Goal: Task Accomplishment & Management: Use online tool/utility

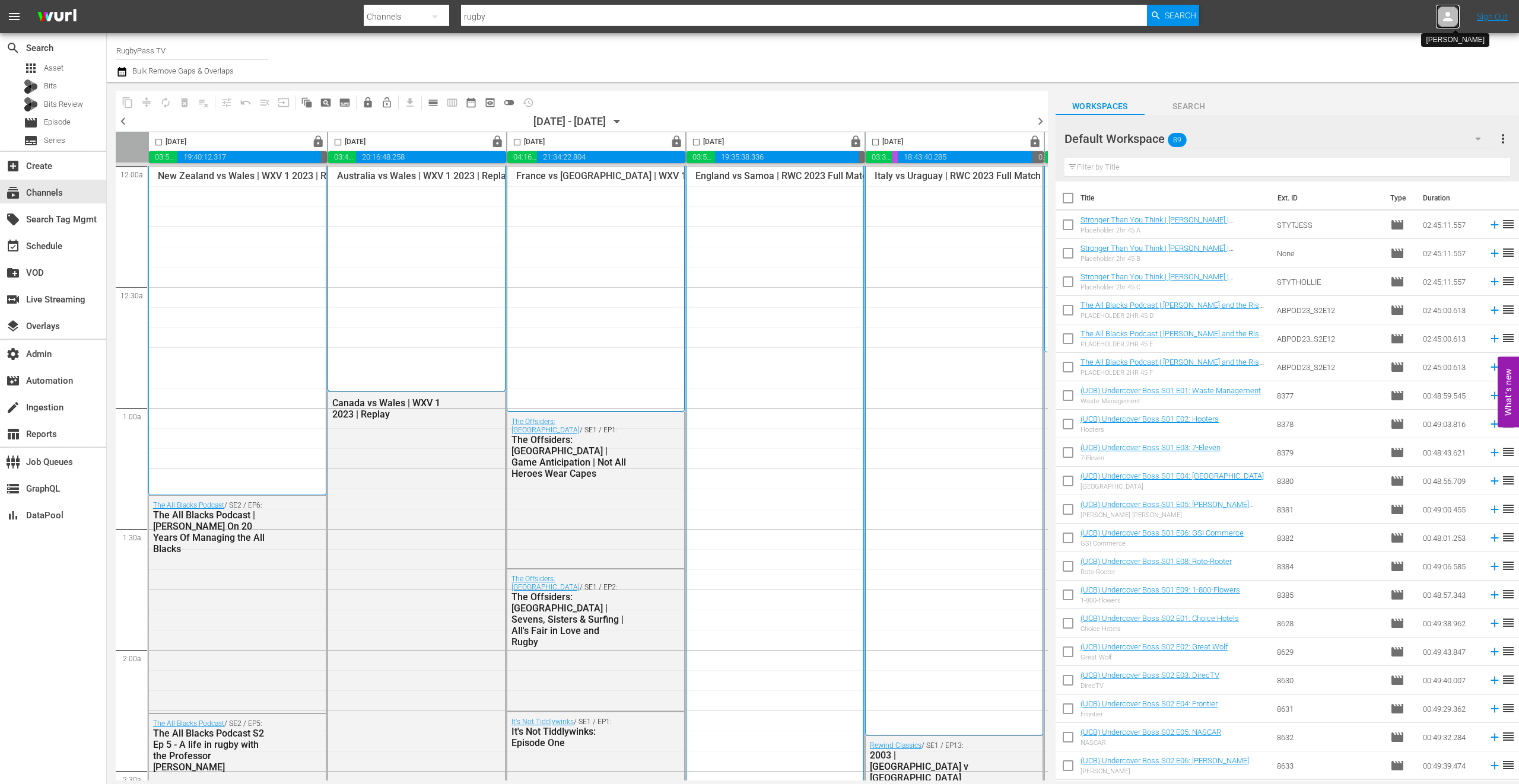
click at [1445, 14] on icon at bounding box center [1448, 17] width 14 height 14
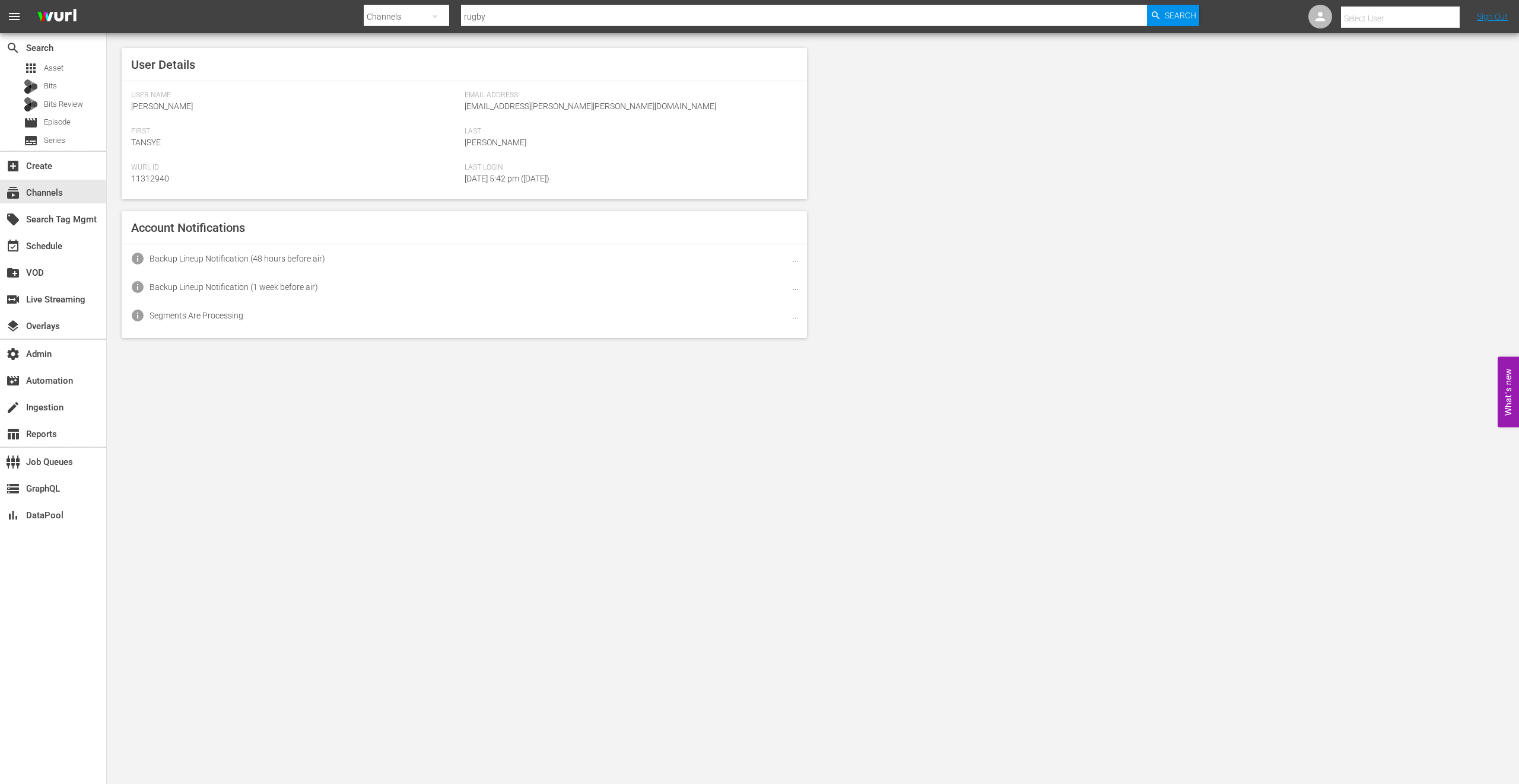
click at [1412, 14] on input "text" at bounding box center [1417, 18] width 152 height 28
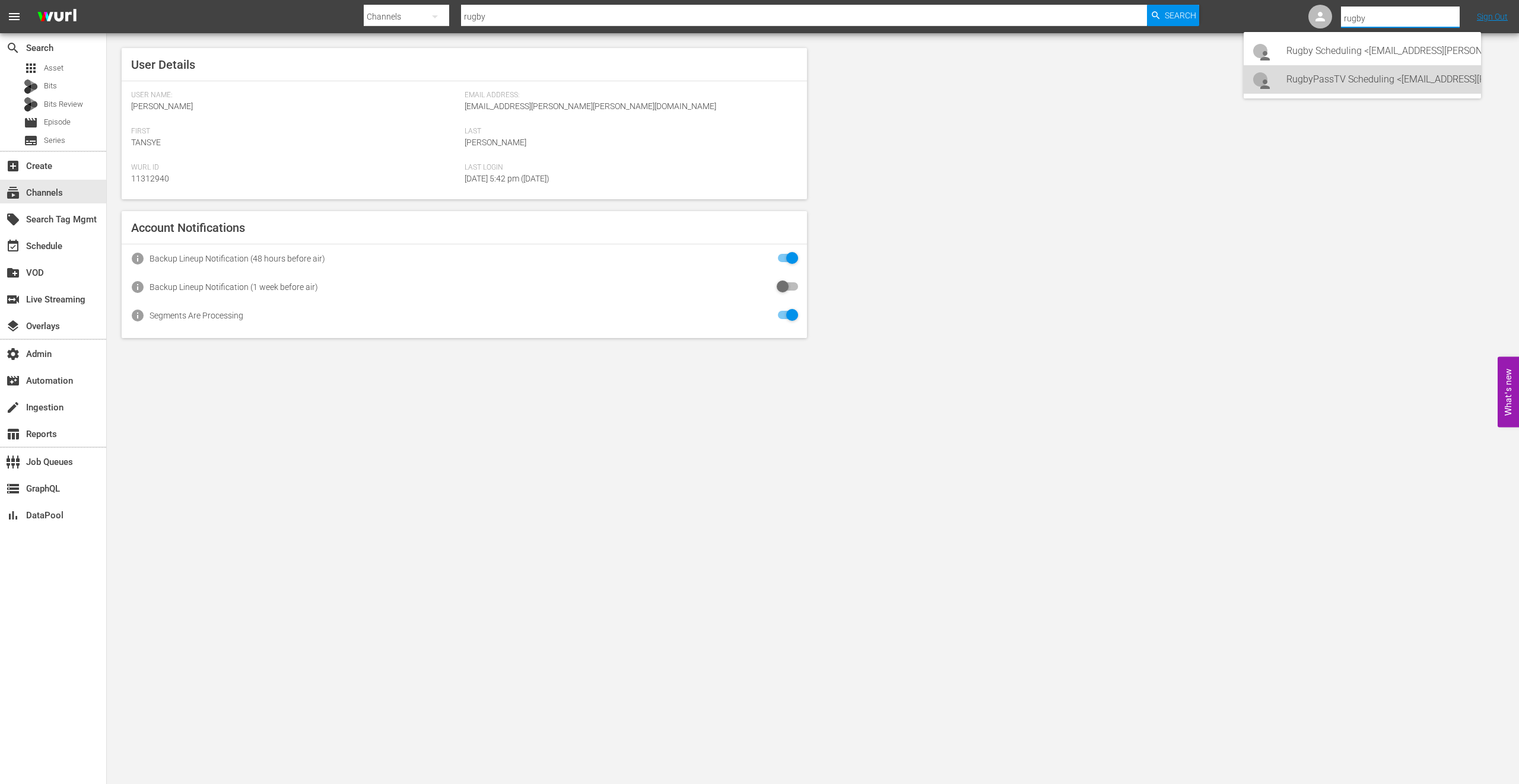
click at [1402, 80] on div "RugbyPassTV Scheduling <RugbyPassTV-Scheduling@wurl.com>" at bounding box center [1379, 79] width 185 height 28
type input "RugbyPassTV Scheduling (11314672)"
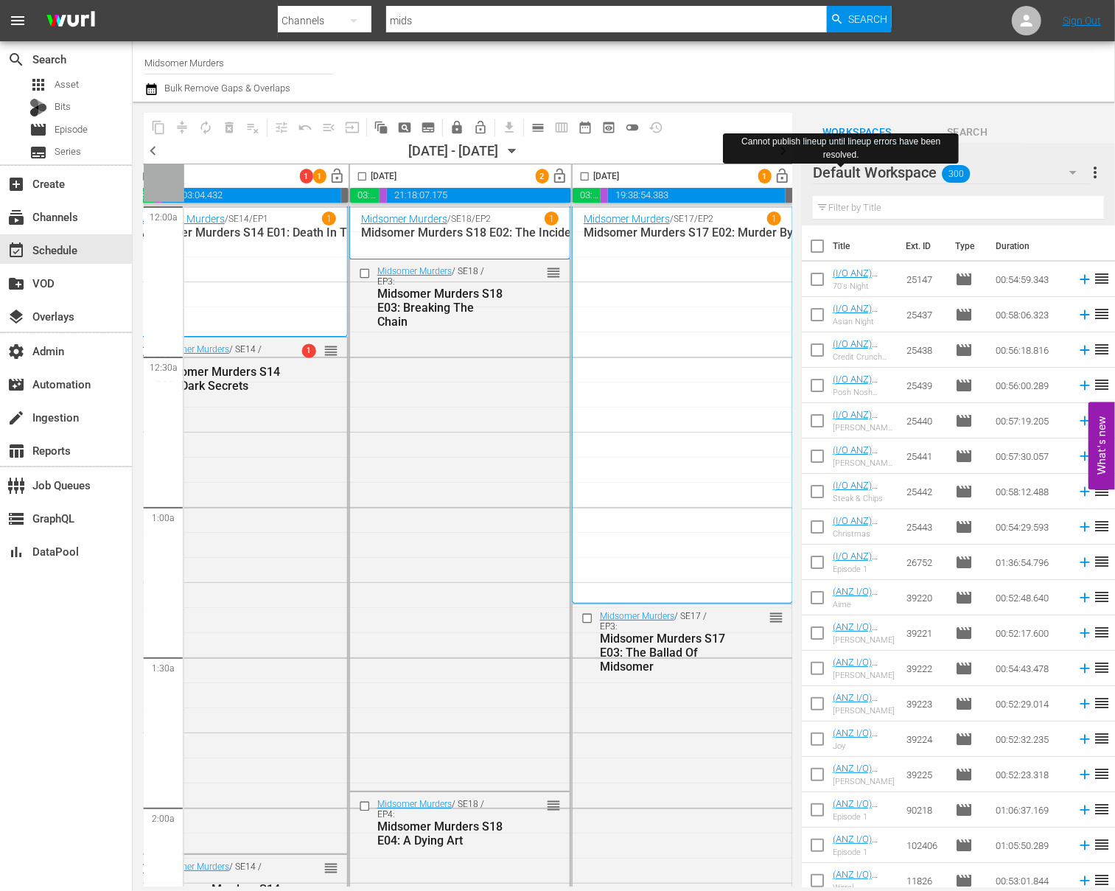
scroll to position [0, 958]
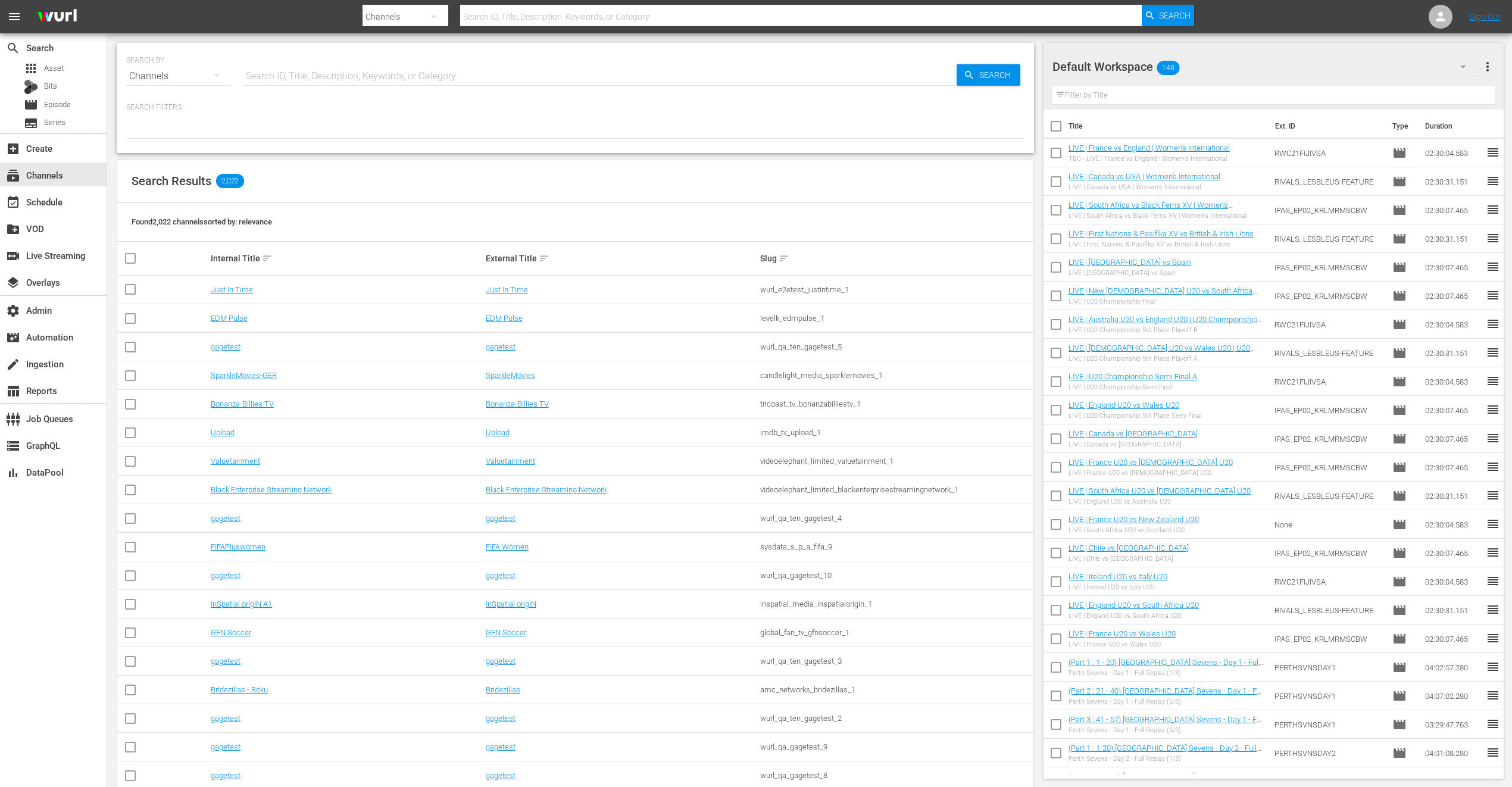
click at [371, 67] on input "text" at bounding box center [600, 76] width 714 height 28
type input "rugb"
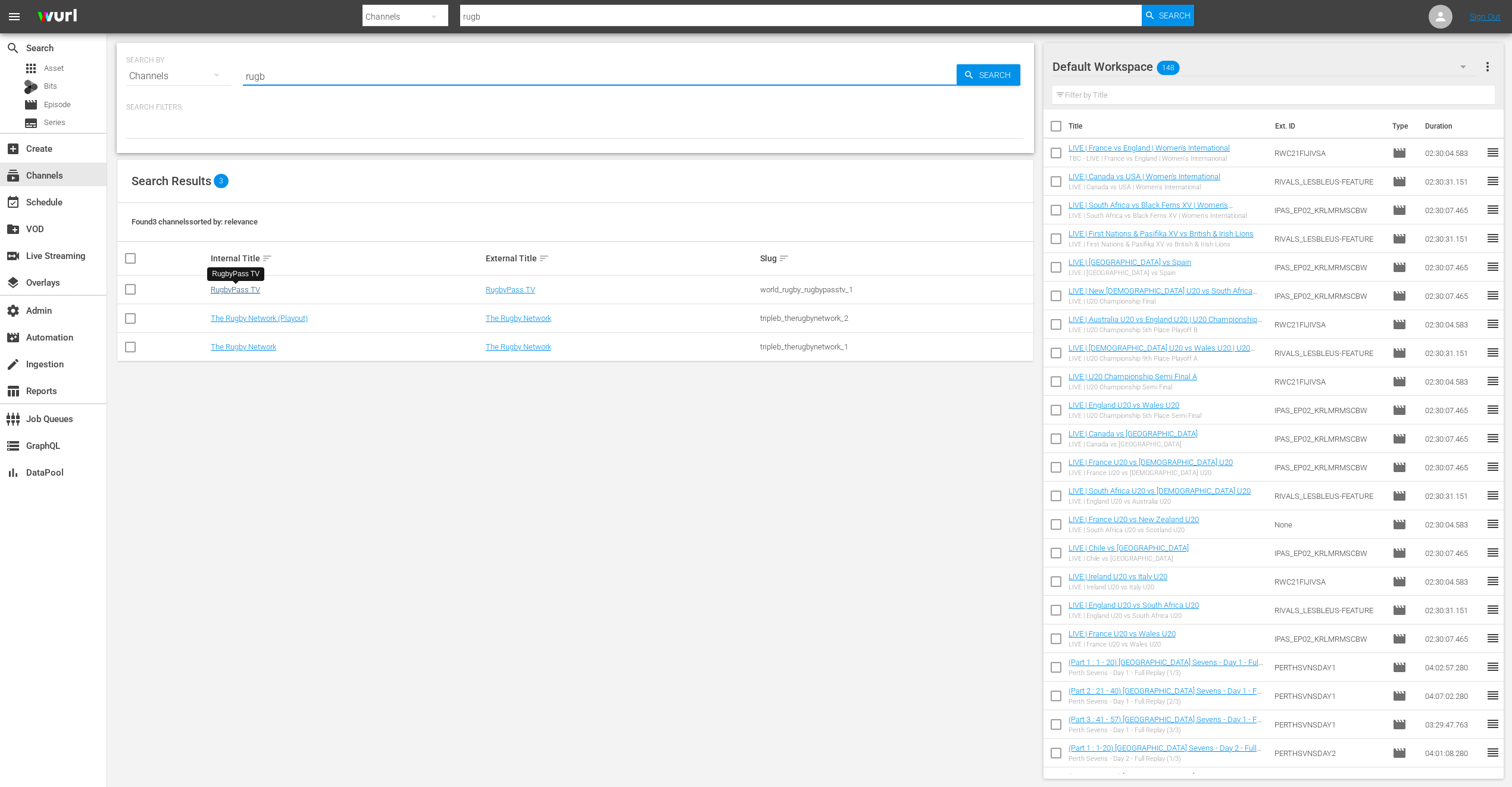
type input "rugb"
click at [243, 287] on link "RugbyPass TV" at bounding box center [235, 289] width 49 height 9
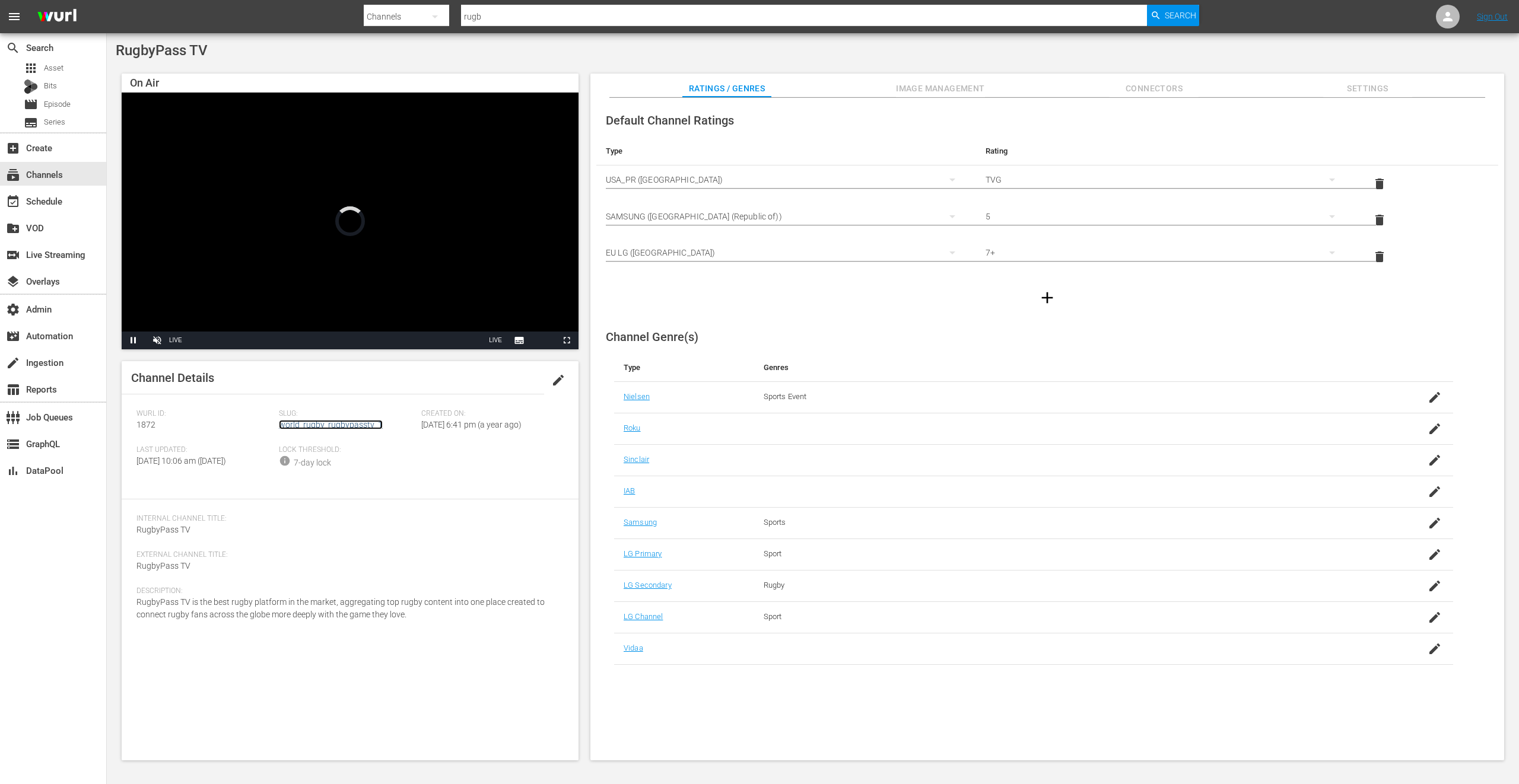
click at [337, 424] on link "world_rugby_rugbypasstv_1" at bounding box center [330, 425] width 104 height 10
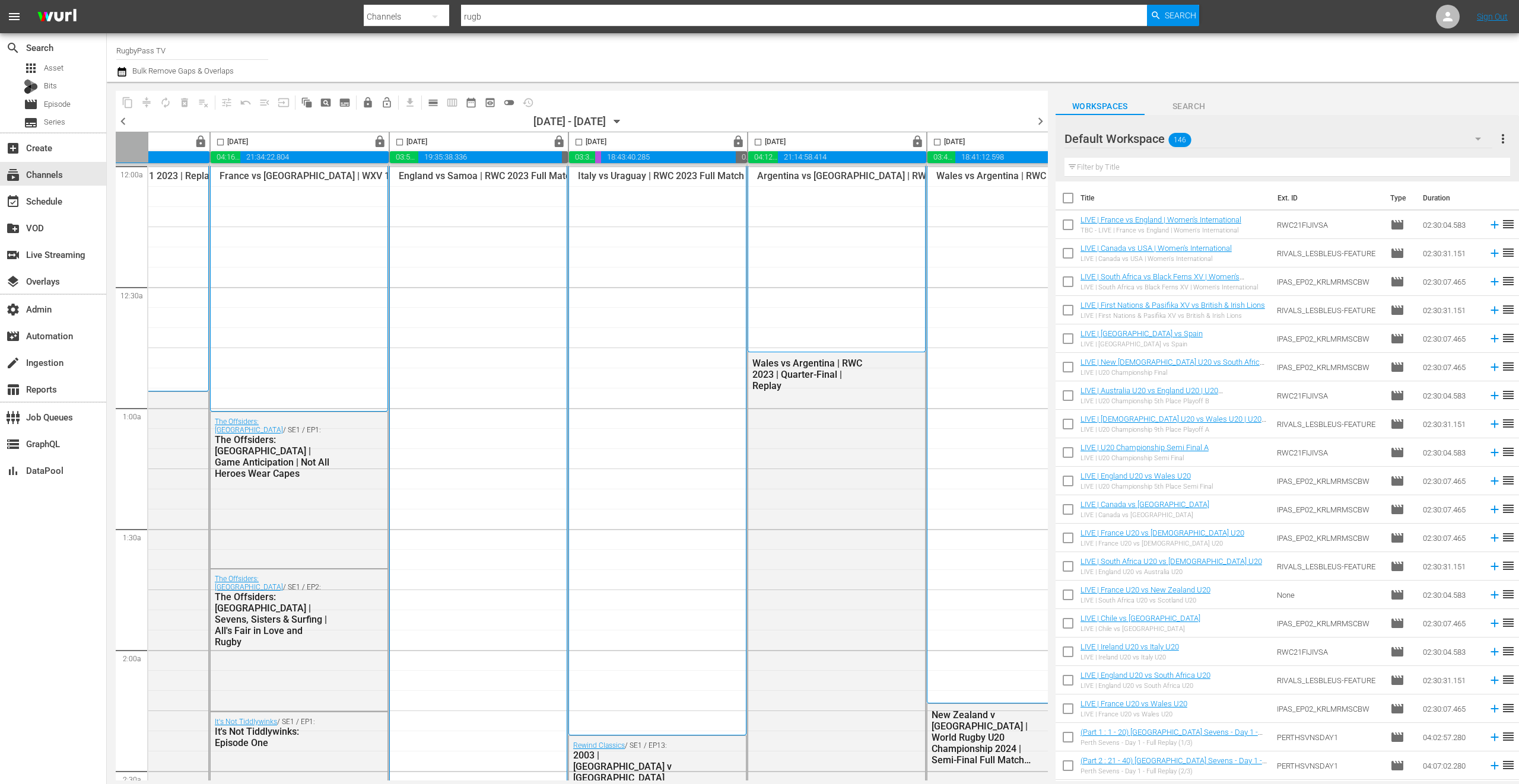
scroll to position [0, 362]
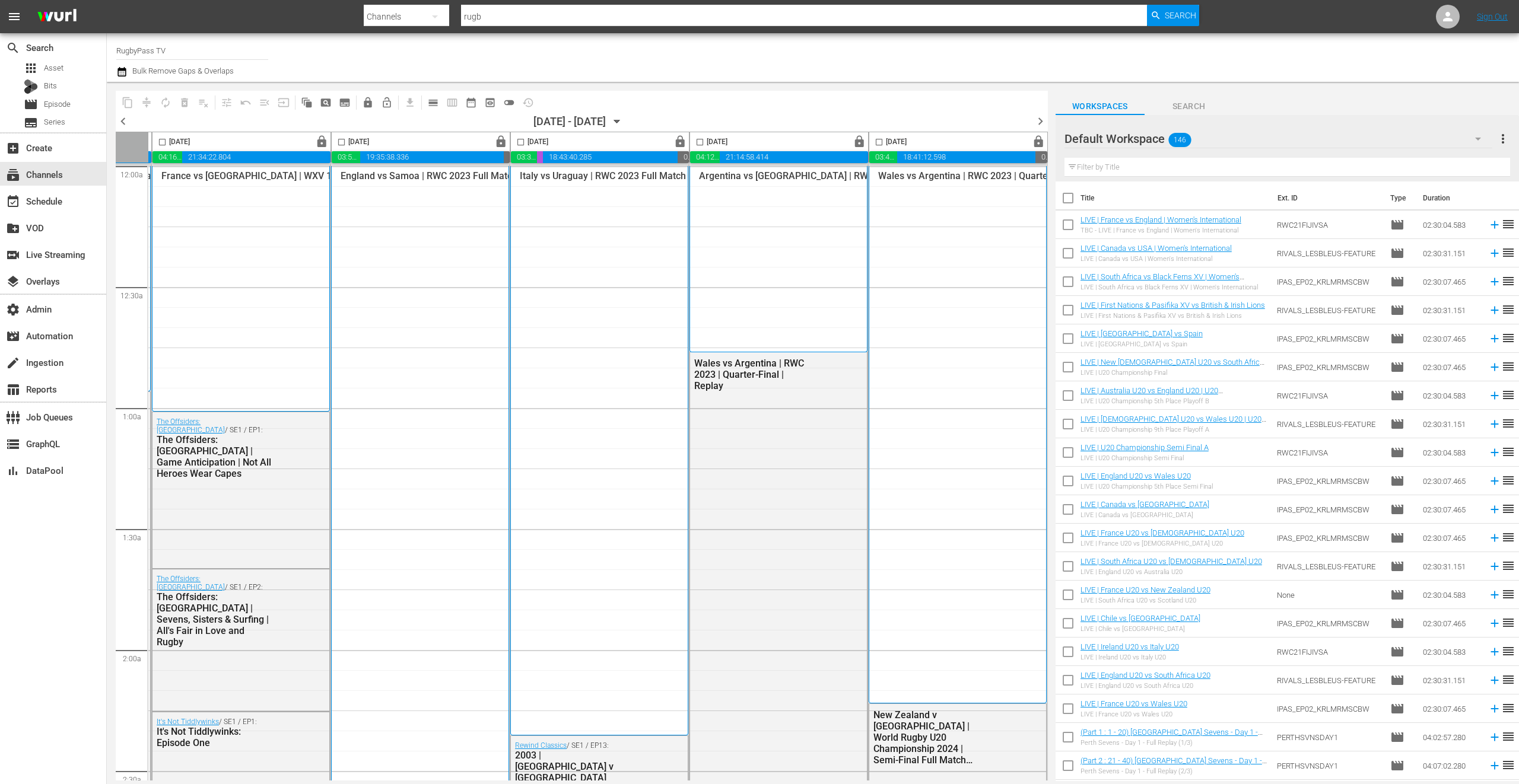
click at [1040, 122] on span "chevron_right" at bounding box center [1041, 121] width 14 height 14
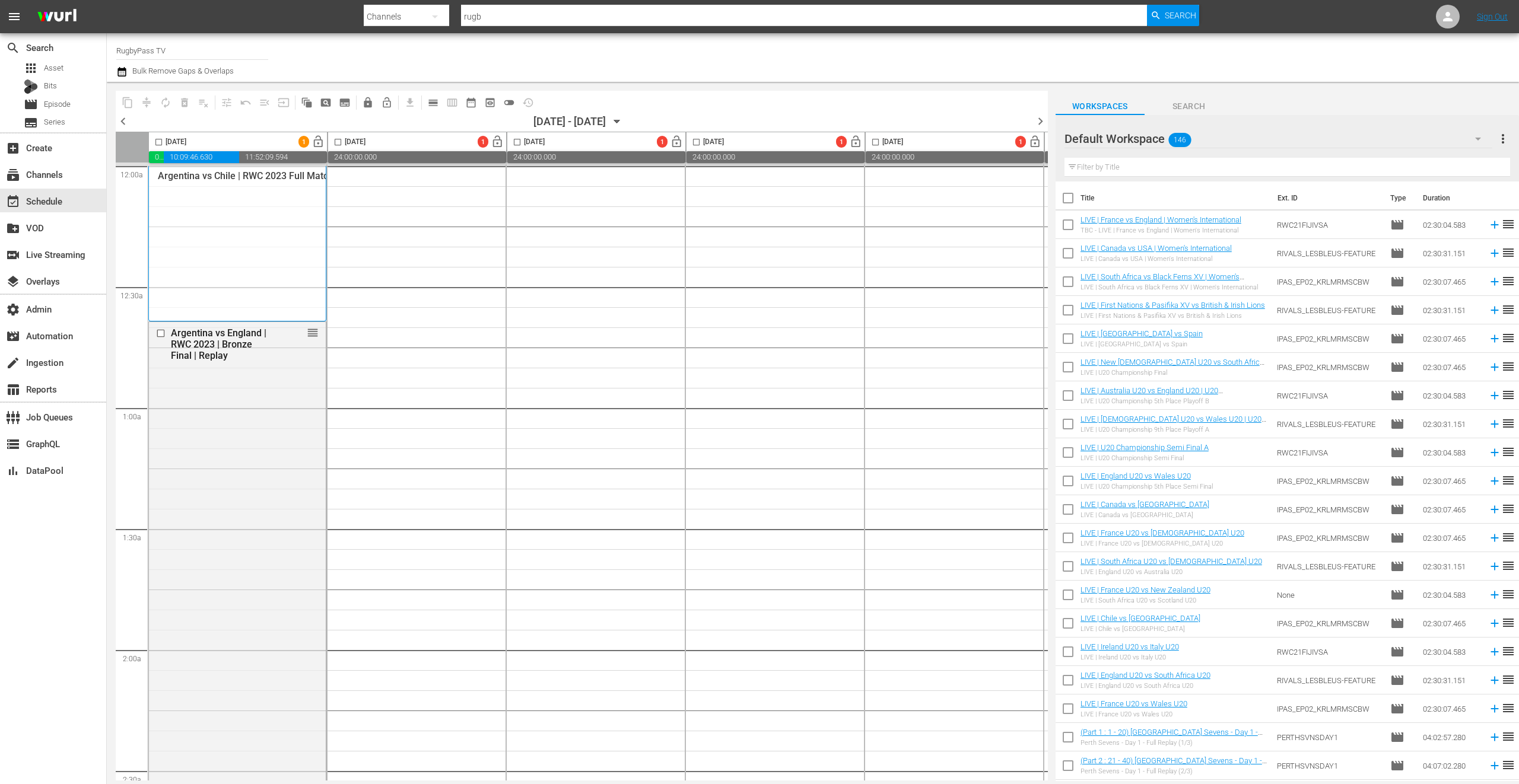
click at [511, 103] on span "toggle_off" at bounding box center [509, 102] width 12 height 12
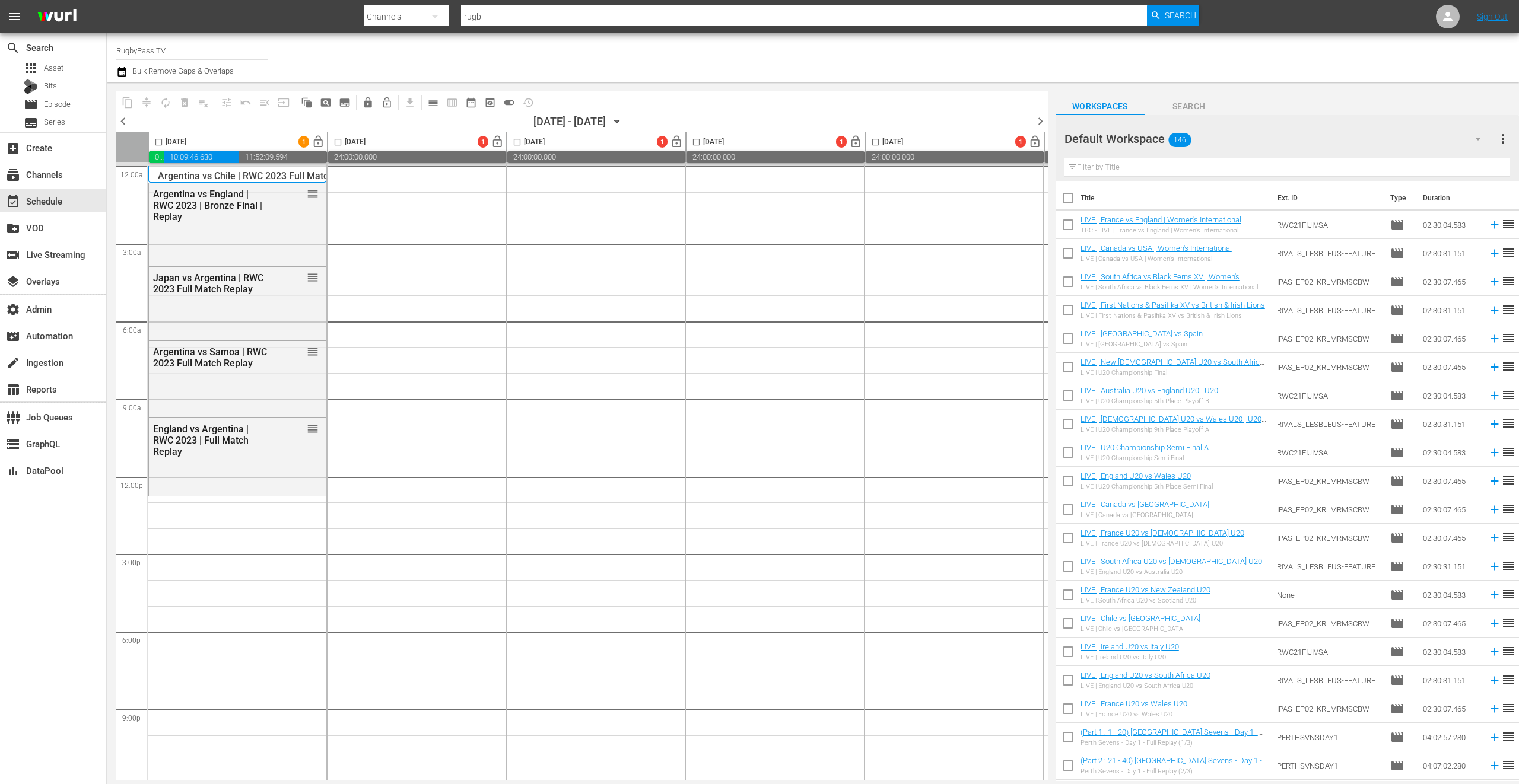
click at [126, 122] on span "chevron_left" at bounding box center [123, 121] width 14 height 14
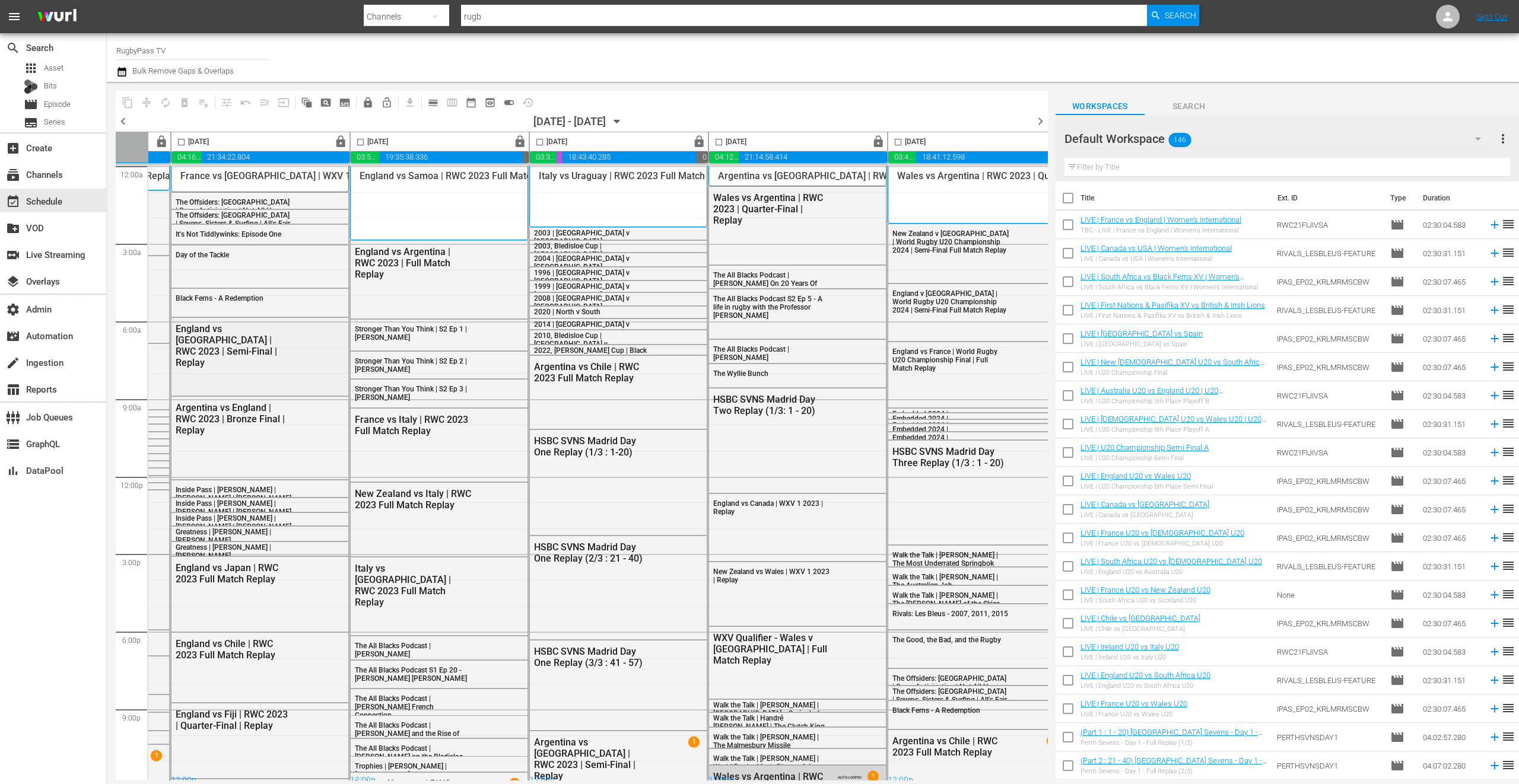
scroll to position [0, 362]
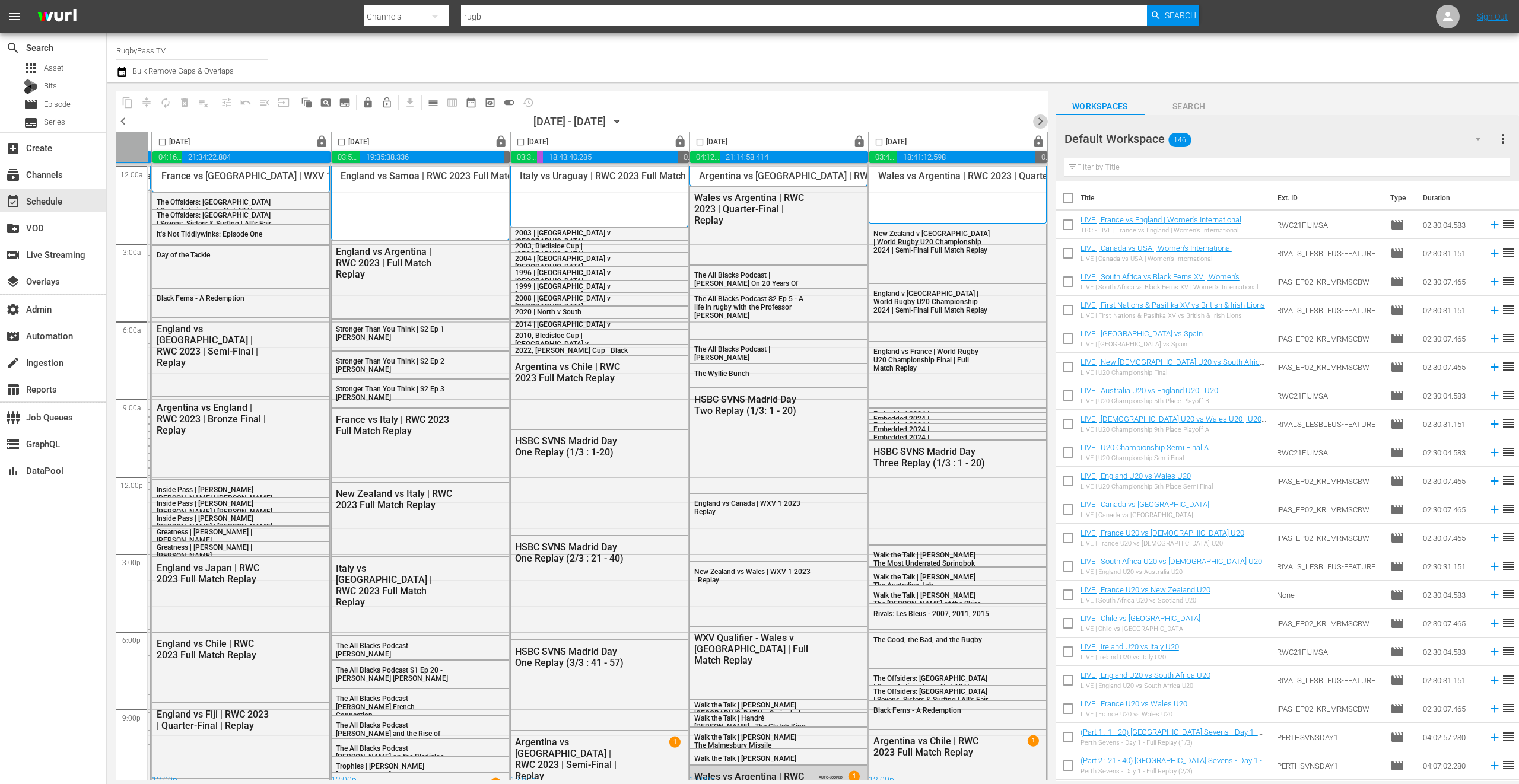
click at [1036, 122] on span "chevron_right" at bounding box center [1041, 121] width 14 height 14
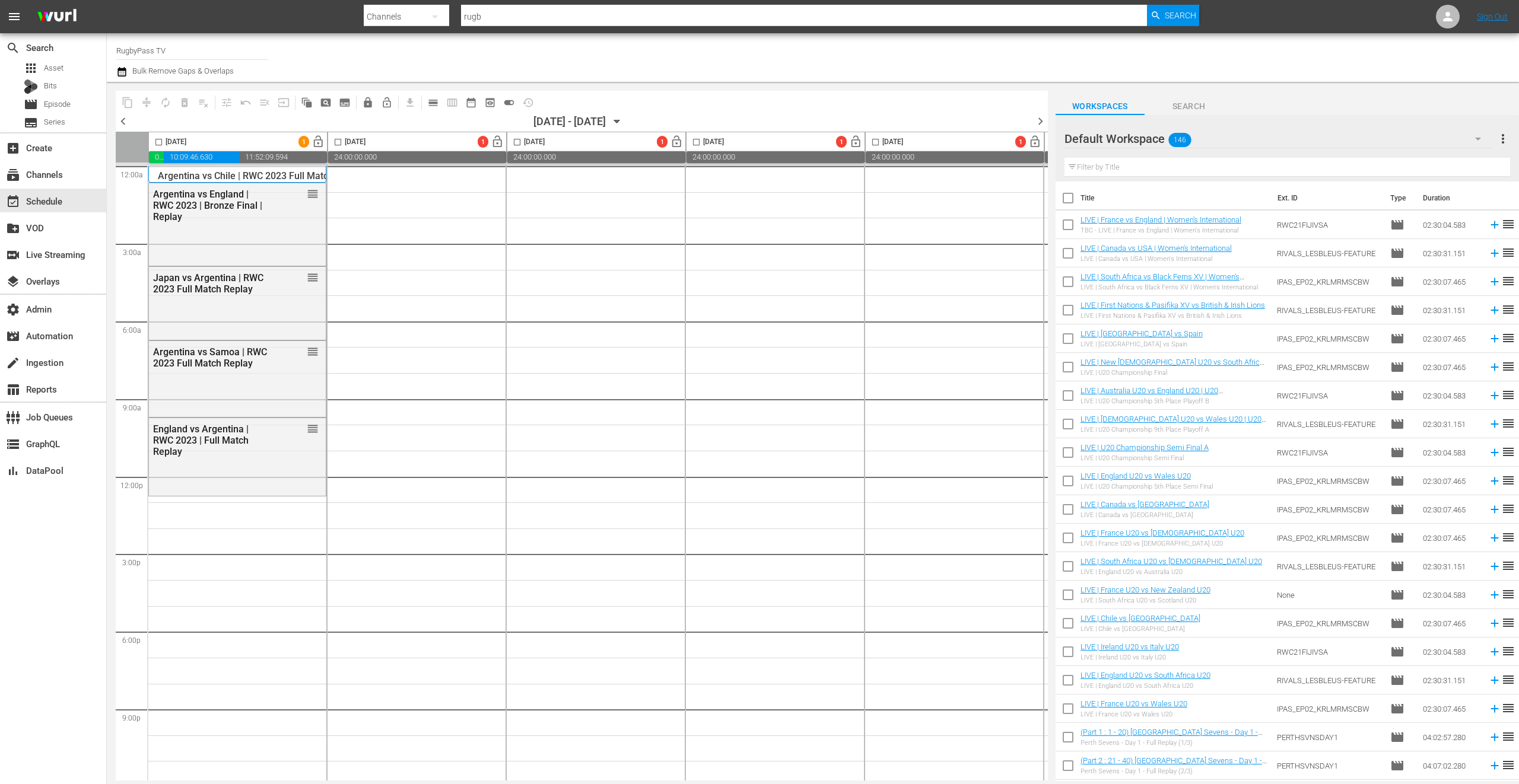
click at [1268, 134] on div "Default Workspace 146" at bounding box center [1278, 138] width 428 height 33
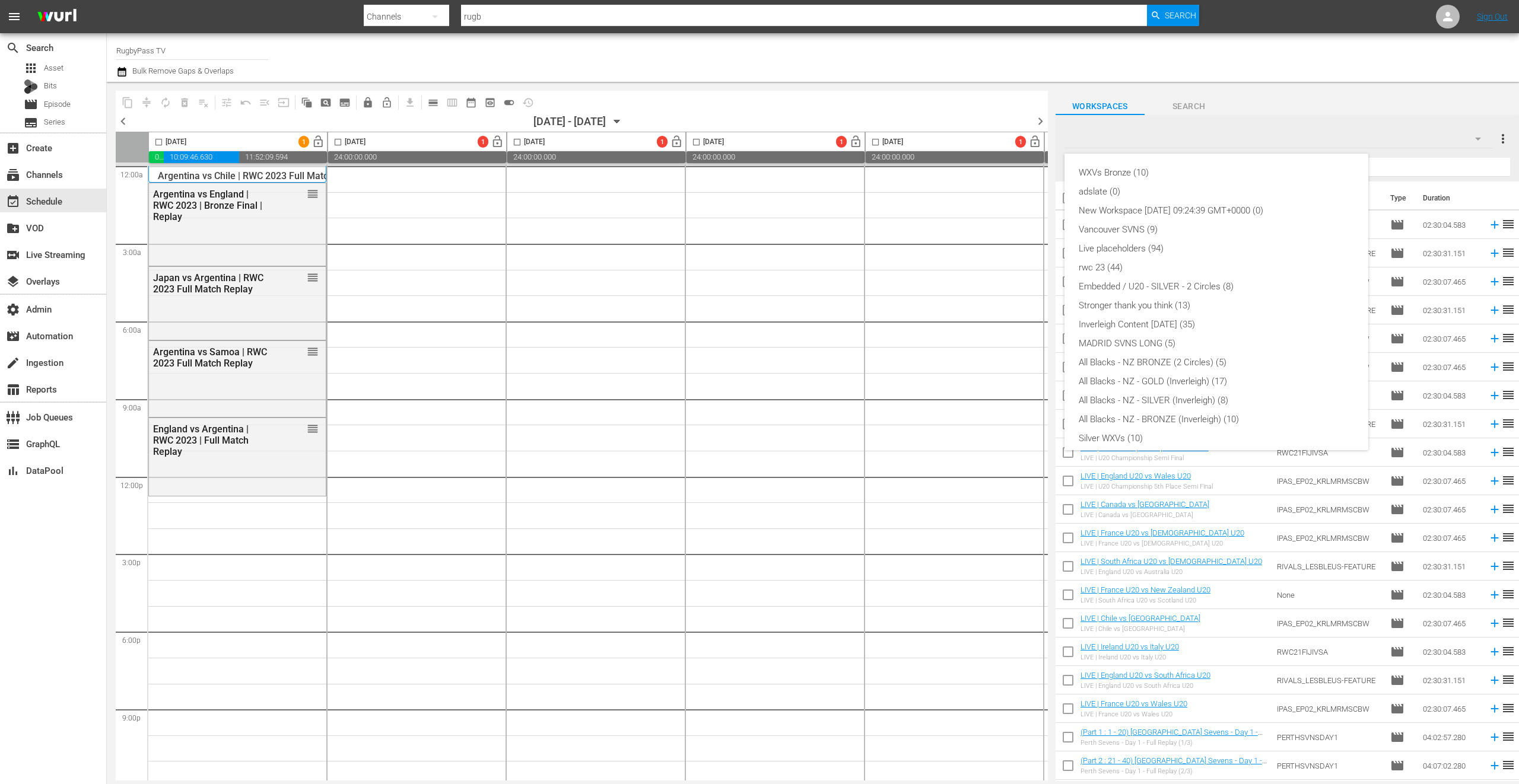
scroll to position [102, 0]
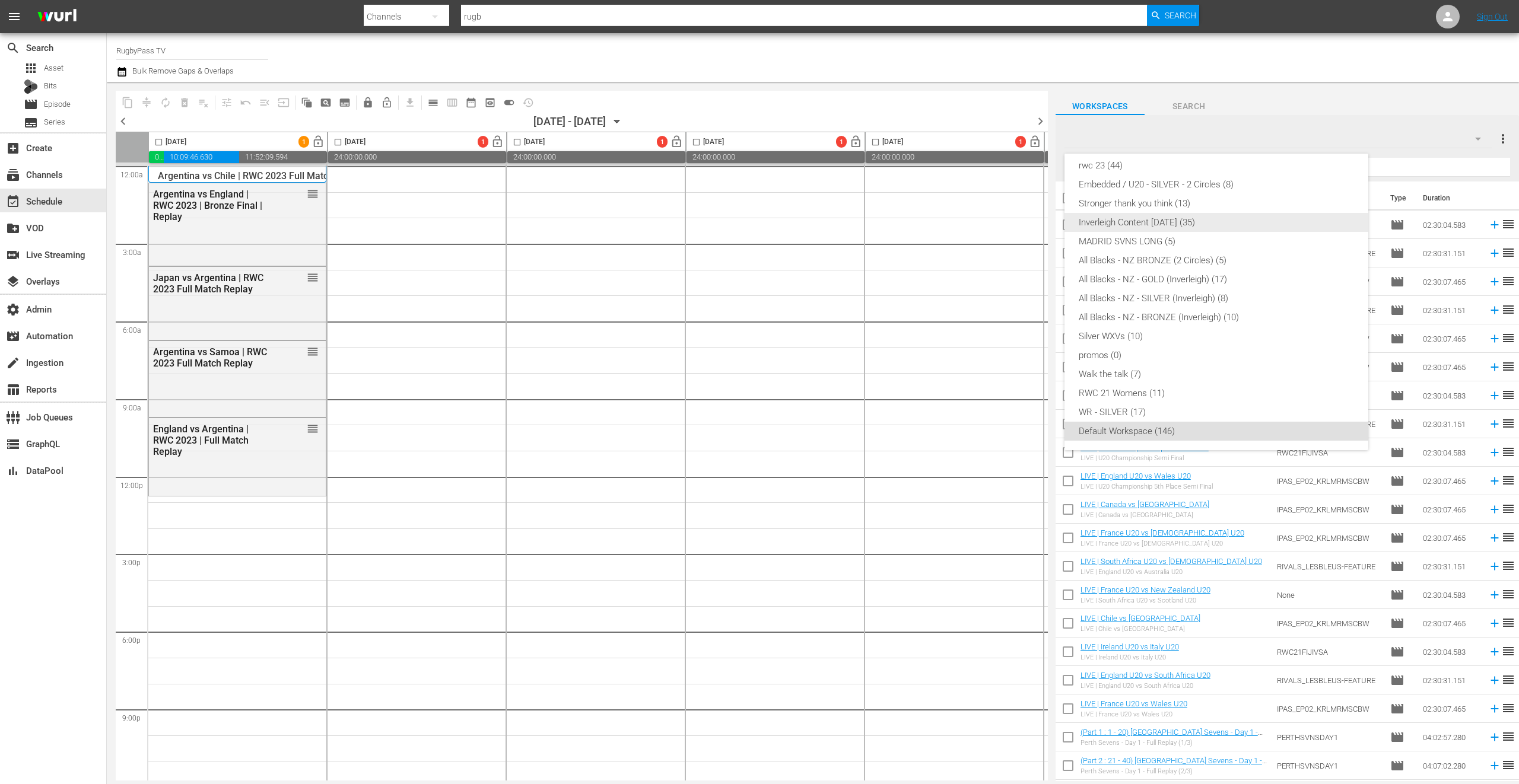
click at [1177, 220] on div "Inverleigh Content MAR 25 (35)" at bounding box center [1216, 222] width 275 height 19
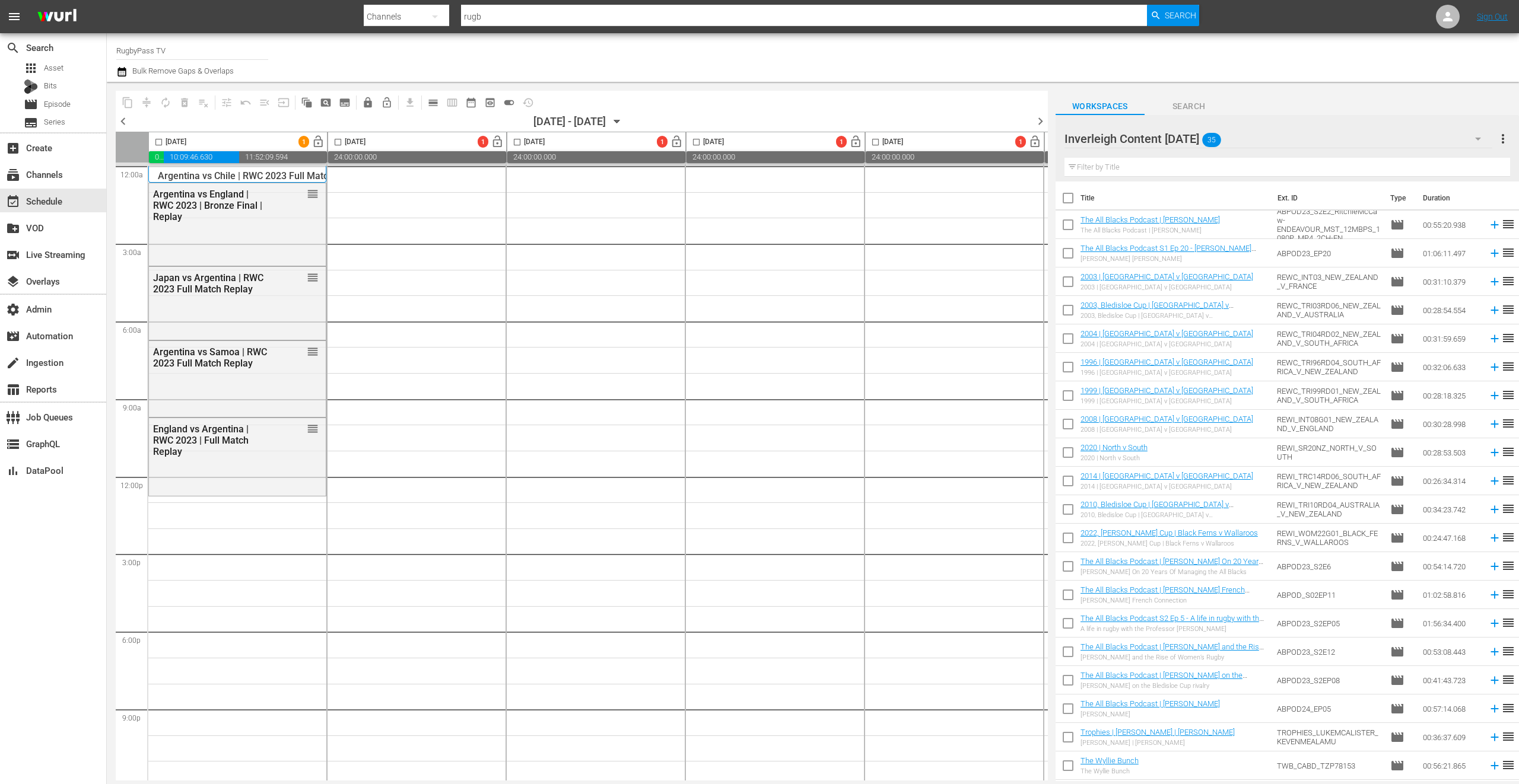
click at [623, 117] on icon "button" at bounding box center [617, 122] width 13 height 13
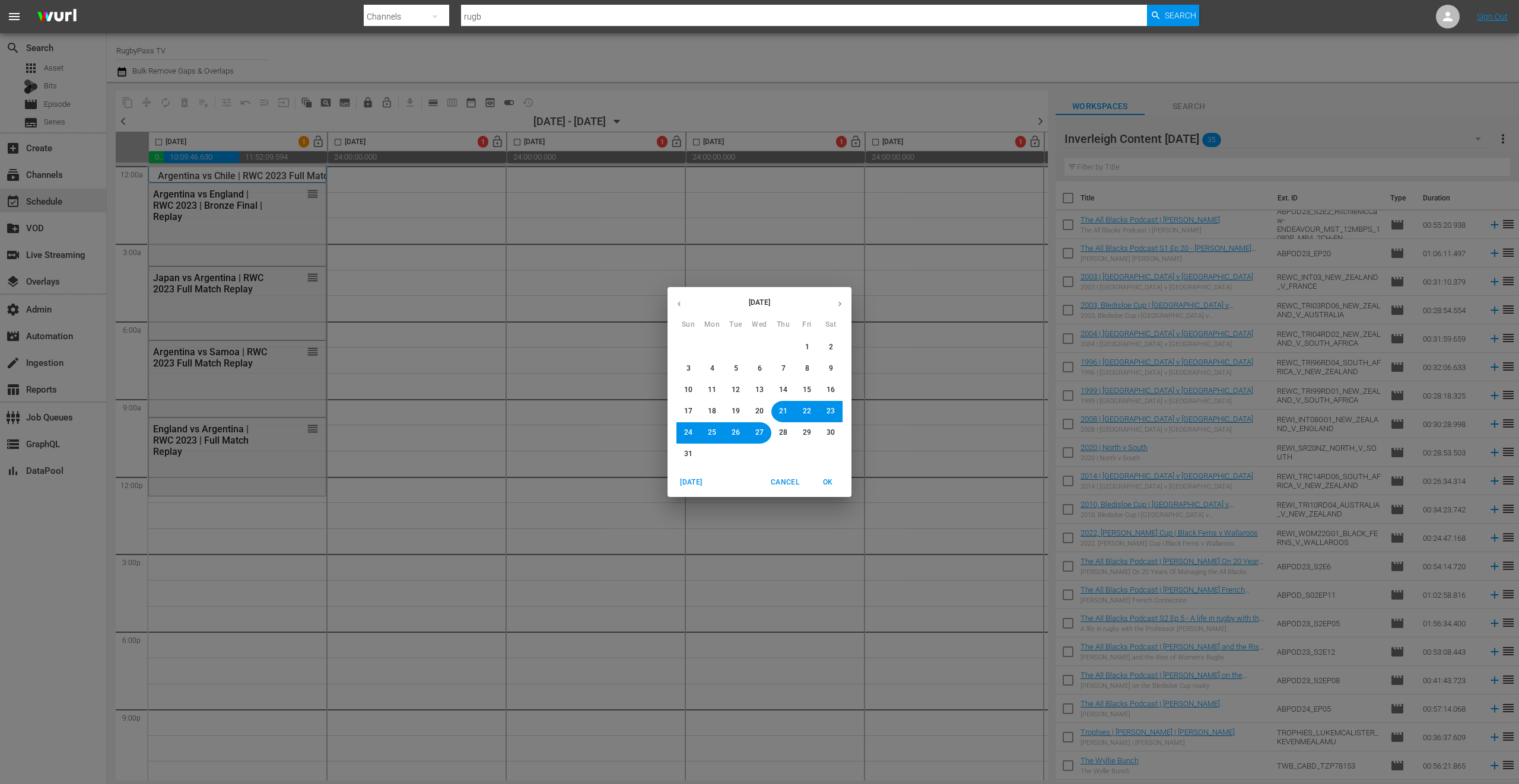
click at [709, 411] on span "18" at bounding box center [712, 411] width 8 height 10
click at [838, 482] on span "OK" at bounding box center [827, 482] width 28 height 12
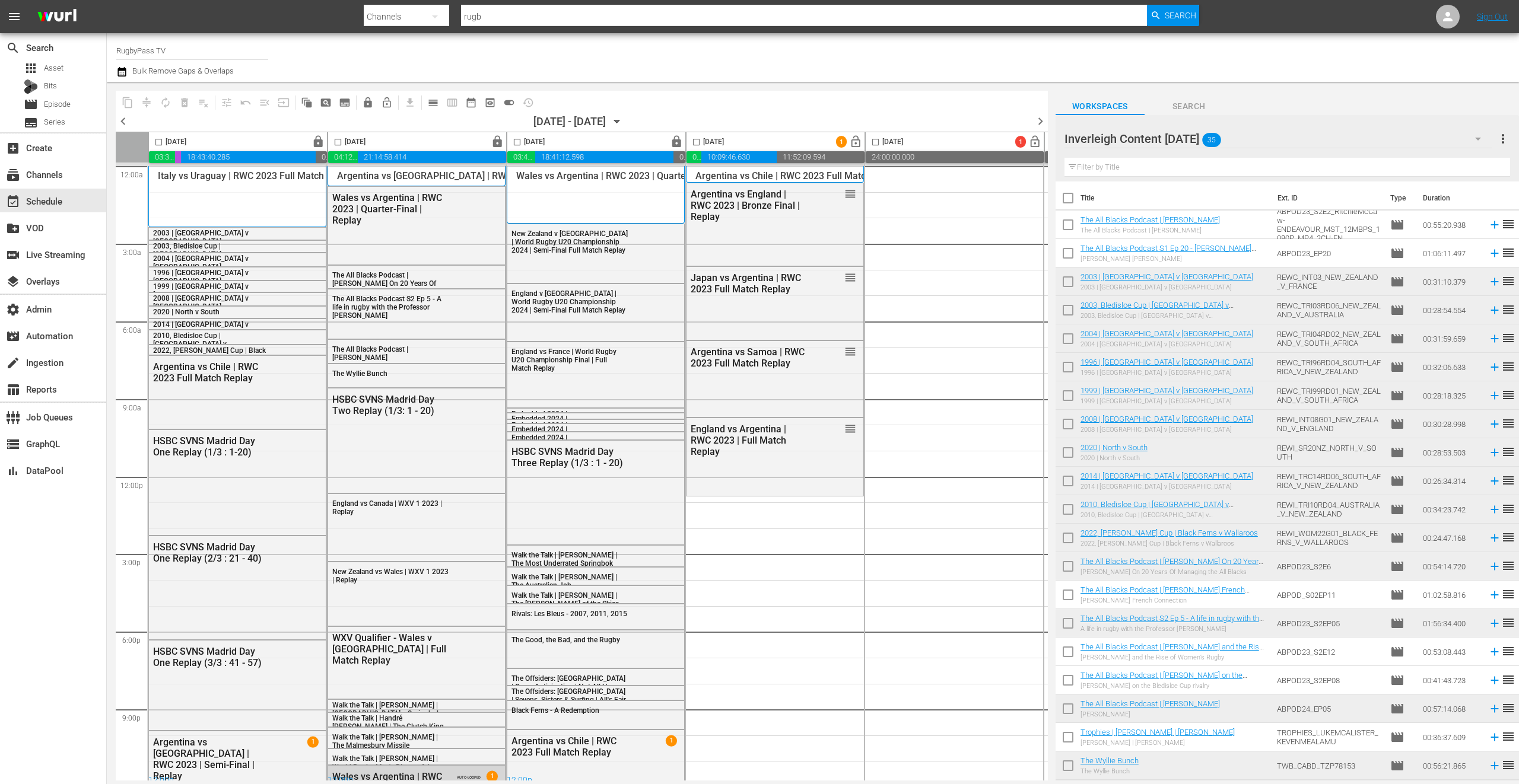
click at [1065, 224] on input "checkbox" at bounding box center [1068, 227] width 25 height 25
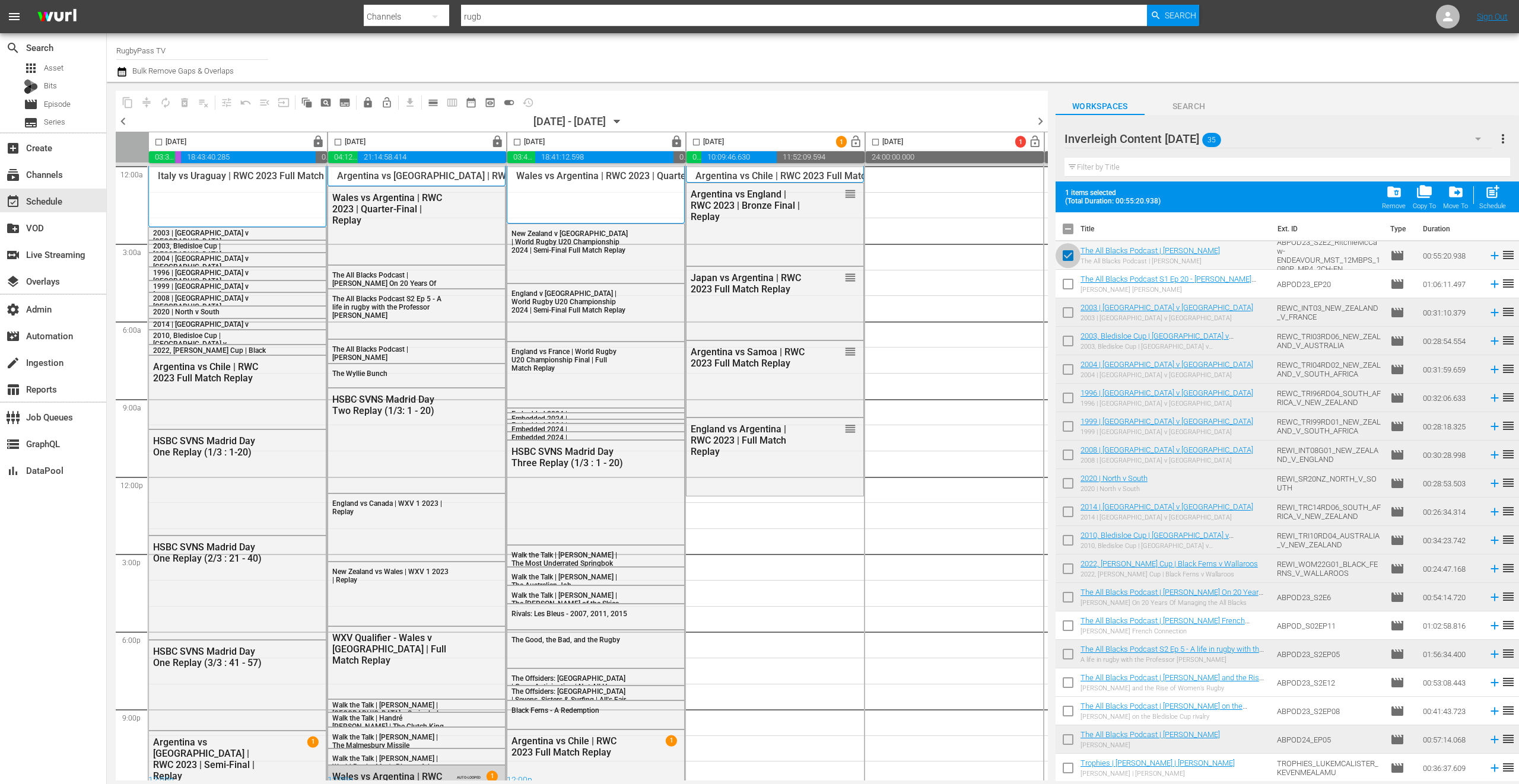
drag, startPoint x: 1068, startPoint y: 252, endPoint x: 1067, endPoint y: 271, distance: 19.0
click at [1068, 252] on input "checkbox" at bounding box center [1068, 258] width 25 height 25
checkbox input "false"
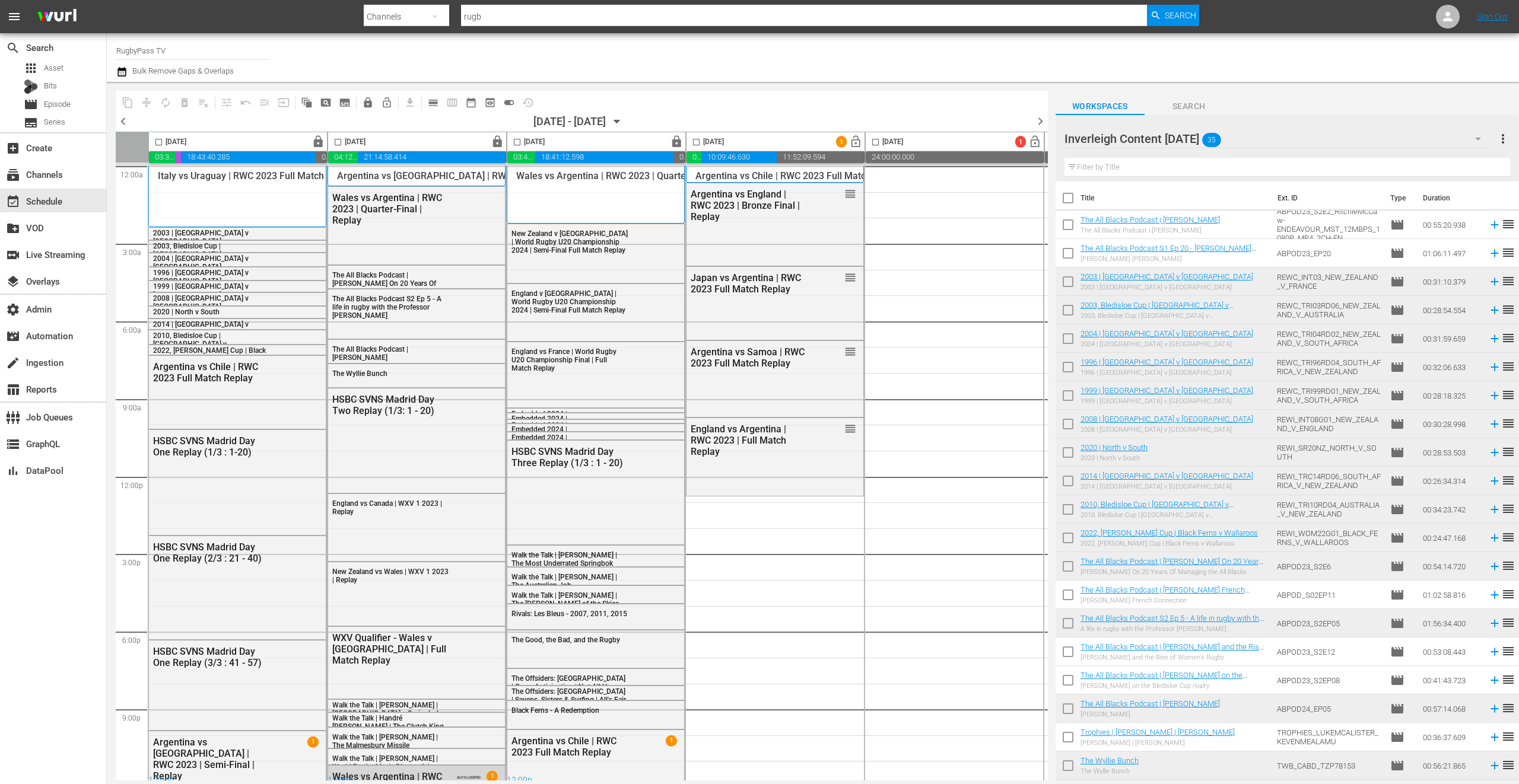
scroll to position [423, 0]
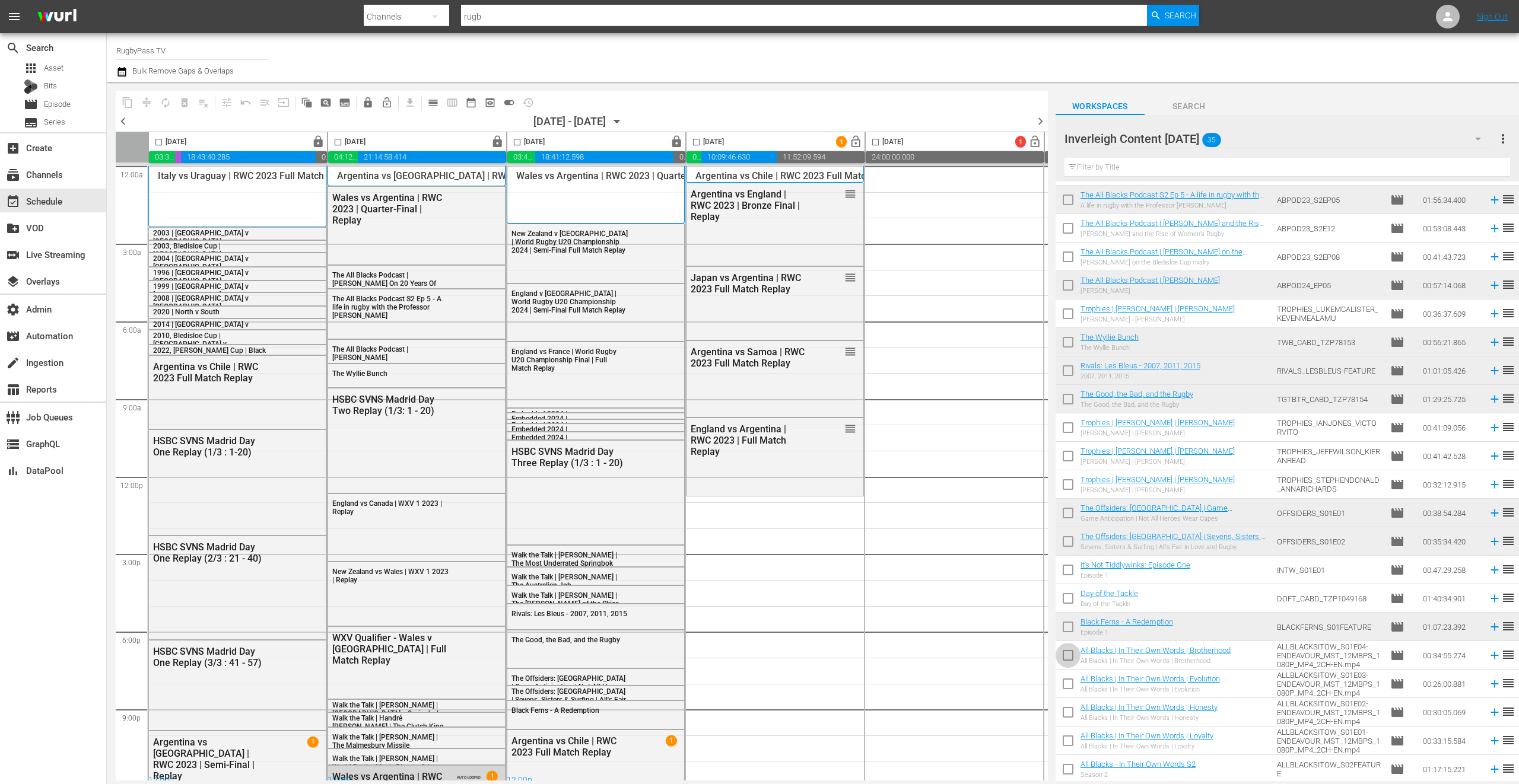
click at [1067, 658] on input "checkbox" at bounding box center [1068, 658] width 25 height 25
checkbox input "true"
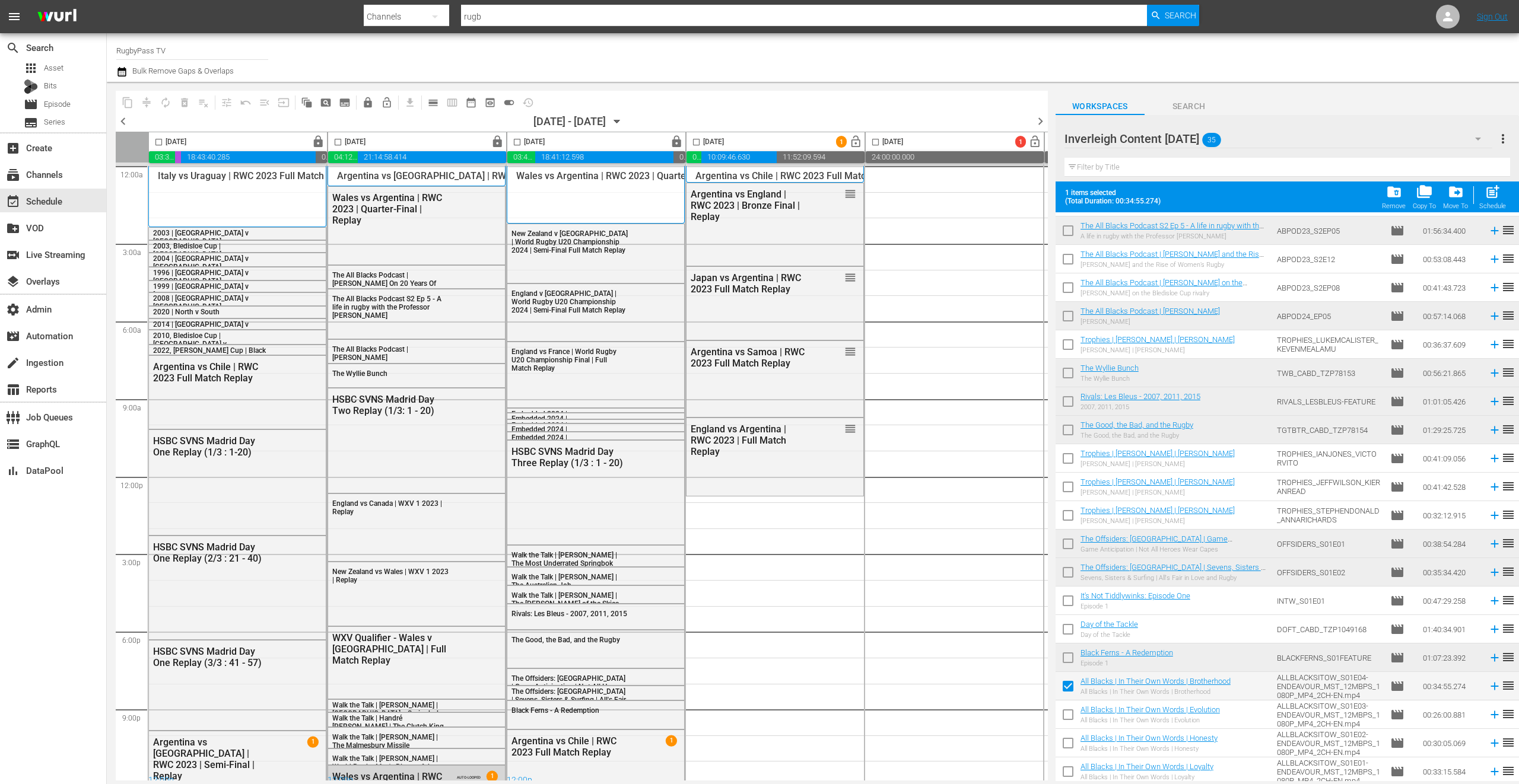
click at [1069, 720] on input "checkbox" at bounding box center [1068, 716] width 25 height 25
checkbox input "true"
click at [1070, 745] on input "checkbox" at bounding box center [1068, 745] width 25 height 25
checkbox input "true"
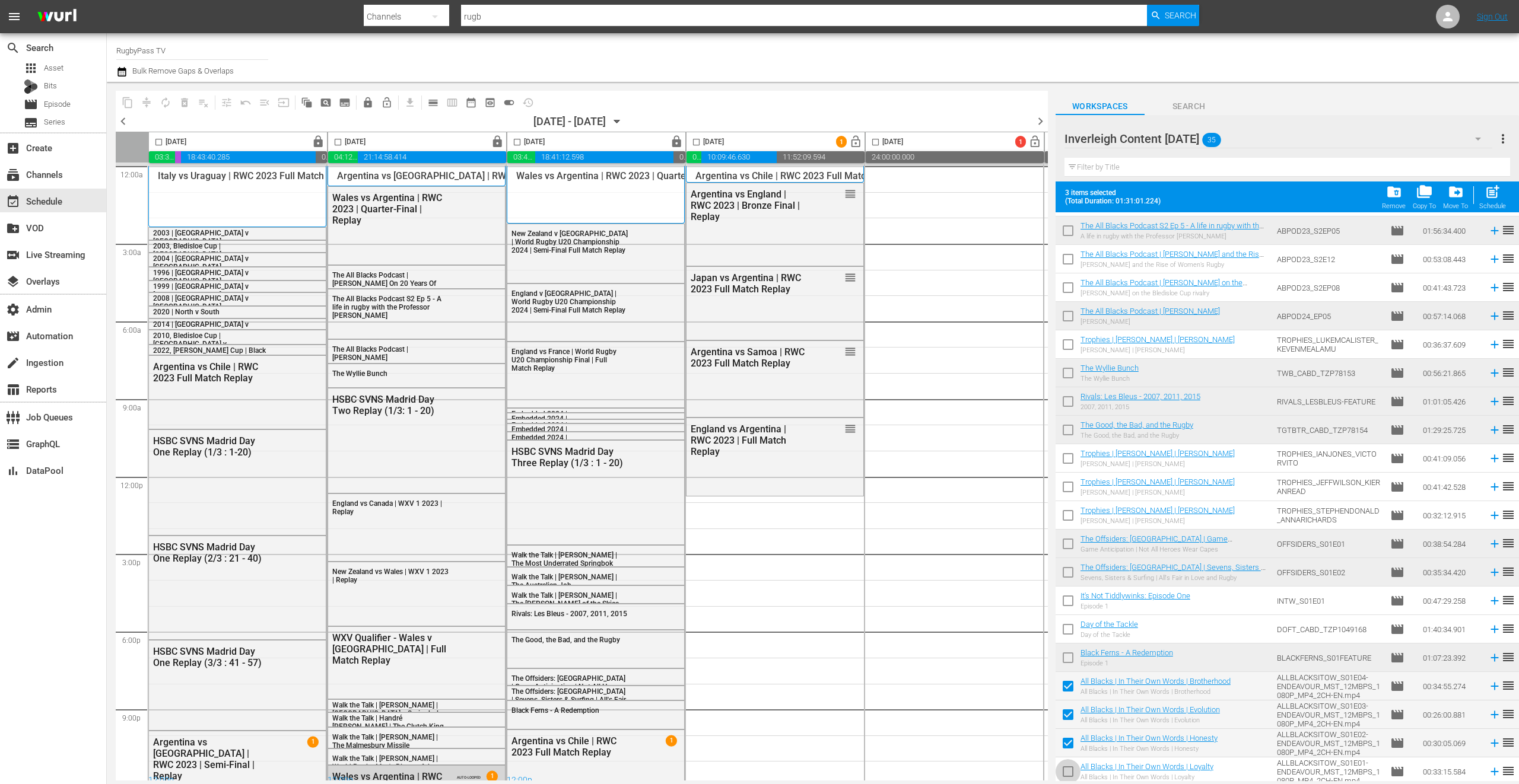
click at [1069, 771] on input "checkbox" at bounding box center [1068, 774] width 25 height 25
checkbox input "true"
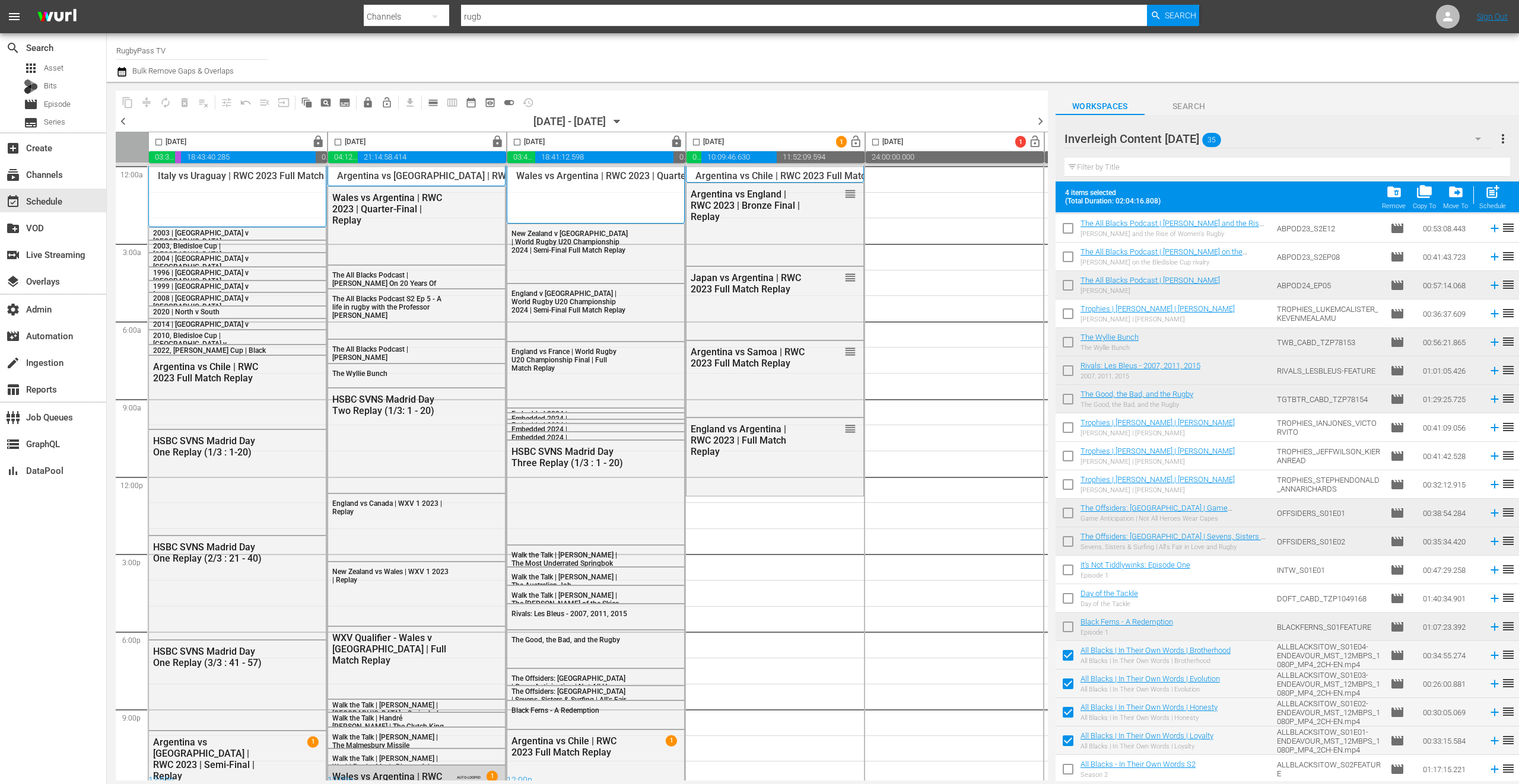
click at [1066, 768] on input "checkbox" at bounding box center [1068, 771] width 25 height 25
checkbox input "true"
click at [1065, 600] on input "checkbox" at bounding box center [1068, 600] width 25 height 25
checkbox input "true"
click at [695, 143] on input "checkbox" at bounding box center [696, 144] width 14 height 14
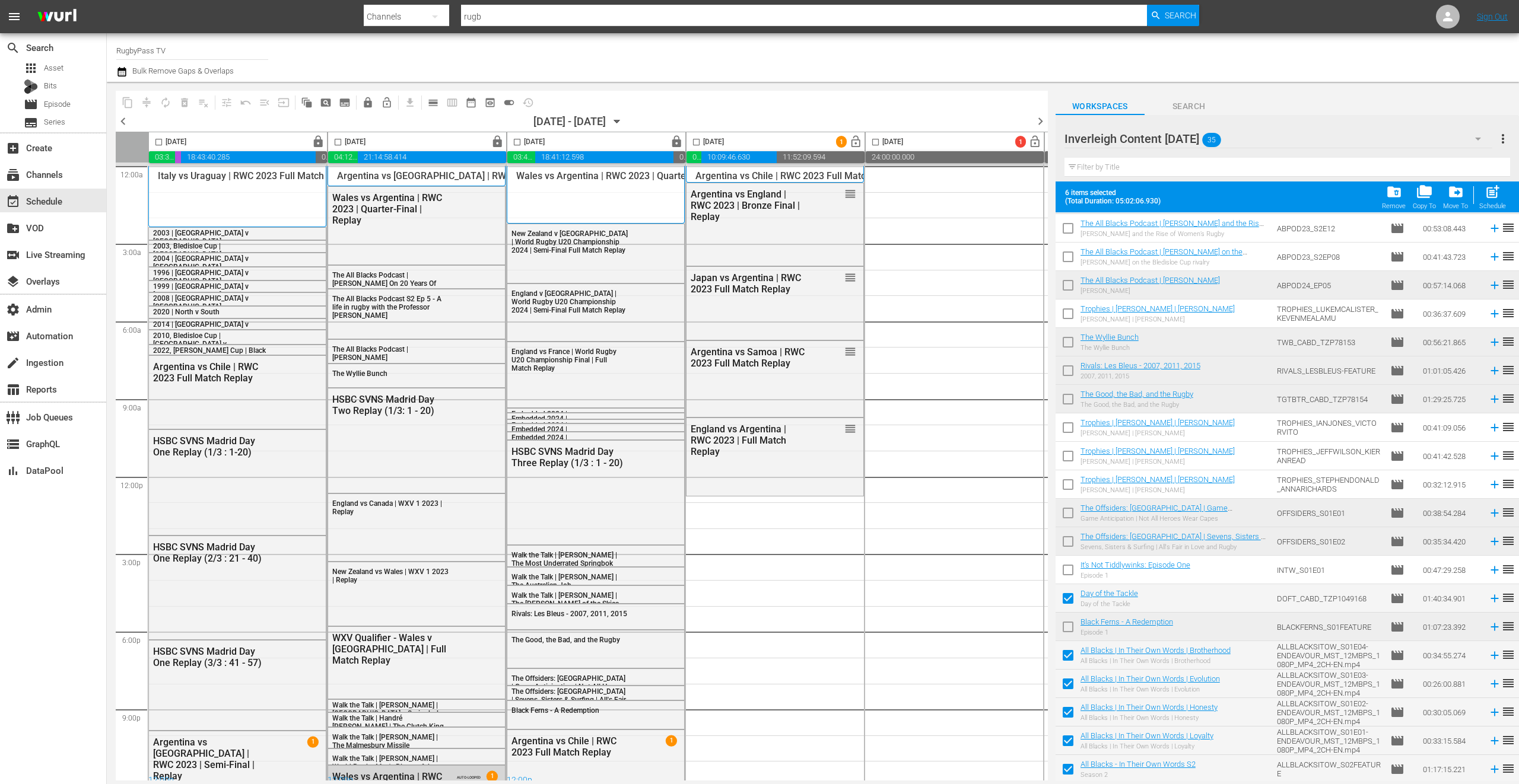
checkbox input "true"
click at [1497, 196] on span "post_add" at bounding box center [1492, 192] width 16 height 16
checkbox input "false"
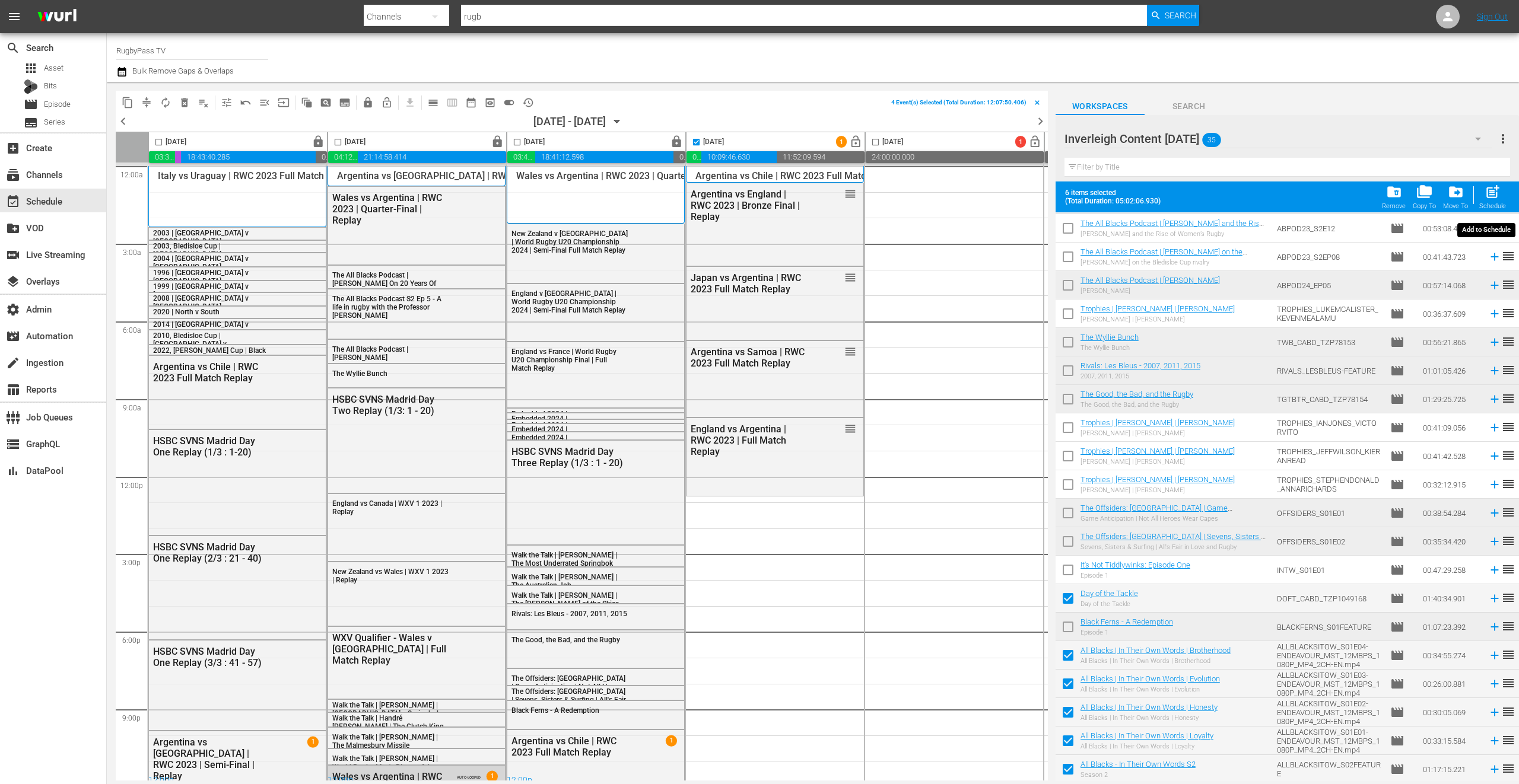
checkbox input "false"
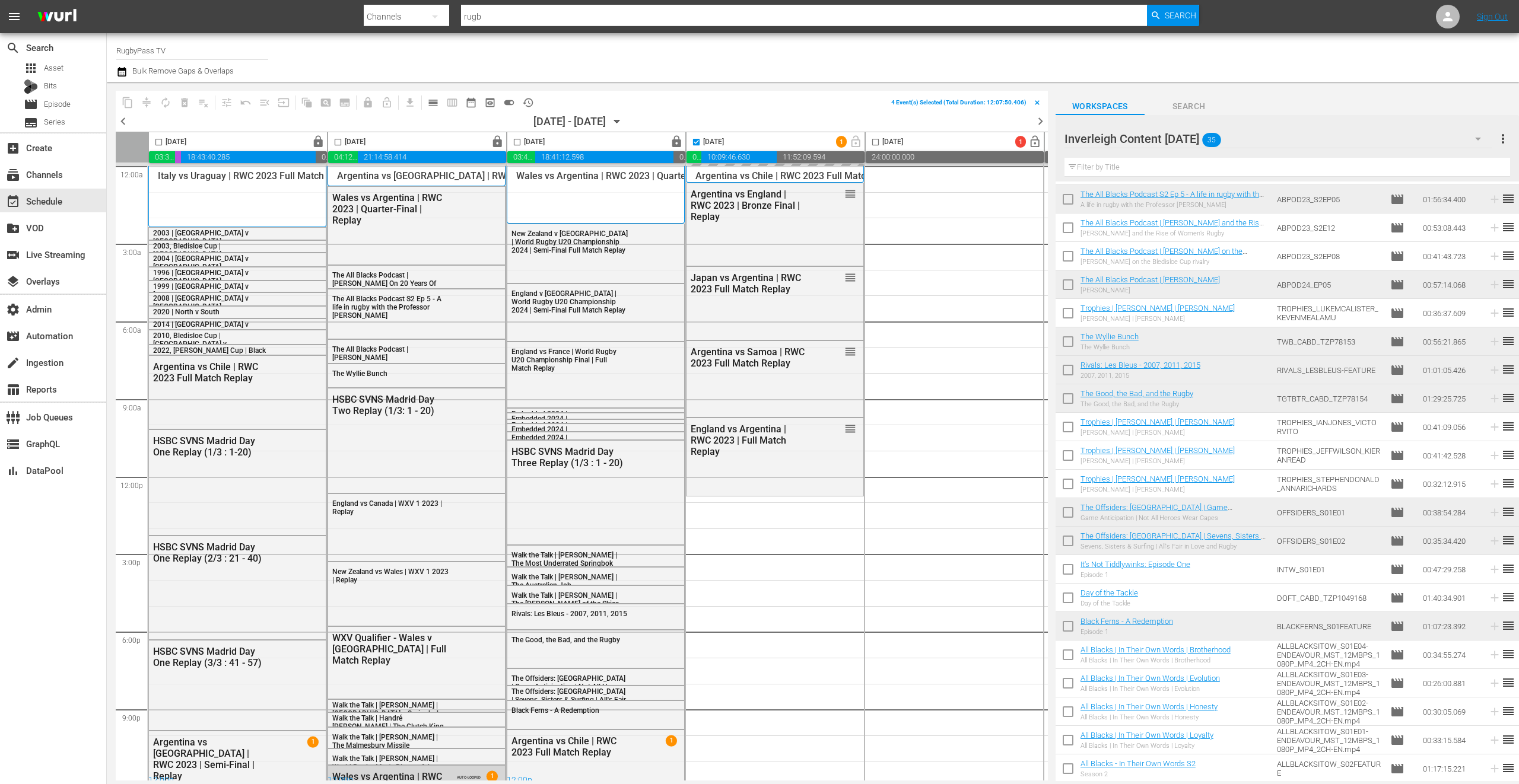
scroll to position [423, 0]
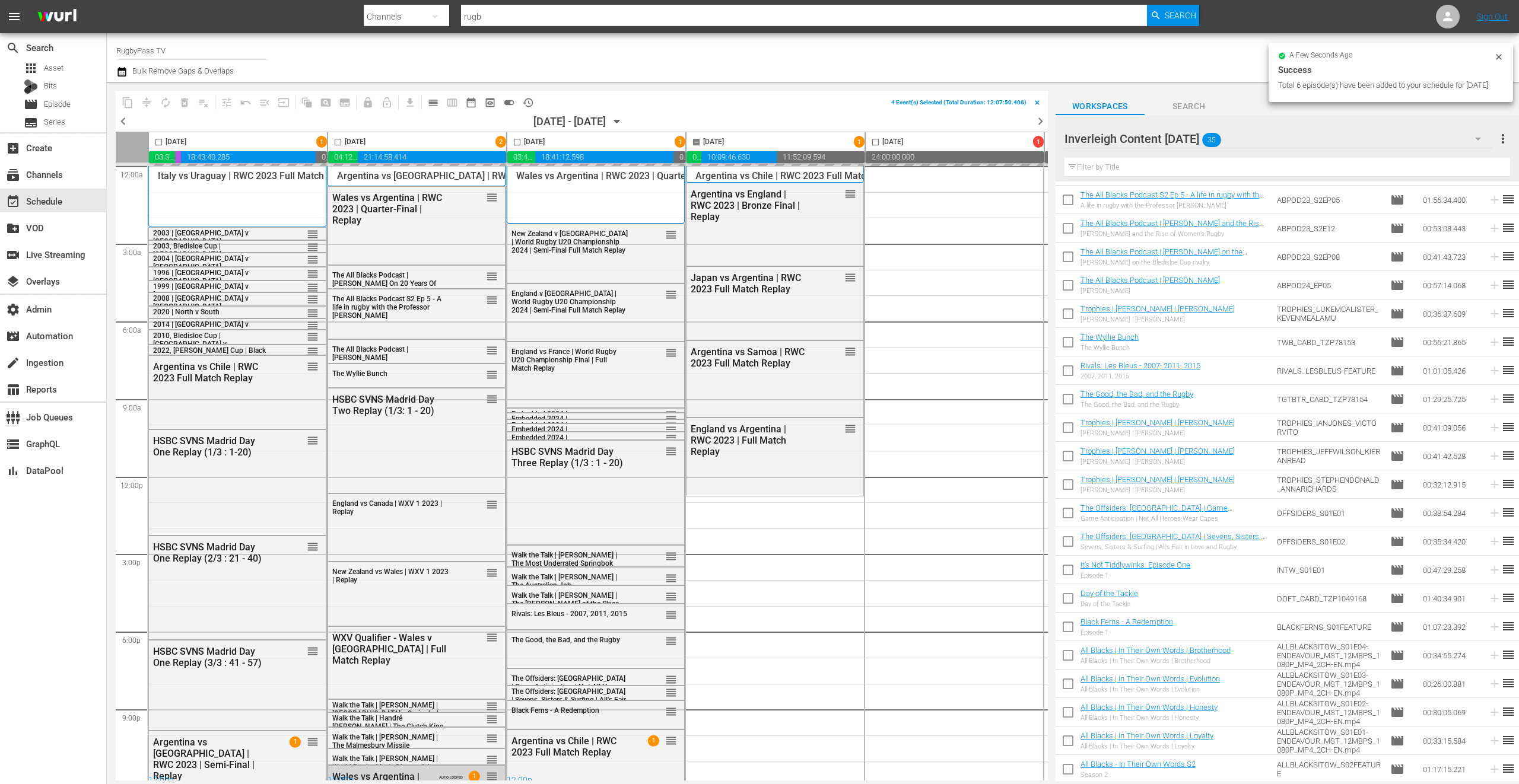
click at [1274, 142] on div "Inverleigh Content MAR 25 35" at bounding box center [1278, 138] width 428 height 33
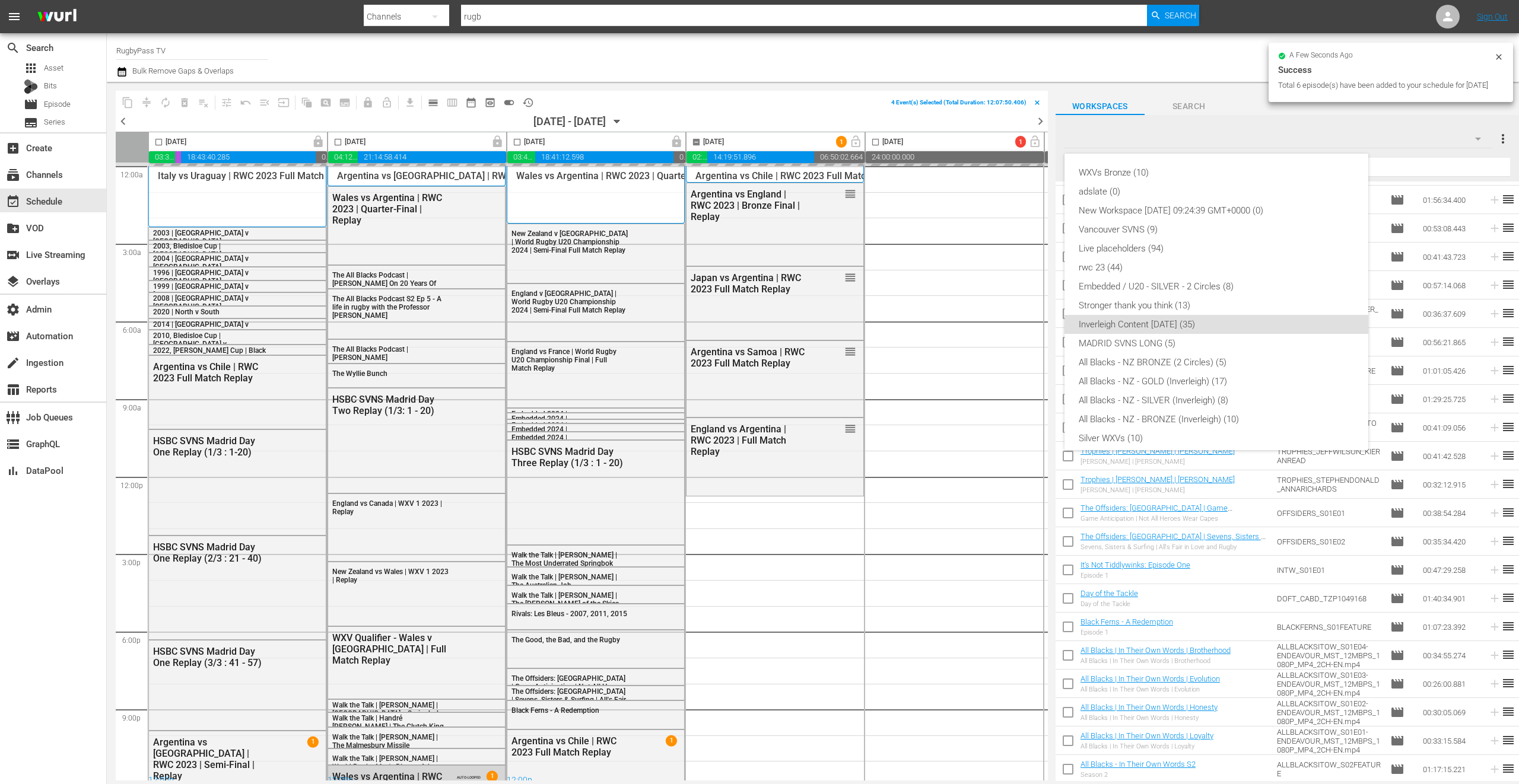
scroll to position [102, 0]
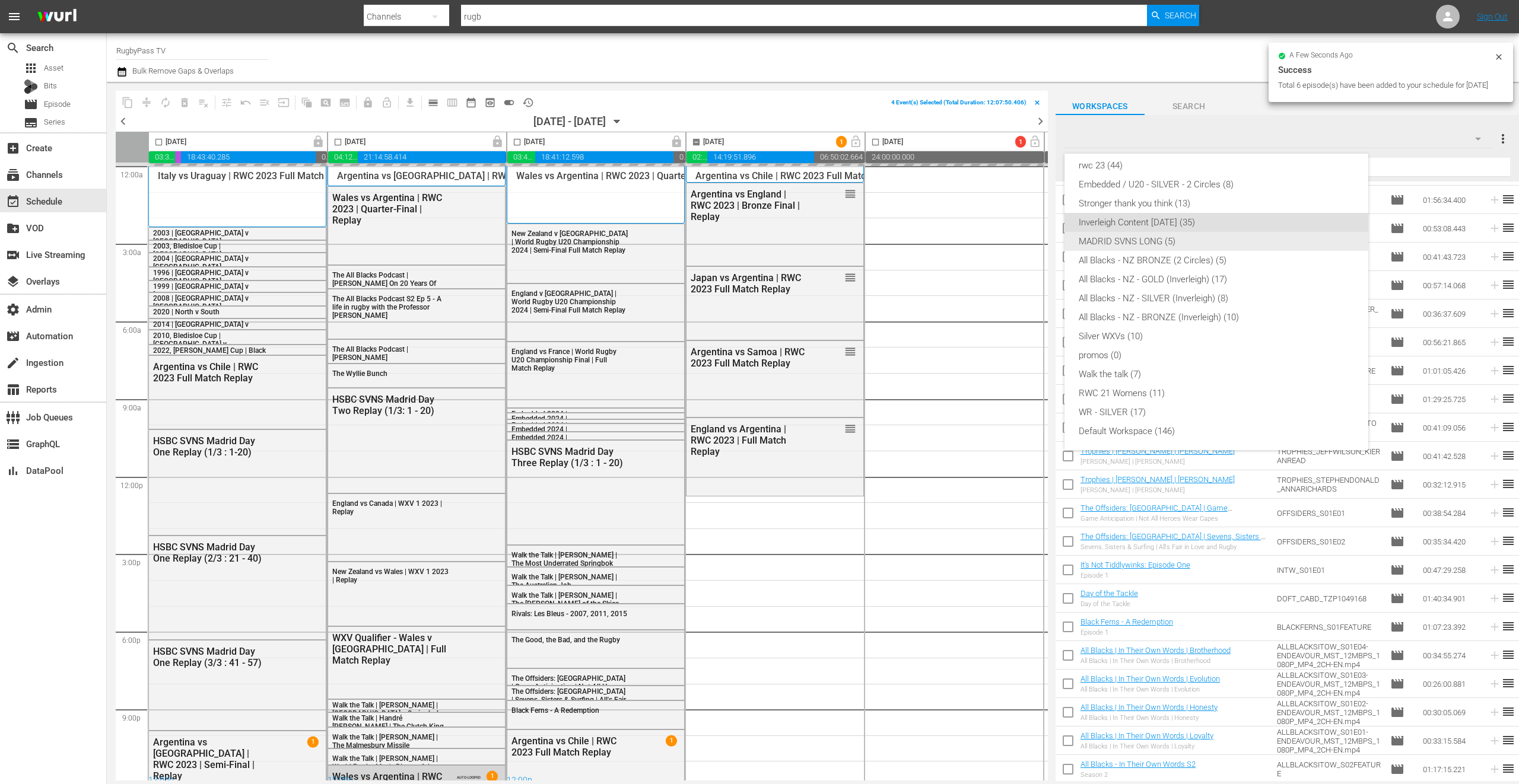
checkbox input "false"
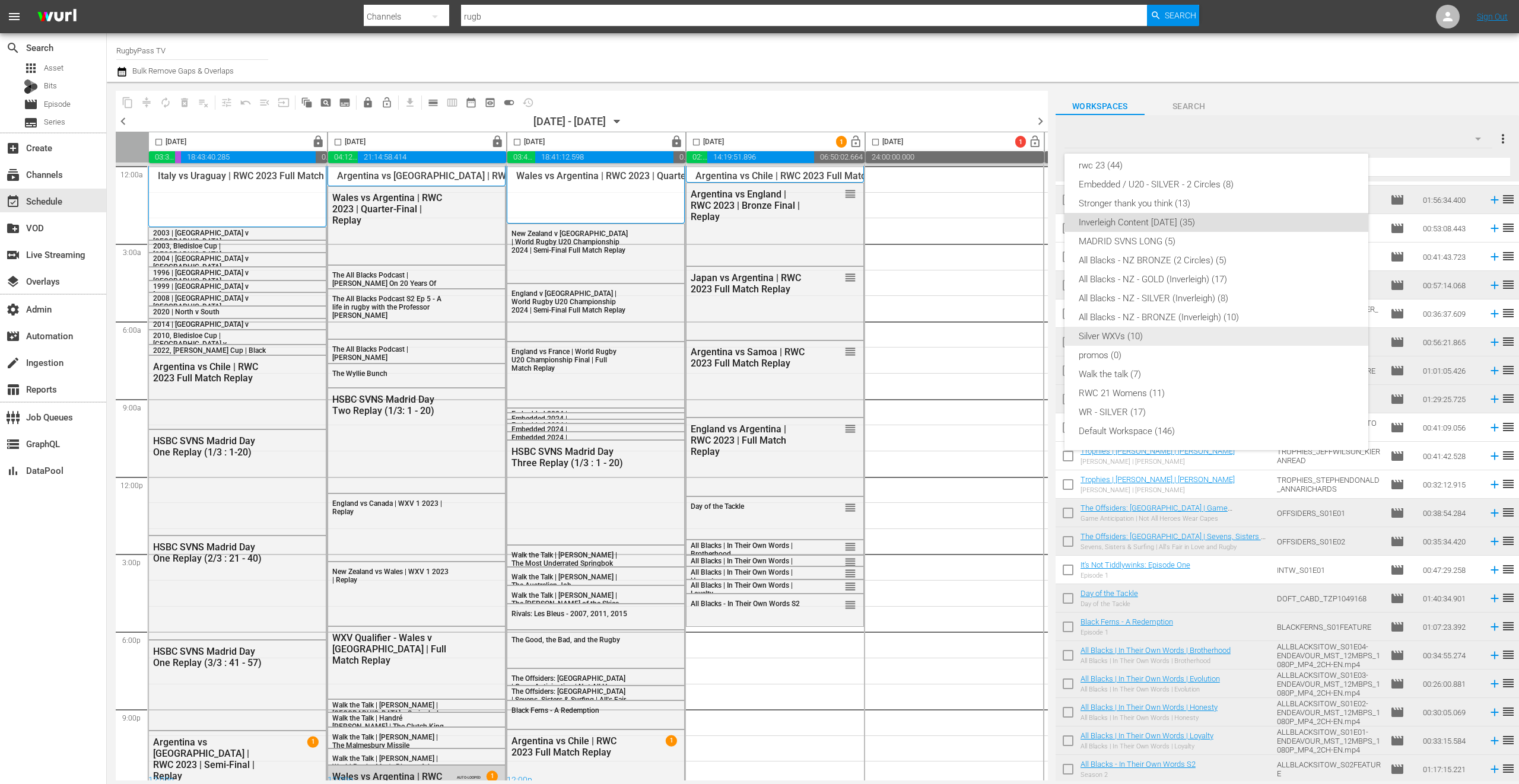
click at [1180, 338] on div "Silver WXVs (10)" at bounding box center [1216, 336] width 275 height 19
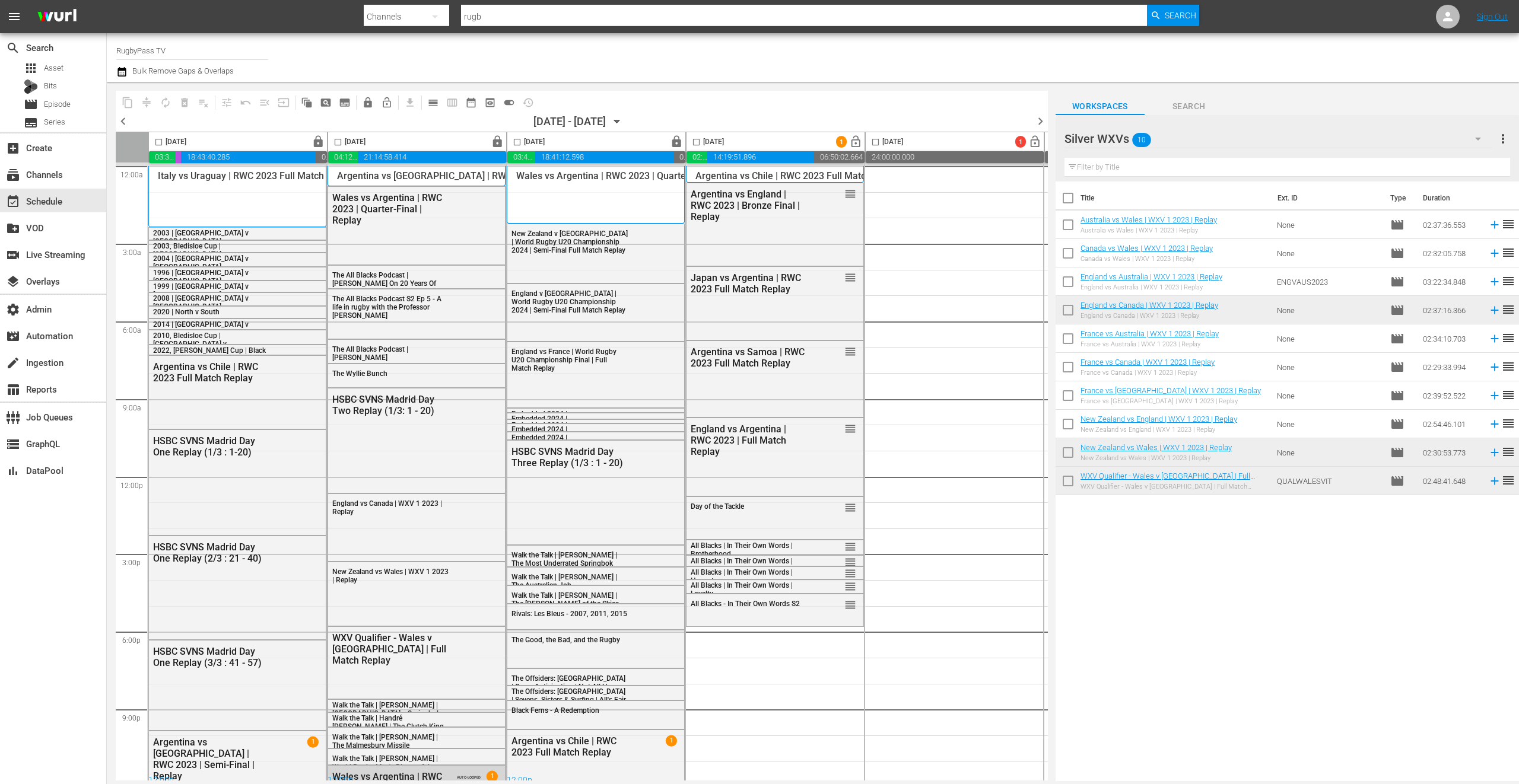
scroll to position [0, 0]
click at [1069, 228] on input "checkbox" at bounding box center [1068, 227] width 25 height 25
checkbox input "true"
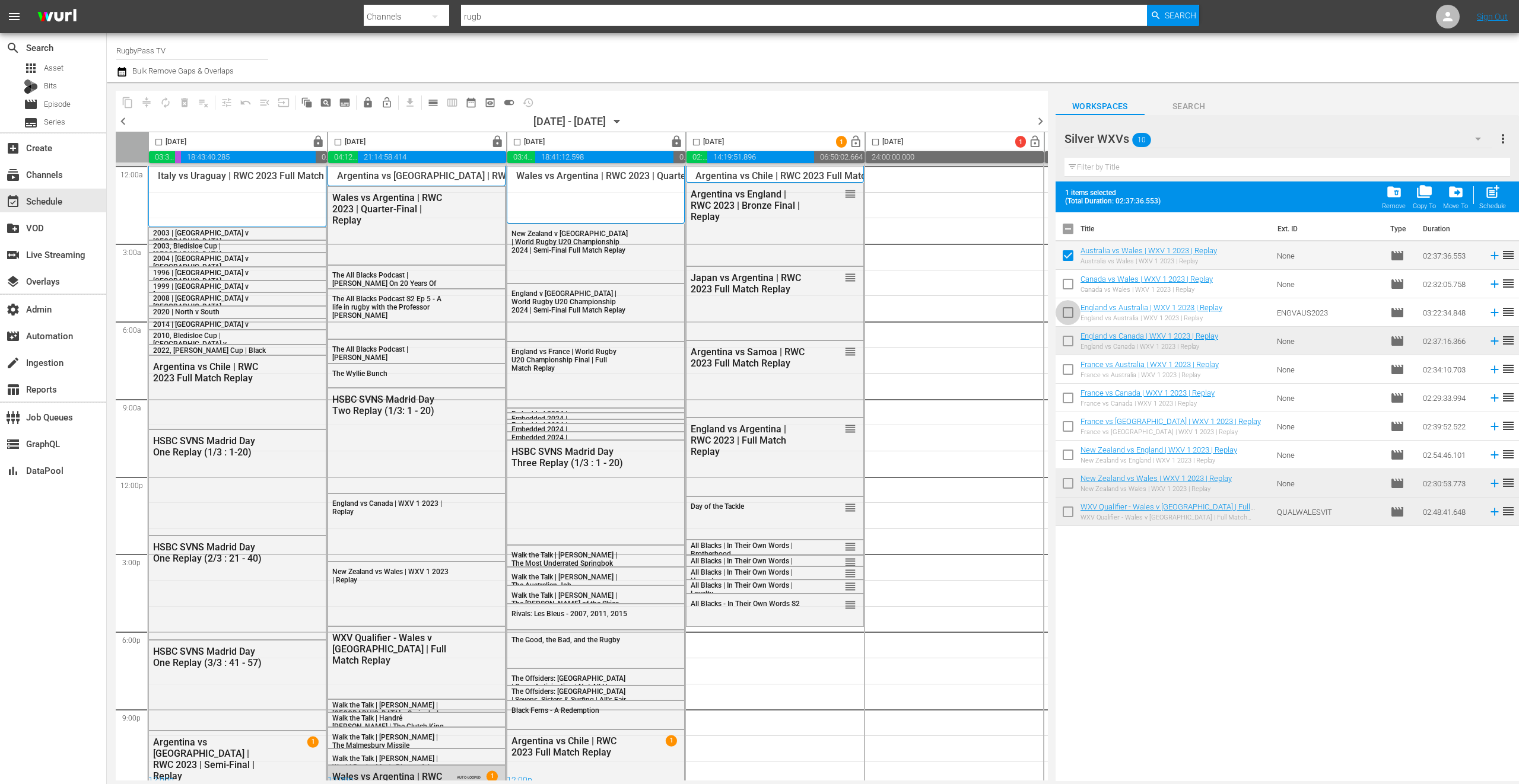
click at [1068, 316] on input "checkbox" at bounding box center [1068, 315] width 25 height 25
checkbox input "true"
click at [1067, 369] on input "checkbox" at bounding box center [1068, 371] width 25 height 25
checkbox input "true"
click at [1070, 283] on input "checkbox" at bounding box center [1068, 286] width 25 height 25
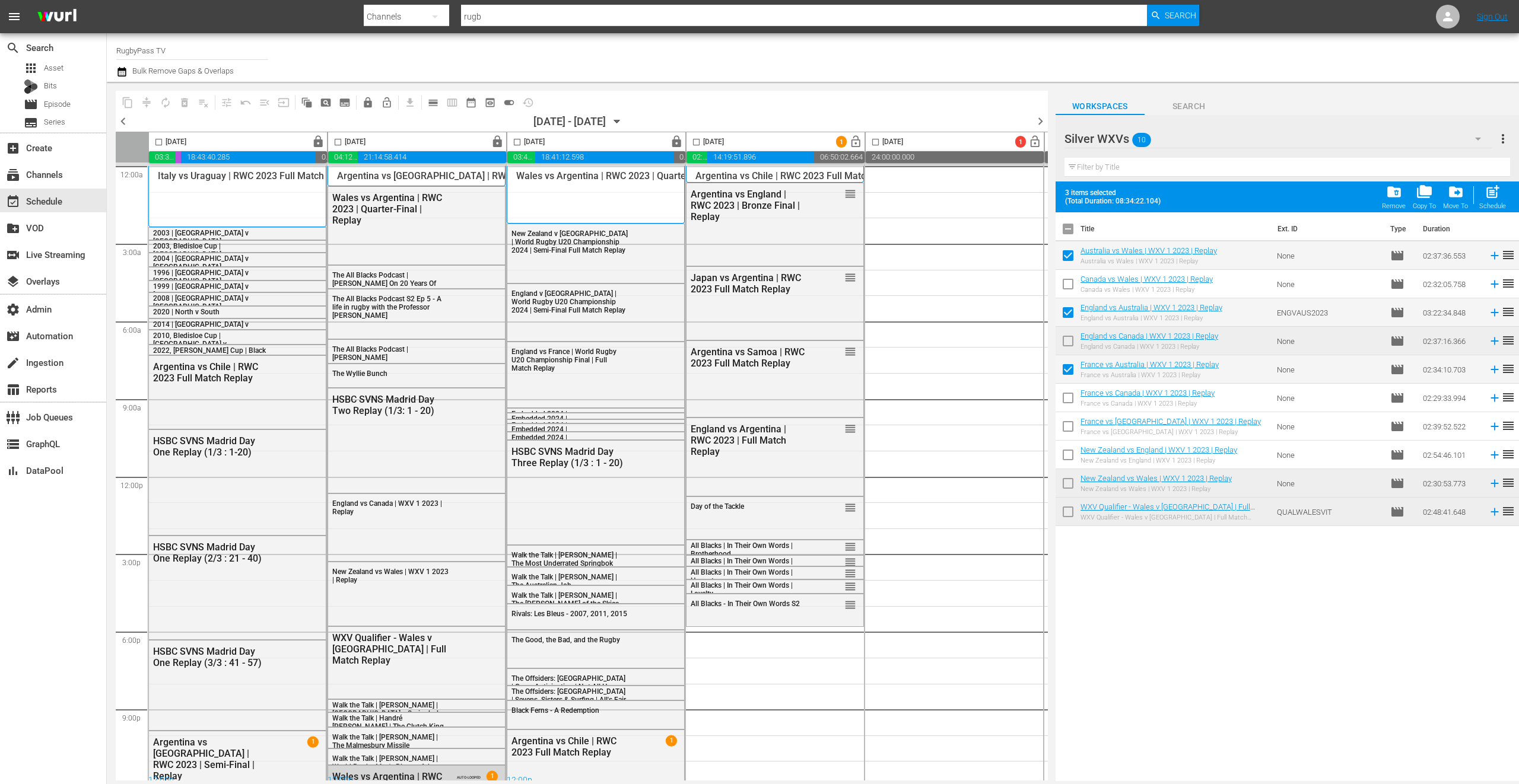
checkbox input "true"
click at [693, 143] on input "checkbox" at bounding box center [696, 144] width 14 height 14
checkbox input "true"
click at [1495, 197] on span "post_add" at bounding box center [1492, 192] width 16 height 16
checkbox input "false"
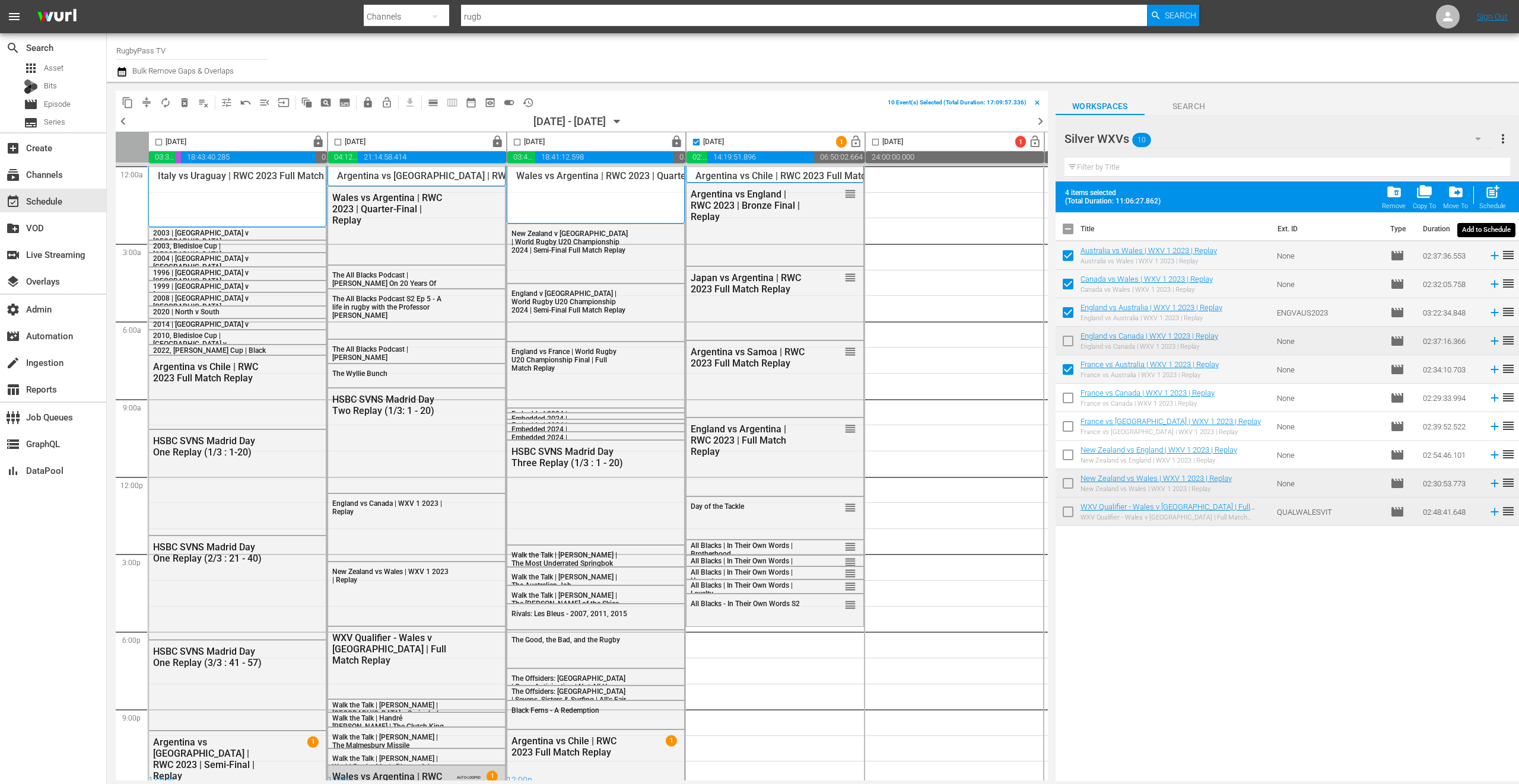
checkbox input "false"
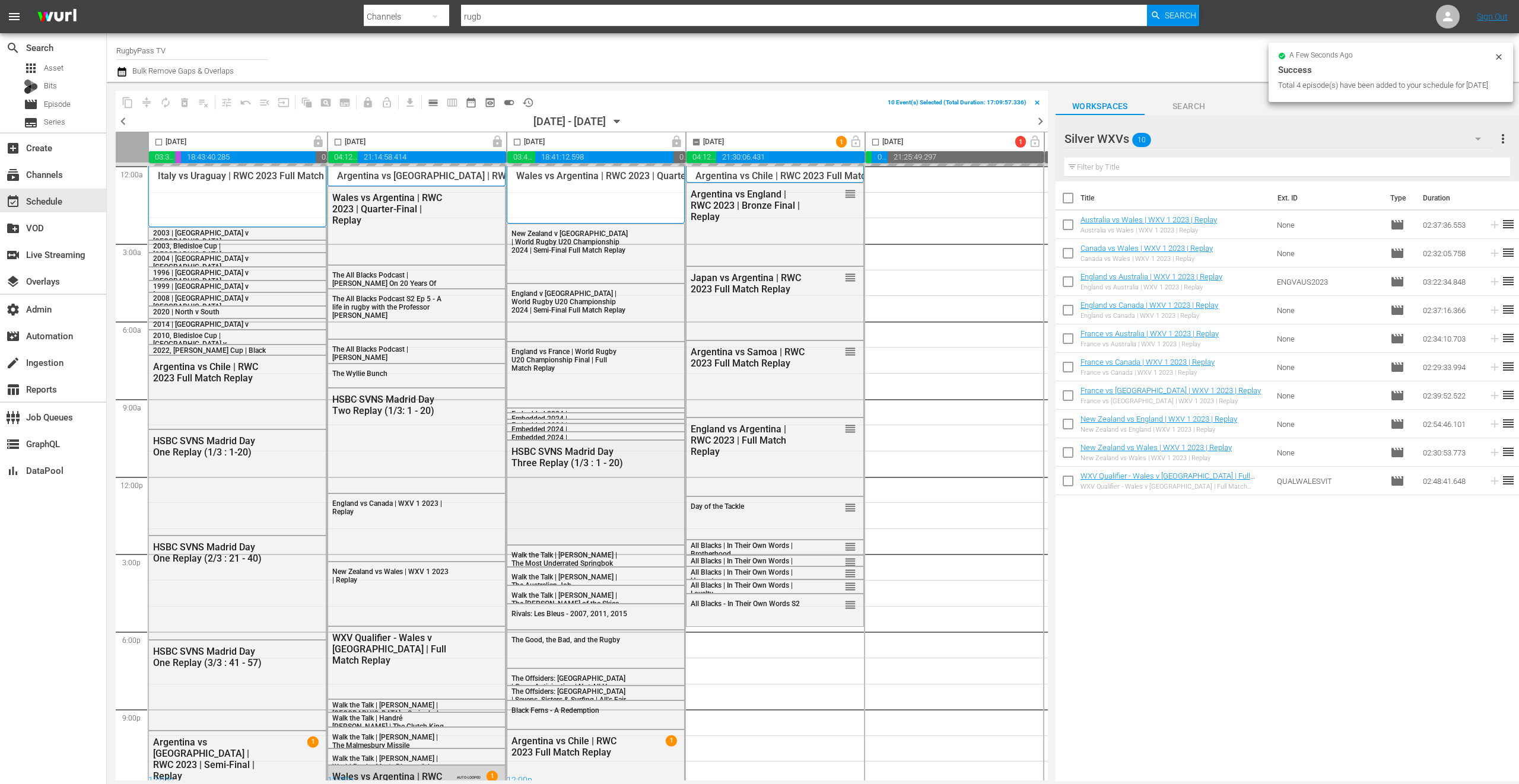
checkbox input "false"
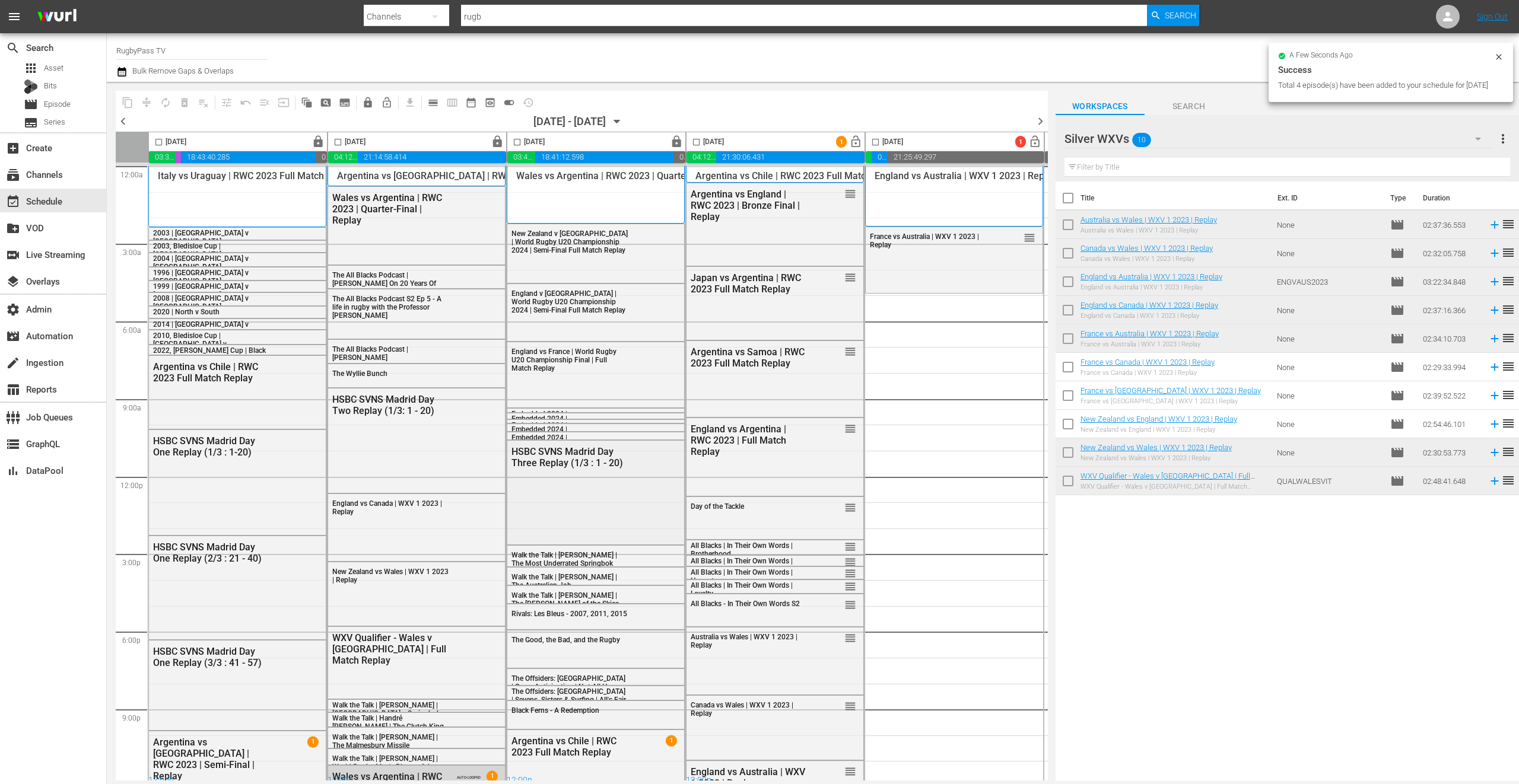
scroll to position [10, 0]
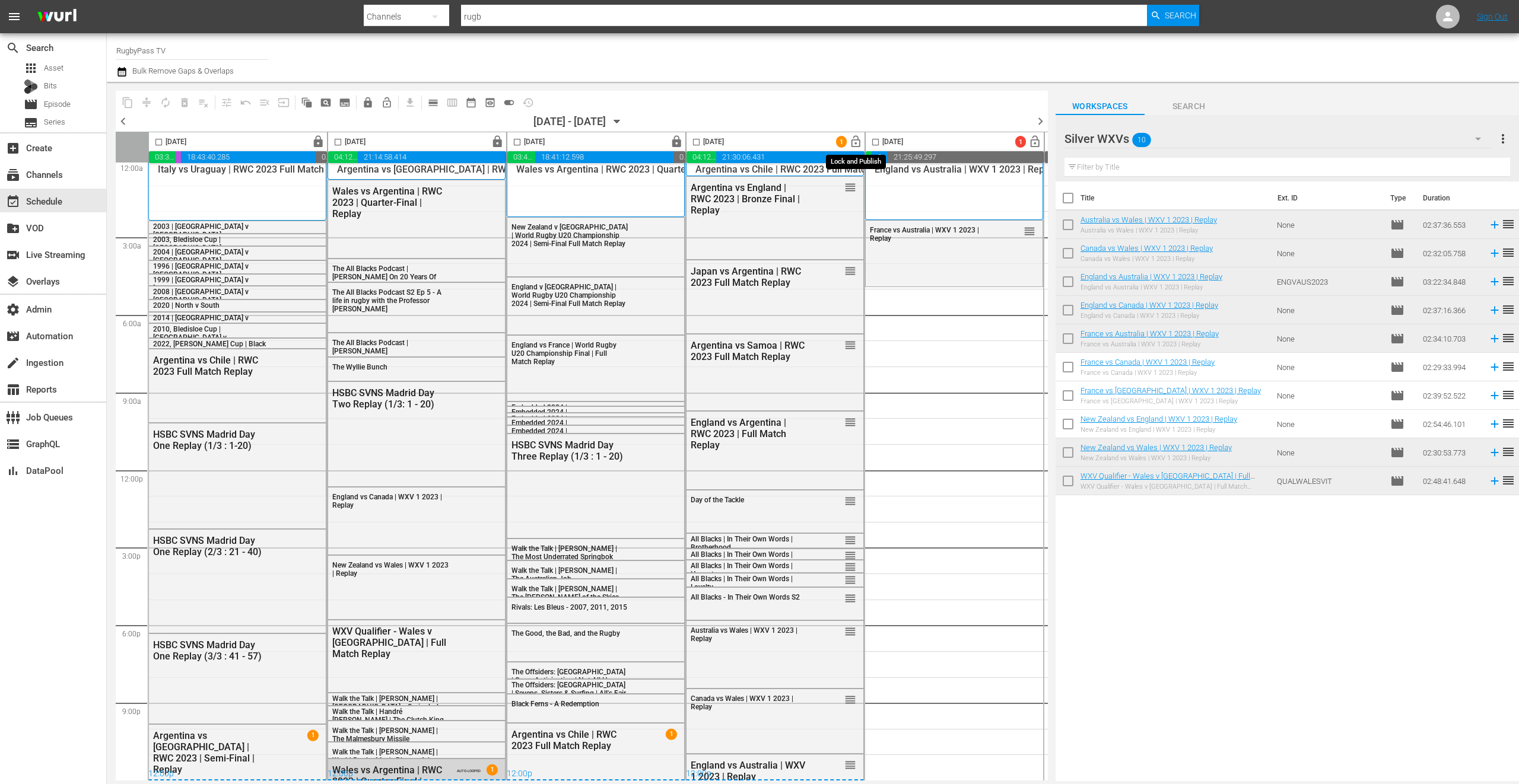
click at [861, 142] on span "lock_open" at bounding box center [855, 142] width 14 height 14
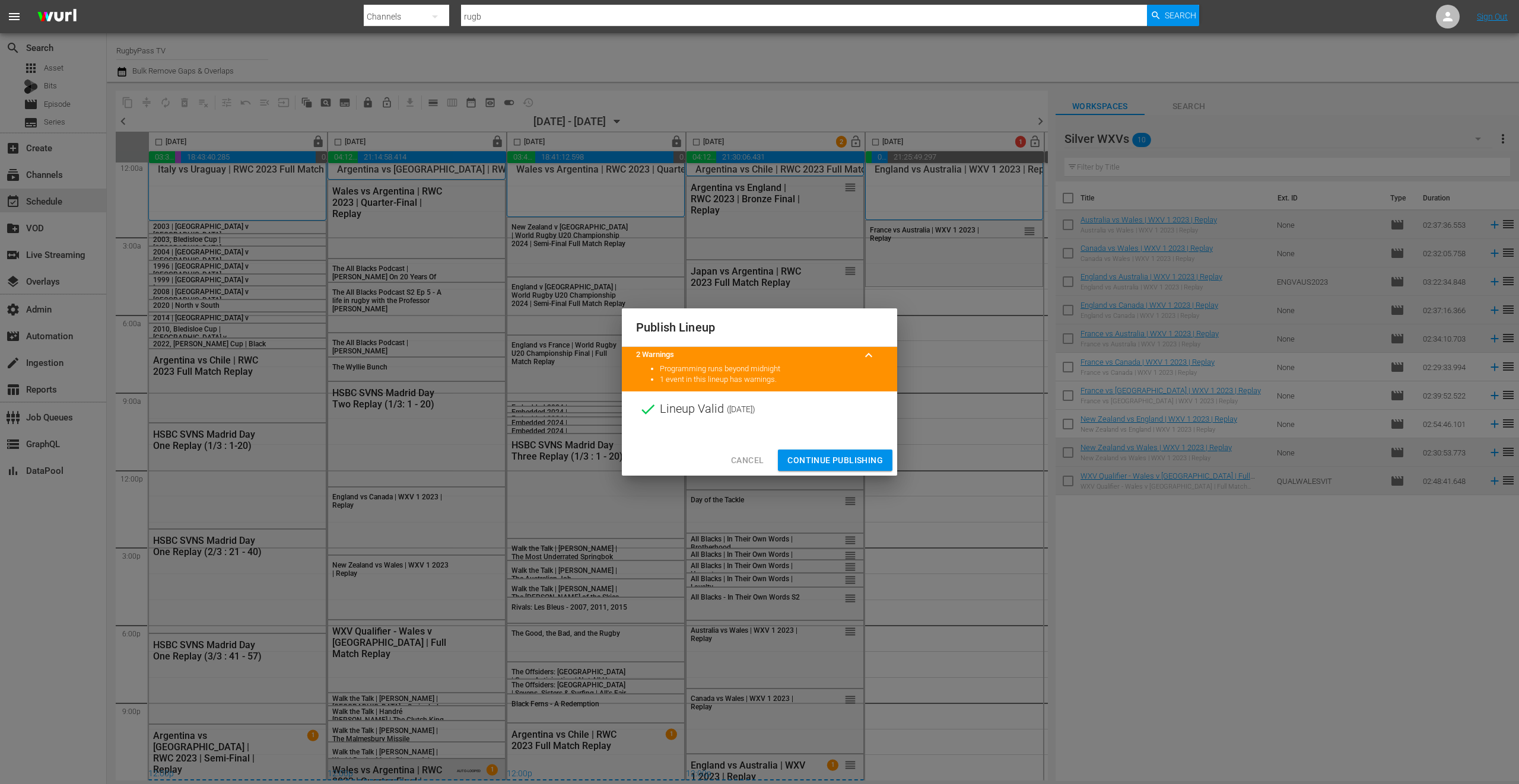
click at [862, 466] on span "Continue Publishing" at bounding box center [835, 460] width 96 height 14
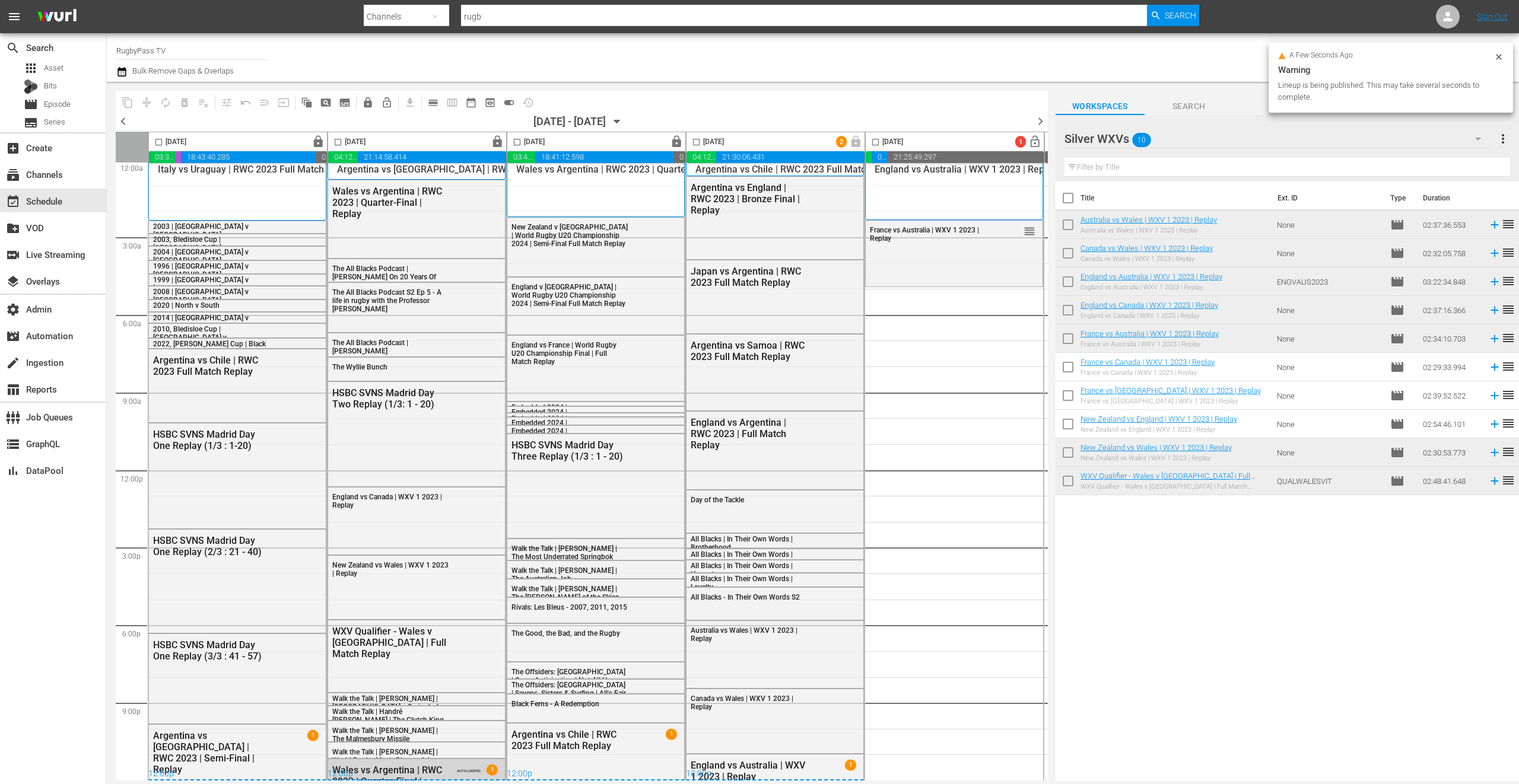
click at [1189, 142] on div "Silver WXVs 10" at bounding box center [1278, 138] width 428 height 33
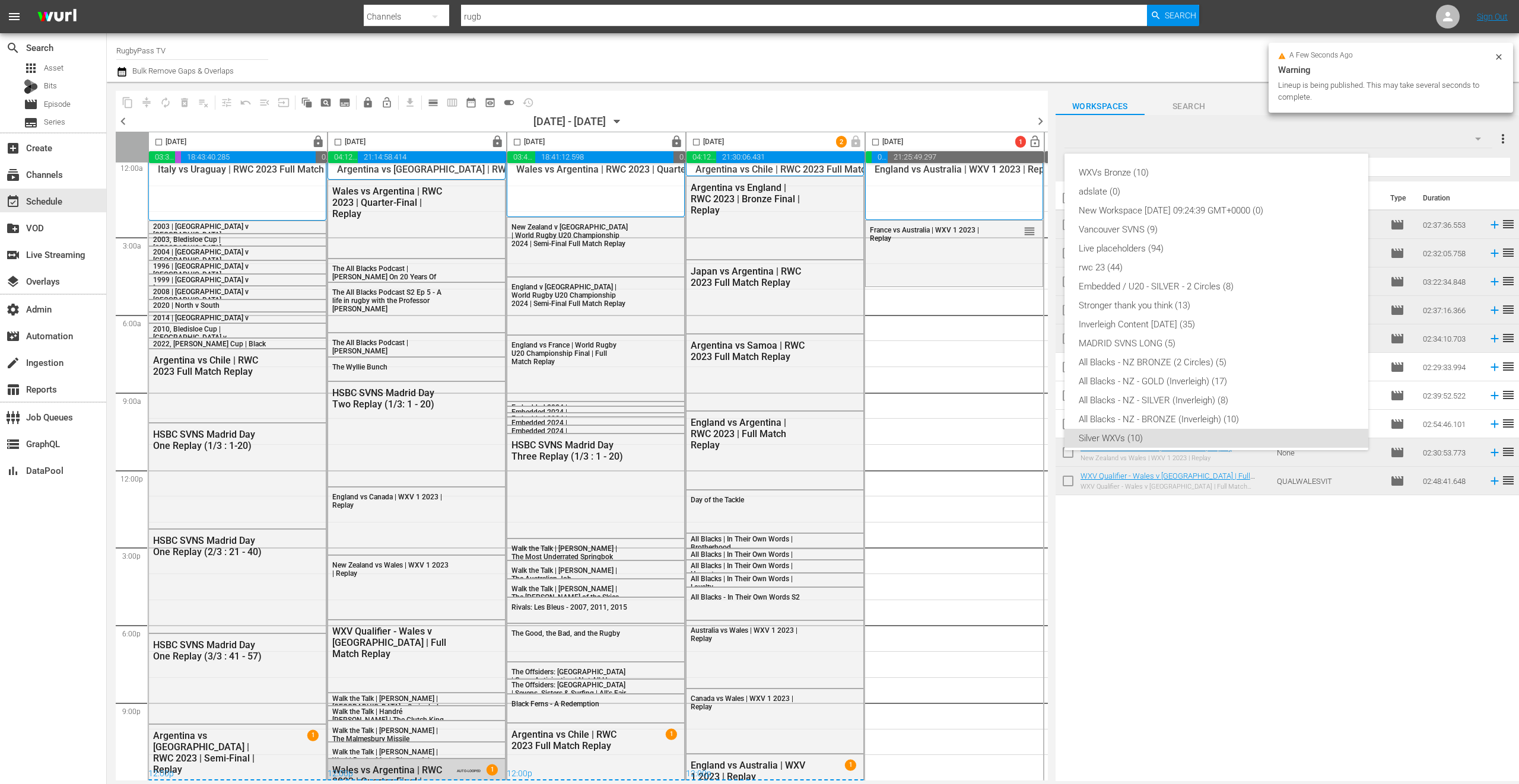
scroll to position [102, 0]
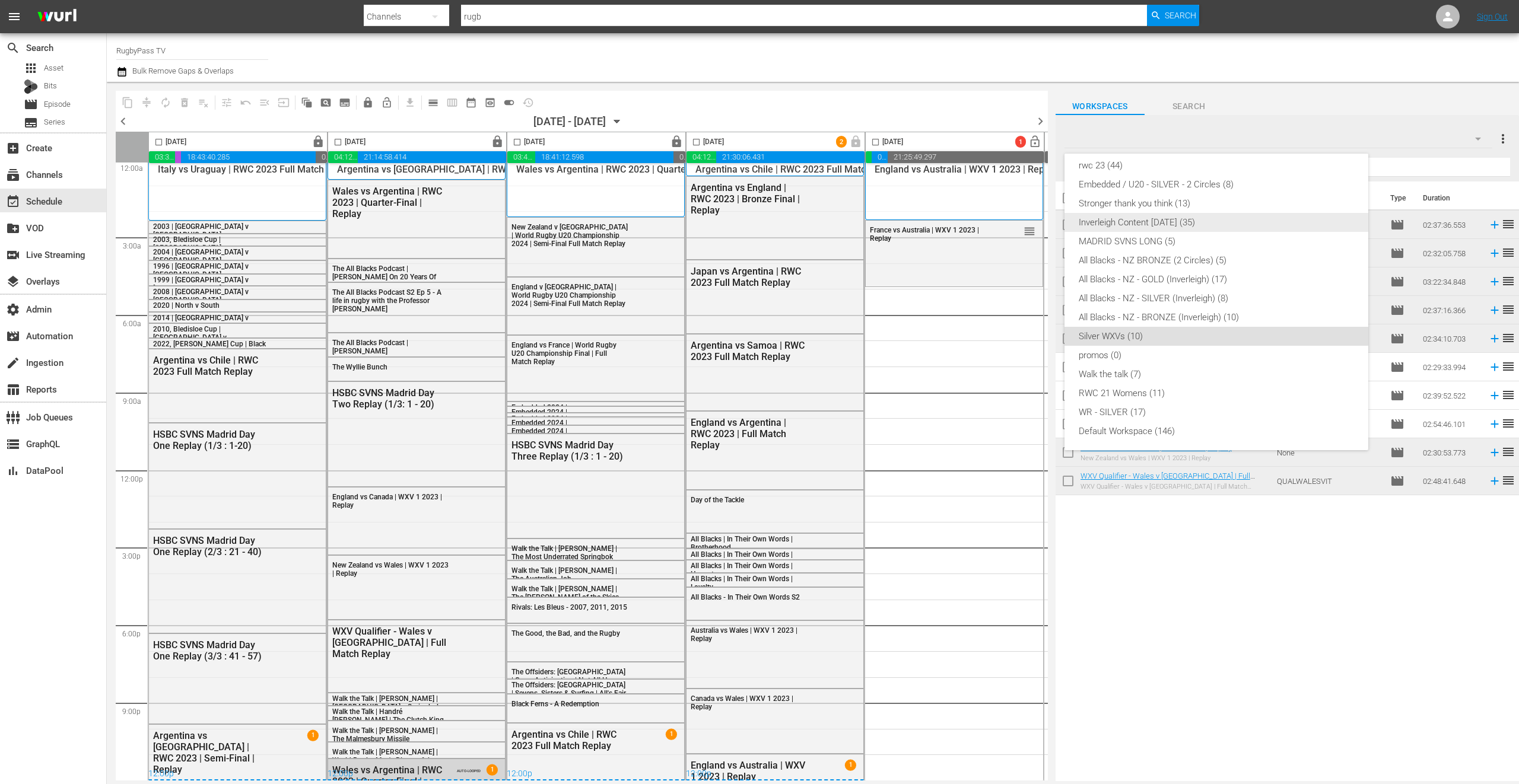
click at [1141, 218] on div "Inverleigh Content MAR 25 (35)" at bounding box center [1216, 222] width 275 height 19
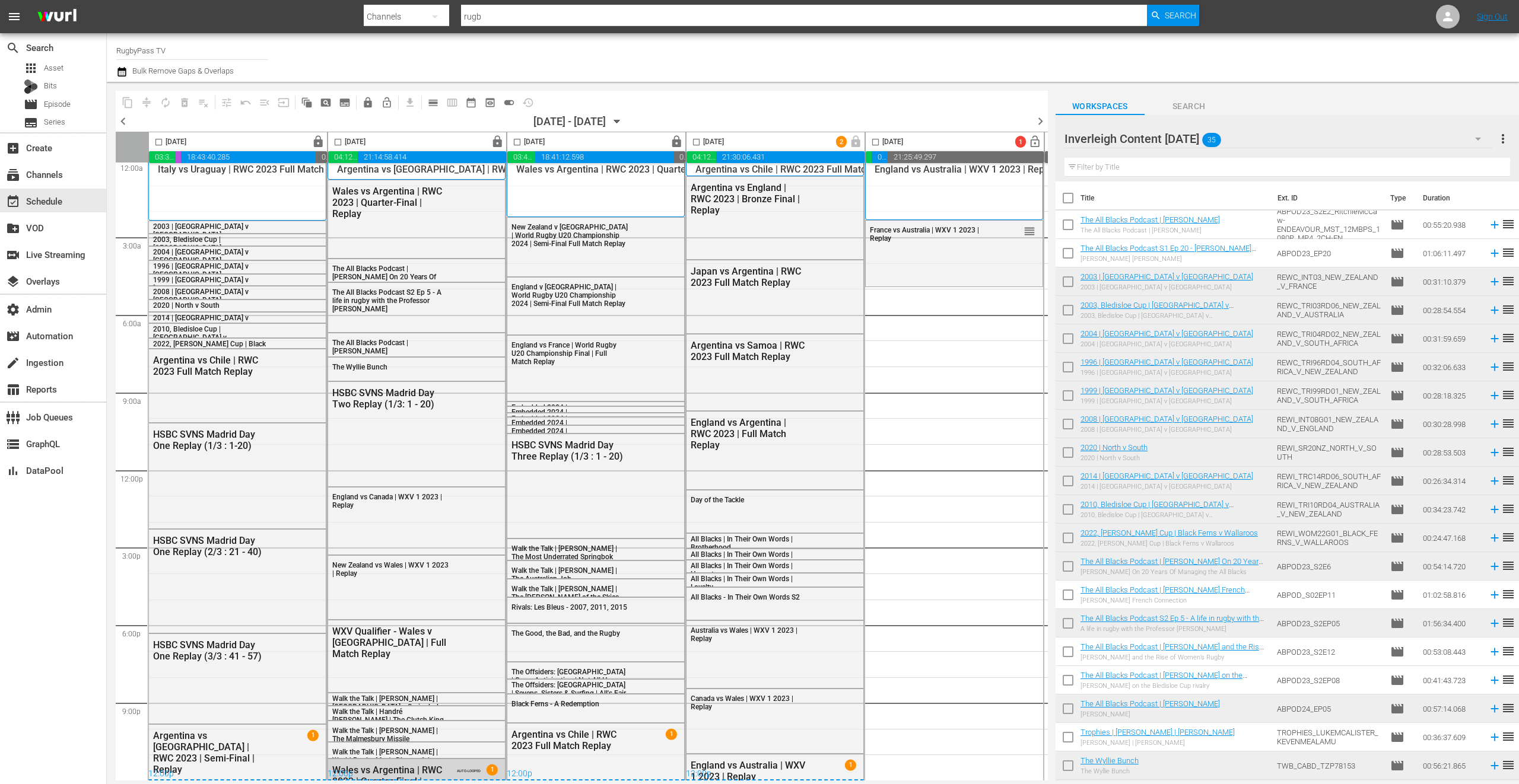
click at [1066, 229] on input "checkbox" at bounding box center [1068, 227] width 25 height 25
checkbox input "true"
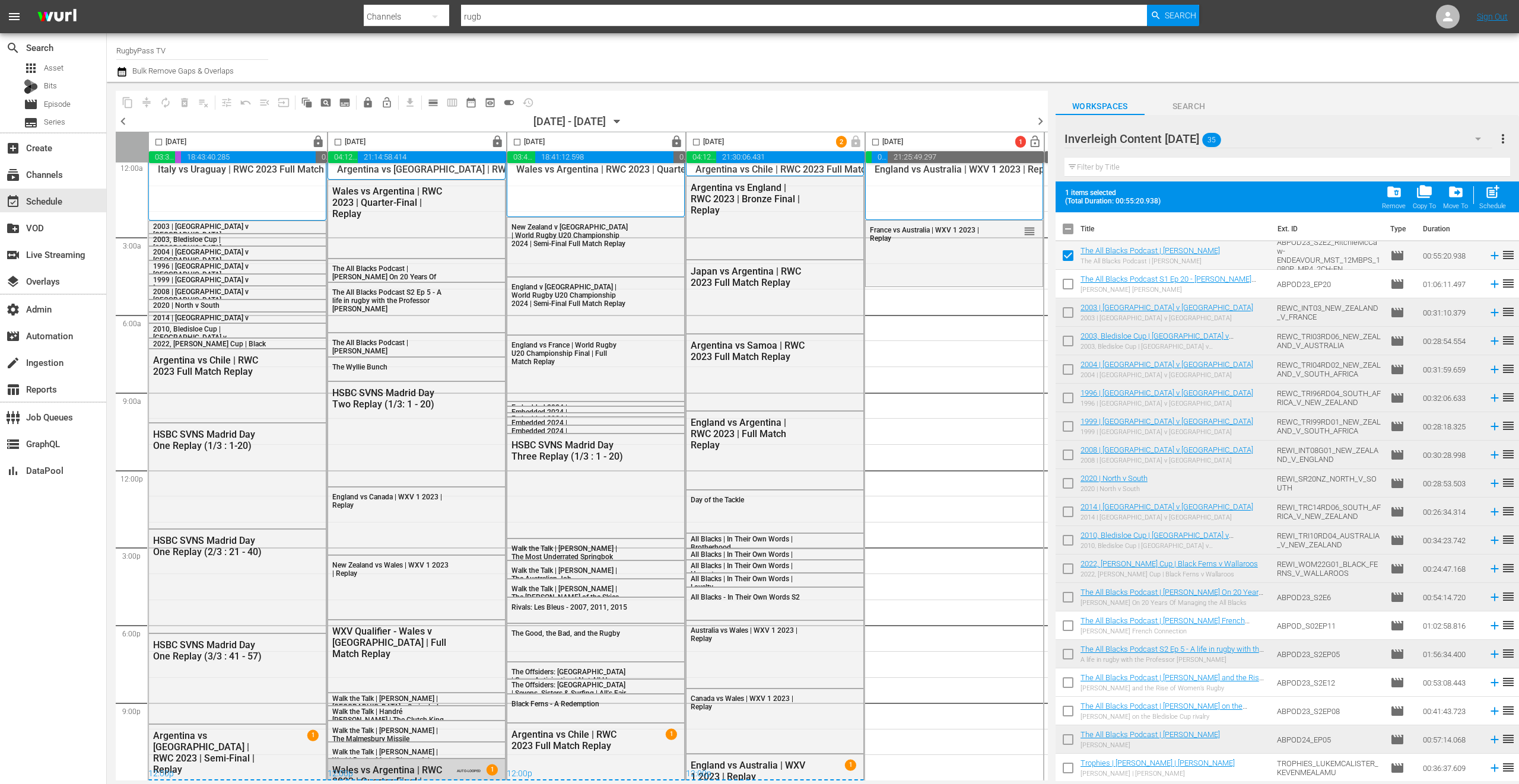
click at [1069, 283] on input "checkbox" at bounding box center [1068, 286] width 25 height 25
checkbox input "true"
click at [1067, 623] on input "checkbox" at bounding box center [1068, 628] width 25 height 25
checkbox input "true"
drag, startPoint x: 1071, startPoint y: 679, endPoint x: 1071, endPoint y: 690, distance: 11.0
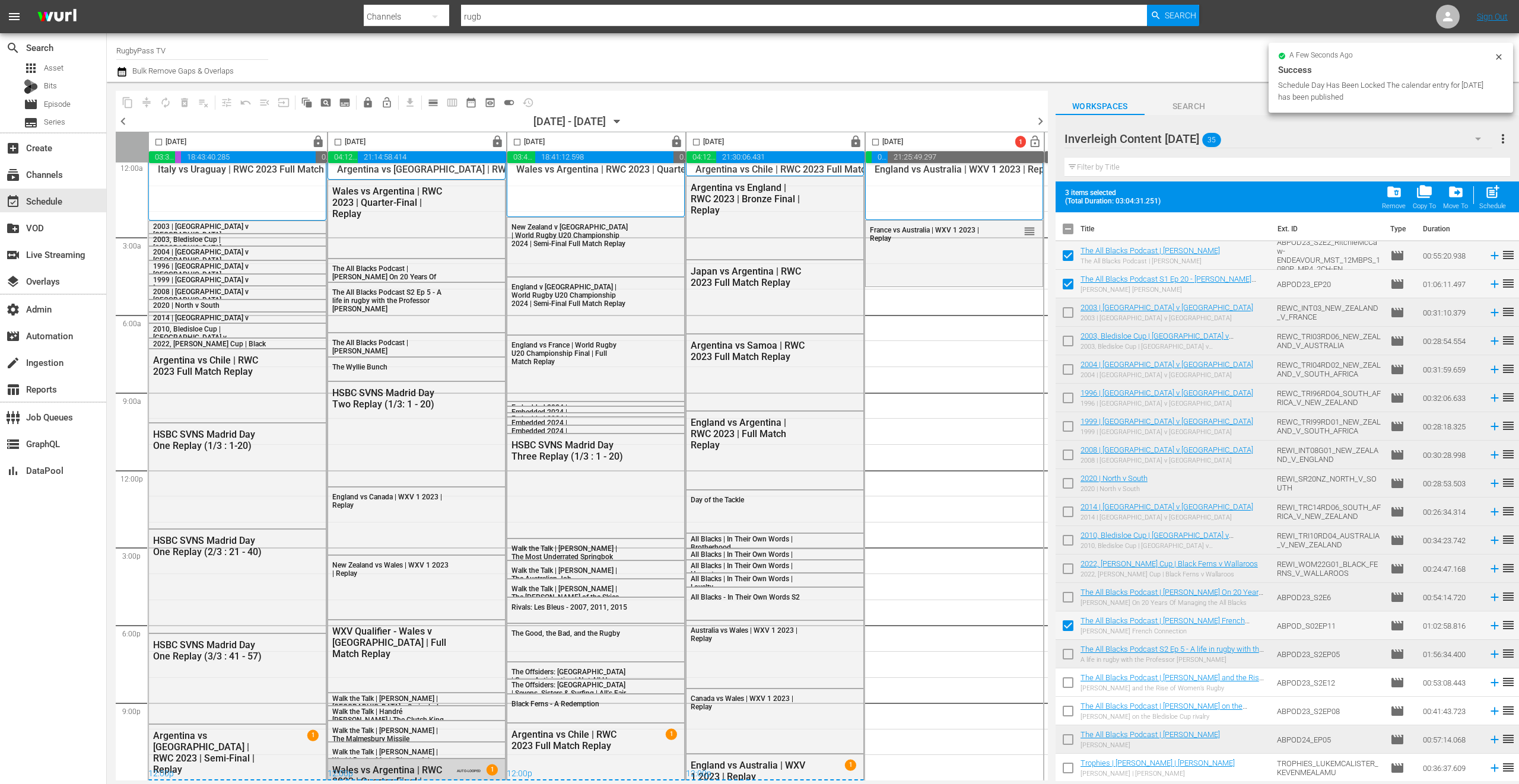
click at [1071, 679] on input "checkbox" at bounding box center [1068, 684] width 25 height 25
checkbox input "true"
click at [1065, 712] on input "checkbox" at bounding box center [1068, 713] width 25 height 25
checkbox input "true"
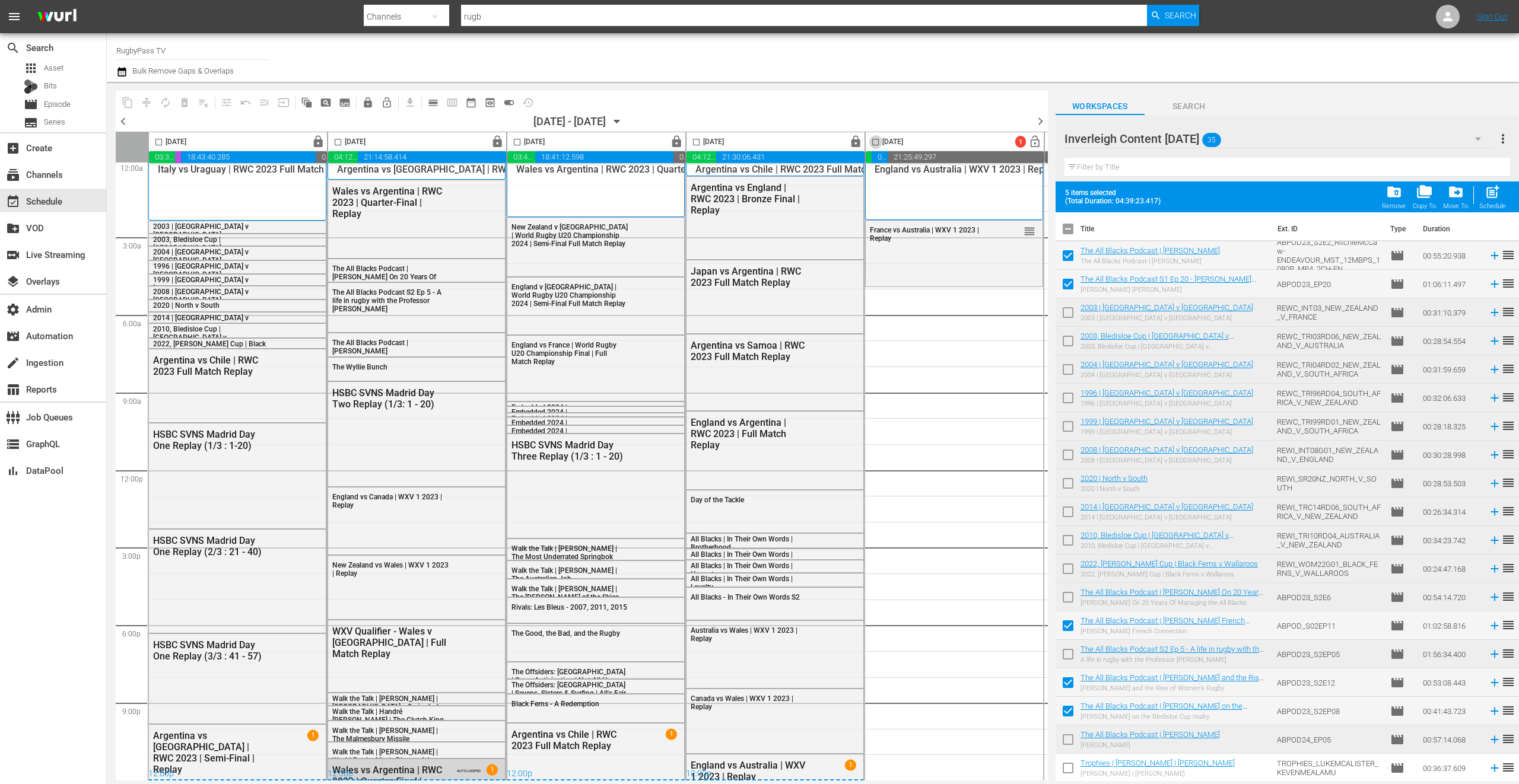
click at [881, 144] on input "checkbox" at bounding box center [875, 144] width 14 height 14
checkbox input "true"
click at [1486, 200] on span "post_add" at bounding box center [1492, 192] width 16 height 16
checkbox input "false"
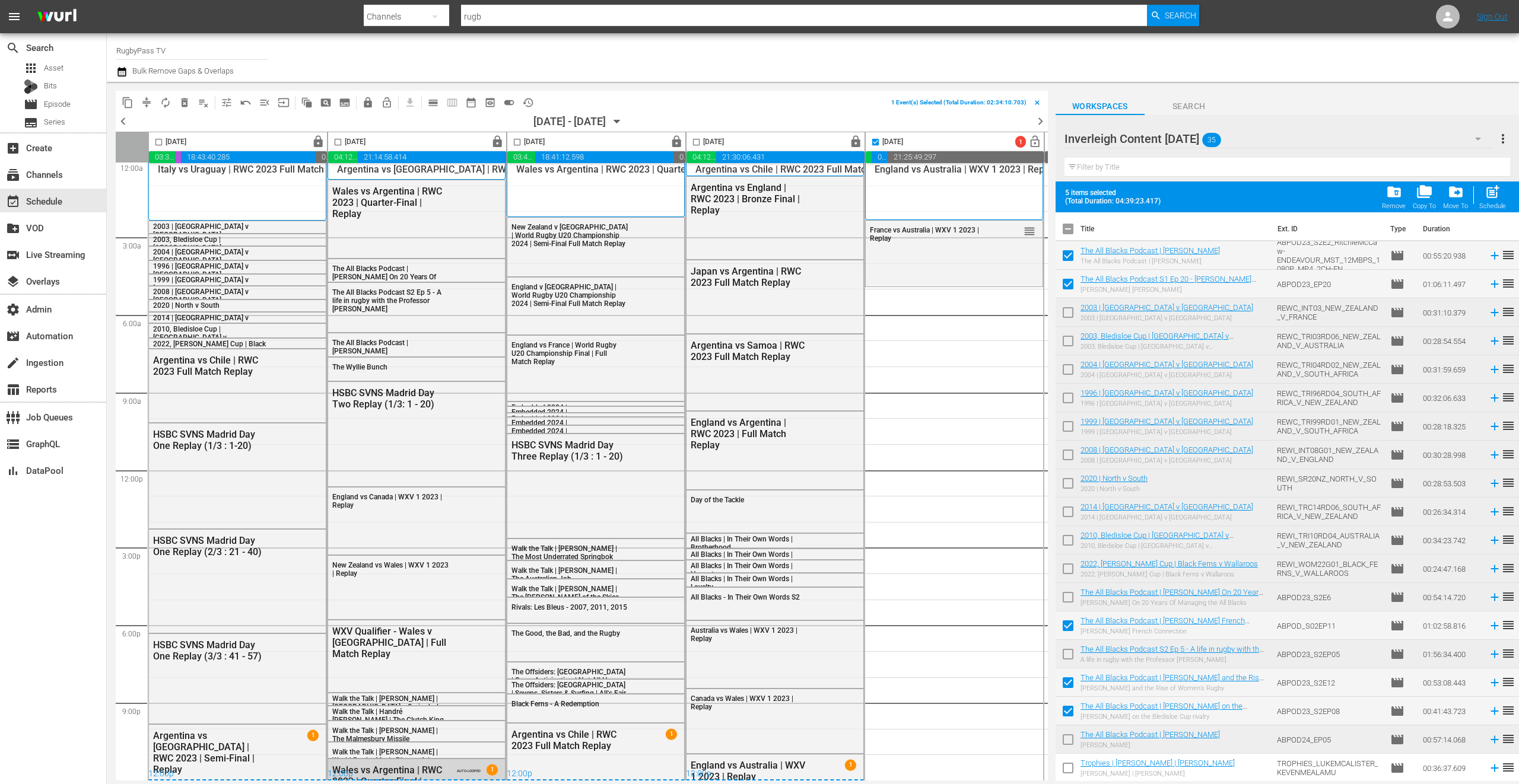
checkbox input "false"
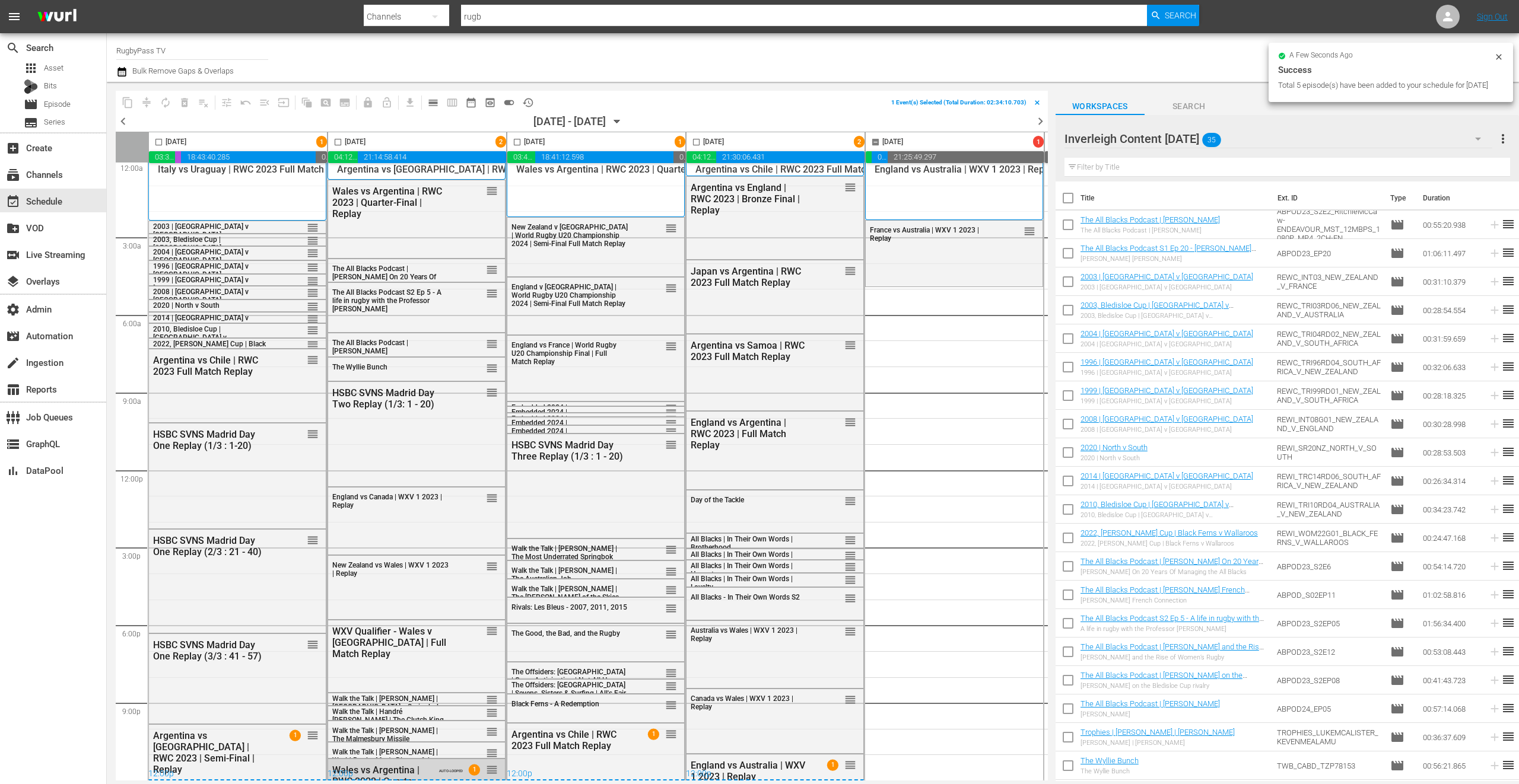
click at [1272, 140] on div "Inverleigh Content MAR 25 35" at bounding box center [1278, 138] width 428 height 33
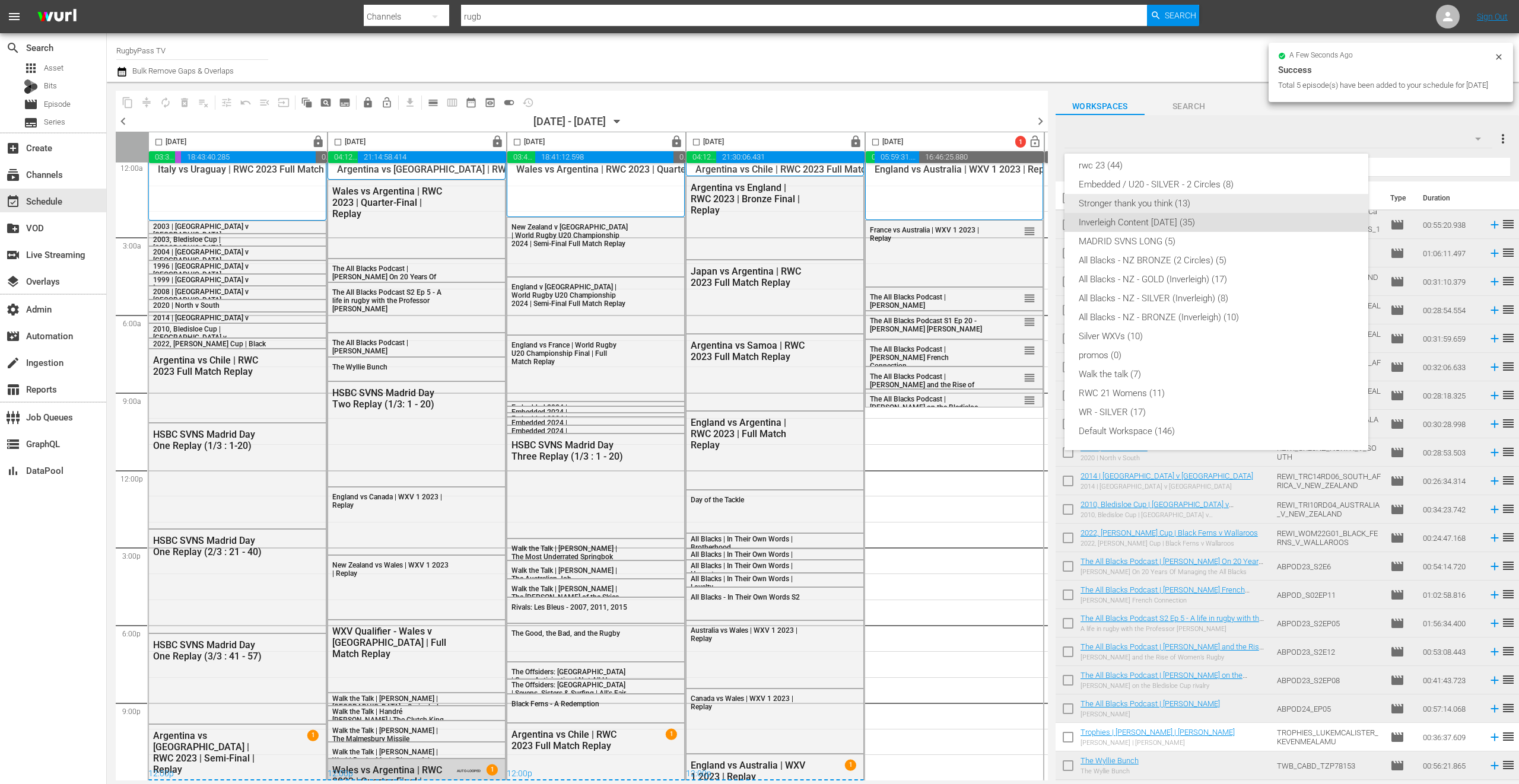
checkbox input "false"
click at [1218, 206] on div "Stronger thank you think (13)" at bounding box center [1216, 204] width 275 height 19
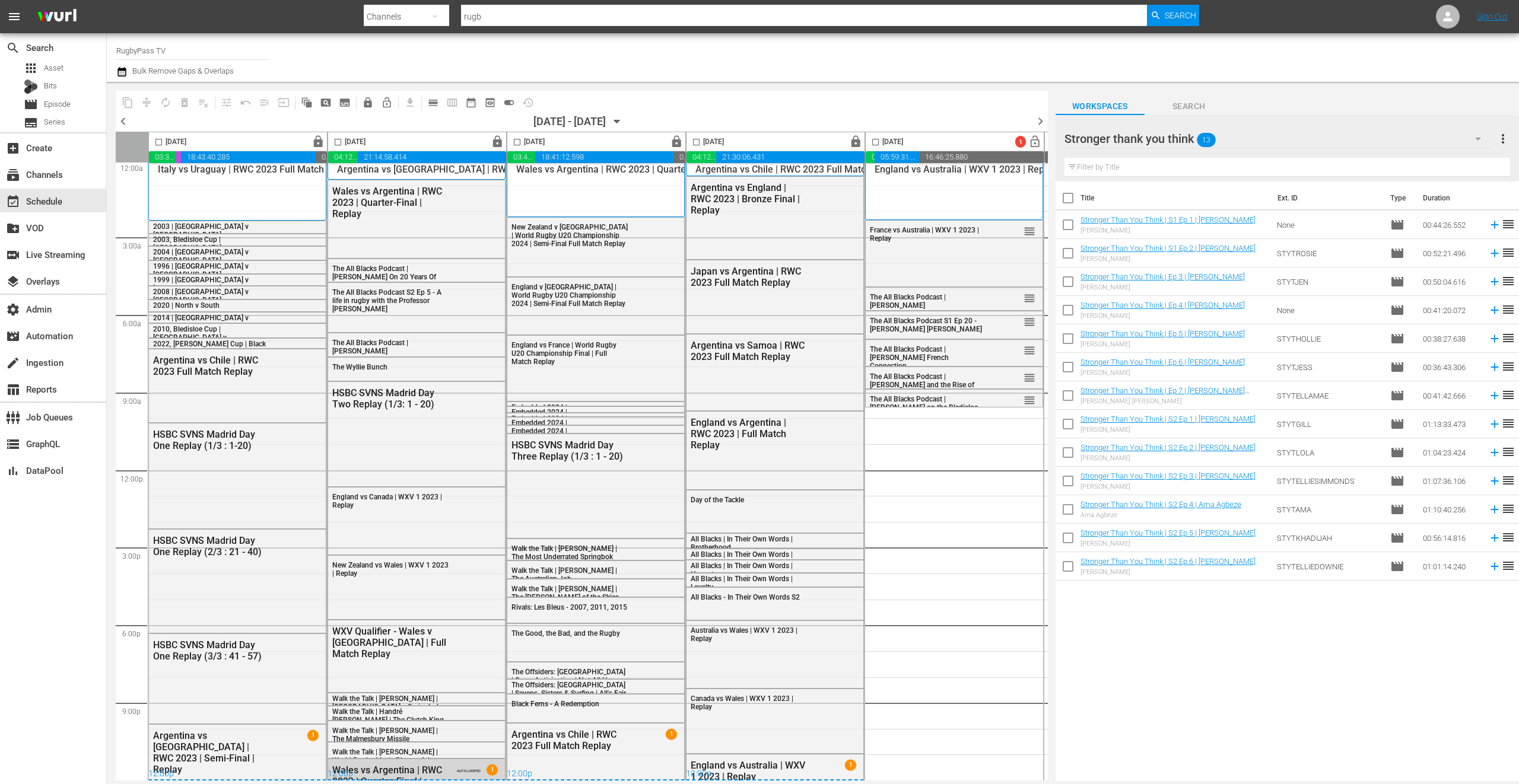
click at [1252, 138] on div "Stronger thank you think 13" at bounding box center [1278, 138] width 428 height 33
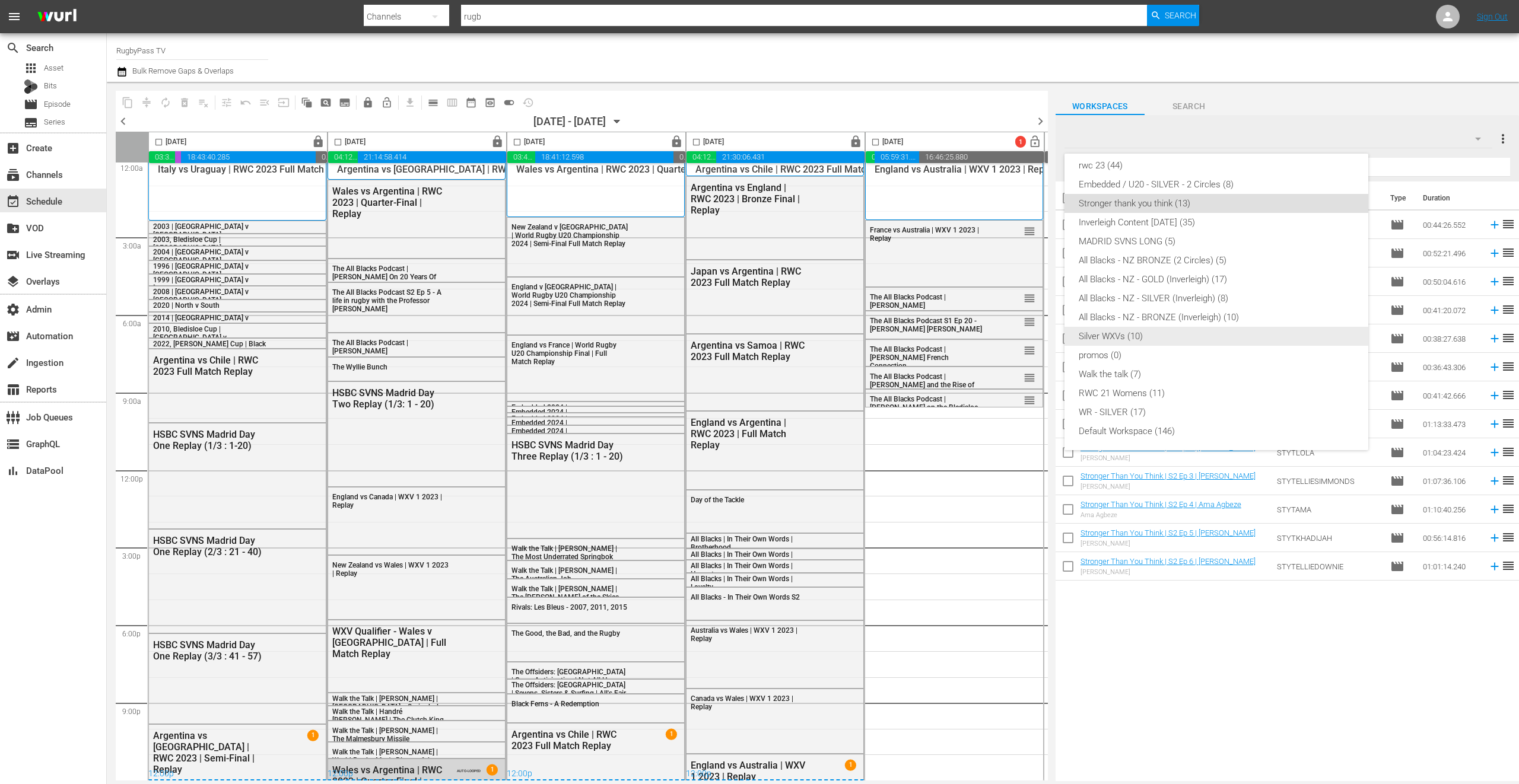
click at [1175, 334] on div "Silver WXVs (10)" at bounding box center [1216, 336] width 275 height 19
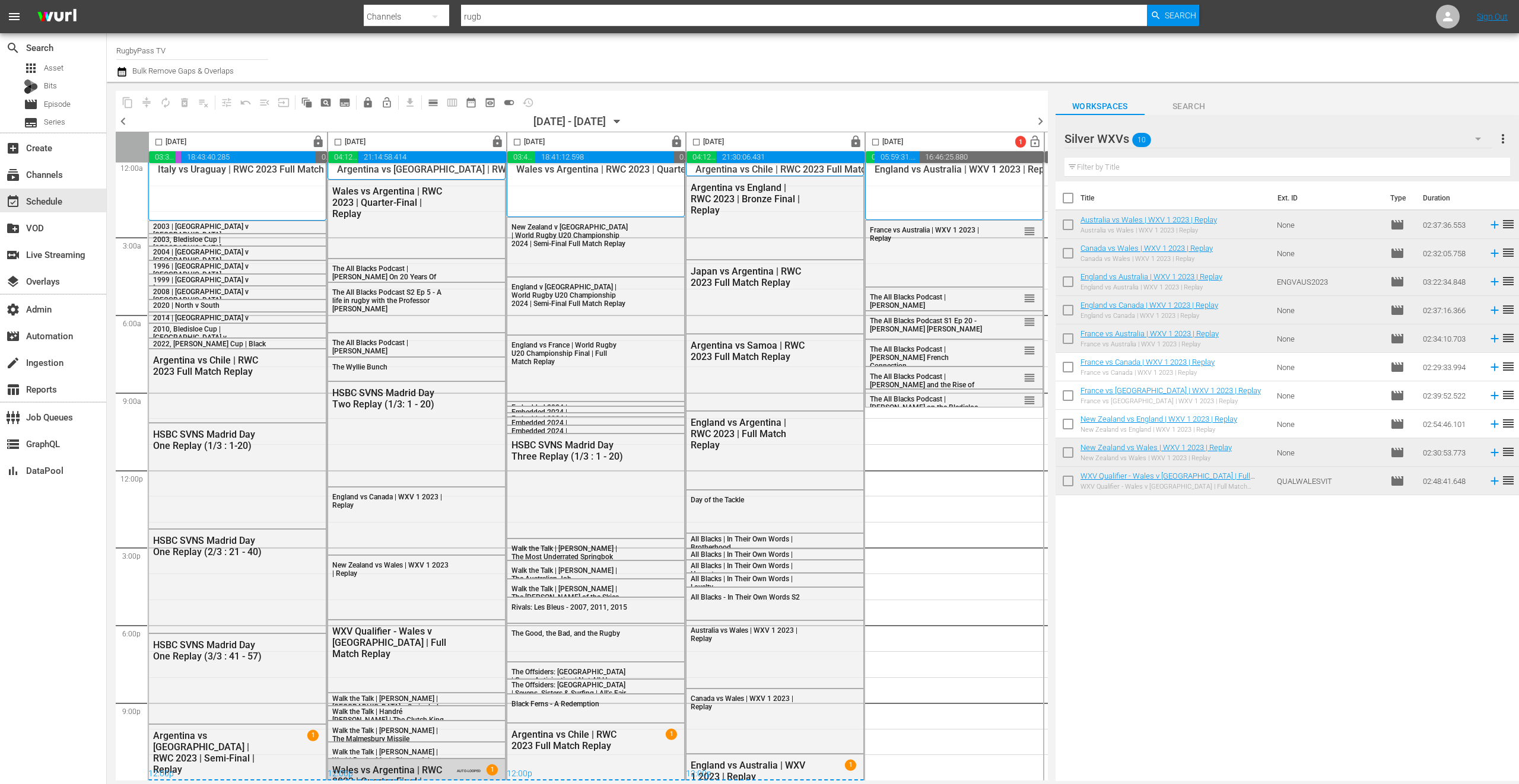
click at [1070, 373] on input "checkbox" at bounding box center [1068, 369] width 25 height 25
checkbox input "true"
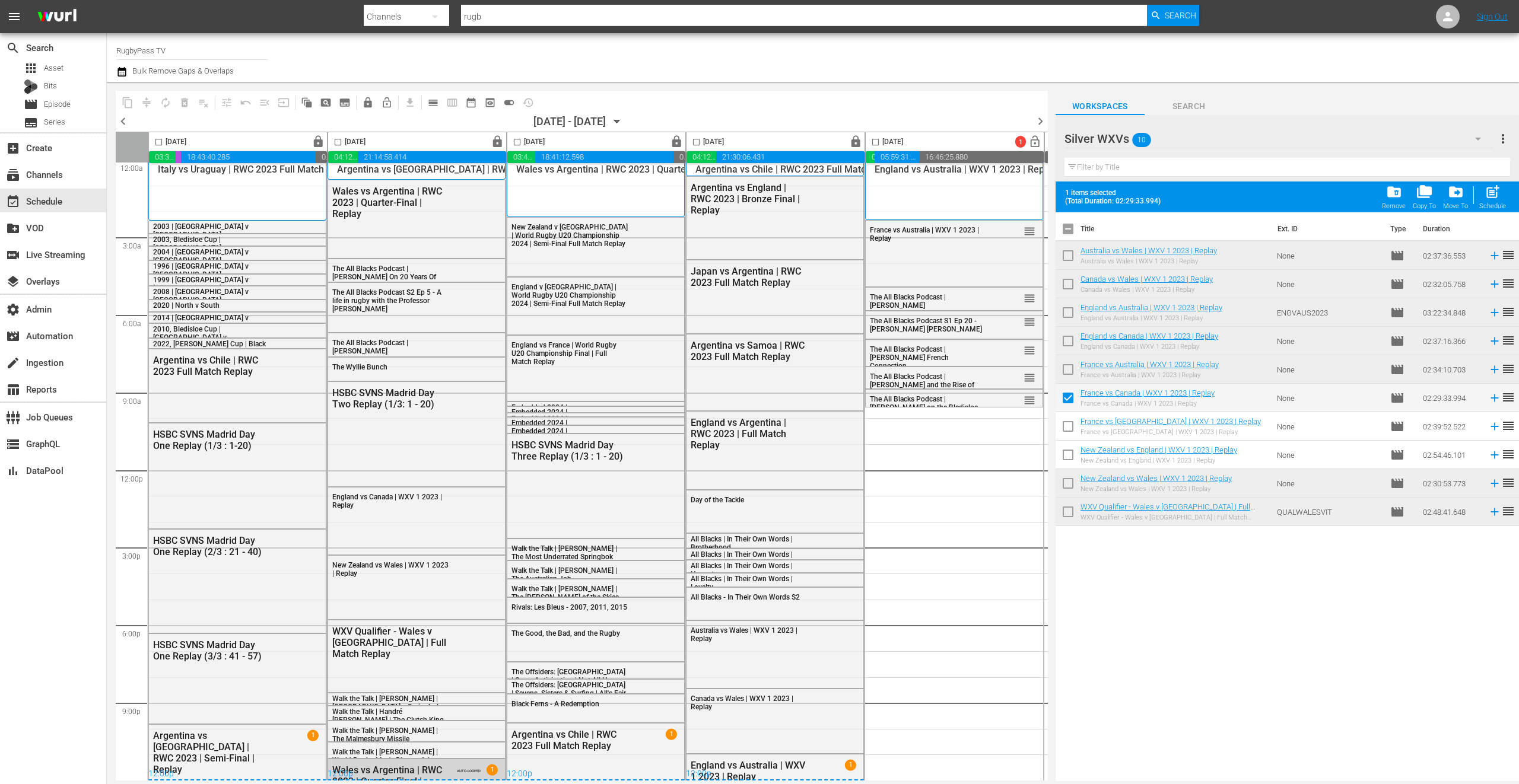
click at [1070, 427] on input "checkbox" at bounding box center [1068, 428] width 25 height 25
checkbox input "true"
click at [1070, 456] on input "checkbox" at bounding box center [1068, 457] width 25 height 25
checkbox input "true"
click at [880, 142] on input "checkbox" at bounding box center [875, 144] width 14 height 14
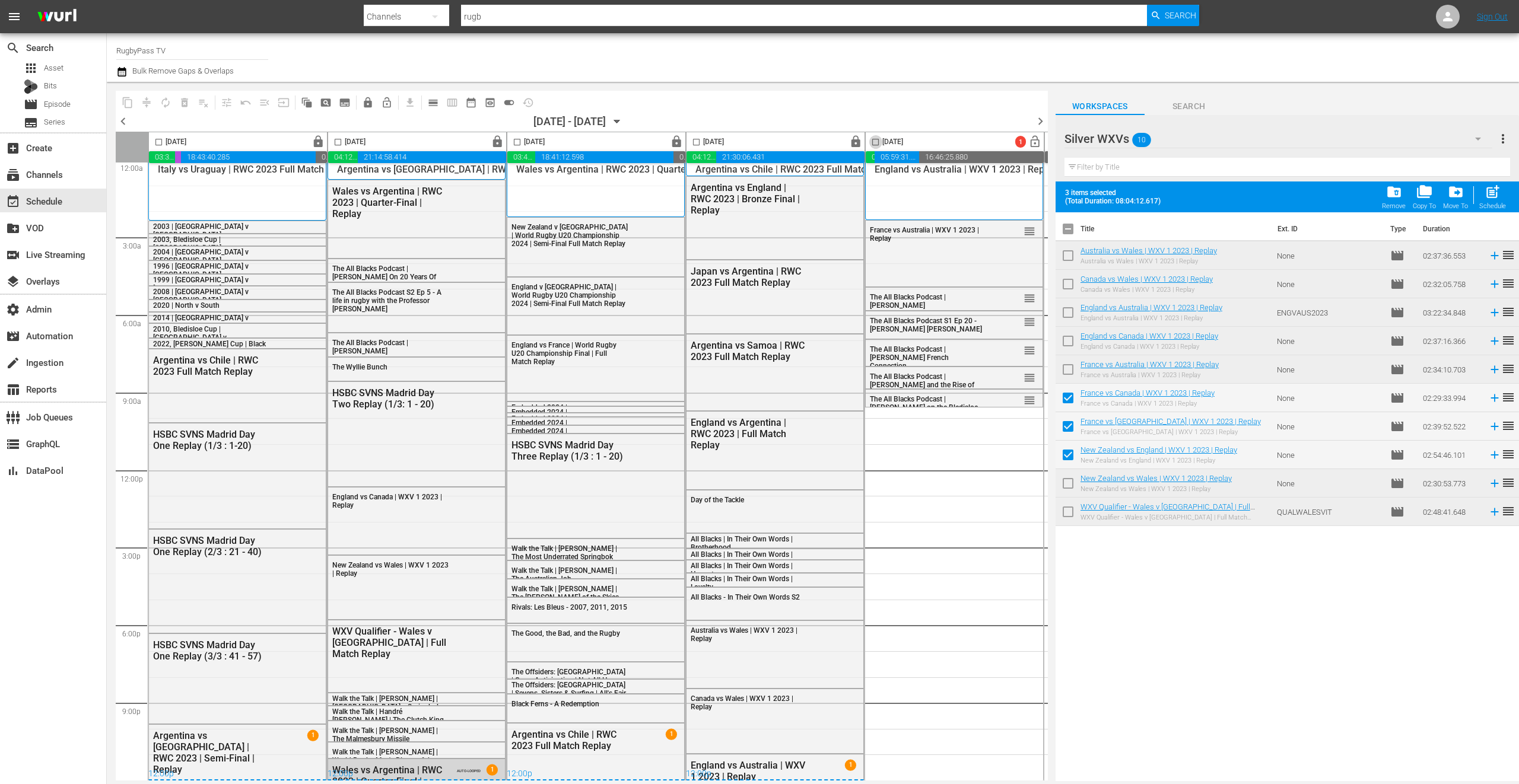
checkbox input "true"
click at [1488, 196] on span "post_add" at bounding box center [1492, 192] width 16 height 16
checkbox input "false"
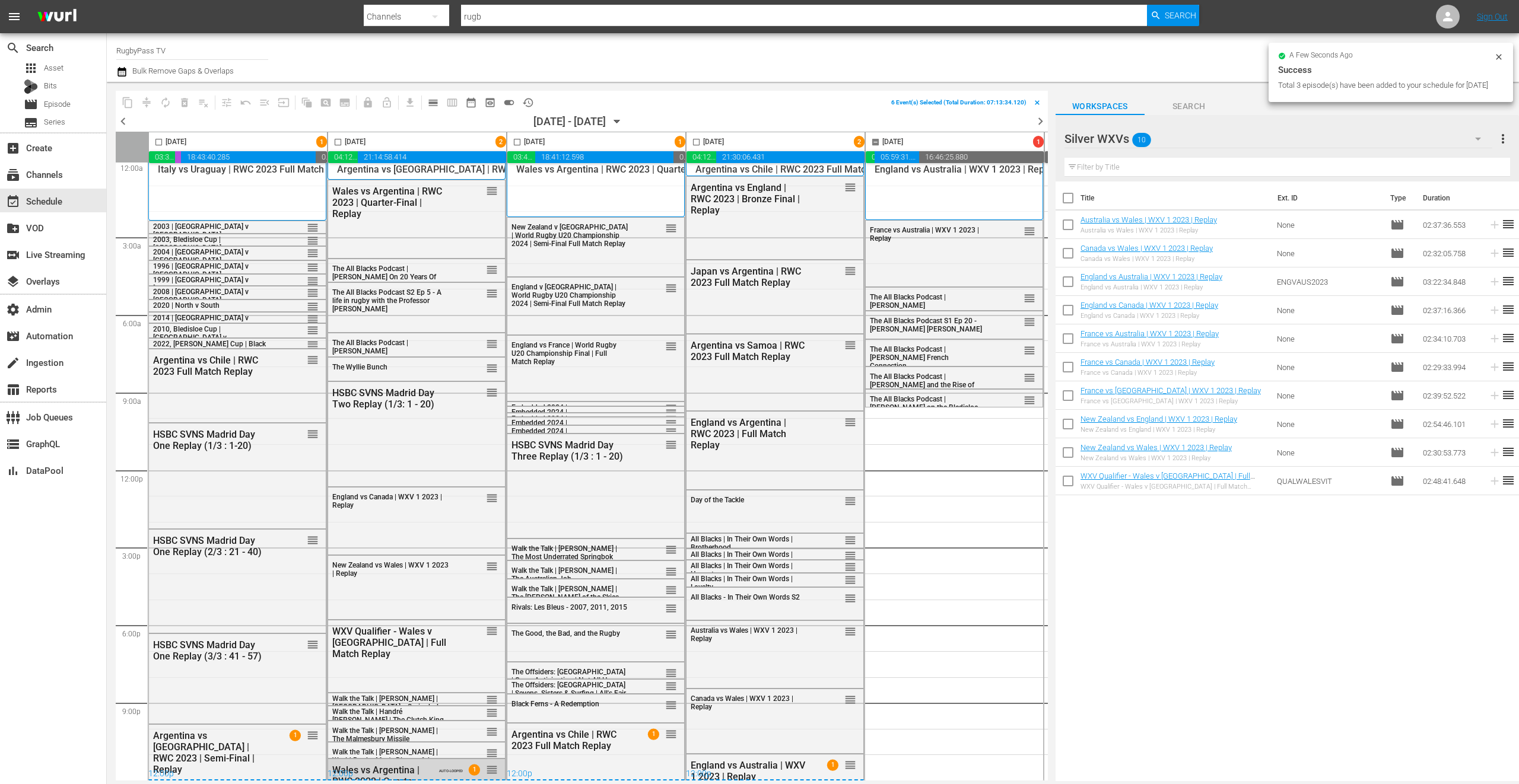
click at [1193, 138] on div "Silver WXVs 10" at bounding box center [1278, 138] width 428 height 33
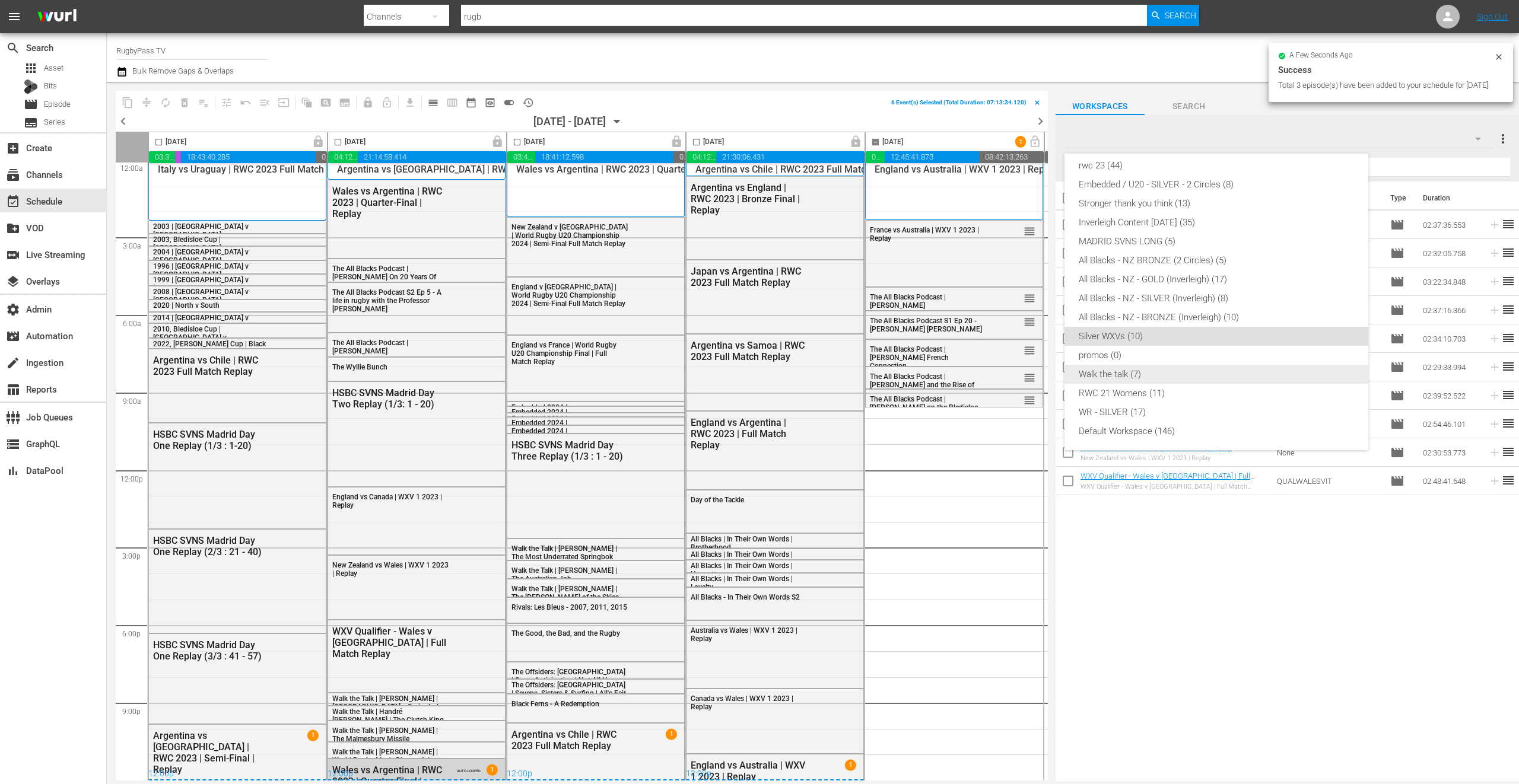
checkbox input "false"
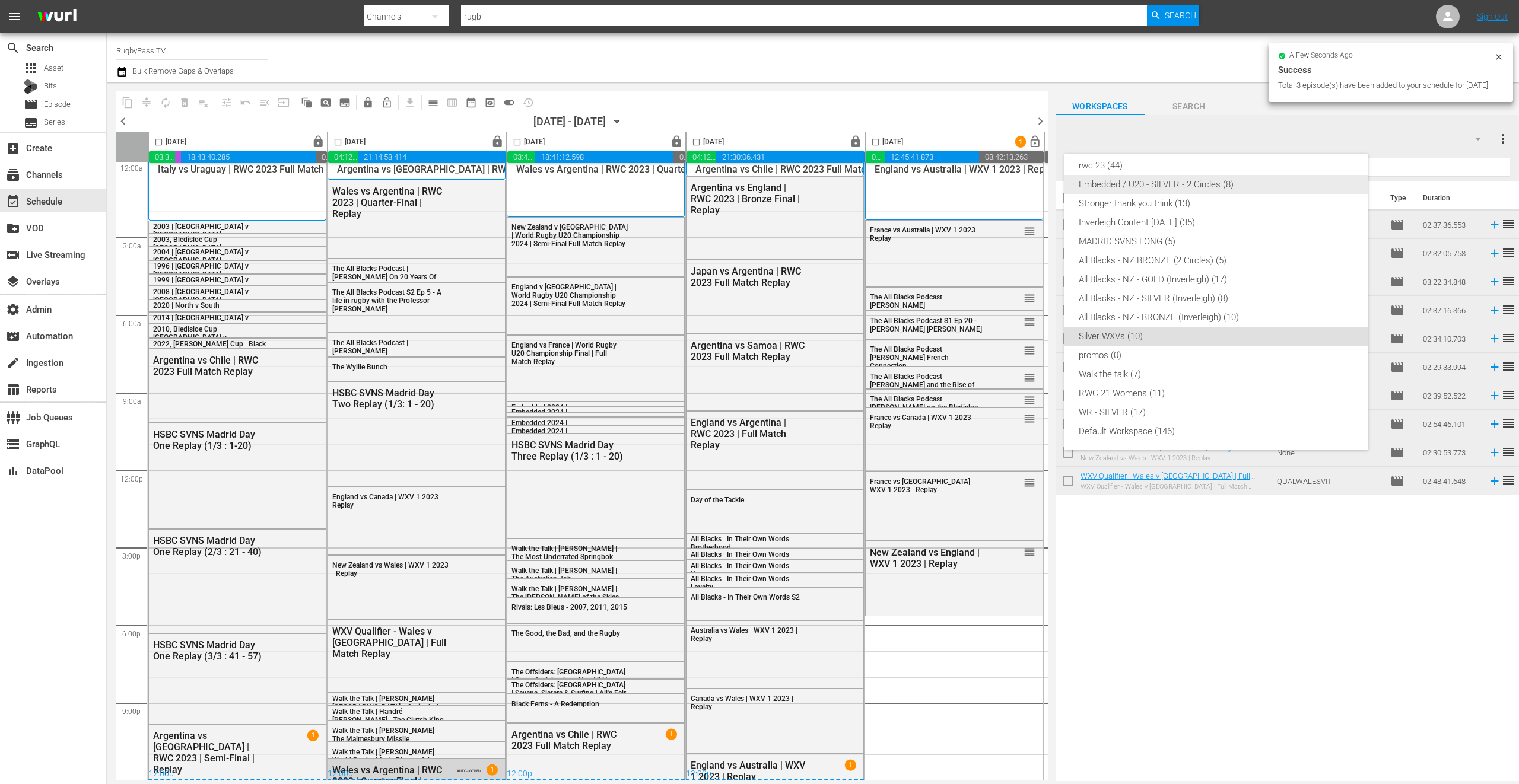
click at [1157, 185] on div "Embedded / U20 - SILVER - 2 Circles (8)" at bounding box center [1216, 184] width 275 height 19
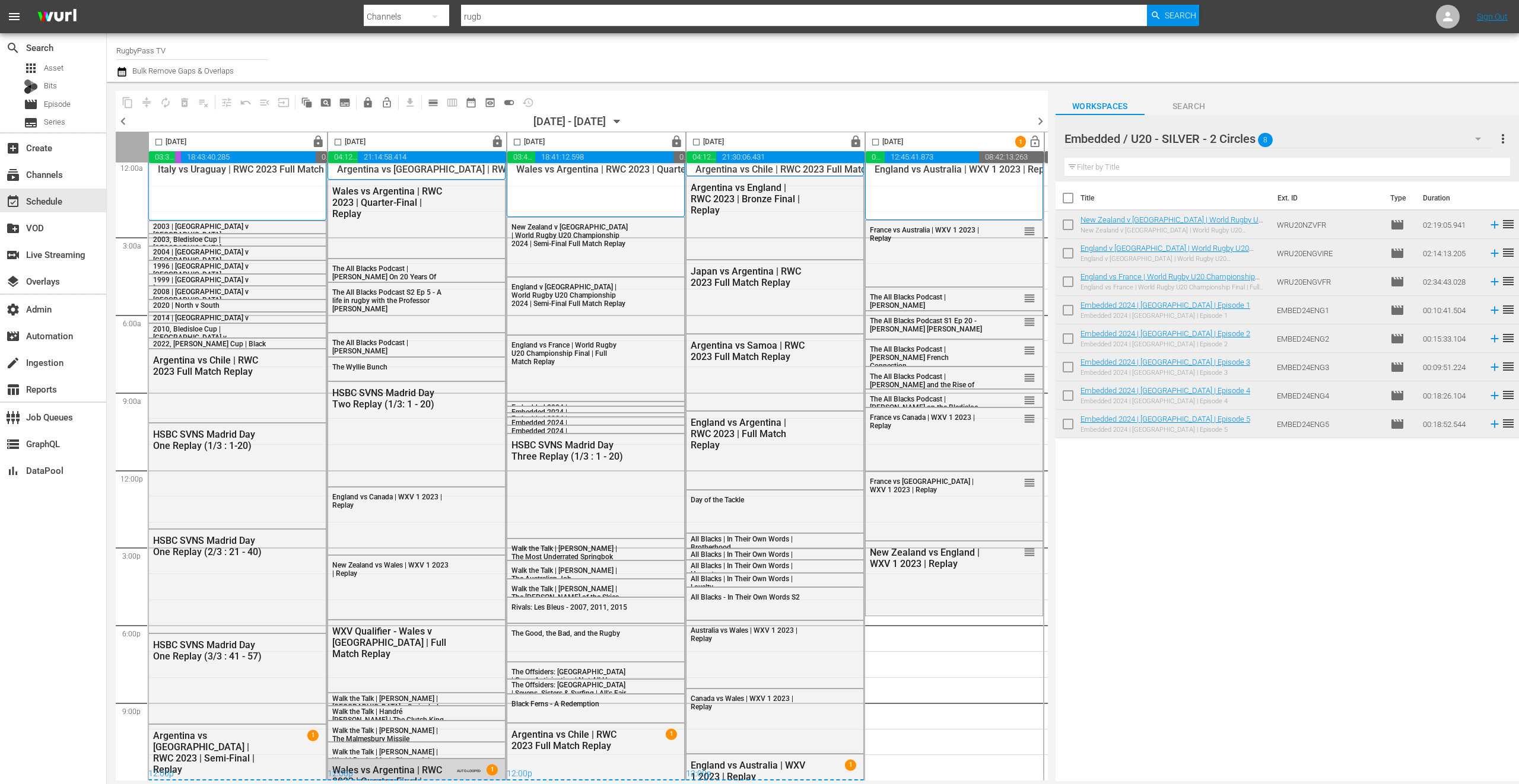
click at [1073, 197] on input "checkbox" at bounding box center [1068, 200] width 25 height 25
checkbox input "true"
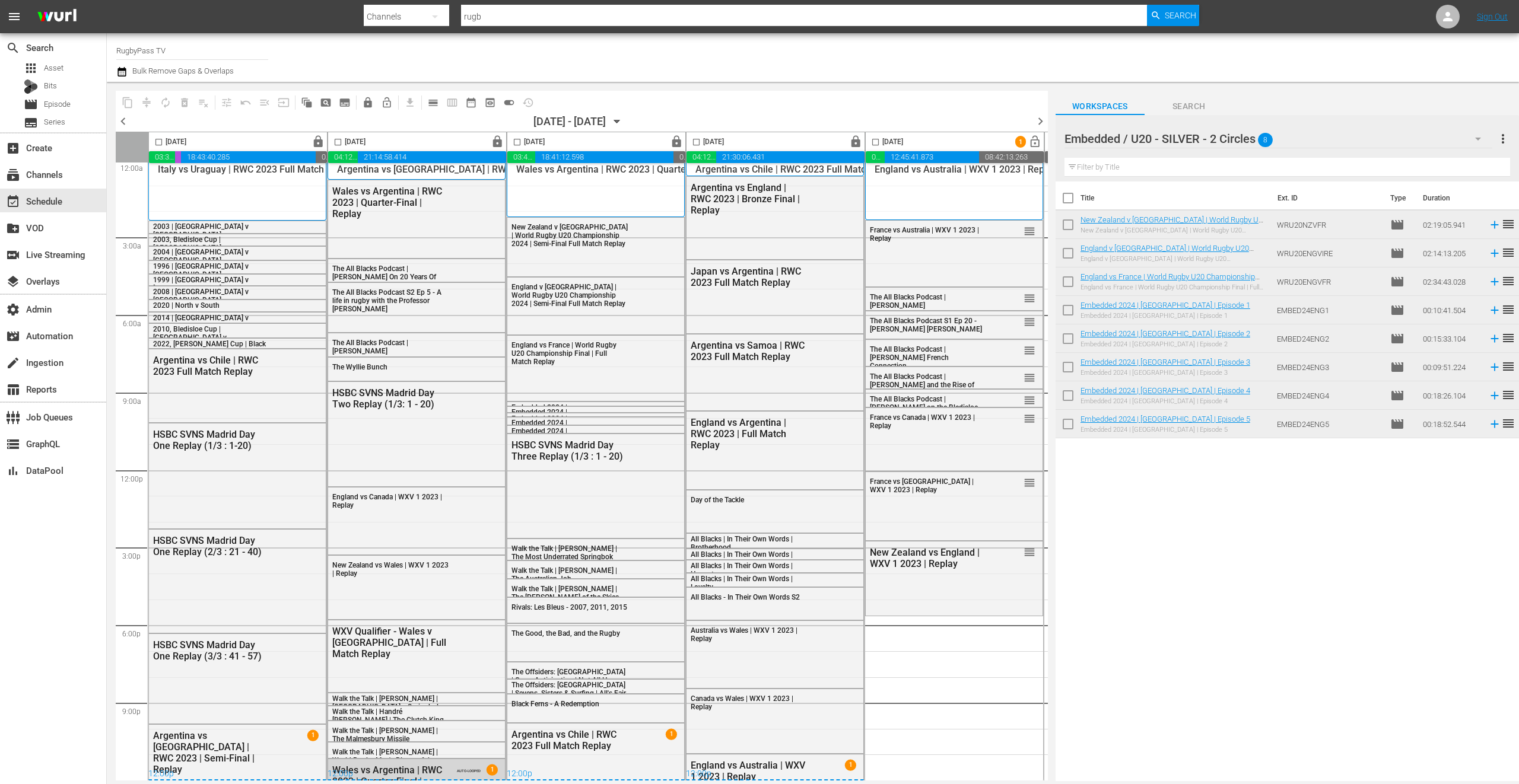
checkbox input "true"
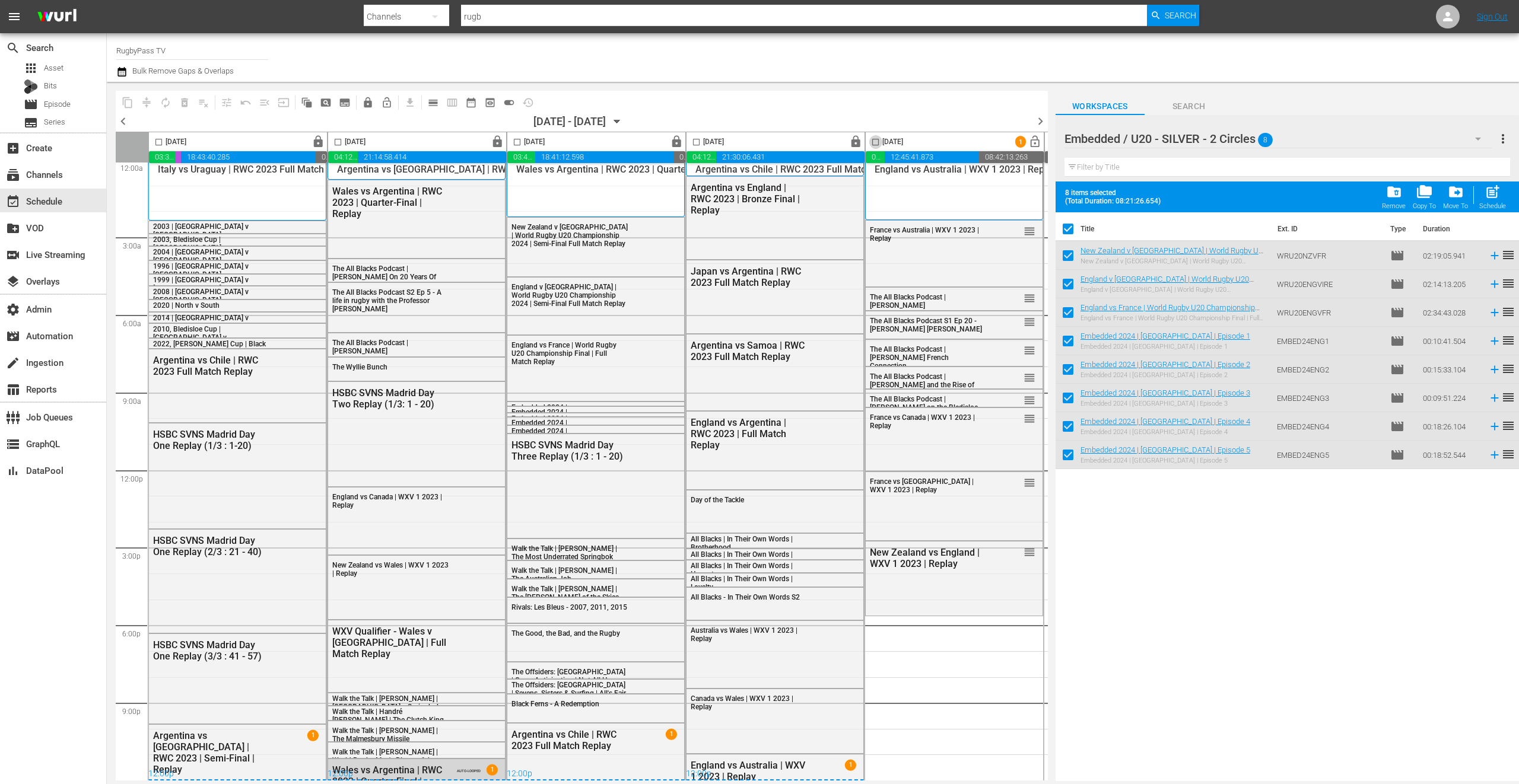
click at [875, 142] on input "checkbox" at bounding box center [875, 144] width 14 height 14
checkbox input "true"
click at [1492, 201] on div "post_add Schedule" at bounding box center [1492, 196] width 27 height 26
checkbox input "false"
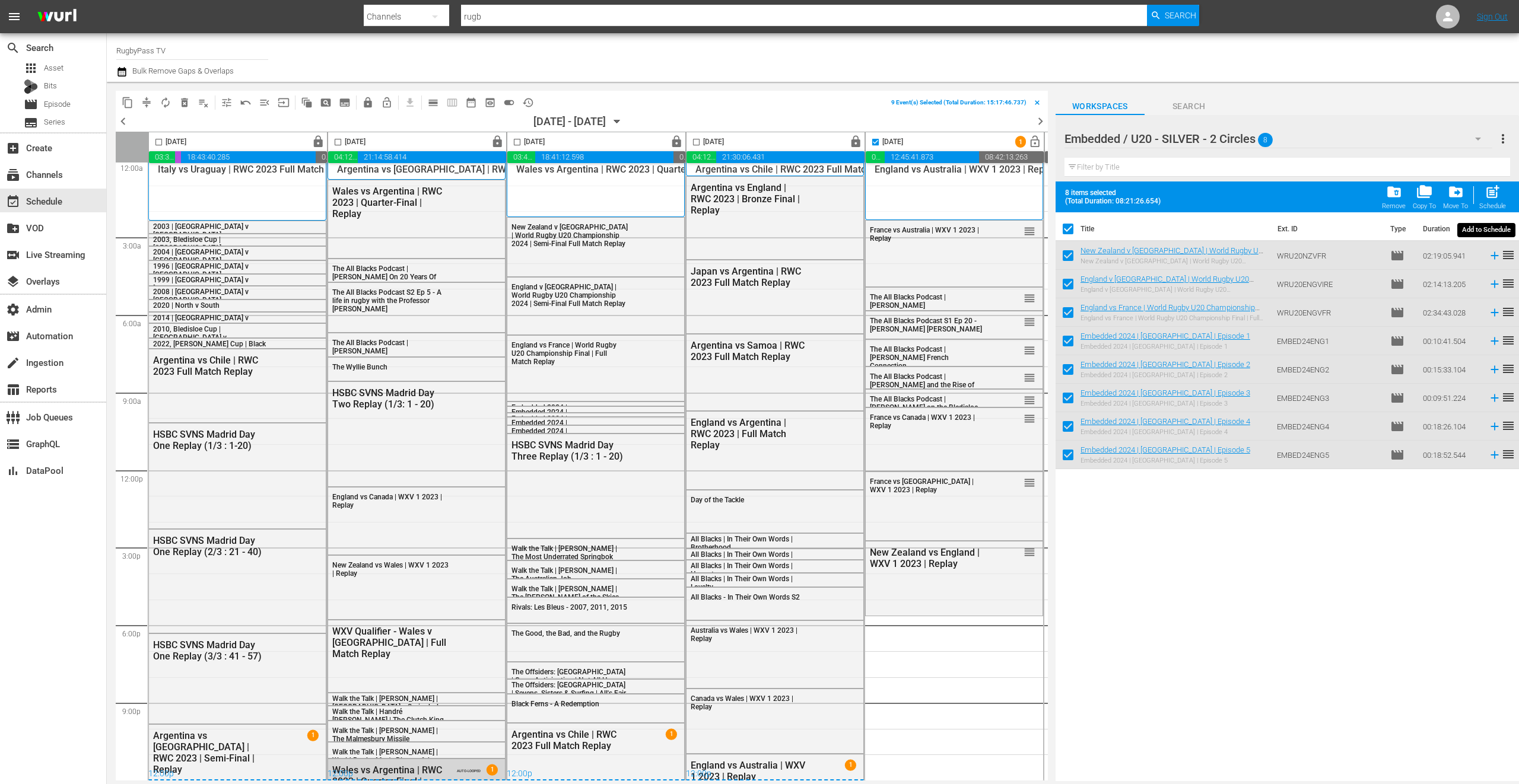
checkbox input "false"
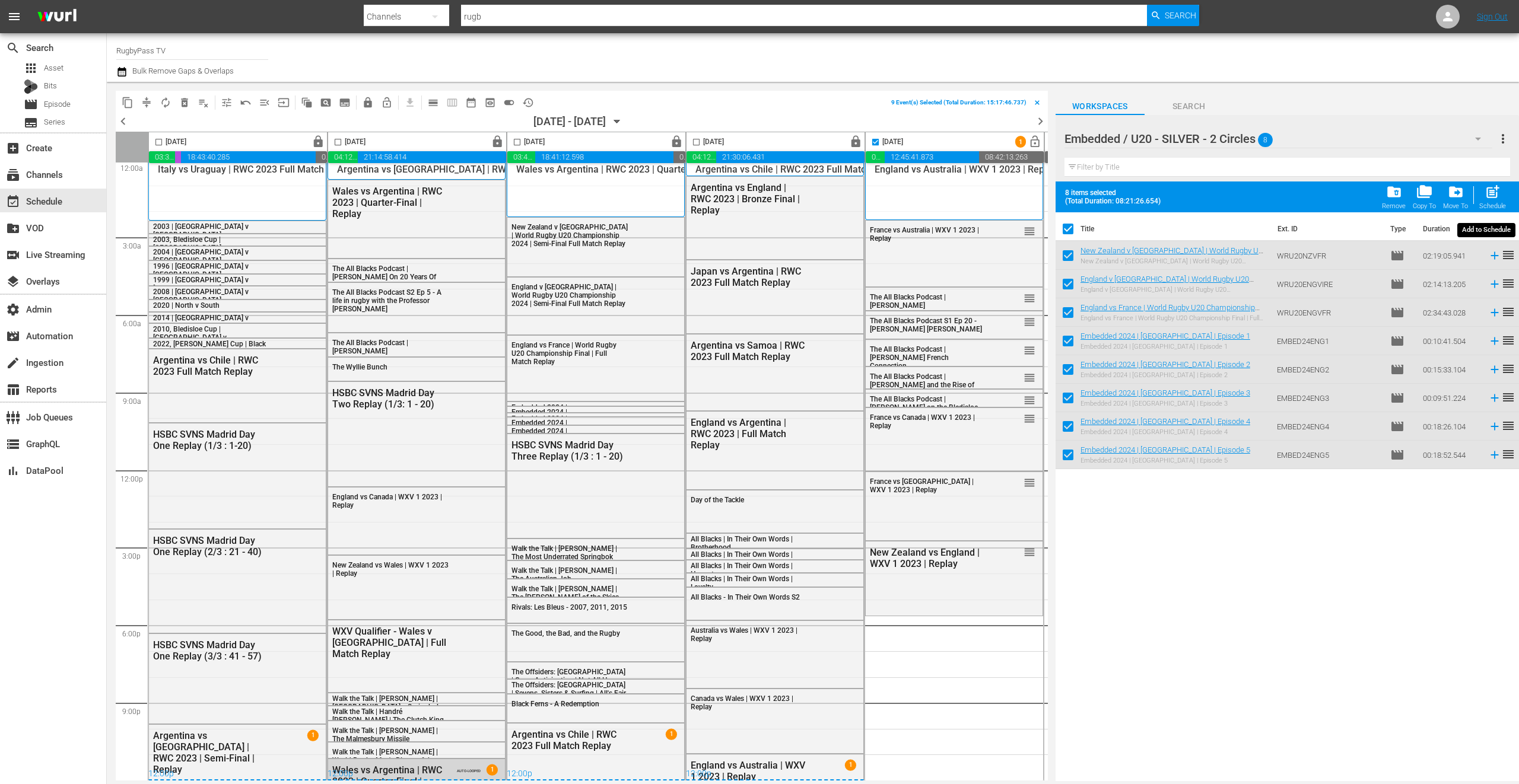
checkbox input "false"
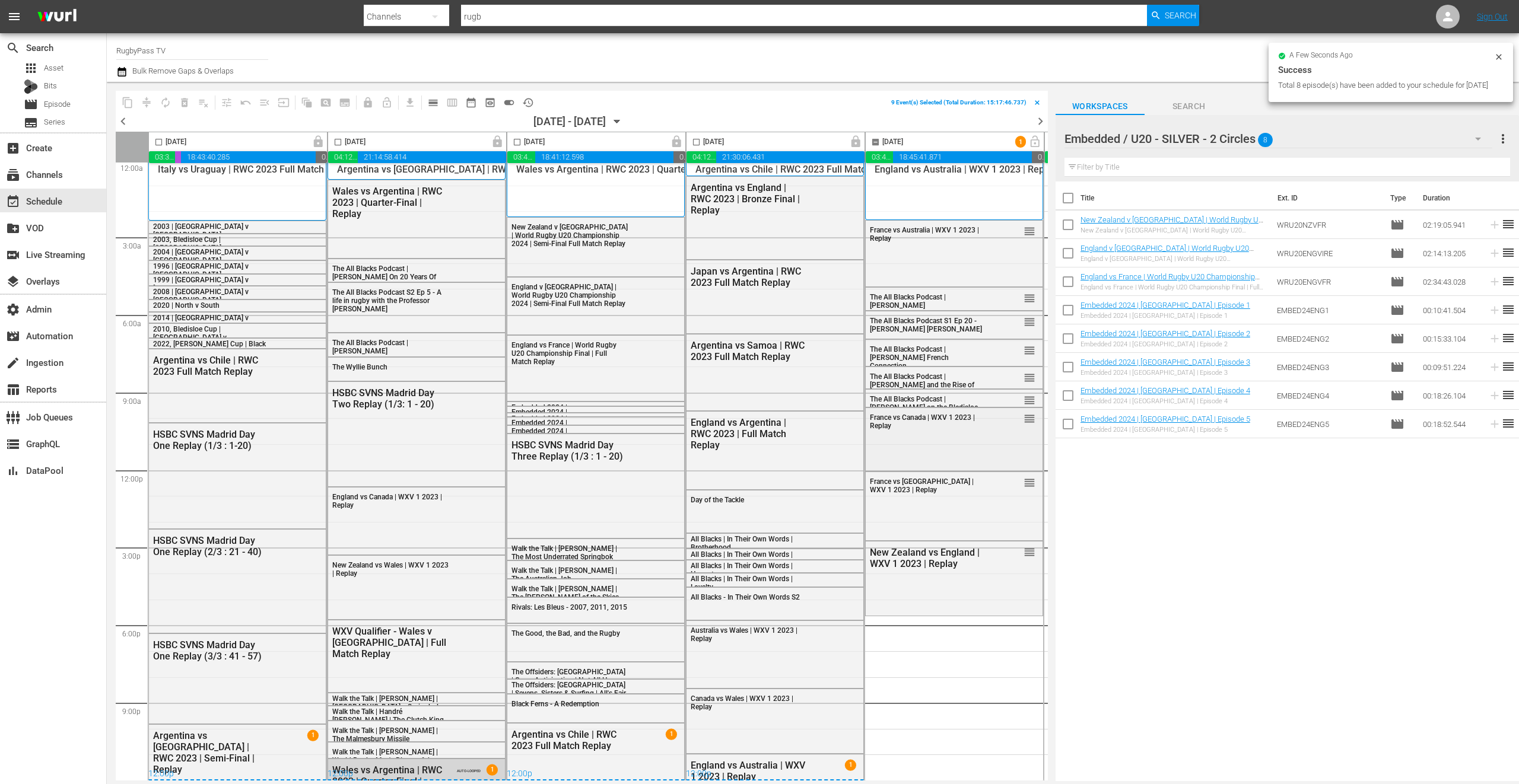
checkbox input "false"
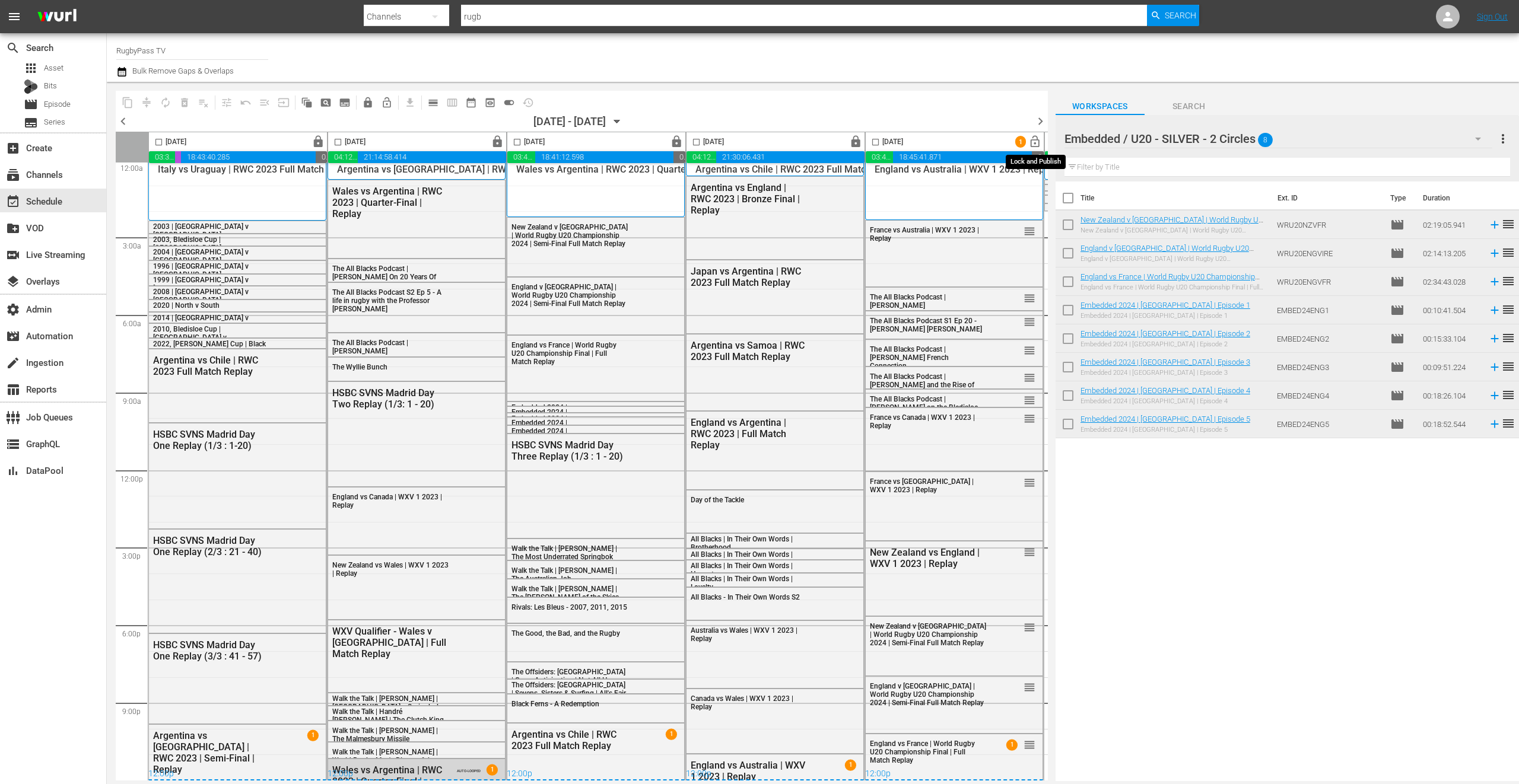
click at [1037, 141] on span "lock_open" at bounding box center [1035, 142] width 14 height 14
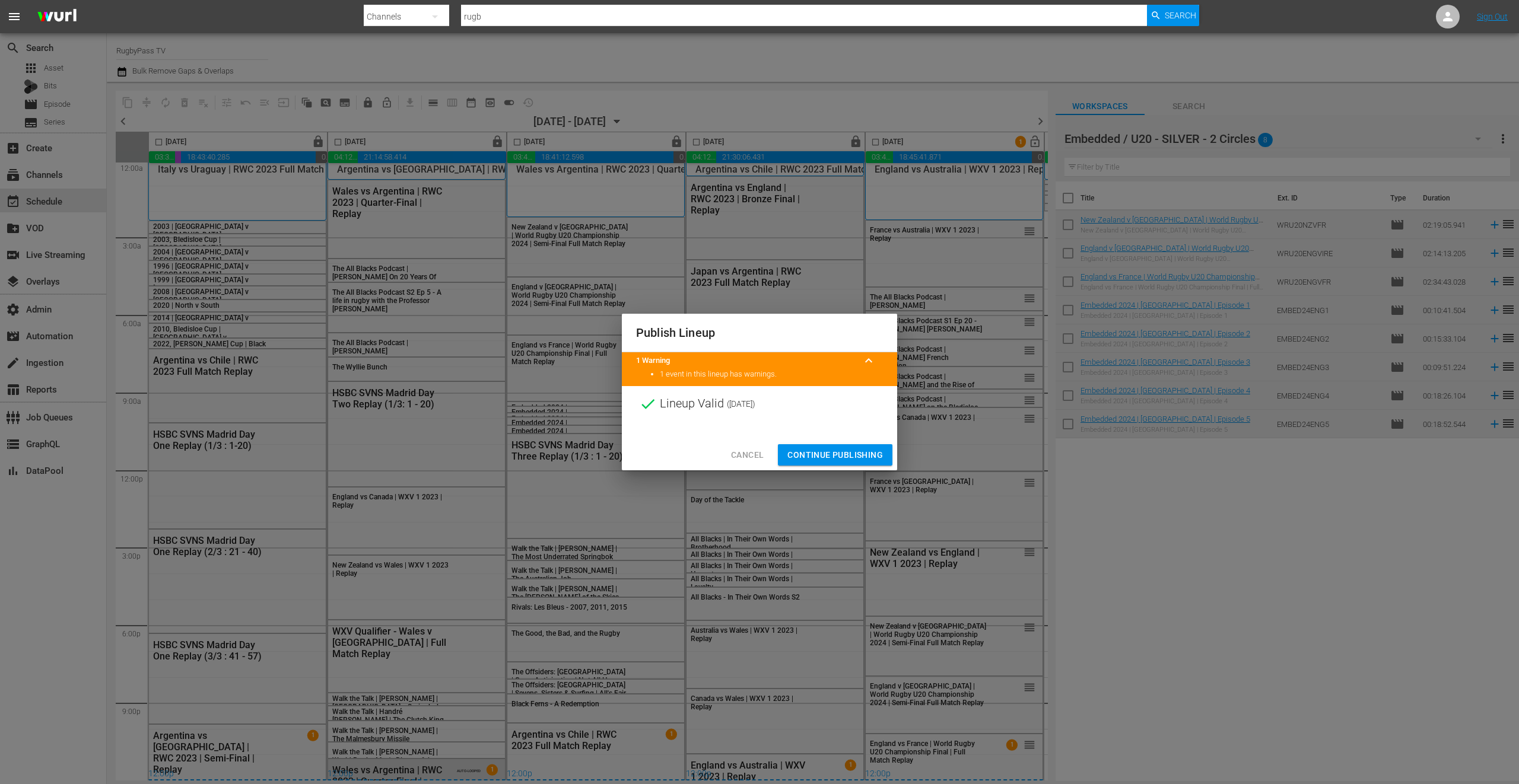
click at [869, 458] on span "Continue Publishing" at bounding box center [835, 455] width 96 height 14
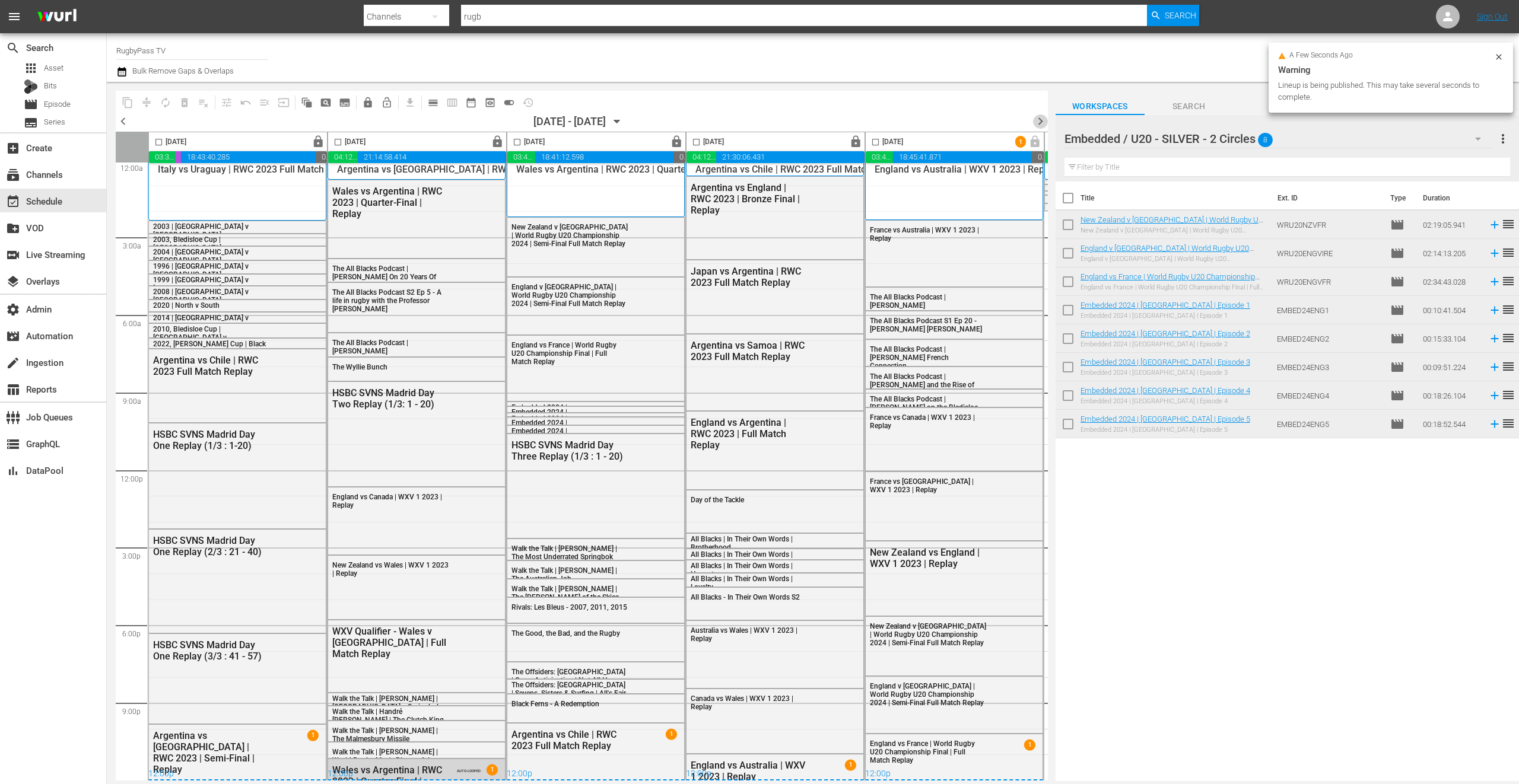
click at [1042, 122] on span "chevron_right" at bounding box center [1041, 121] width 14 height 14
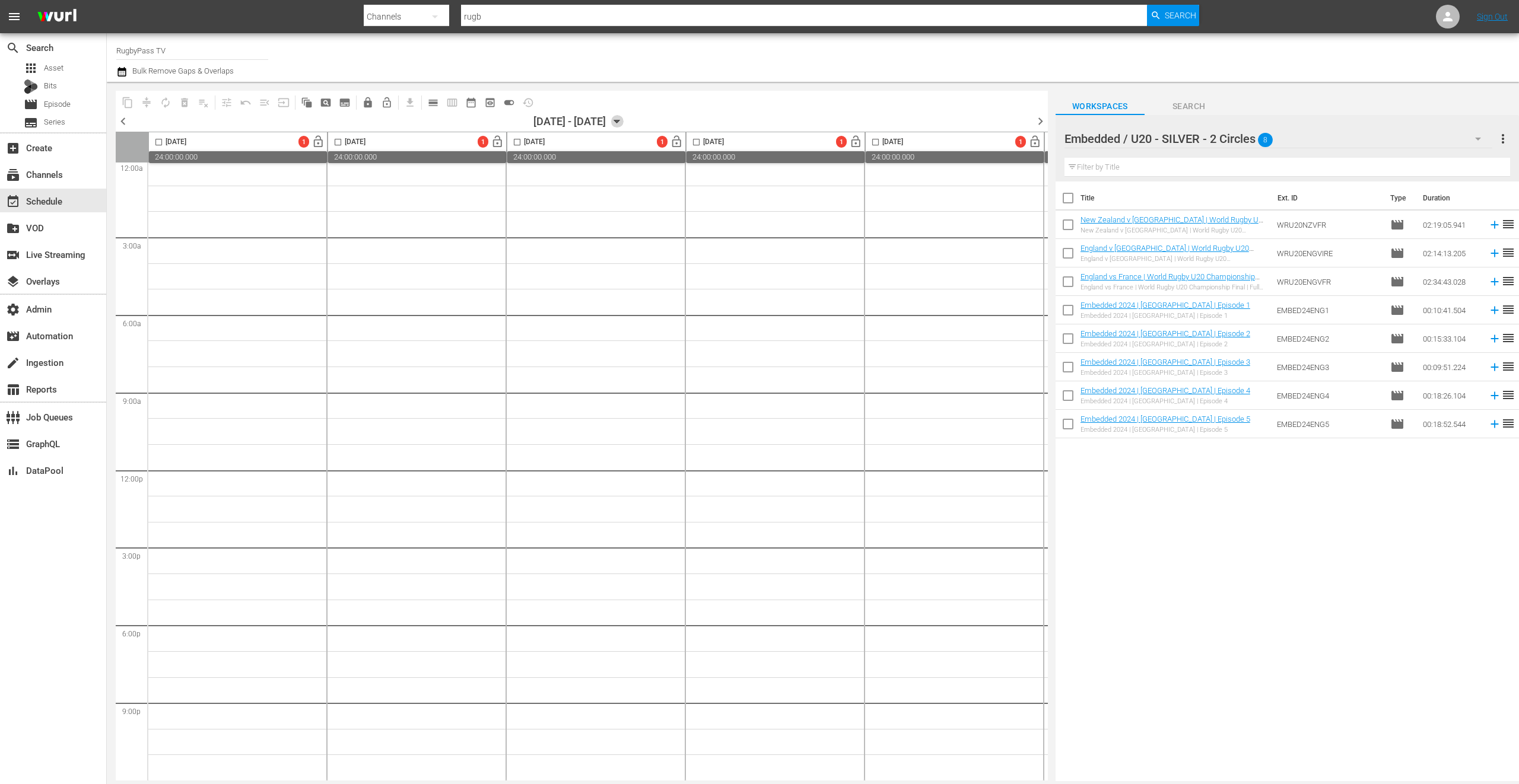
click at [623, 122] on icon "button" at bounding box center [617, 122] width 13 height 13
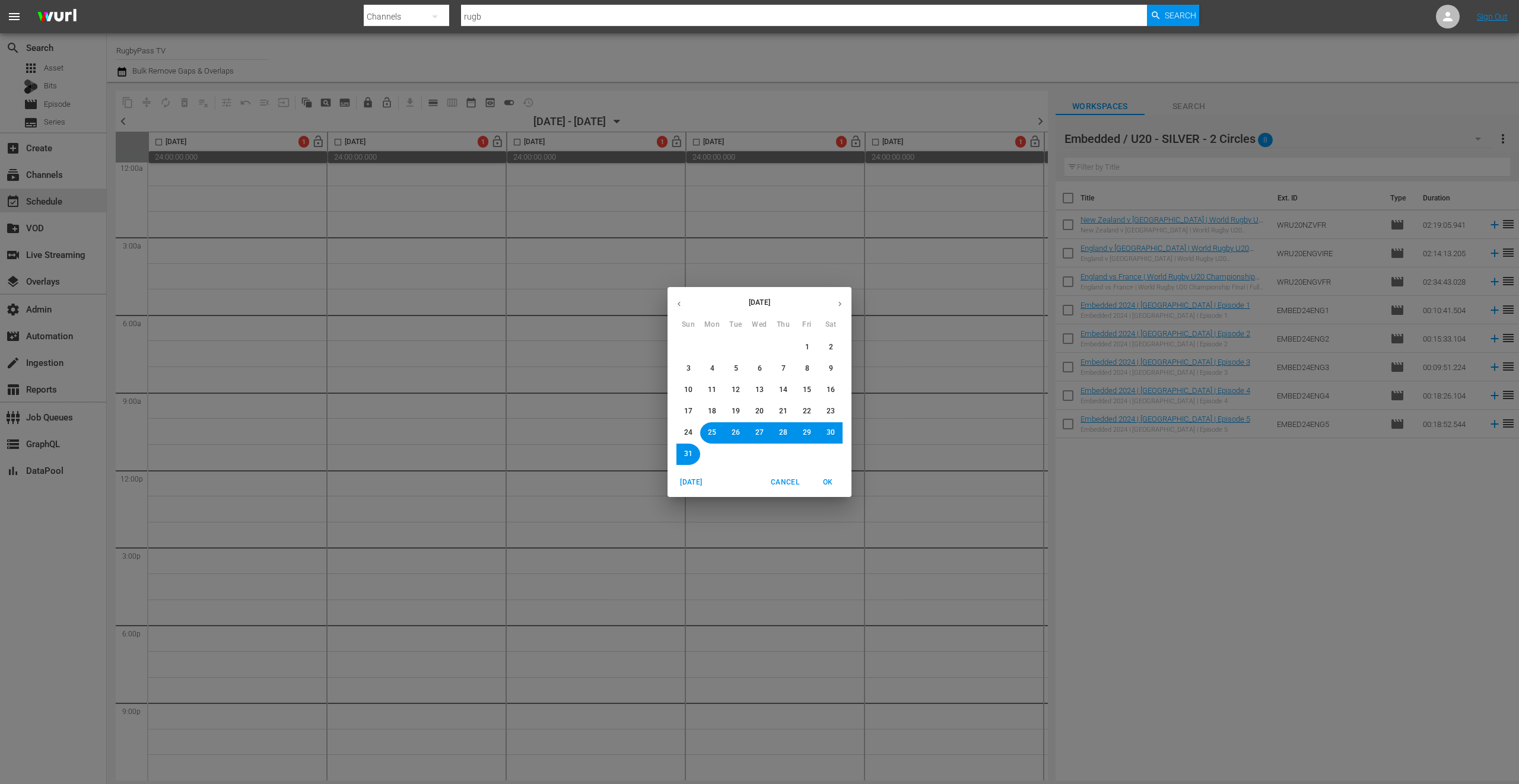
click at [766, 410] on button "20" at bounding box center [760, 411] width 22 height 22
click at [830, 473] on button "OK" at bounding box center [827, 482] width 38 height 19
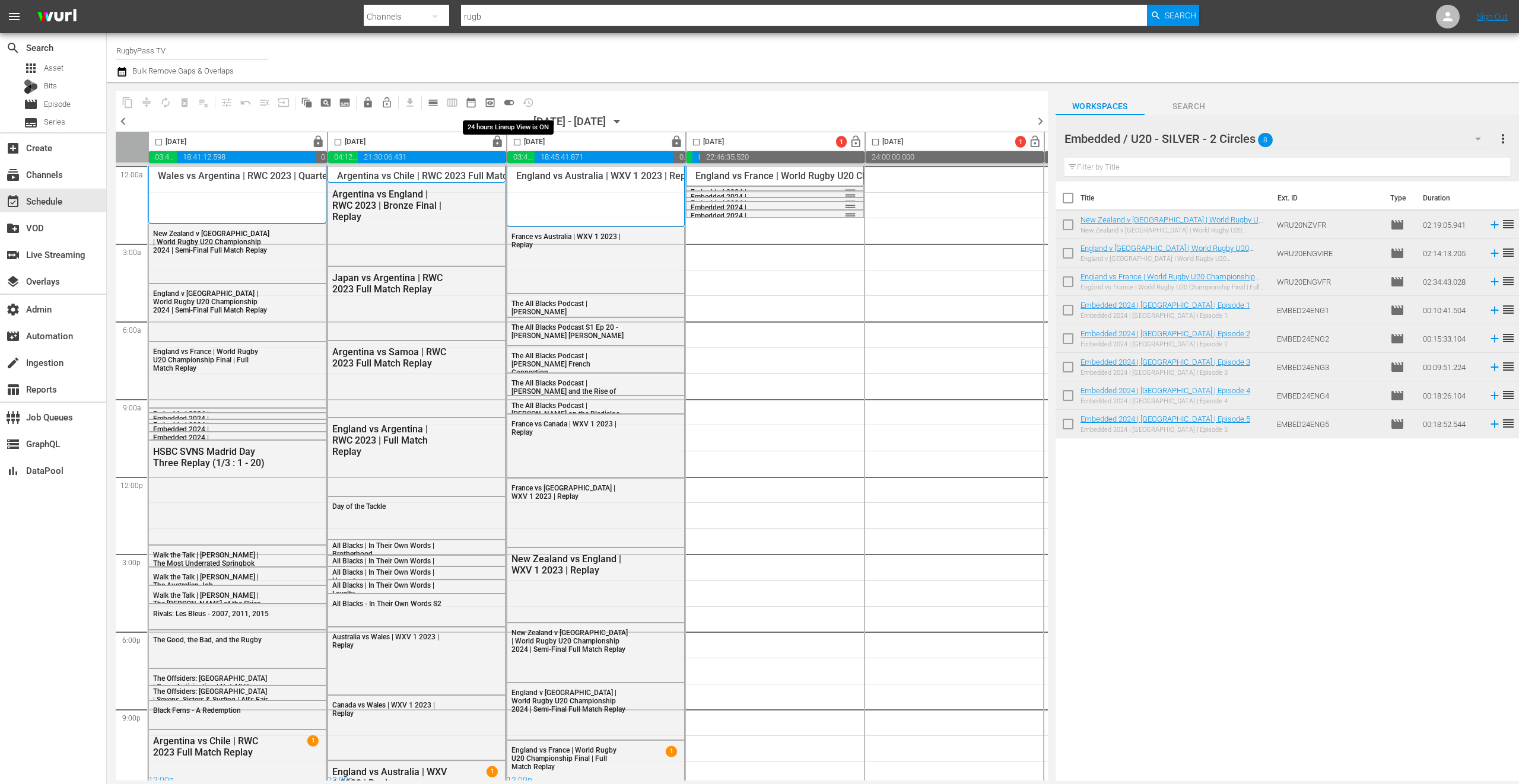
click at [502, 101] on button "toggle_on" at bounding box center [509, 103] width 19 height 19
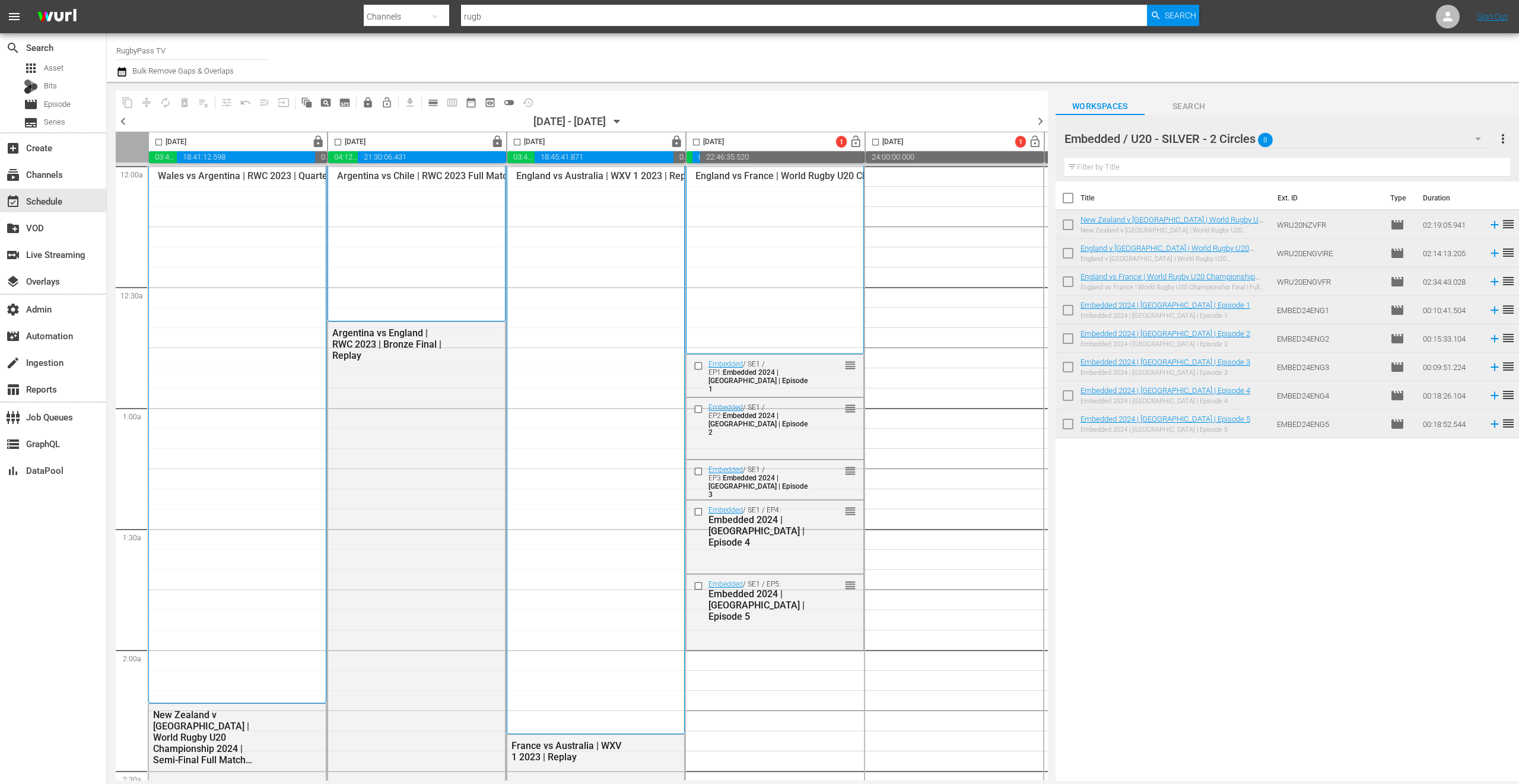
click at [317, 257] on div "England vs France | World Rugby U20 Championship Final | Full Match Replay 1" at bounding box center [237, 434] width 159 height 528
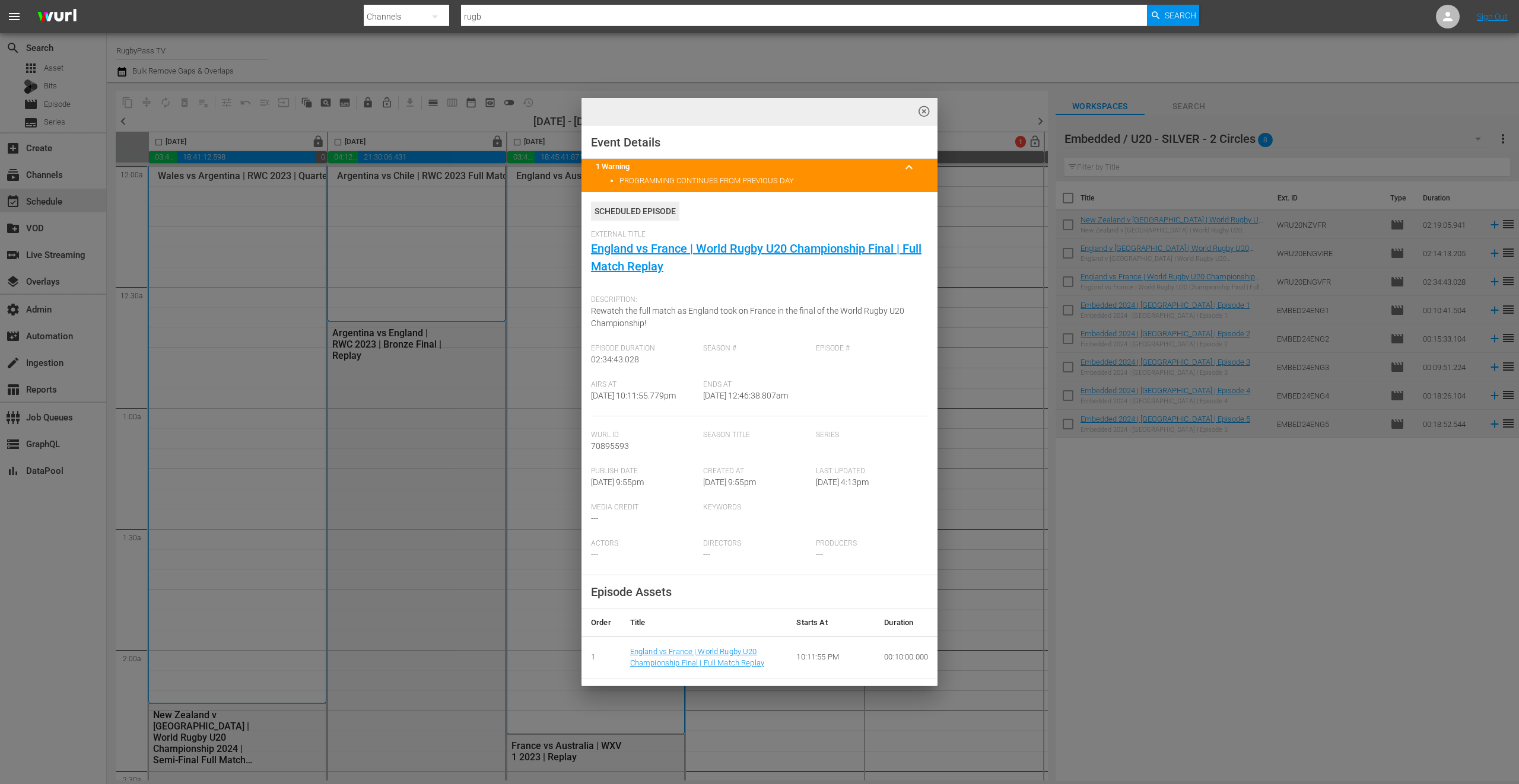
click at [927, 112] on span "highlight_off_icon" at bounding box center [924, 111] width 14 height 14
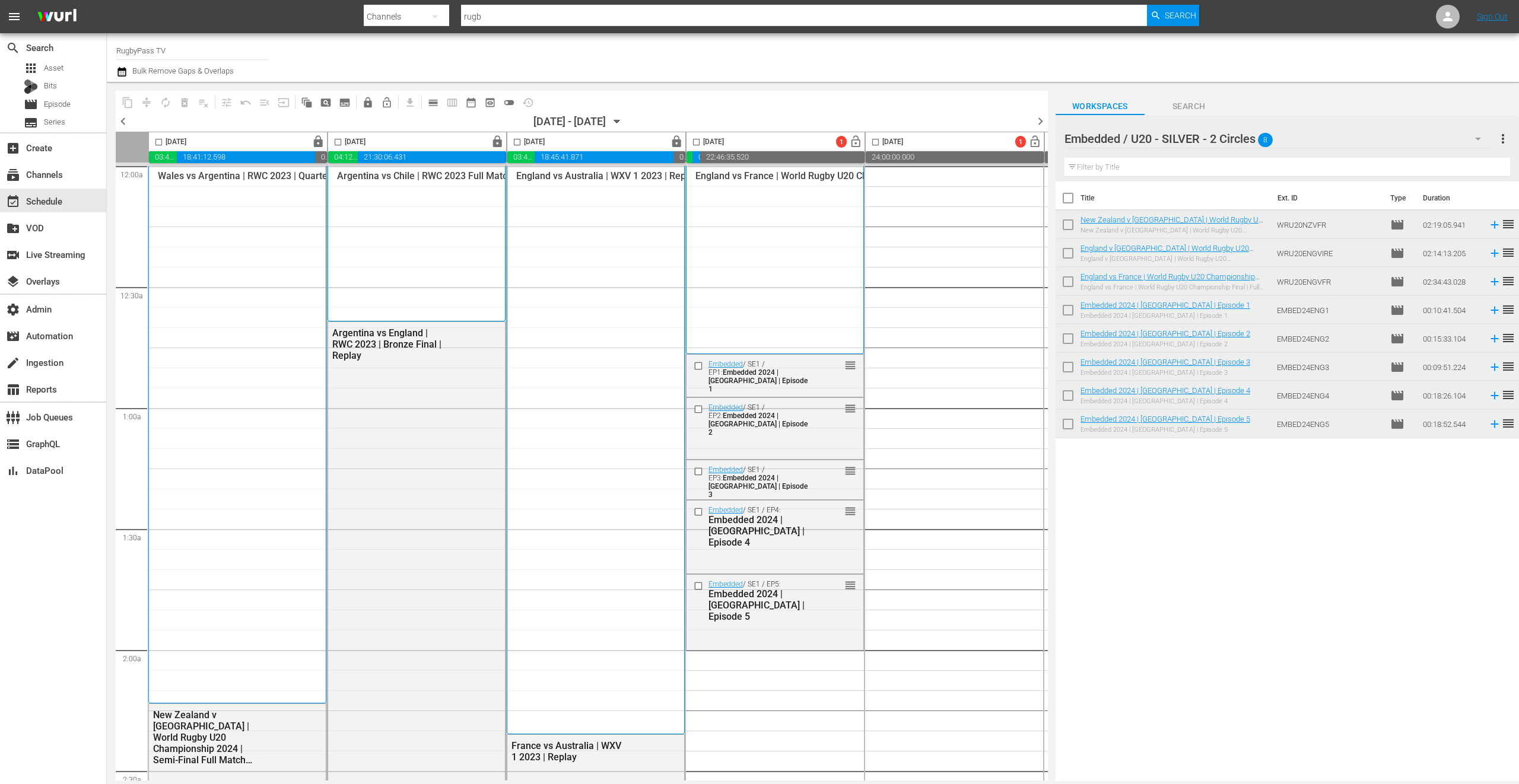
click at [1363, 140] on div "Embedded / U20 - SILVER - 2 Circles 8" at bounding box center [1278, 138] width 428 height 33
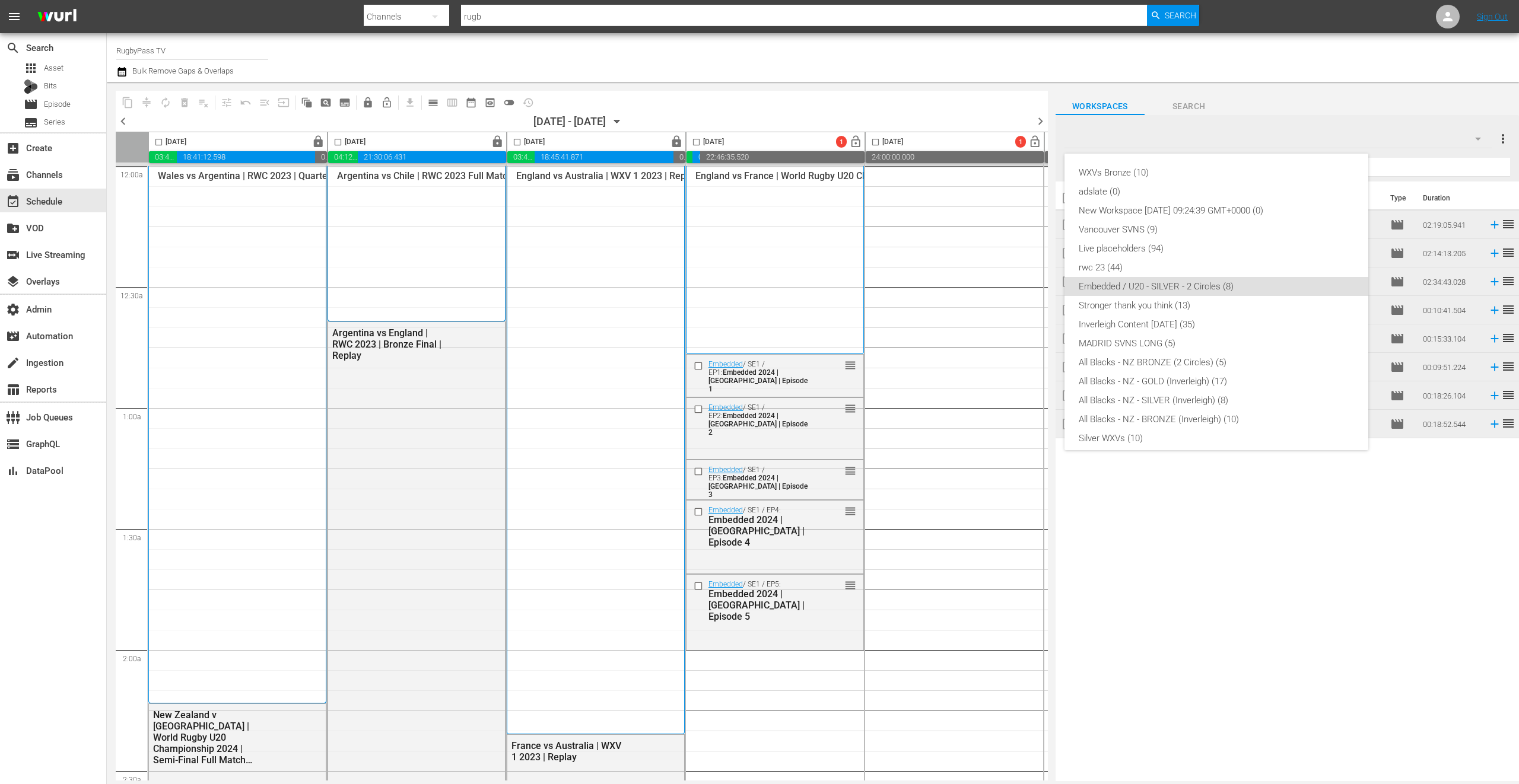
scroll to position [102, 0]
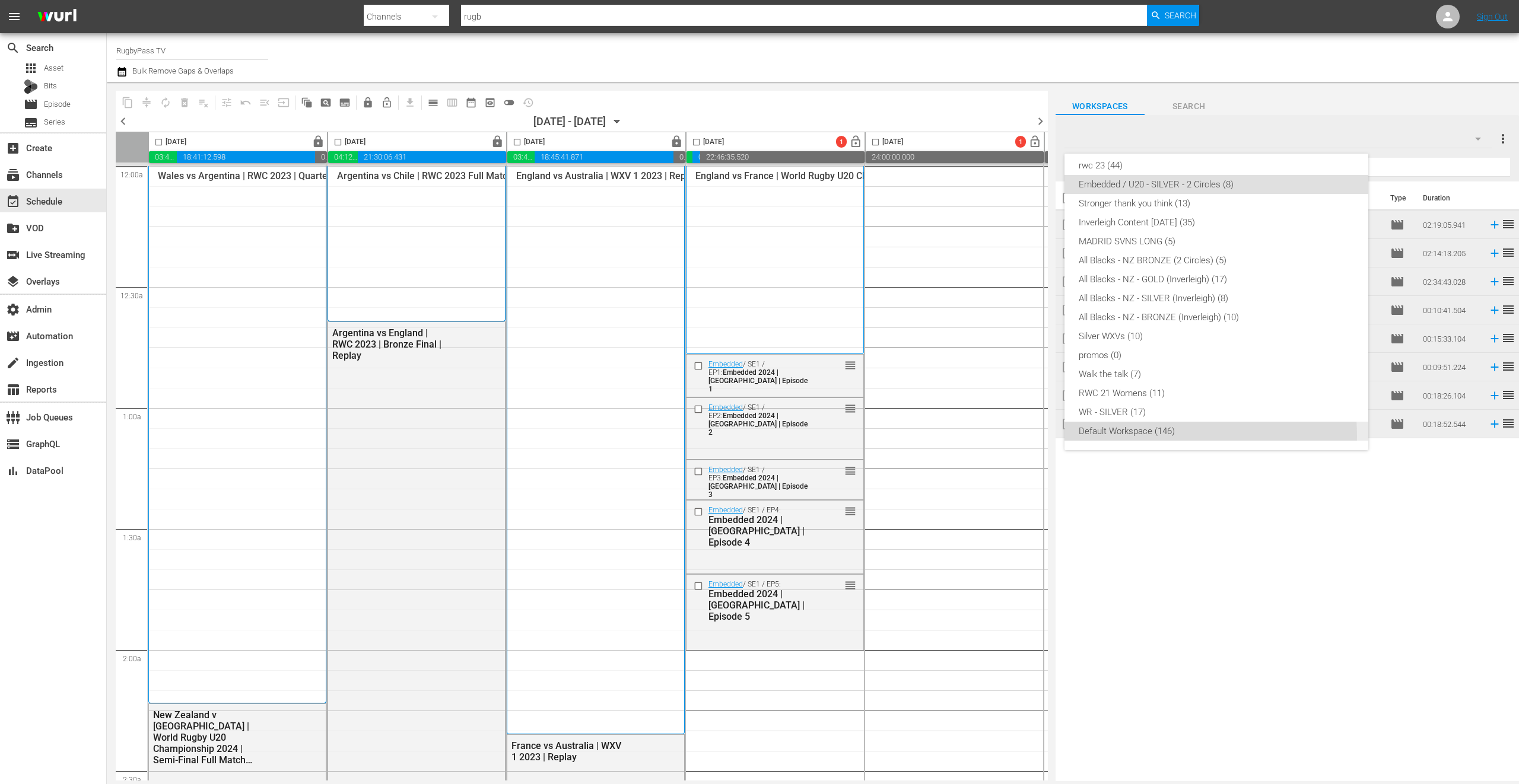
click at [1164, 435] on div "Default Workspace (146)" at bounding box center [1216, 431] width 275 height 19
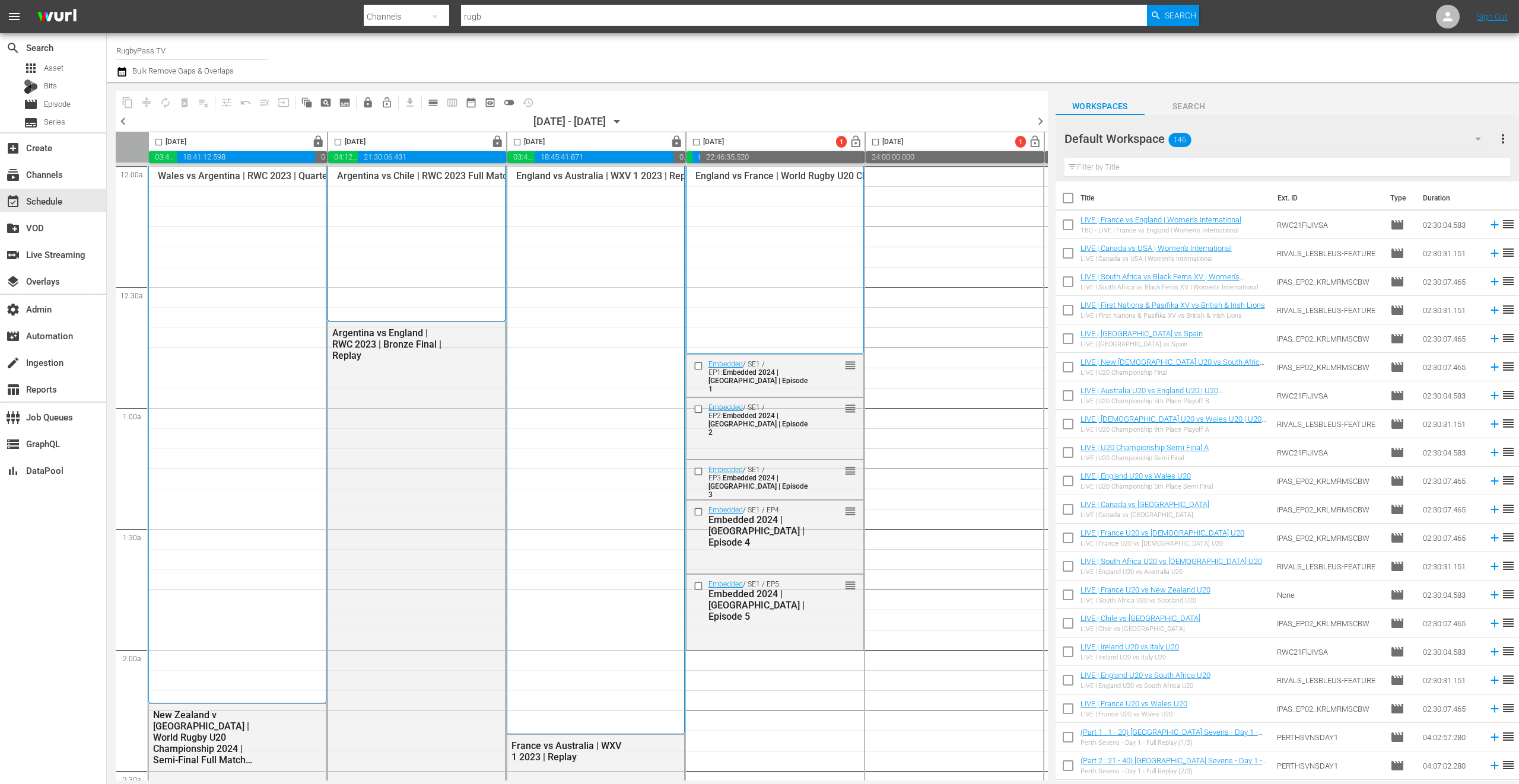
click at [1219, 657] on td "LIVE | Ireland U20 vs Italy U20 LIVE | Ireland U20 vs Italy U20" at bounding box center [1176, 651] width 192 height 28
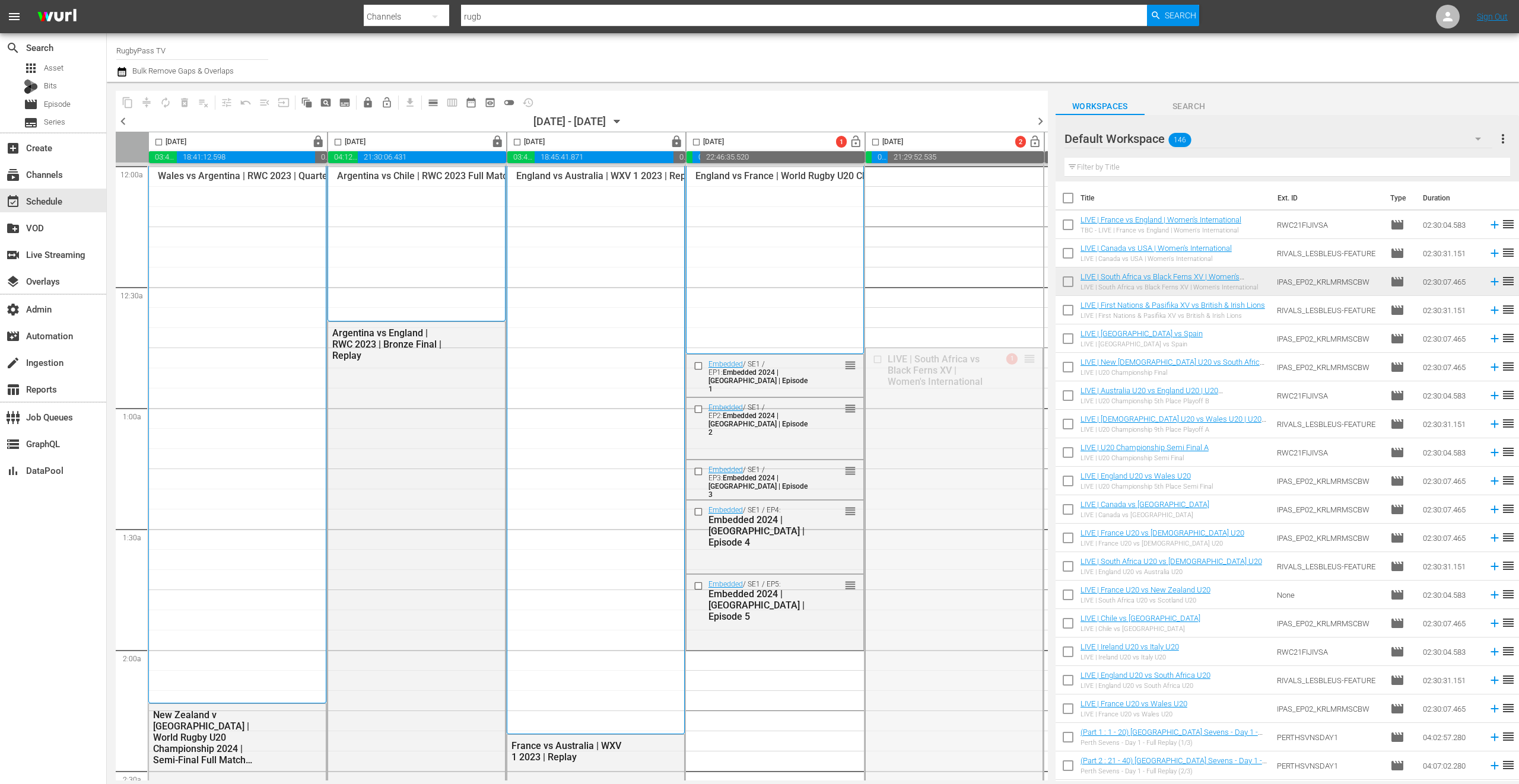
drag, startPoint x: 1027, startPoint y: 358, endPoint x: 841, endPoint y: 389, distance: 188.6
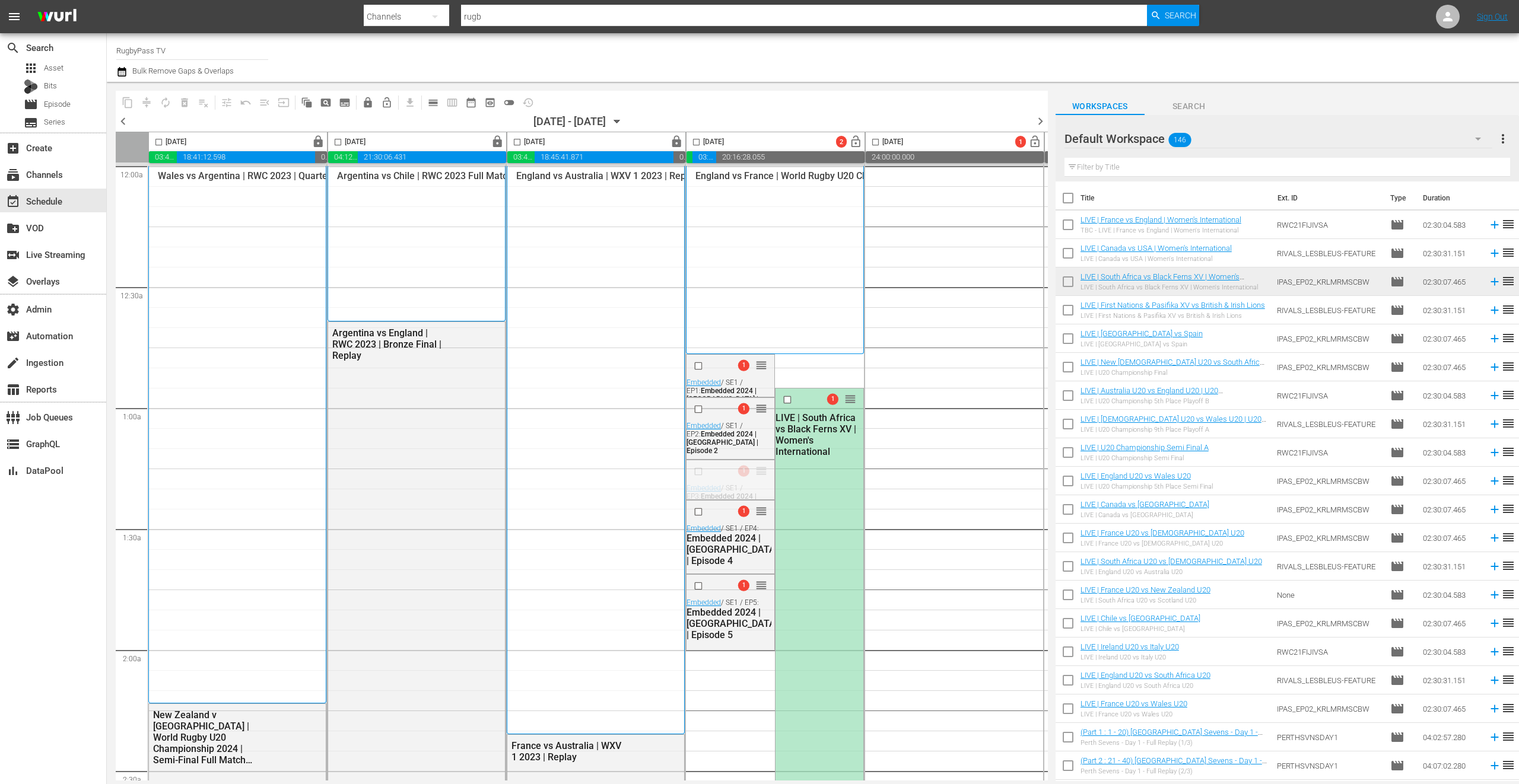
drag, startPoint x: 760, startPoint y: 471, endPoint x: 762, endPoint y: 361, distance: 110.0
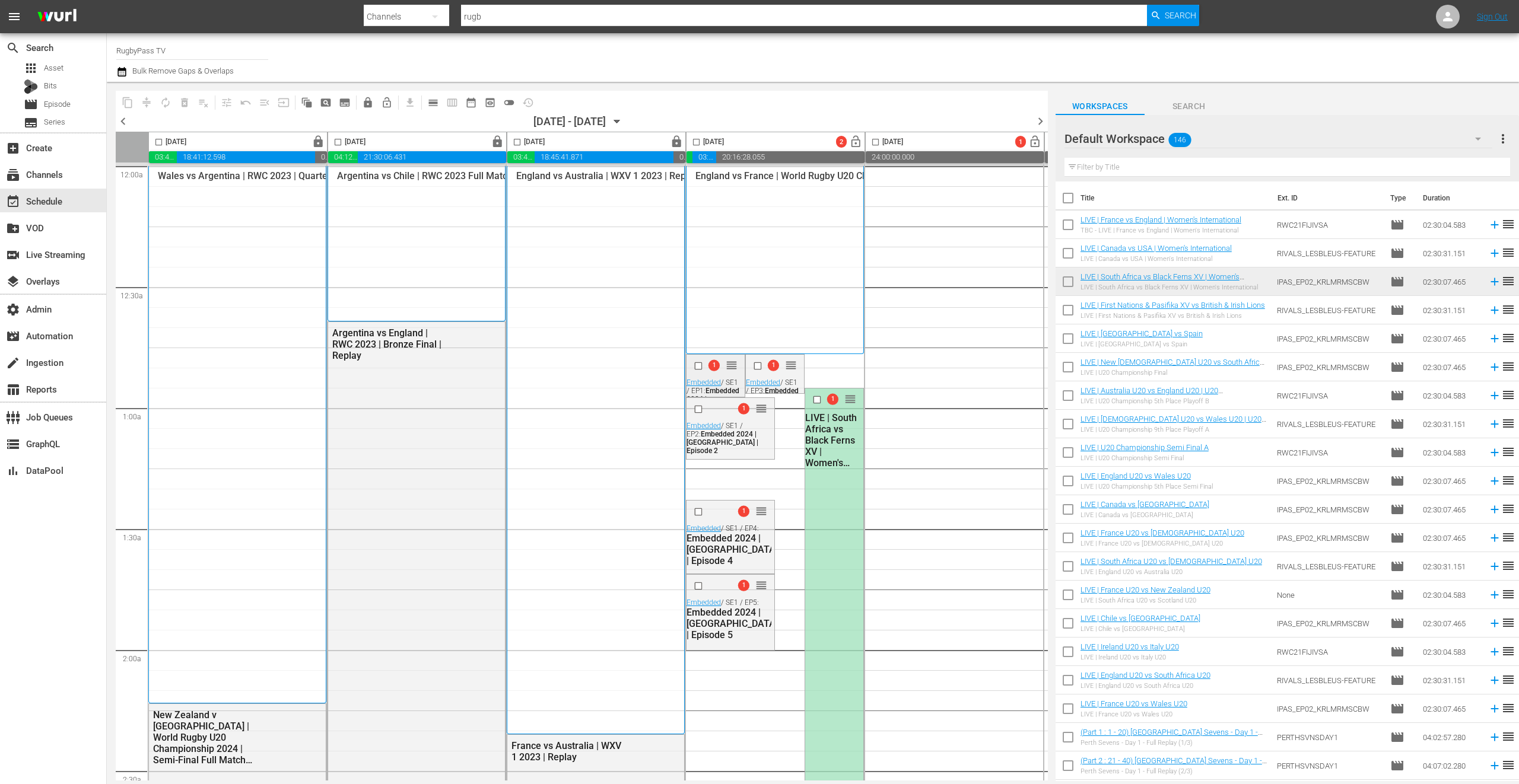
click at [731, 386] on span "Embedded 2024 | England | Episode 1" at bounding box center [720, 402] width 68 height 33
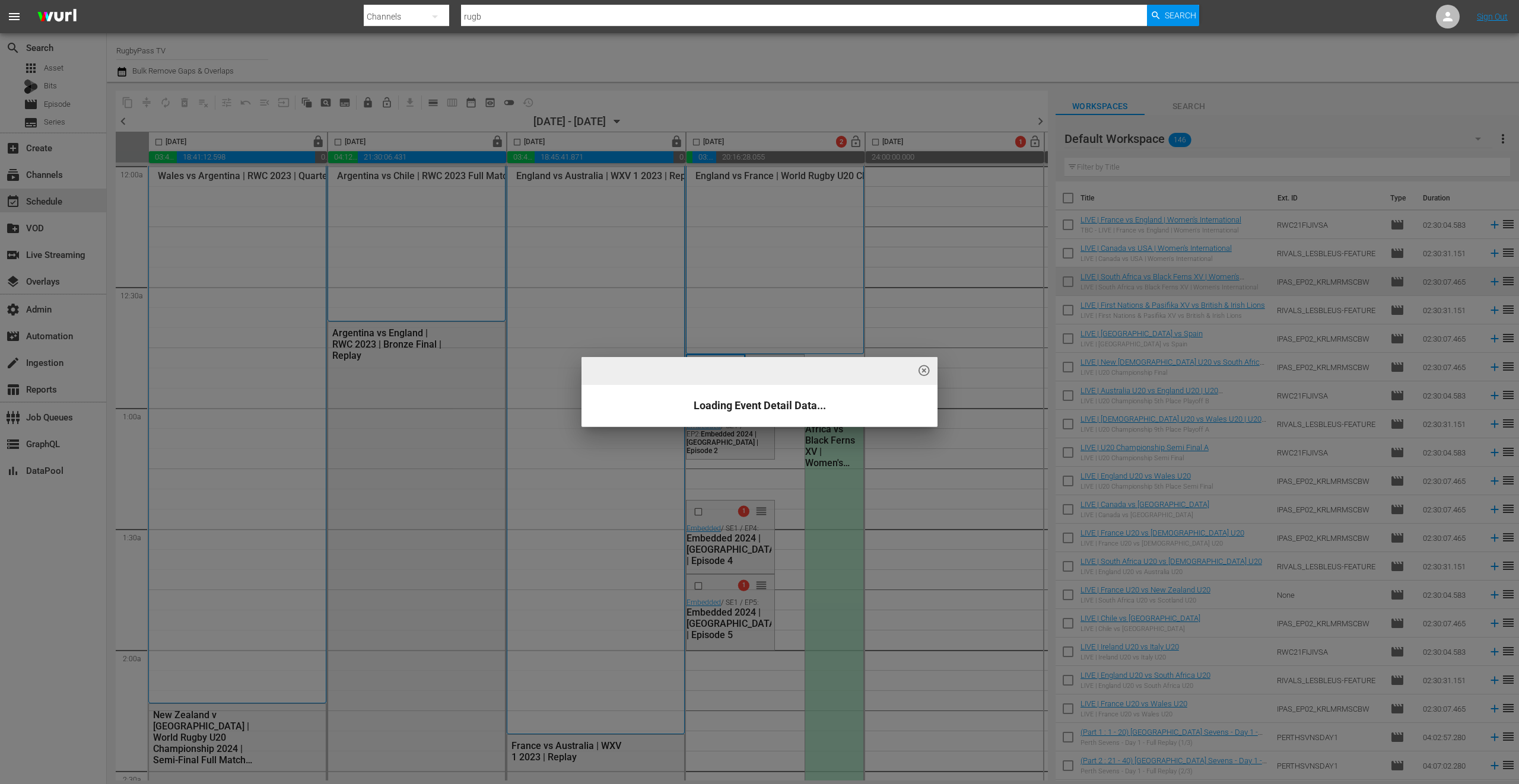
click at [436, 105] on div "highlight_off_icon Loading Event Detail Data..." at bounding box center [760, 392] width 1519 height 784
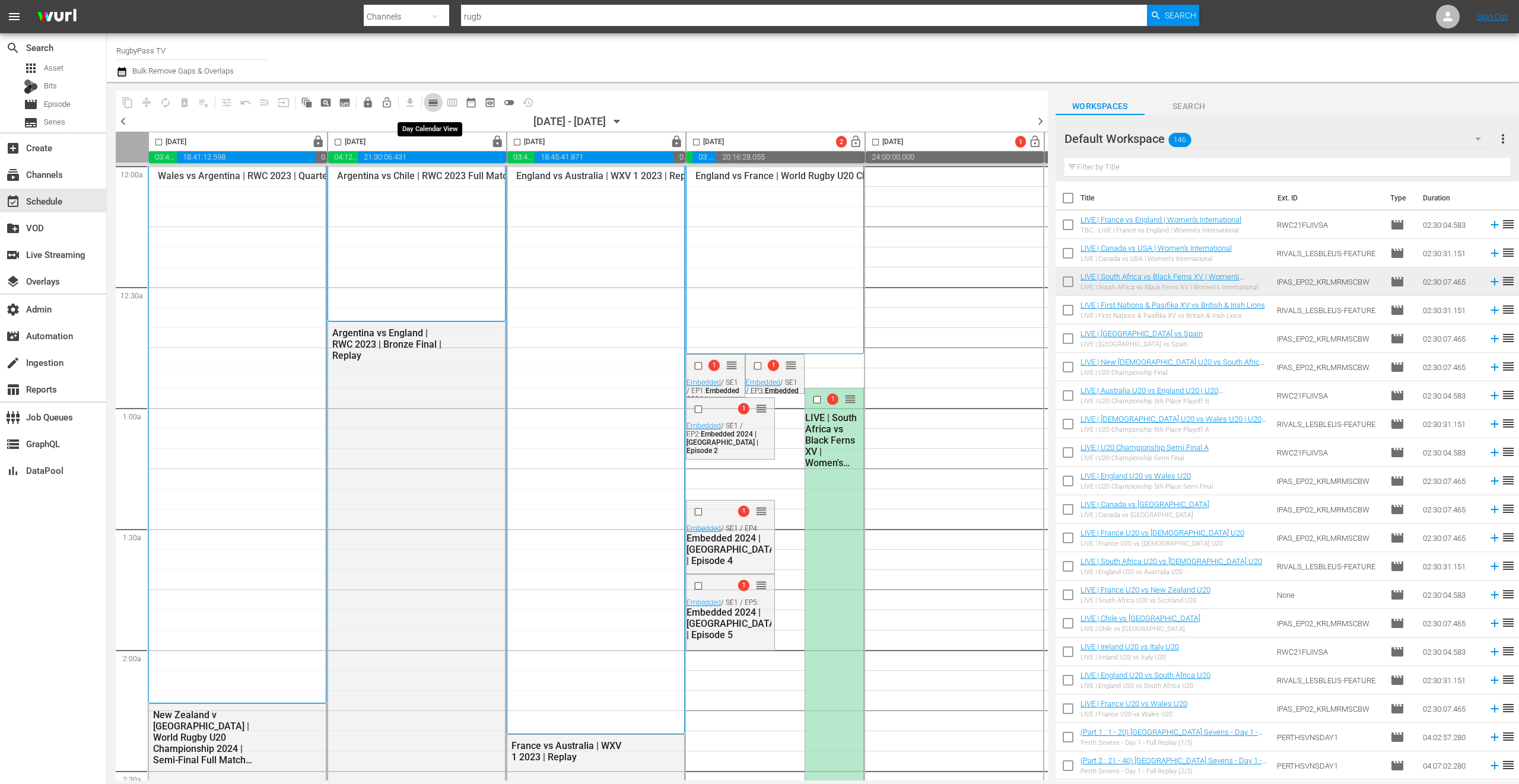
click at [433, 104] on span "calendar_view_day_outlined" at bounding box center [433, 102] width 12 height 12
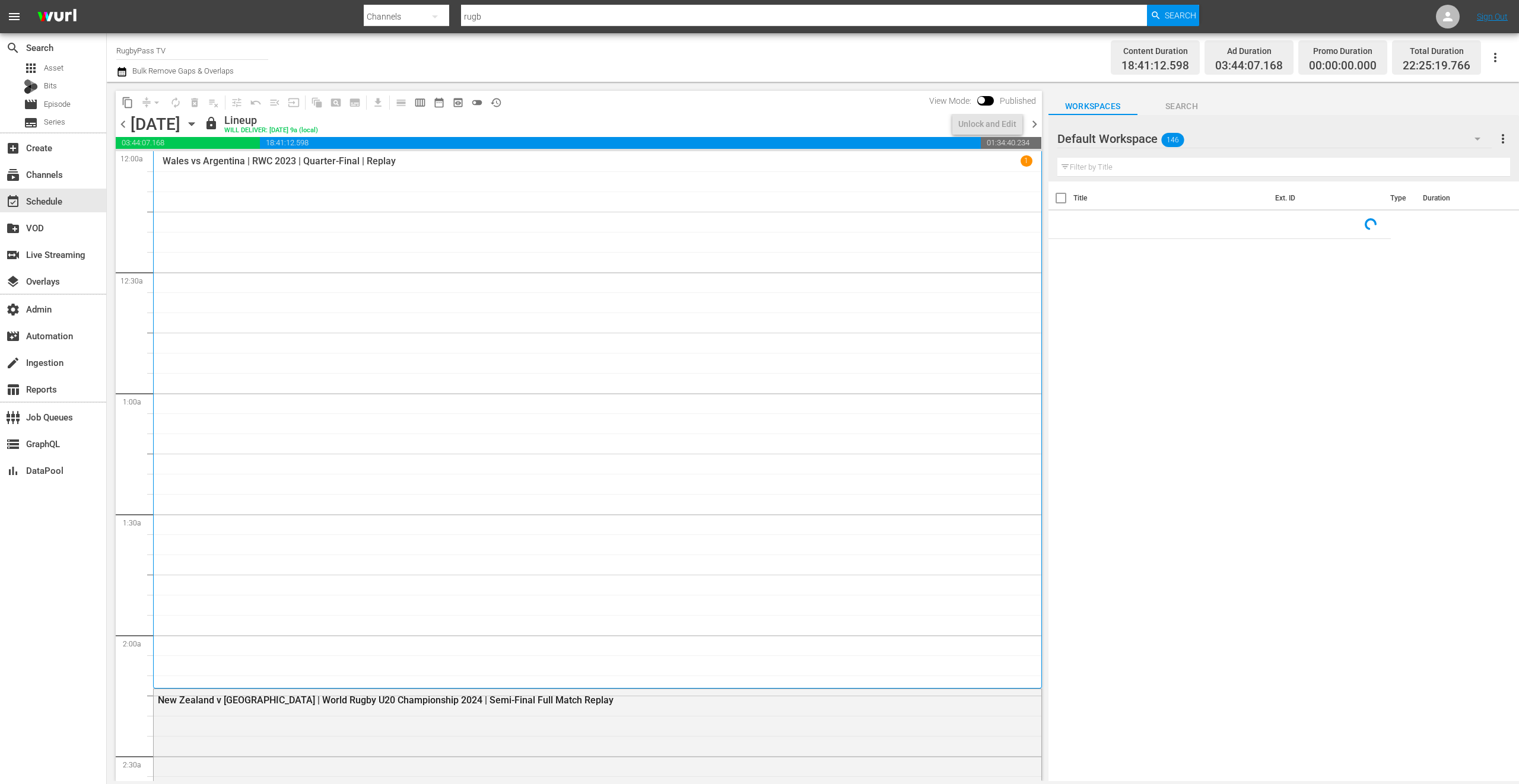
click at [1034, 125] on span "chevron_right" at bounding box center [1034, 124] width 14 height 14
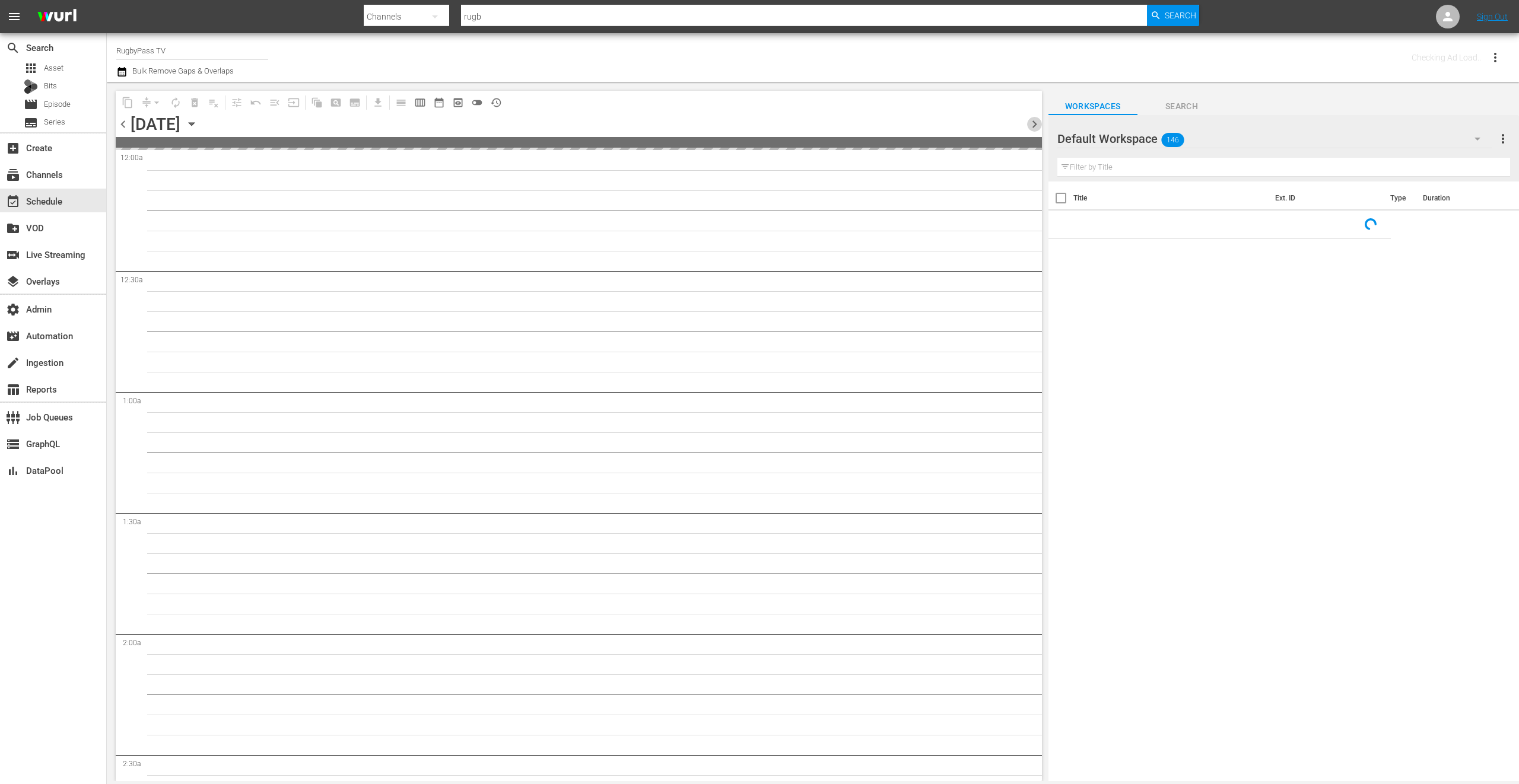
click at [1034, 125] on span "chevron_right" at bounding box center [1034, 124] width 14 height 14
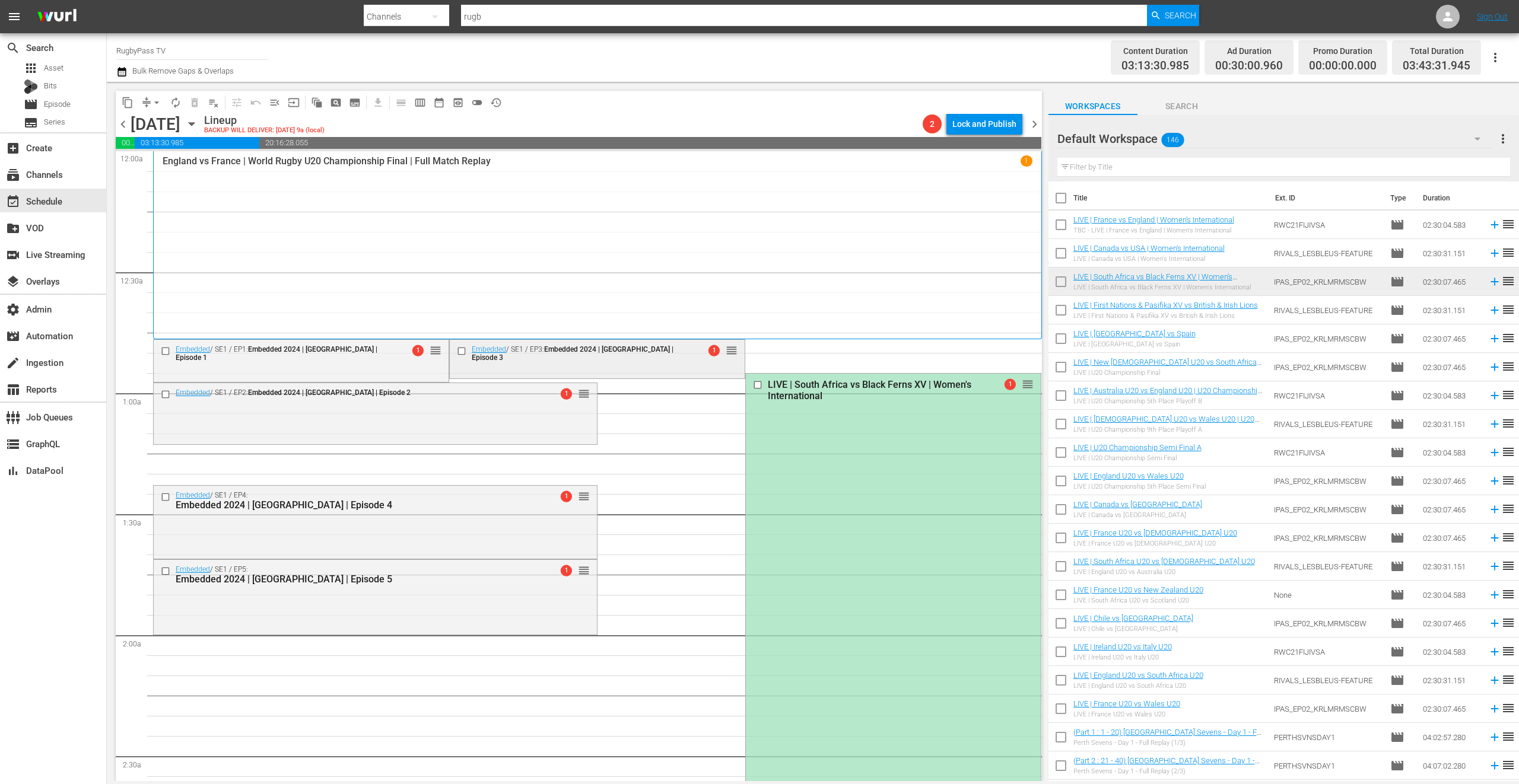
click at [677, 368] on div "Embedded / SE1 / EP3: Embedded 2024 | England | Episode 3 1 reorder" at bounding box center [597, 357] width 295 height 36
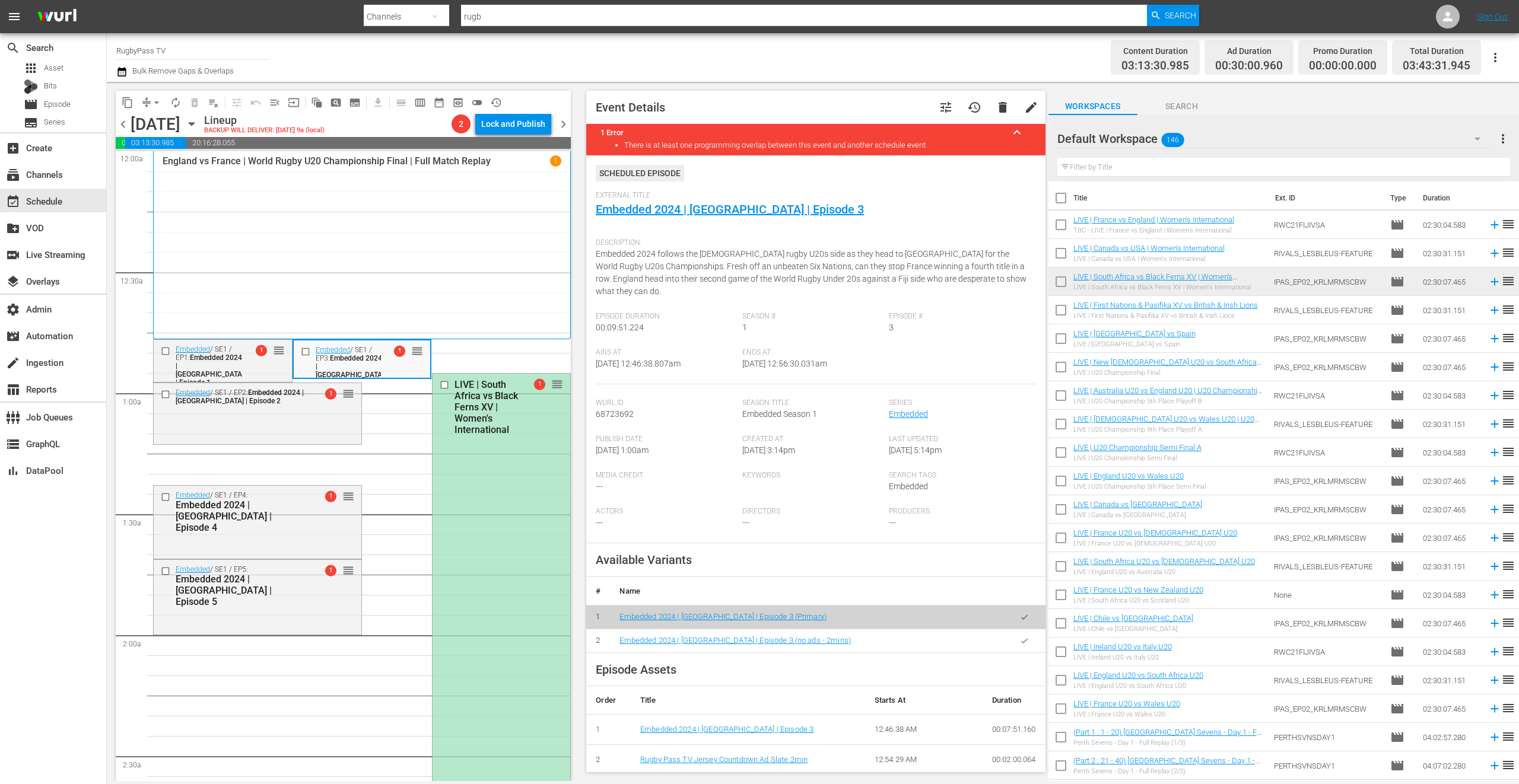
click at [1020, 642] on icon "button" at bounding box center [1024, 640] width 9 height 9
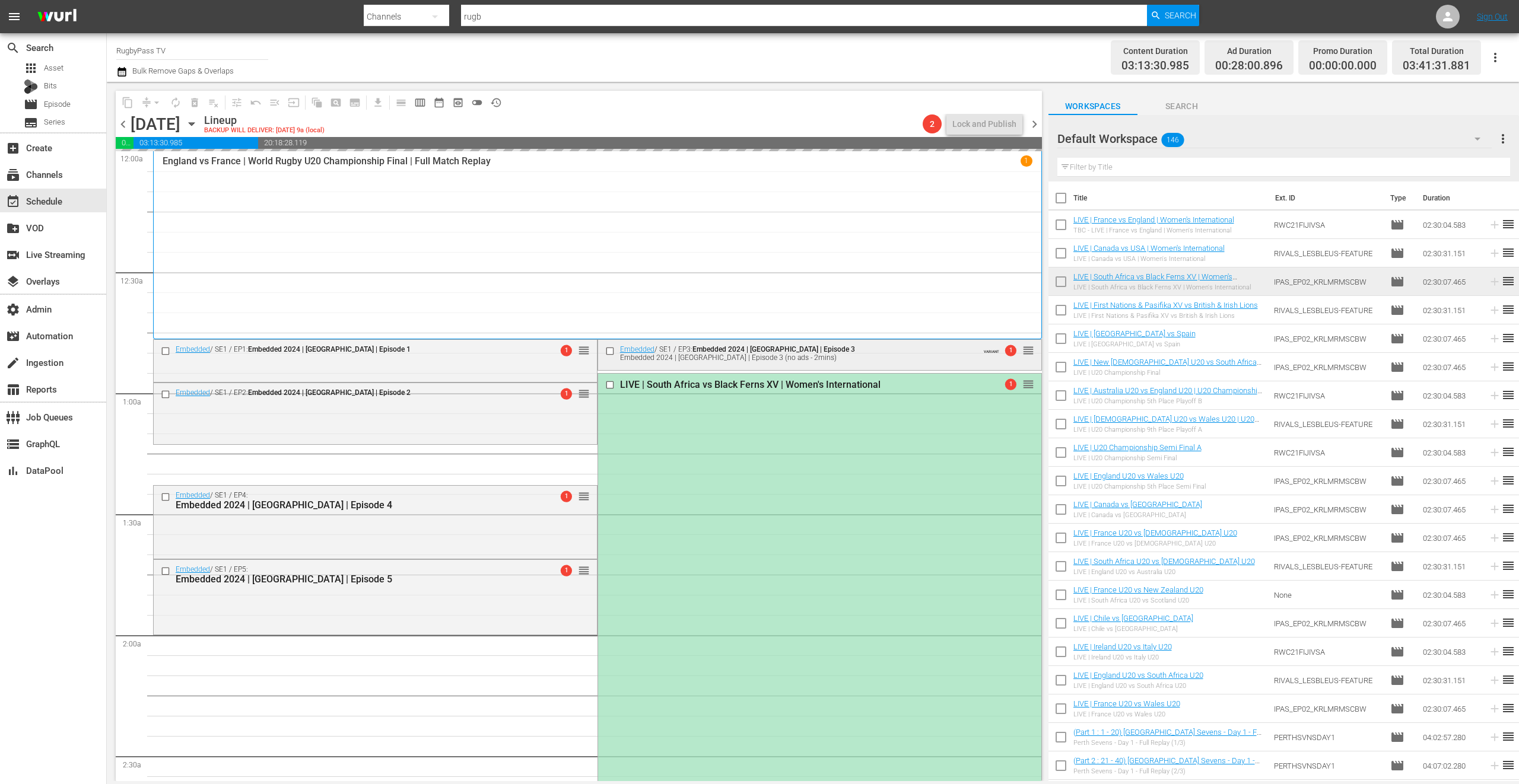
click at [847, 361] on div "Embedded / SE1 / EP3: Embedded 2024 | England | Episode 3 Embedded 2024 | Engla…" at bounding box center [820, 353] width 443 height 26
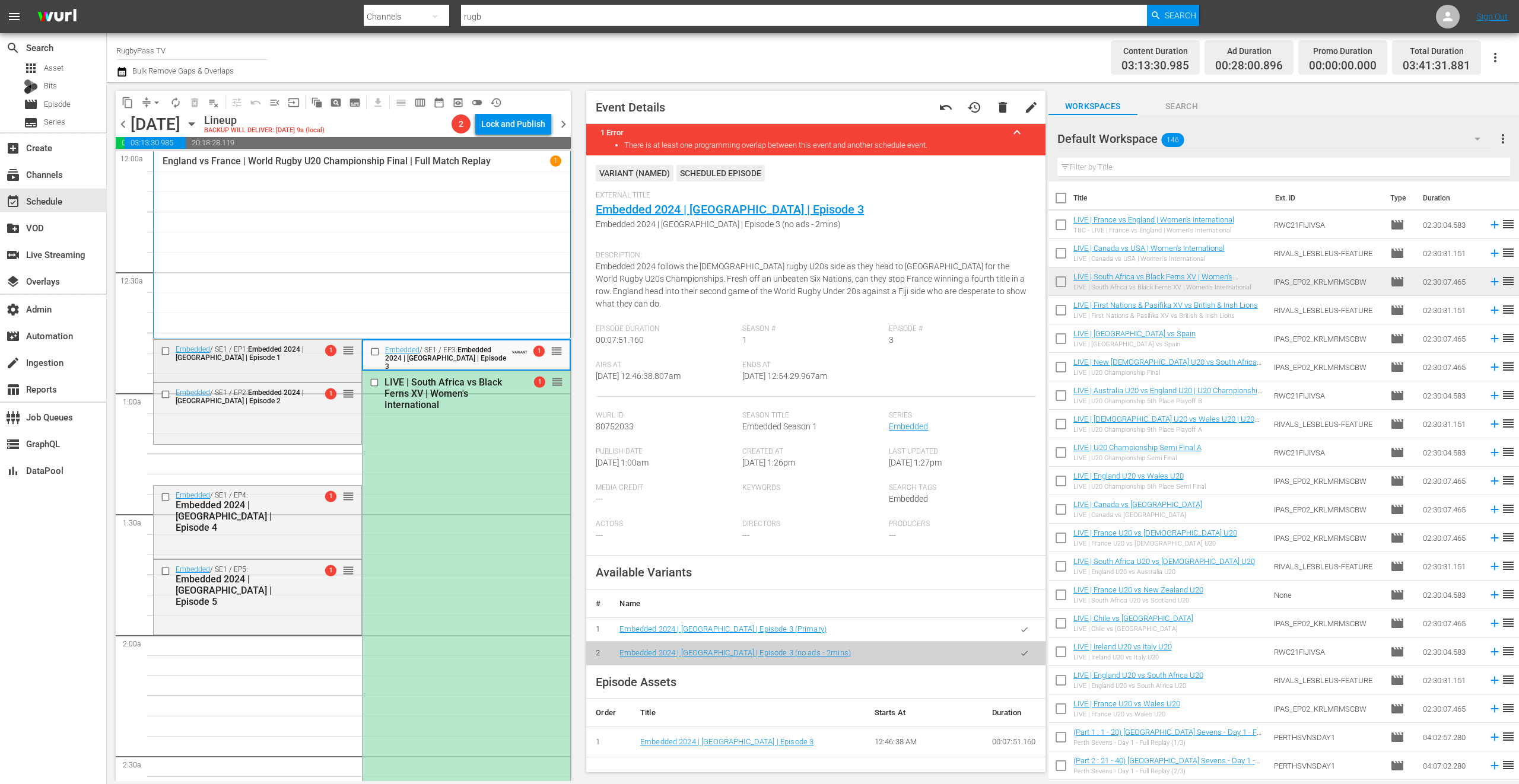
click at [297, 373] on div "Embedded / SE1 / EP1: Embedded 2024 | England | Episode 1 1 reorder" at bounding box center [258, 359] width 208 height 39
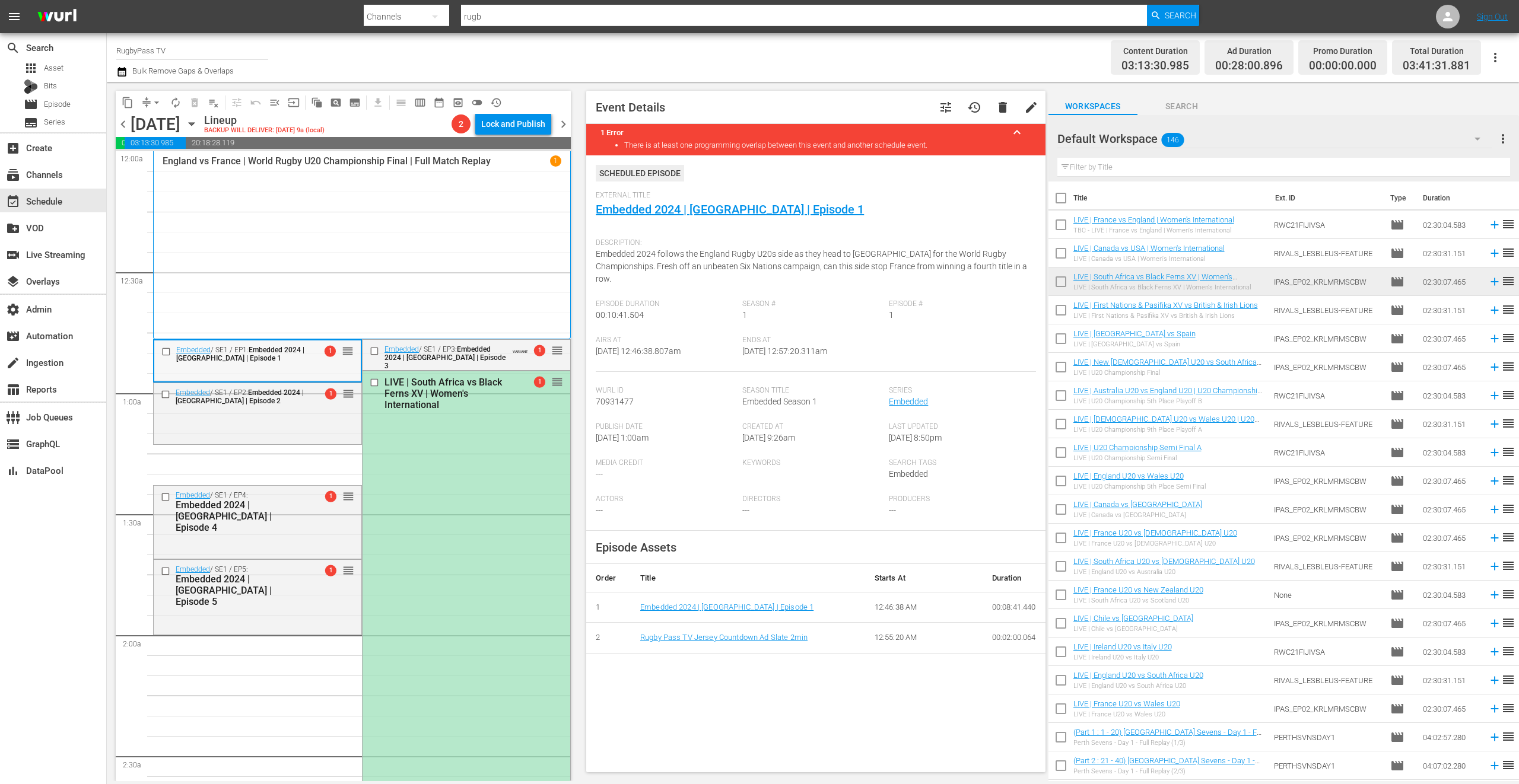
click at [295, 359] on div "Embedded / SE1 / EP1: Embedded 2024 | England | Episode 1" at bounding box center [241, 353] width 130 height 17
click at [653, 208] on link "Embedded 2024 | England | Episode 1" at bounding box center [730, 209] width 268 height 14
click at [319, 366] on div "Embedded / SE1 / EP1: Embedded 2024 | England | Episode 1 1 reorder" at bounding box center [258, 360] width 206 height 39
click at [284, 362] on div "Embedded / SE1 / EP1: Embedded 2024 | England | Episode 1 1 reorder" at bounding box center [258, 353] width 206 height 26
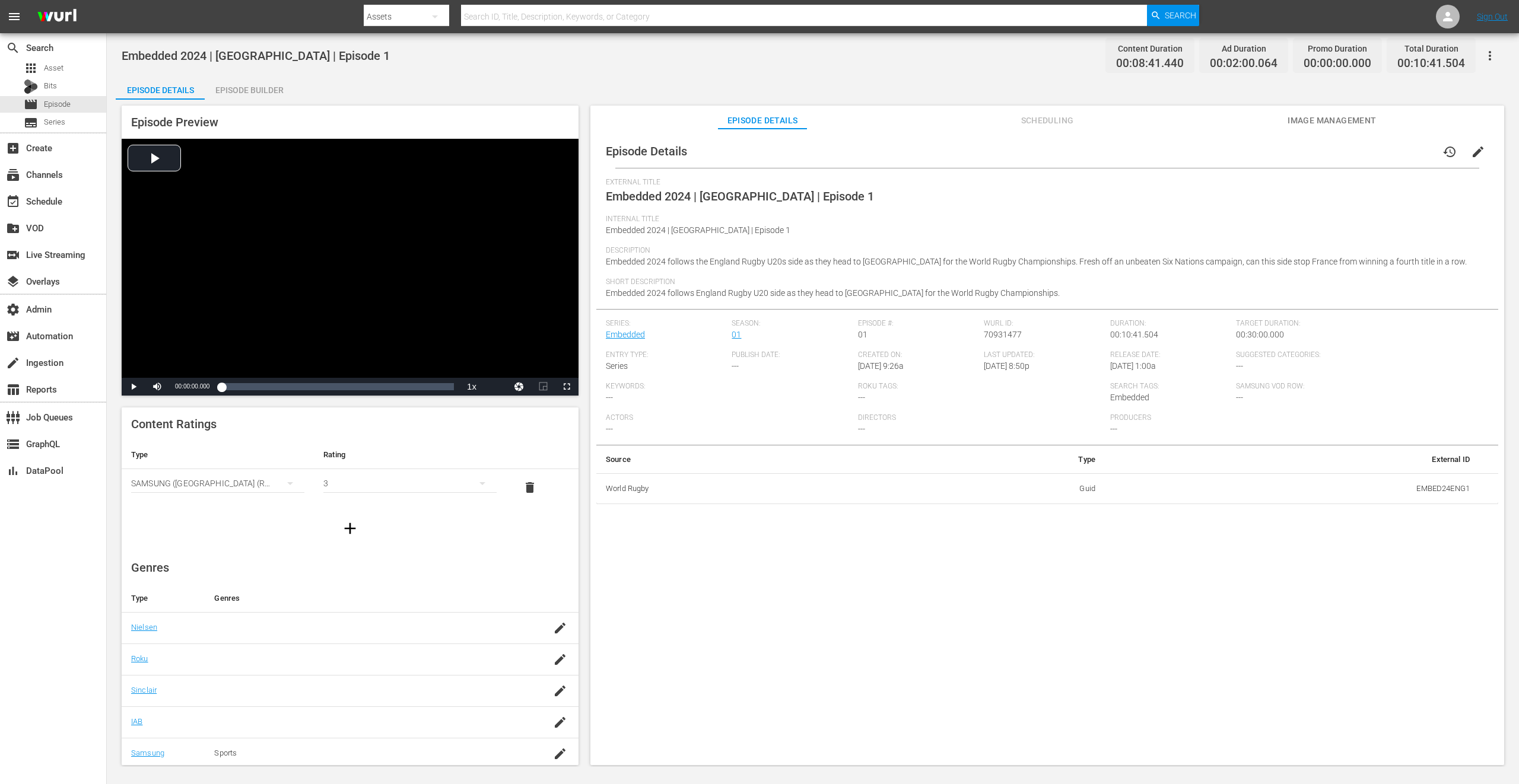
click at [1489, 47] on button "button" at bounding box center [1489, 56] width 28 height 28
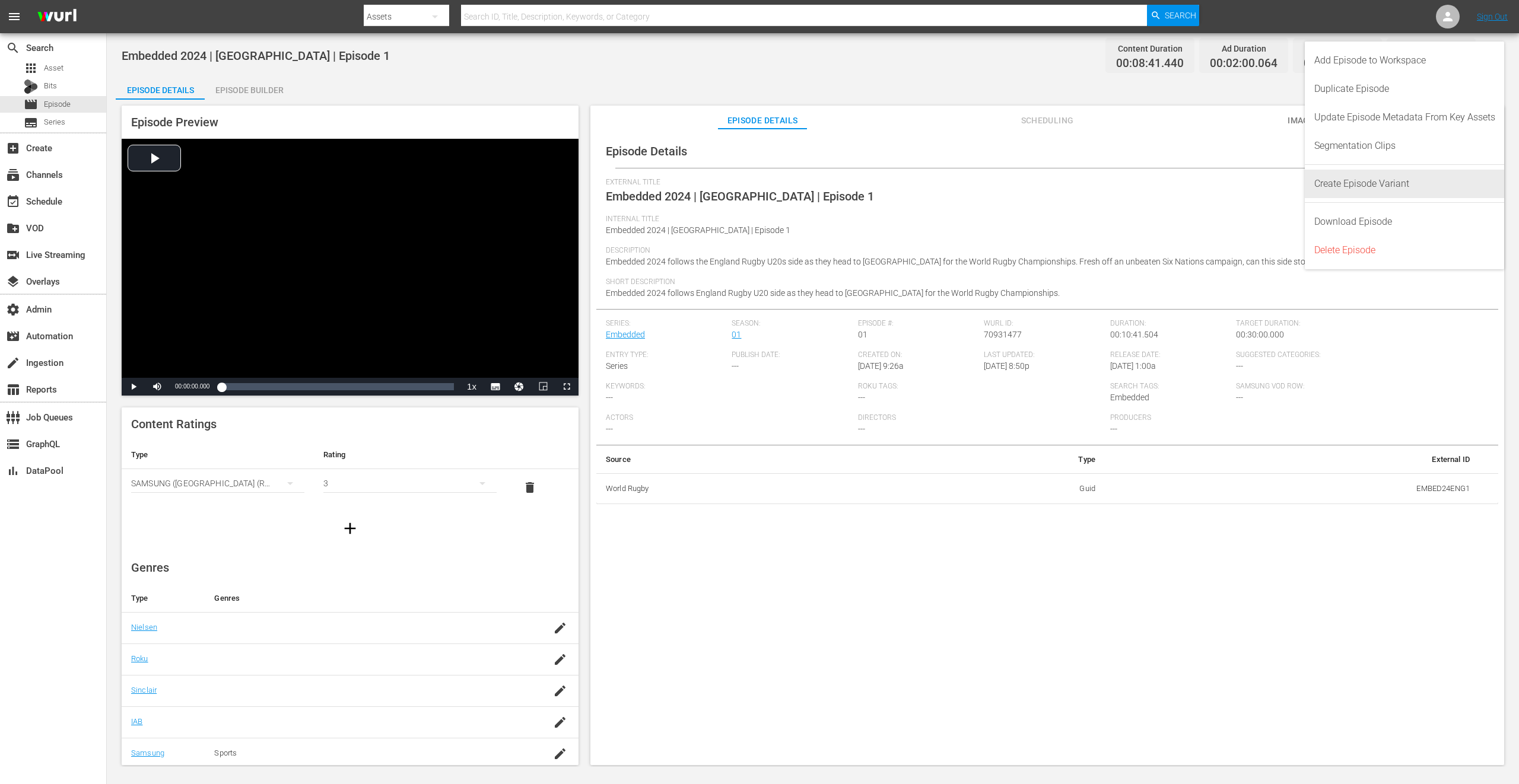
click at [1451, 184] on div "Create Episode Variant" at bounding box center [1405, 184] width 181 height 28
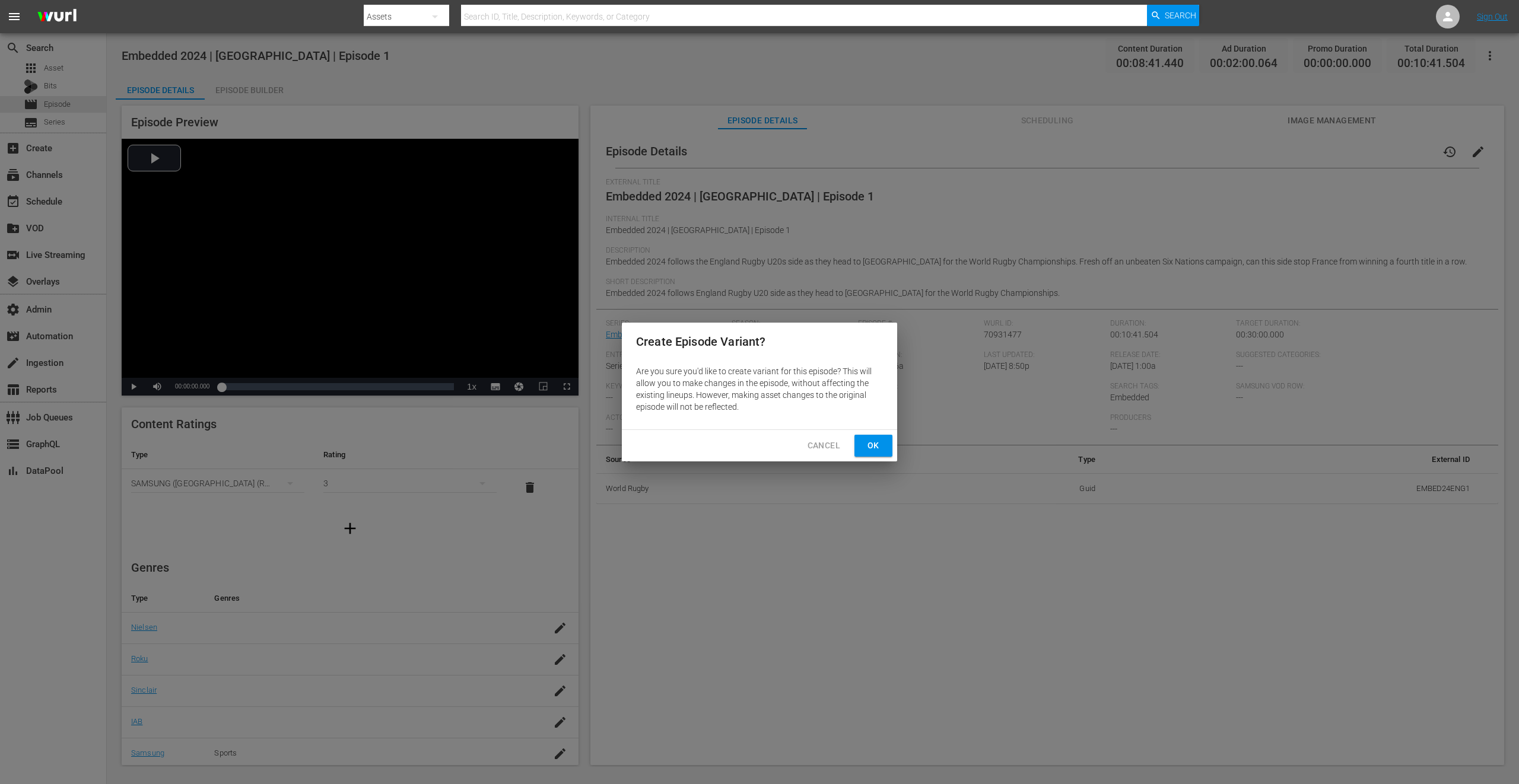
click at [860, 454] on button "Ok" at bounding box center [873, 445] width 38 height 22
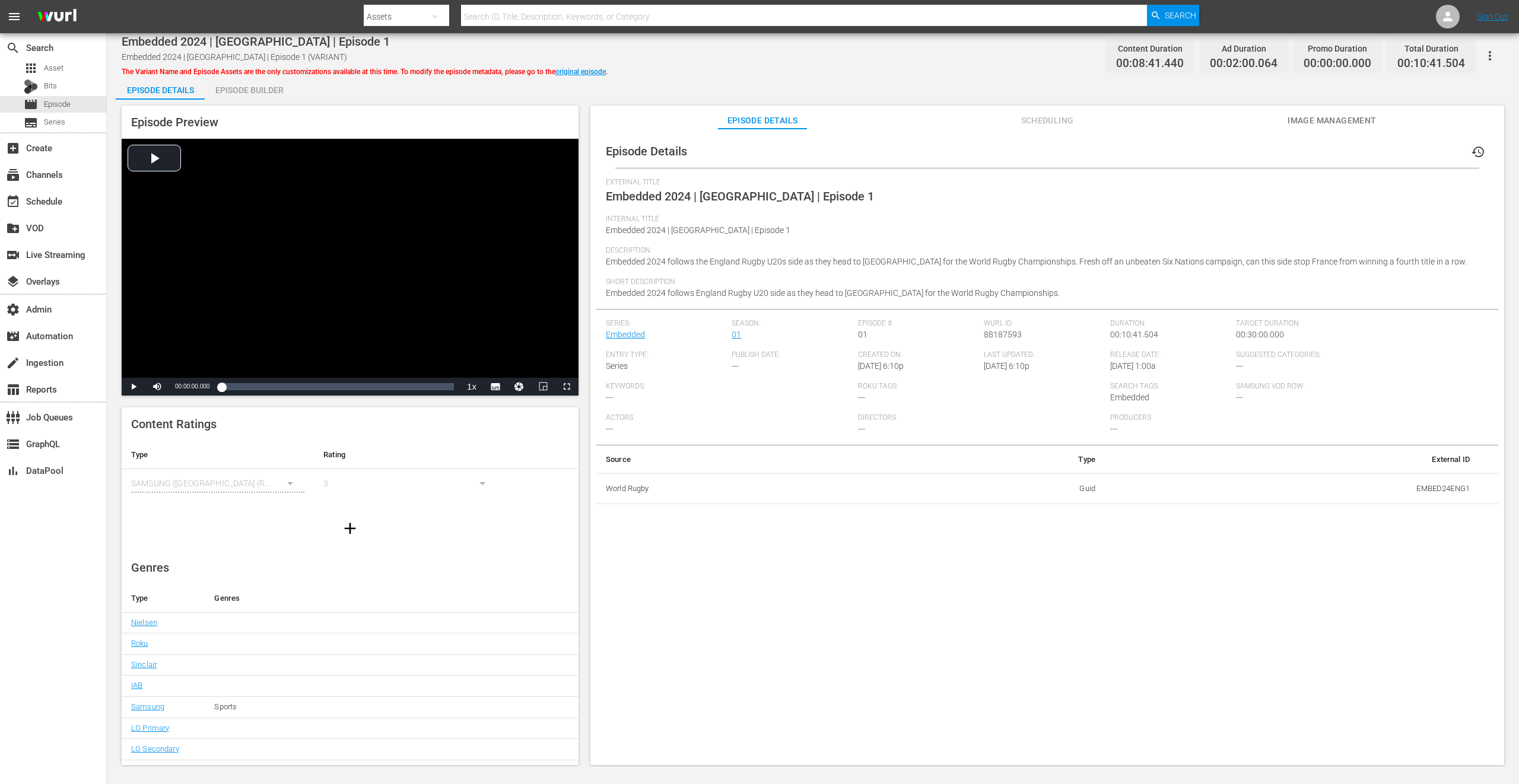
click at [276, 55] on span "Embedded 2024 | [GEOGRAPHIC_DATA] | Episode 1 (VARIANT)" at bounding box center [234, 57] width 226 height 10
click at [262, 89] on div "Episode Builder" at bounding box center [249, 89] width 89 height 28
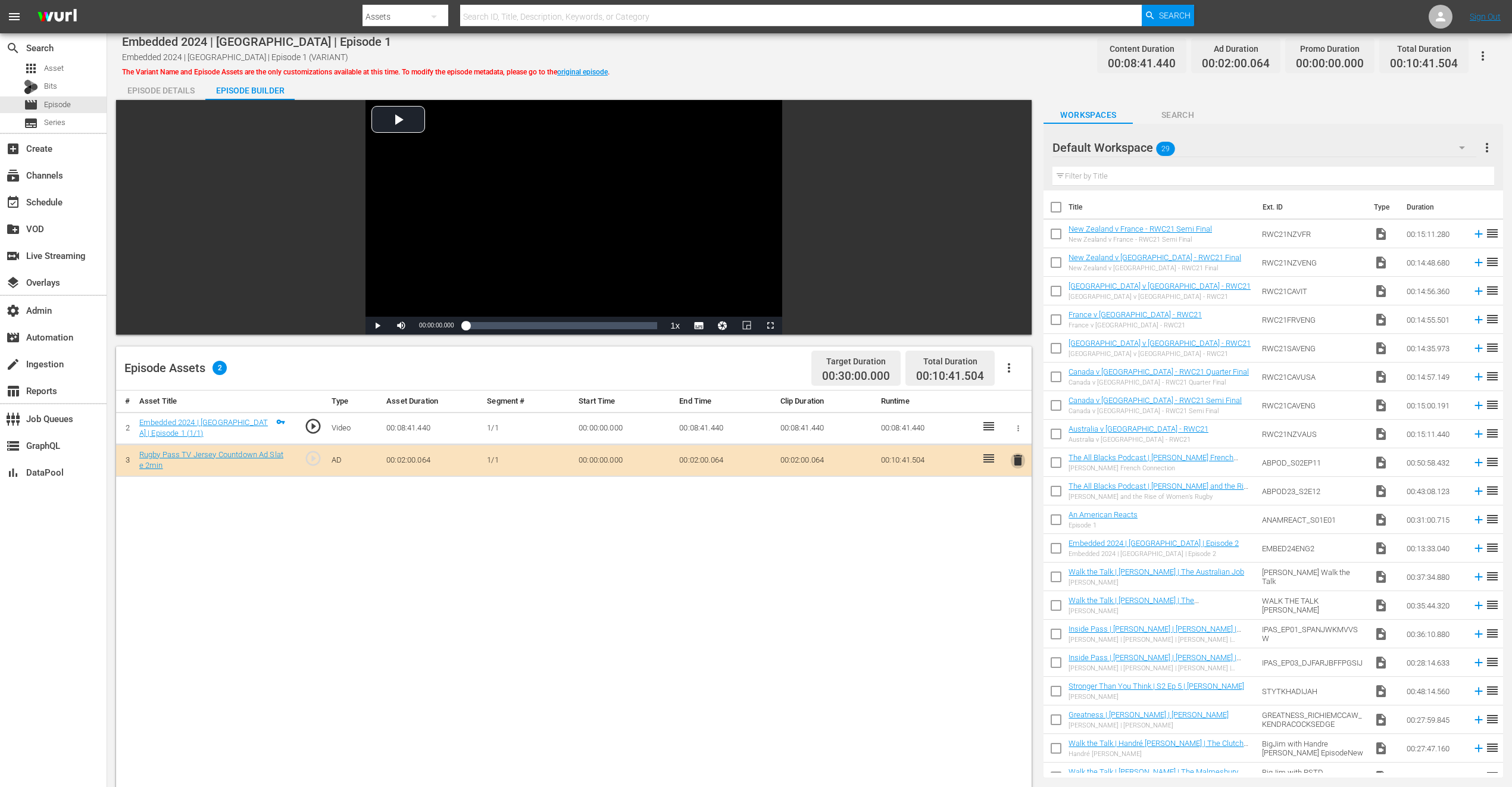
click at [1017, 461] on span "delete" at bounding box center [1018, 461] width 15 height 15
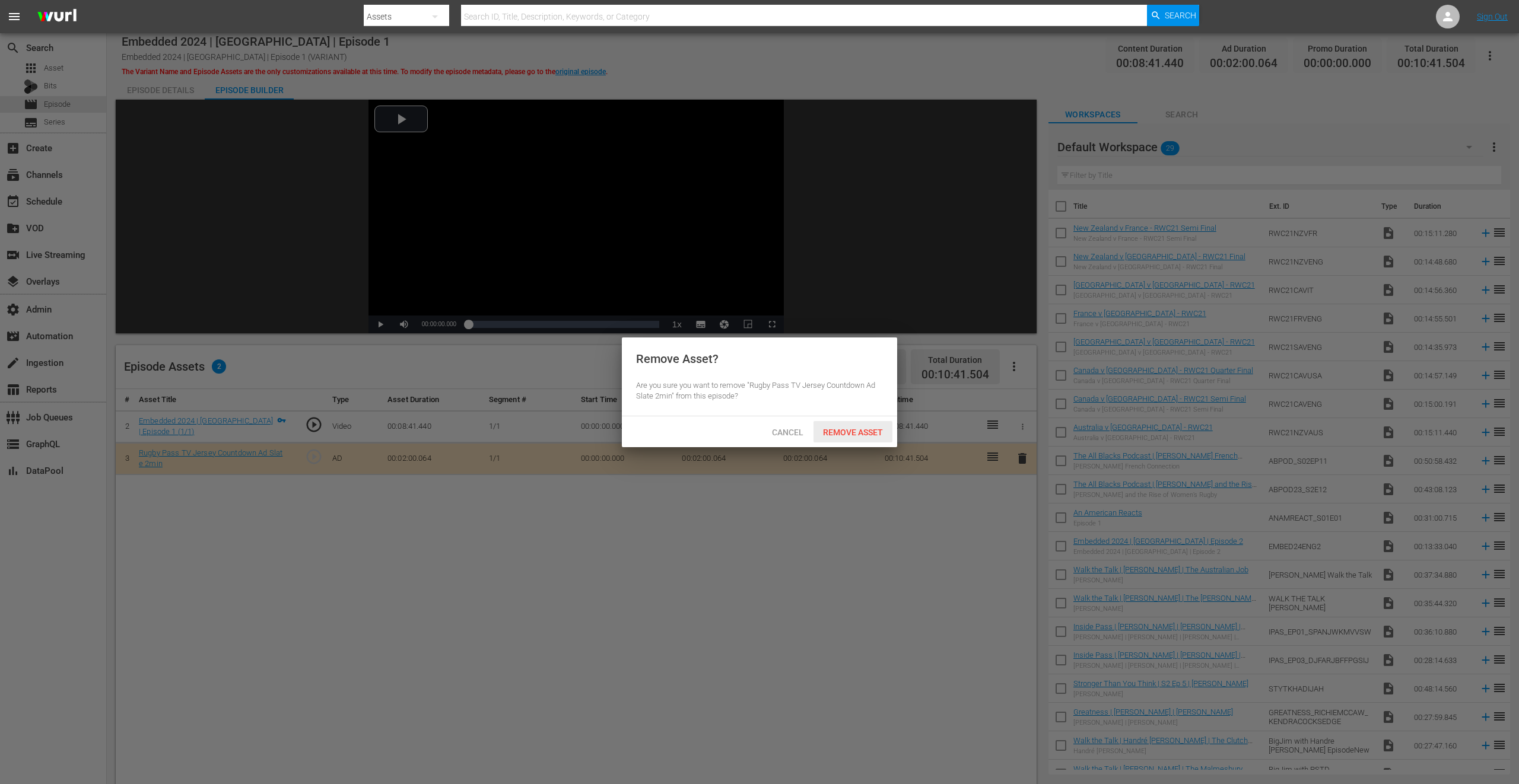
click at [839, 424] on div "Remove Asset" at bounding box center [853, 431] width 79 height 22
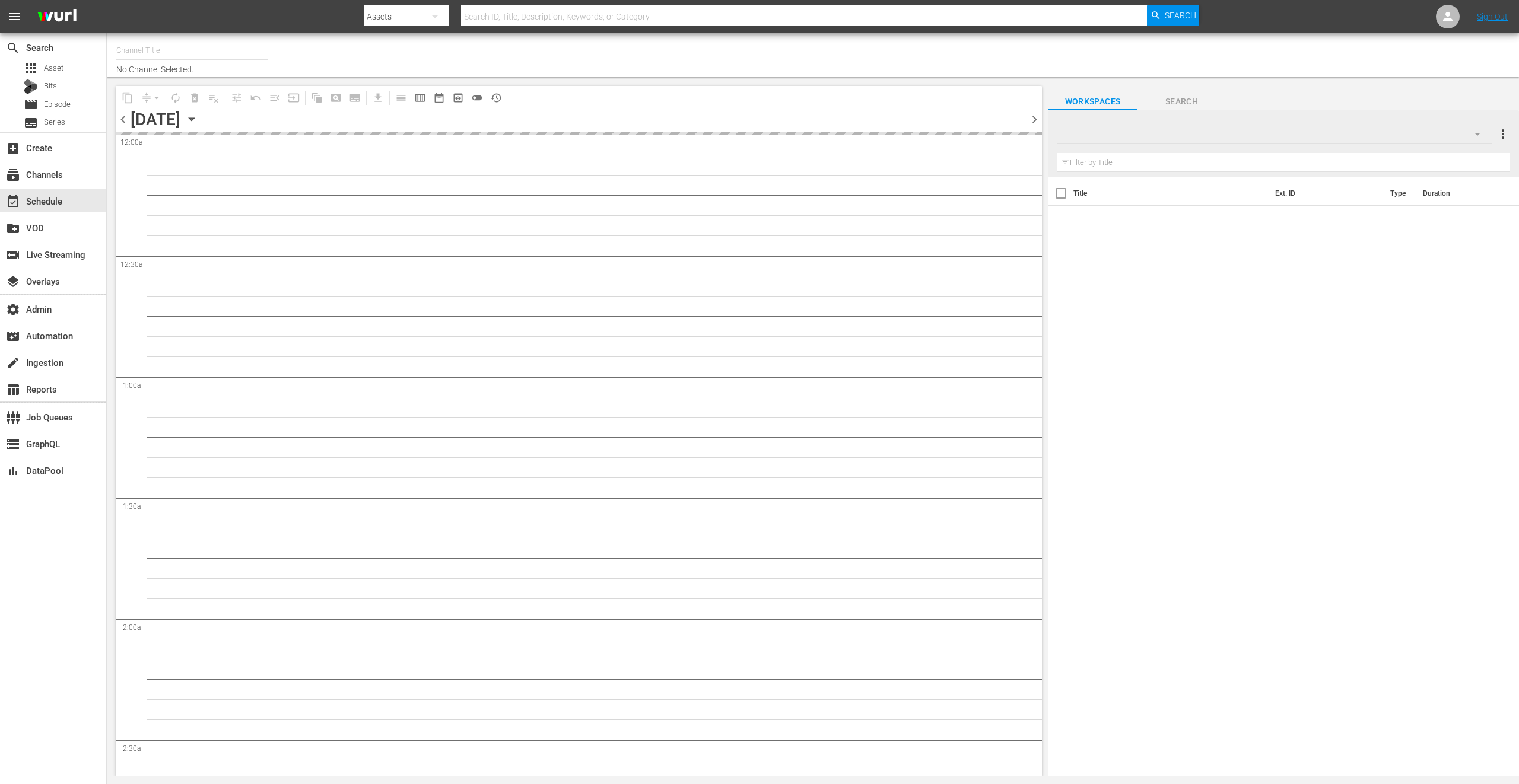
type input "RugbyPass TV (1872)"
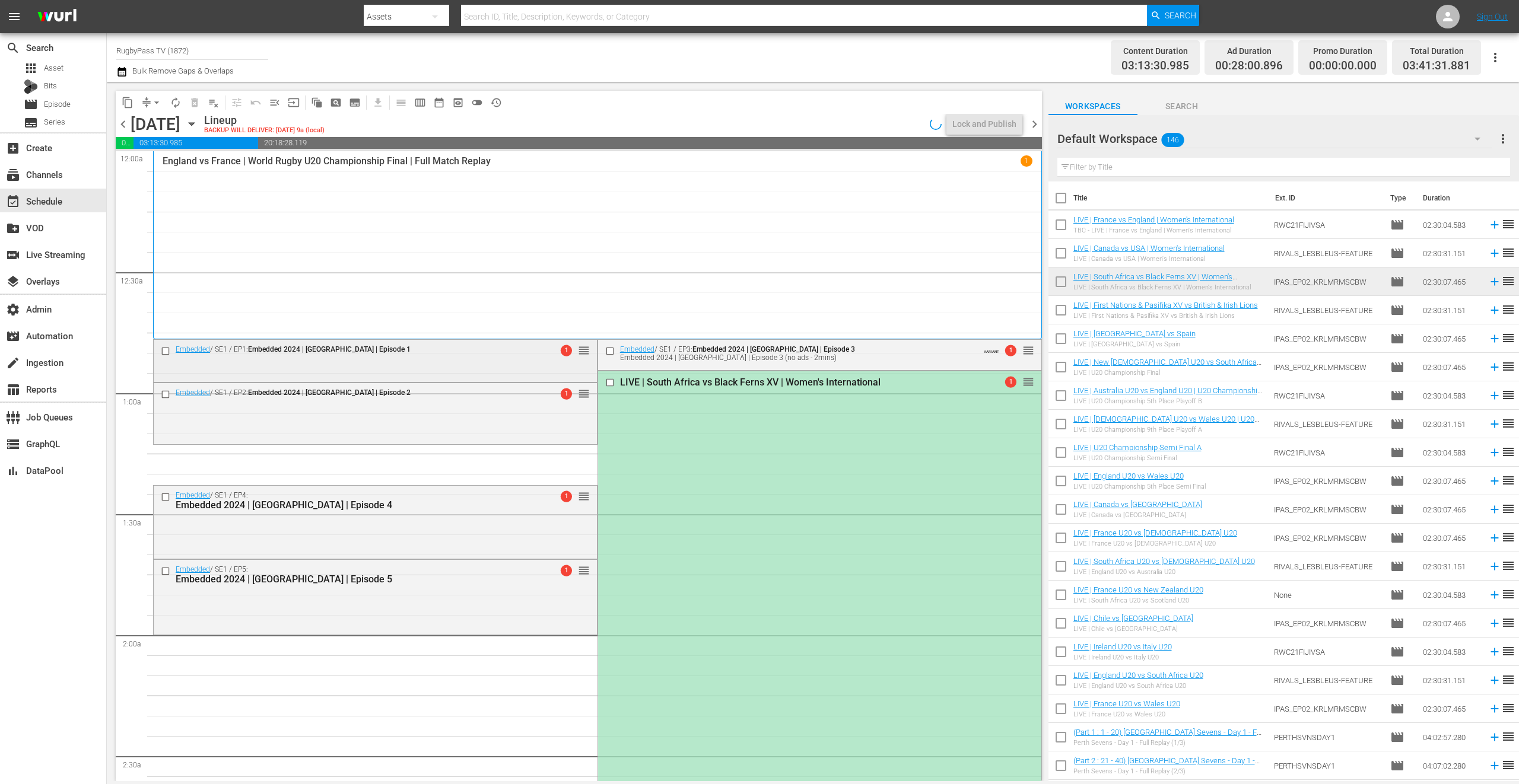
click at [486, 364] on div "Embedded / SE1 / EP1: Embedded 2024 | [GEOGRAPHIC_DATA] | Episode 1 1 reorder" at bounding box center [375, 359] width 443 height 39
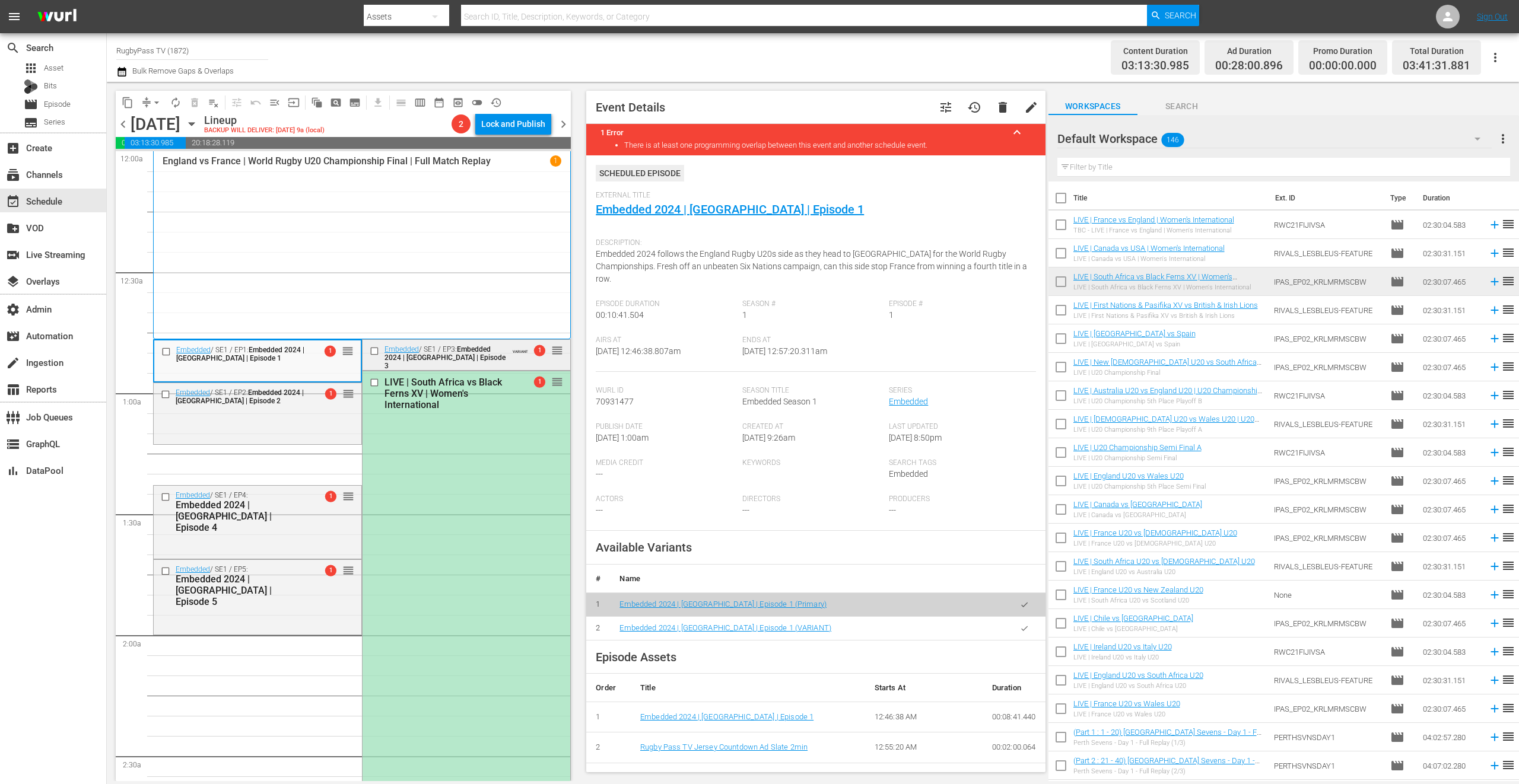
click at [437, 359] on span "Embedded 2024 | [GEOGRAPHIC_DATA] | Episode 3" at bounding box center [445, 357] width 121 height 25
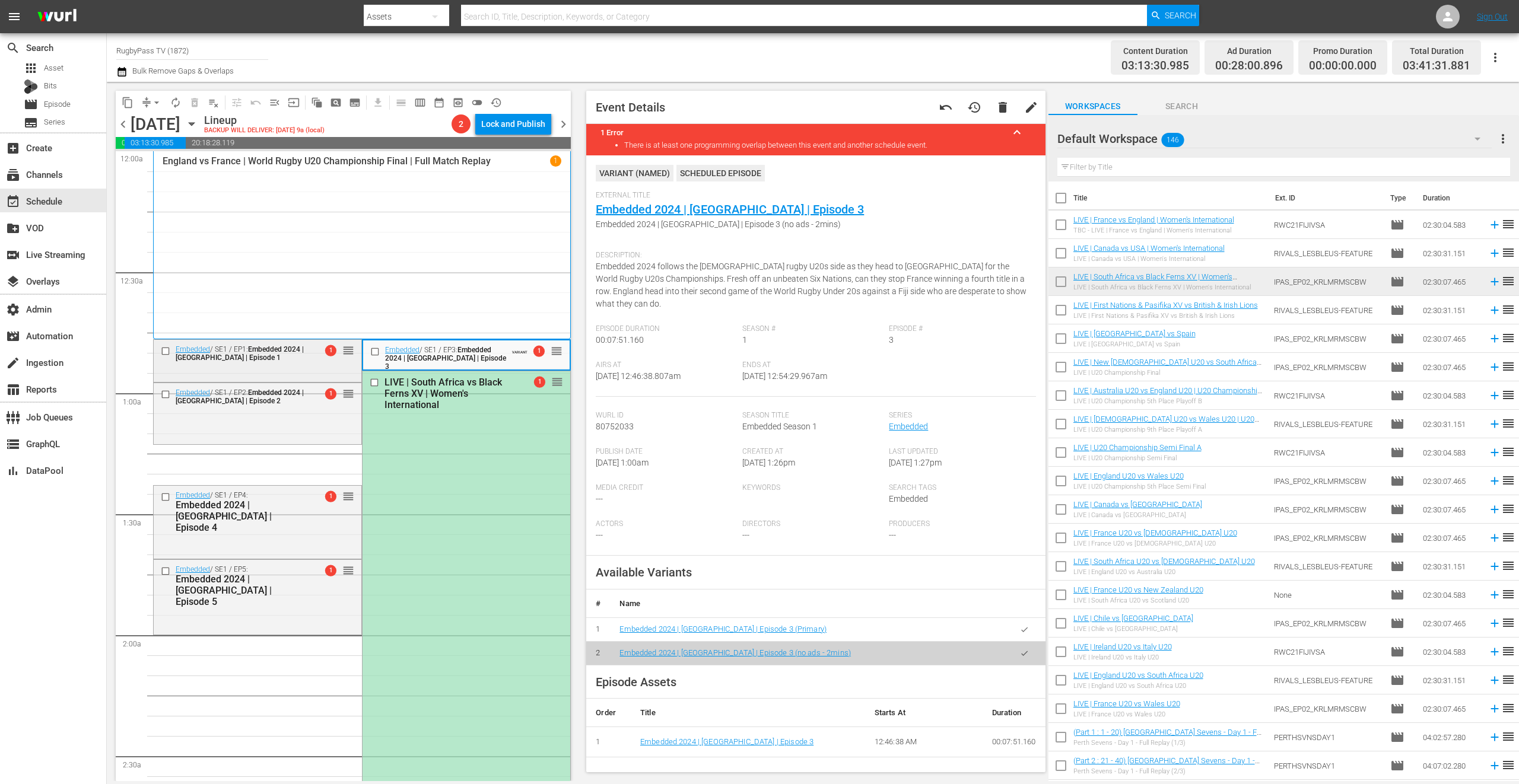
click at [311, 366] on div "Embedded / SE1 / EP1: Embedded 2024 | England | Episode 1 1 reorder" at bounding box center [258, 359] width 208 height 39
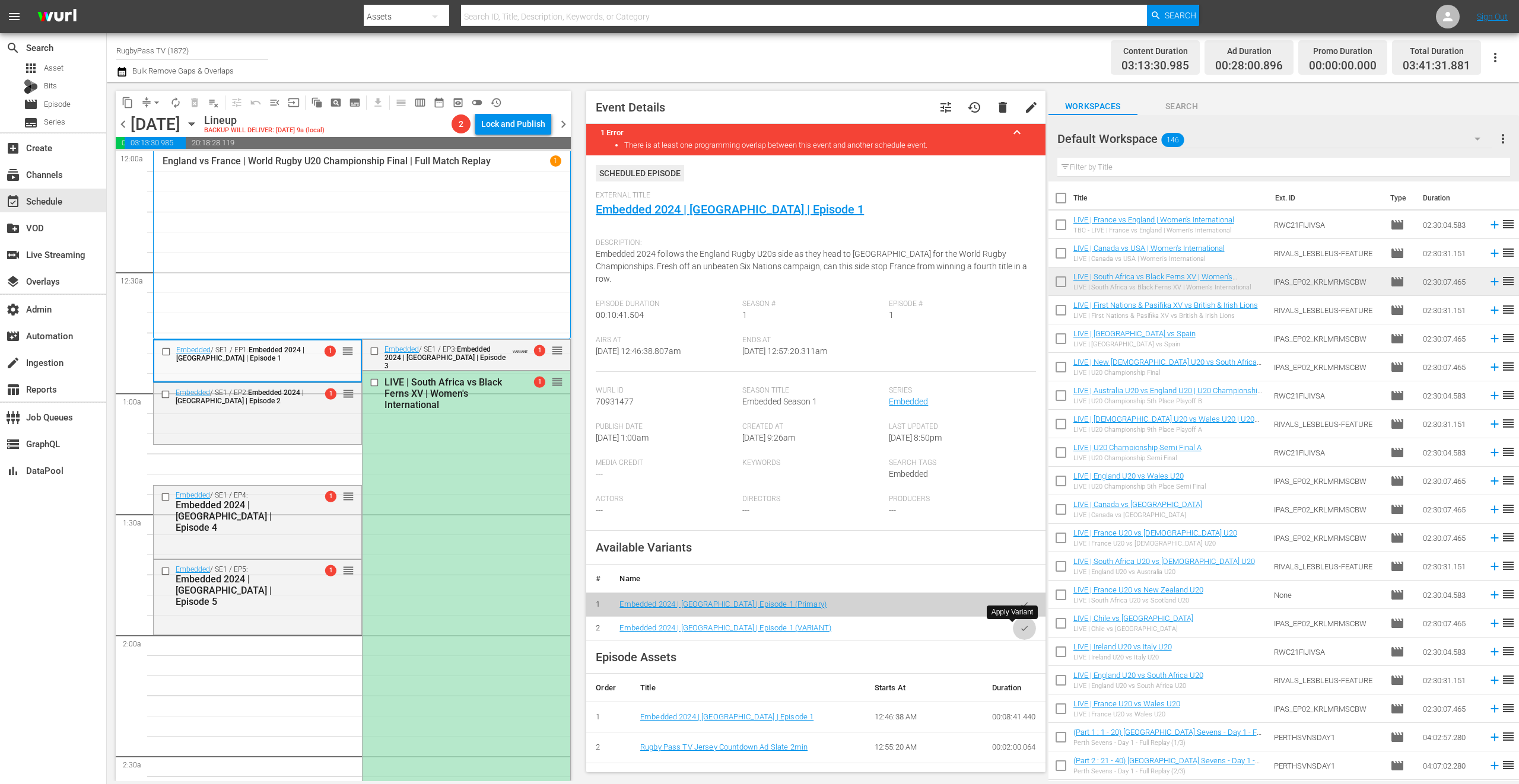
click at [1020, 629] on icon "button" at bounding box center [1024, 628] width 9 height 9
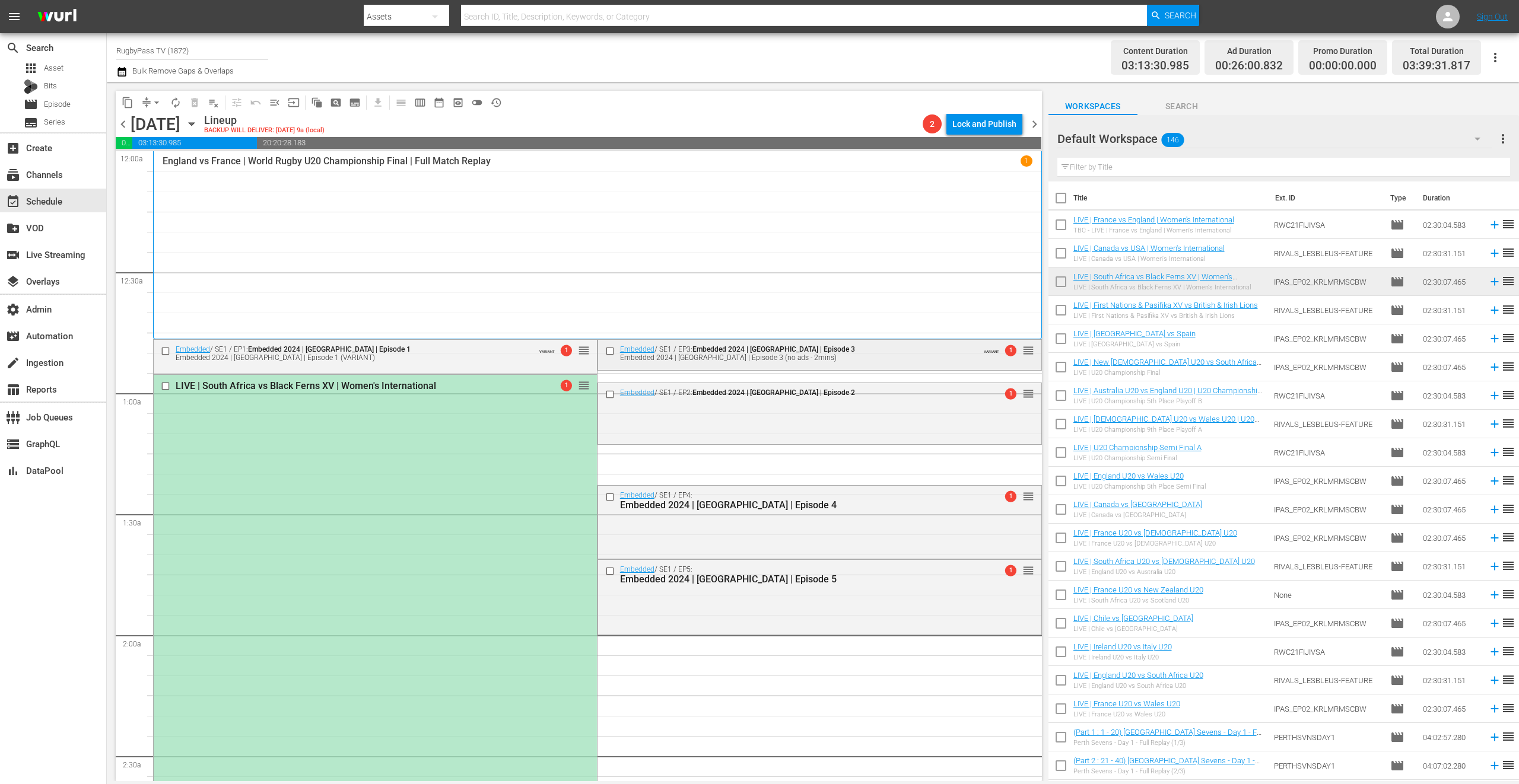
click at [607, 350] on input "checkbox" at bounding box center [610, 351] width 12 height 10
click at [605, 398] on input "checkbox" at bounding box center [610, 394] width 12 height 10
click at [605, 495] on input "checkbox" at bounding box center [610, 497] width 12 height 10
click at [606, 572] on input "checkbox" at bounding box center [610, 571] width 12 height 10
click at [199, 101] on span "delete_forever_outlined" at bounding box center [194, 102] width 12 height 12
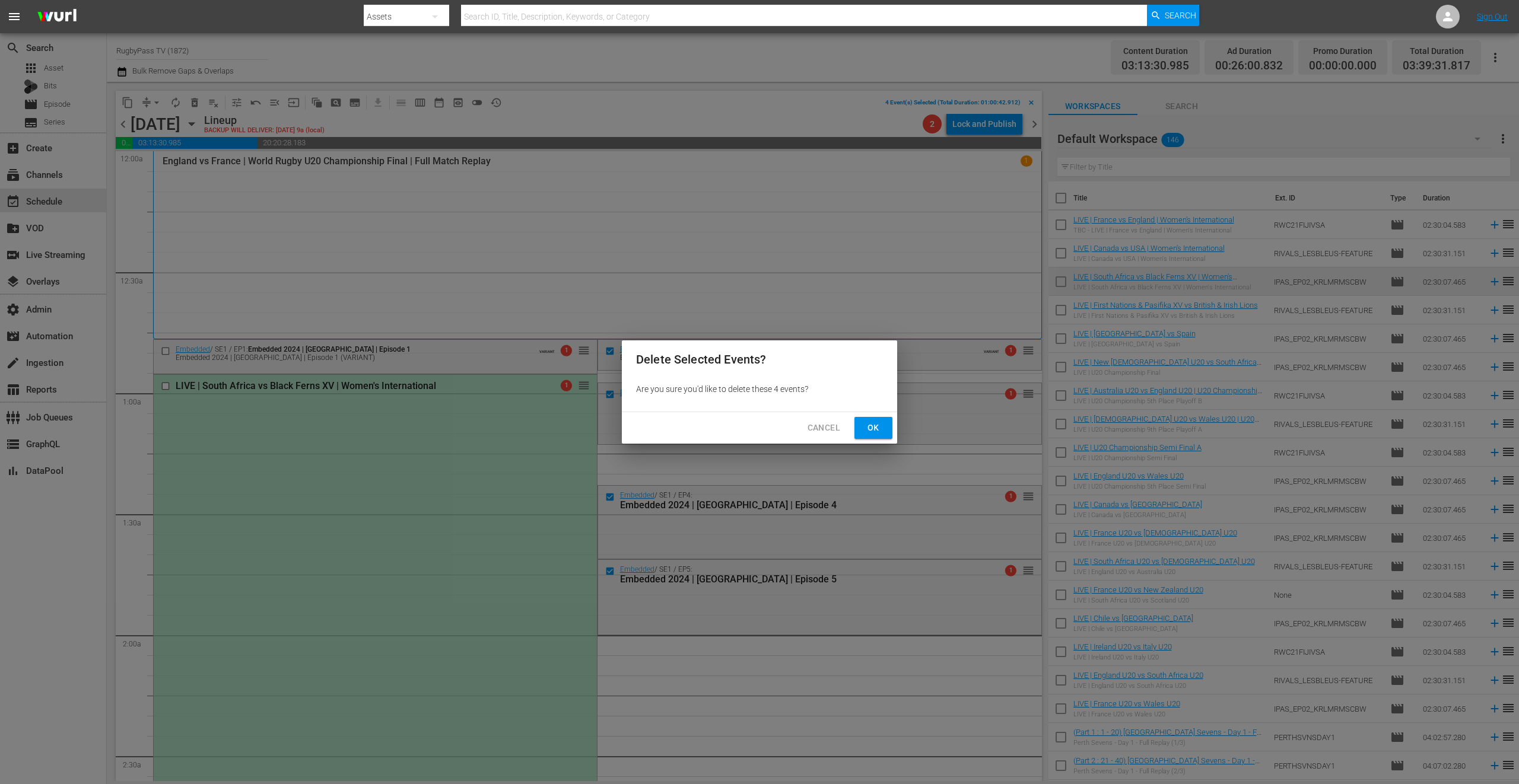
click at [880, 427] on span "Ok" at bounding box center [874, 427] width 19 height 14
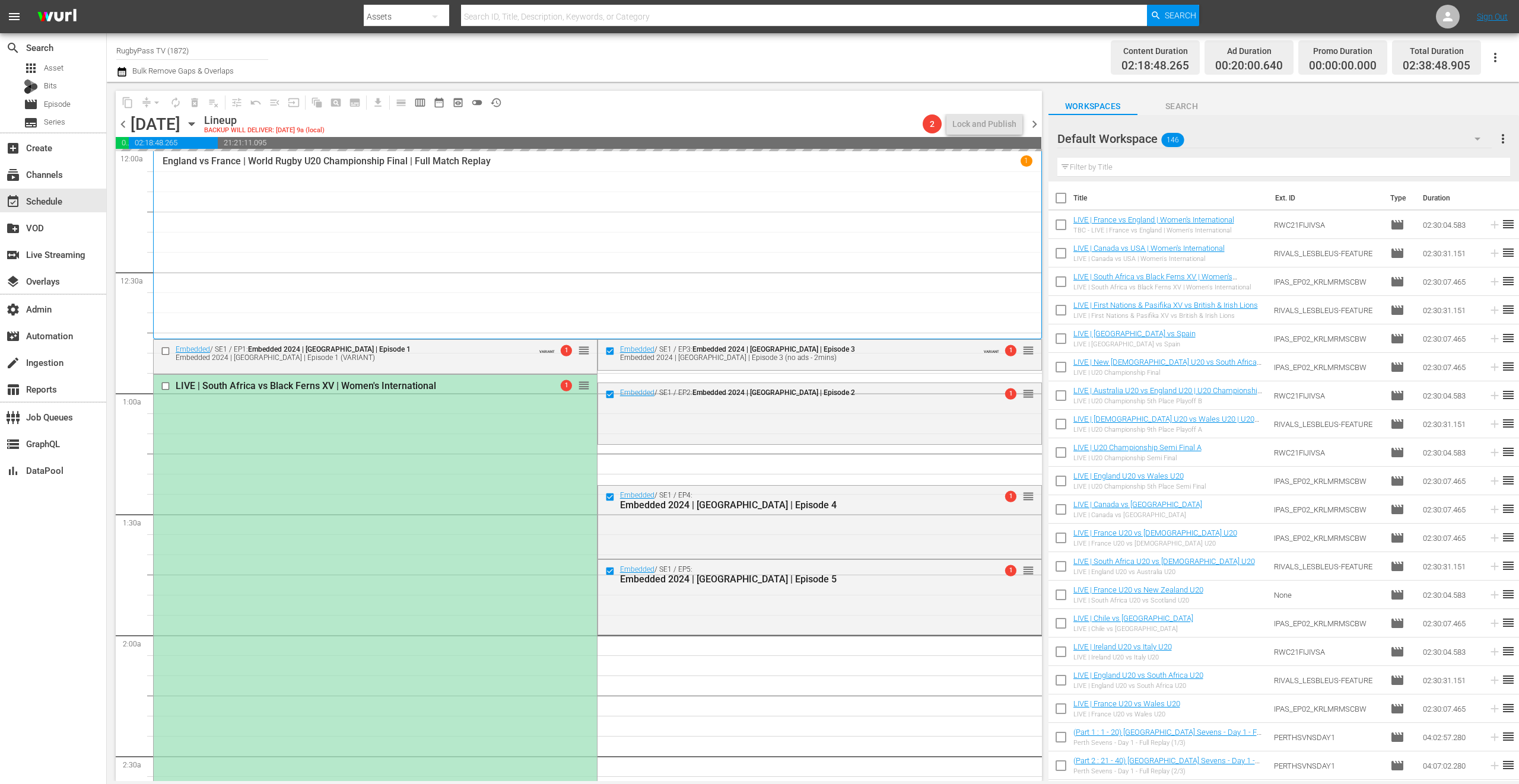
click at [1227, 135] on div "Default Workspace 146" at bounding box center [1275, 138] width 435 height 33
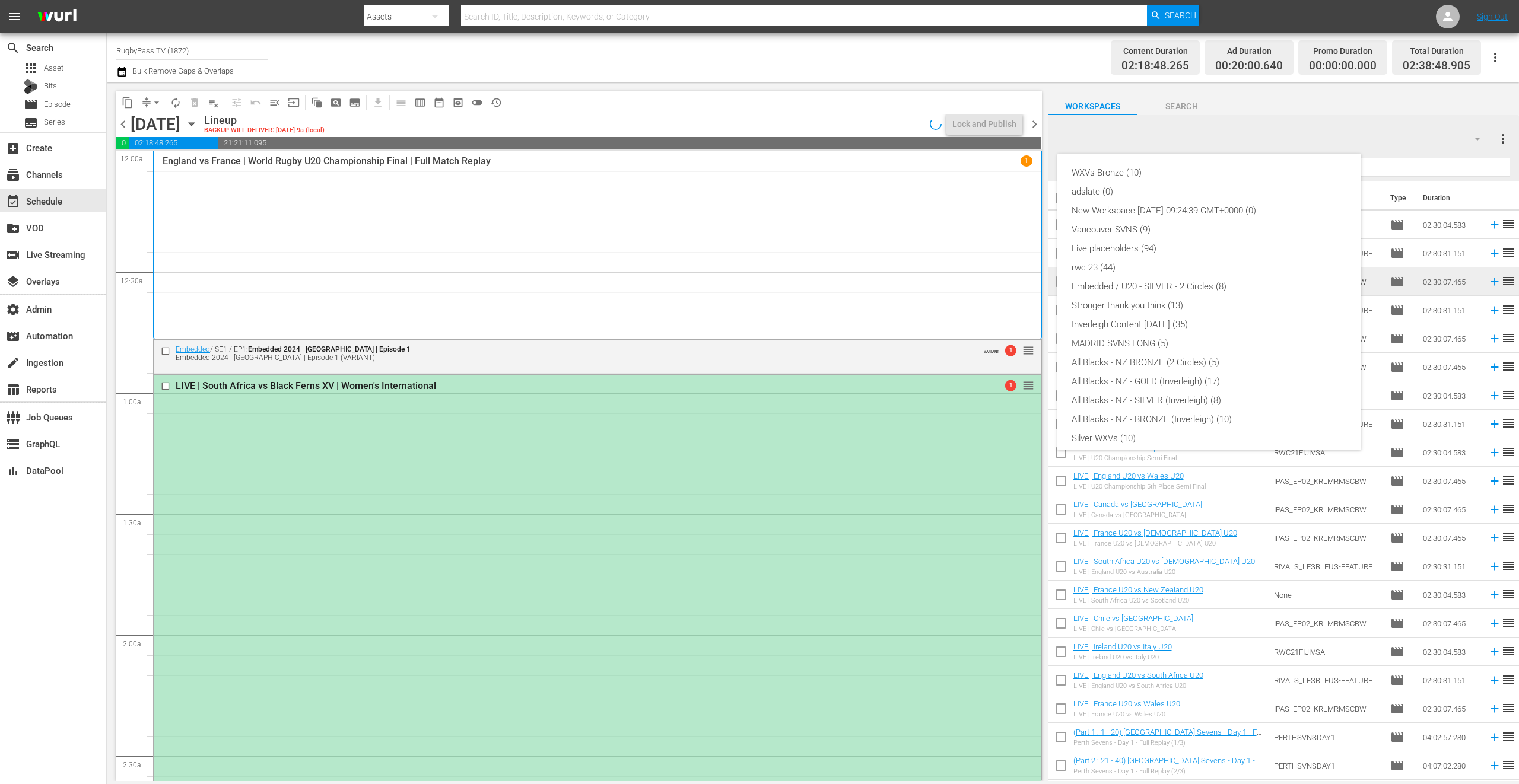
scroll to position [102, 0]
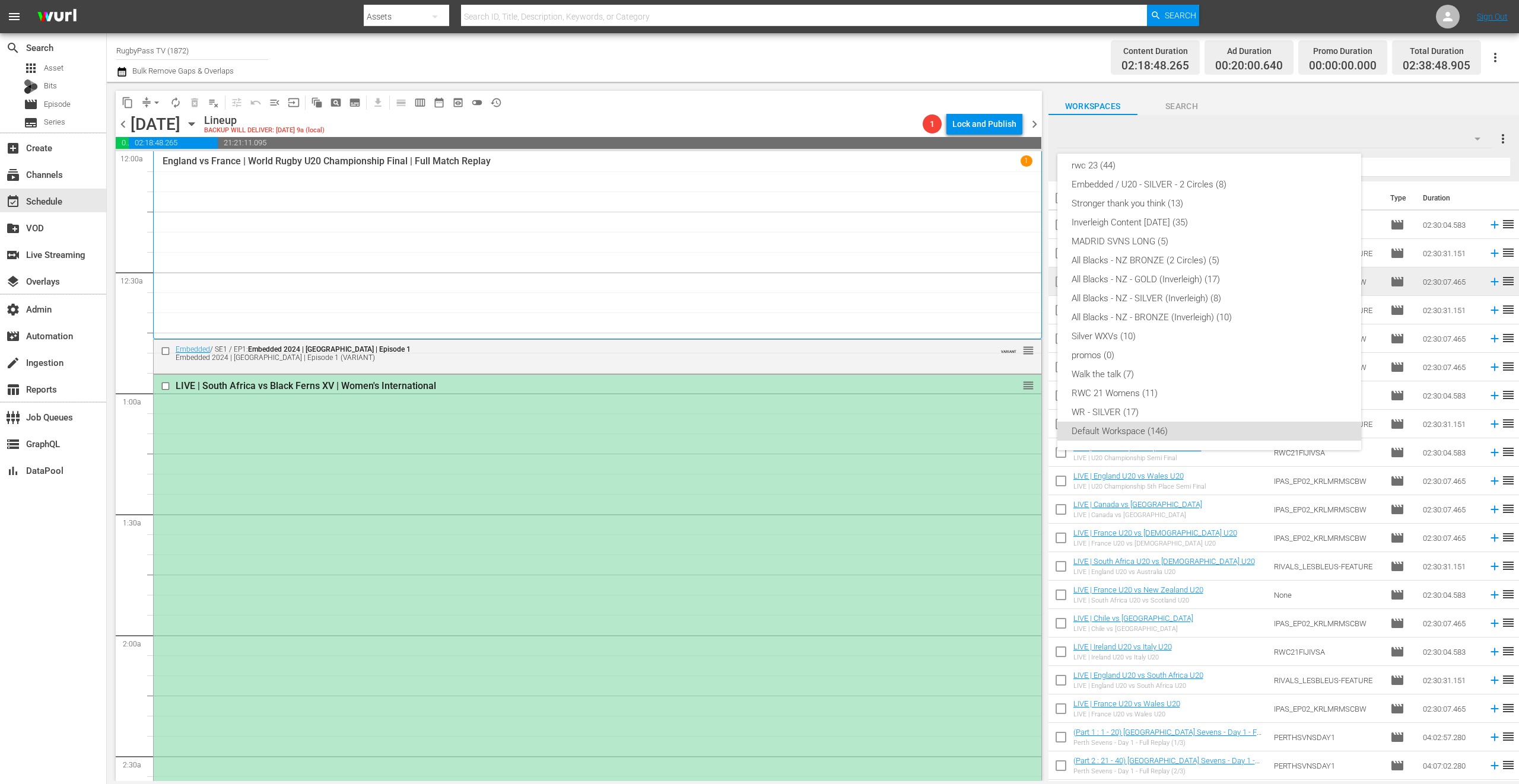
click at [659, 364] on div "WXVs Bronze (10) adslate (0) New Workspace Wed Jun 25 2025 09:24:39 GMT+0000 (0…" at bounding box center [760, 392] width 1519 height 784
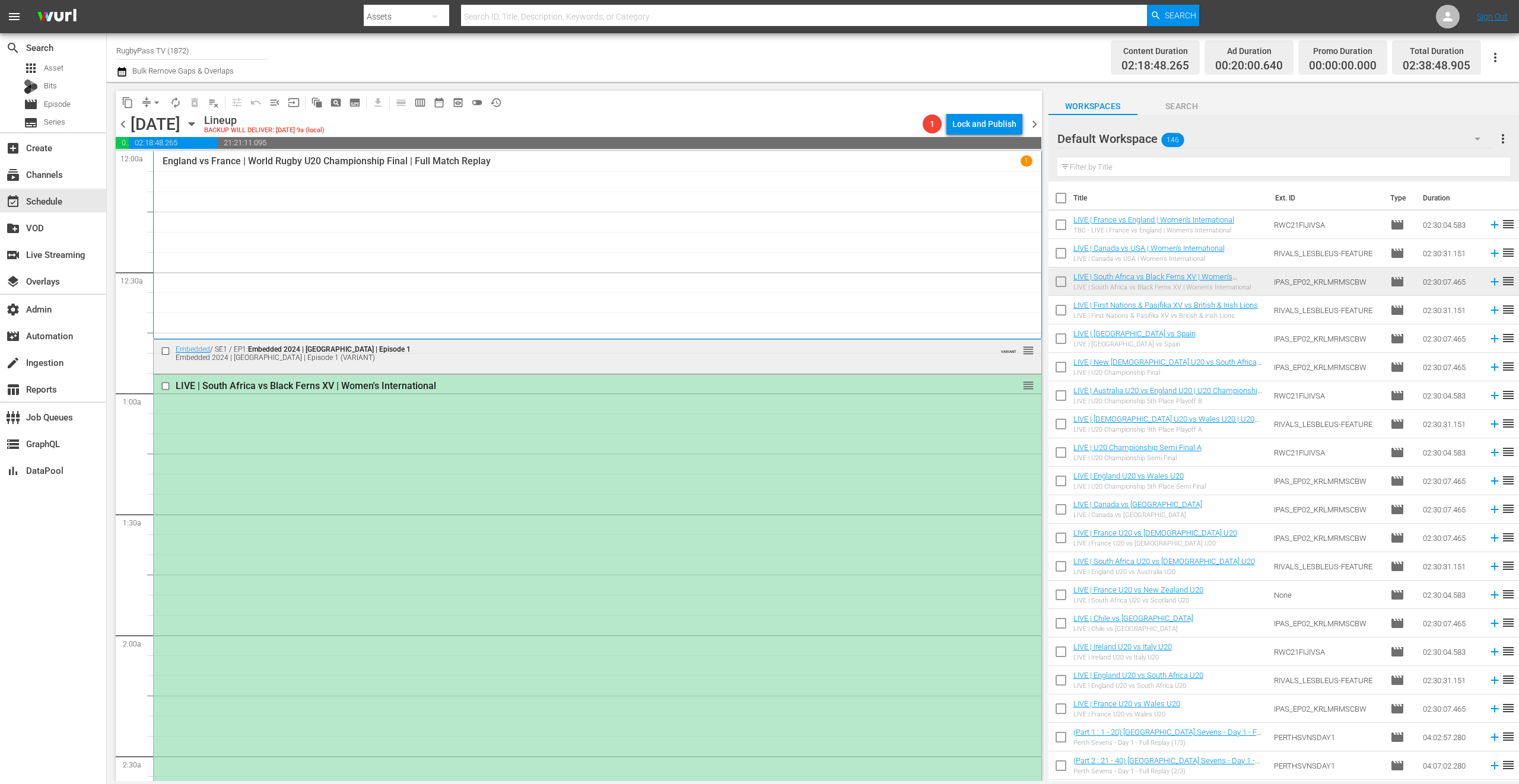
click at [659, 364] on div "Embedded / SE1 / EP1: Embedded 2024 | England | Episode 1 Embedded 2024 | Engla…" at bounding box center [598, 353] width 888 height 26
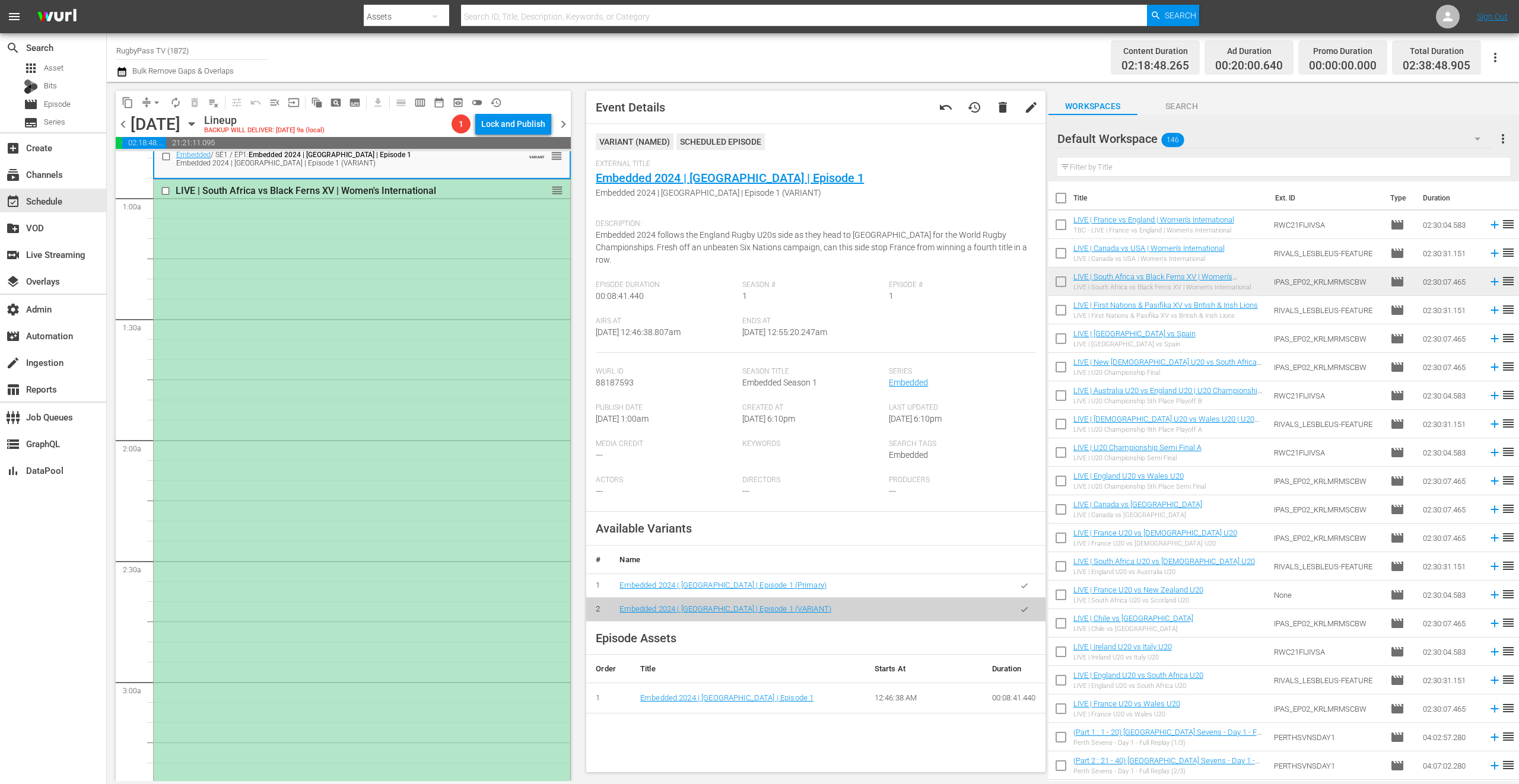
scroll to position [370, 0]
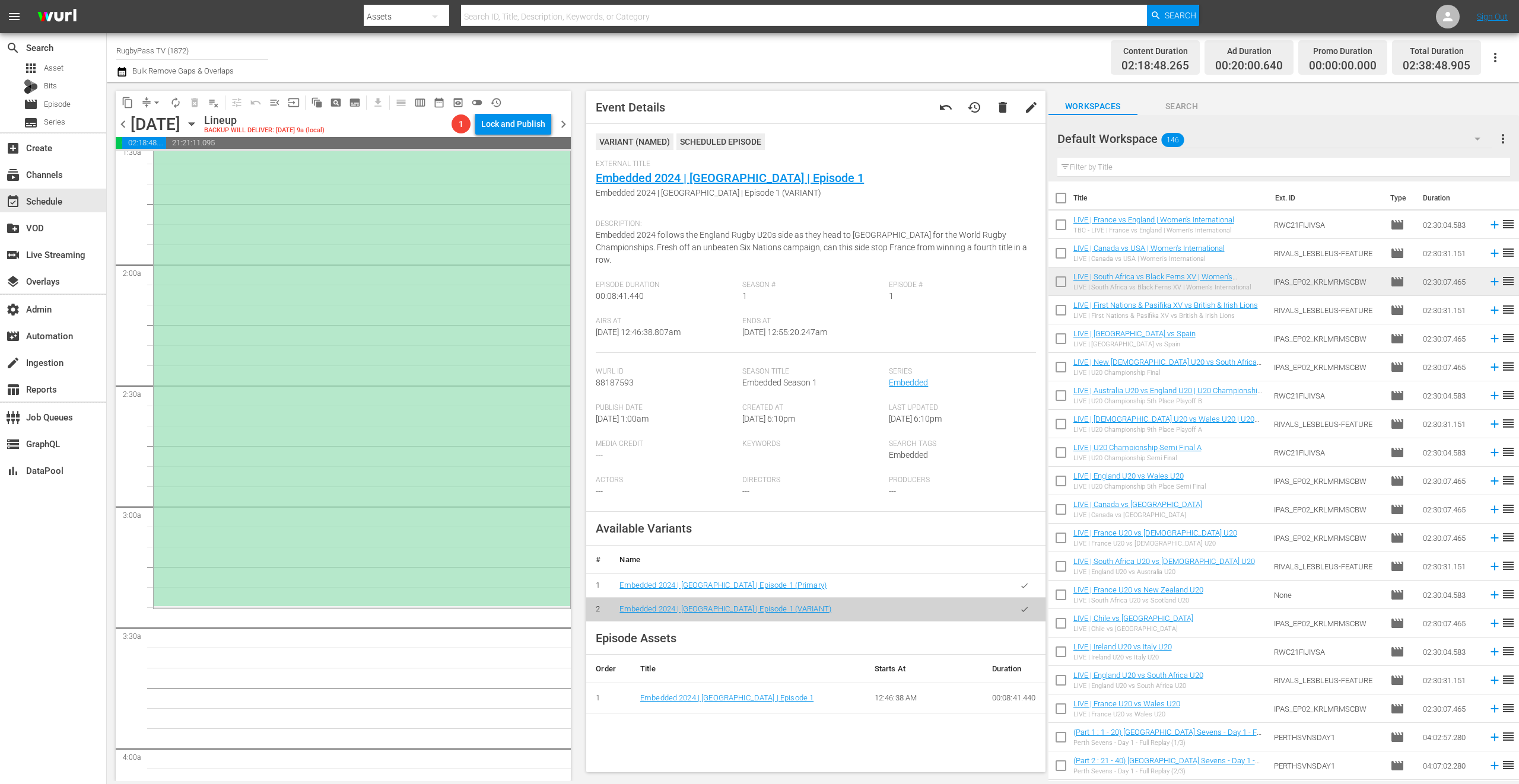
click at [1234, 143] on div "Default Workspace 146" at bounding box center [1275, 138] width 435 height 33
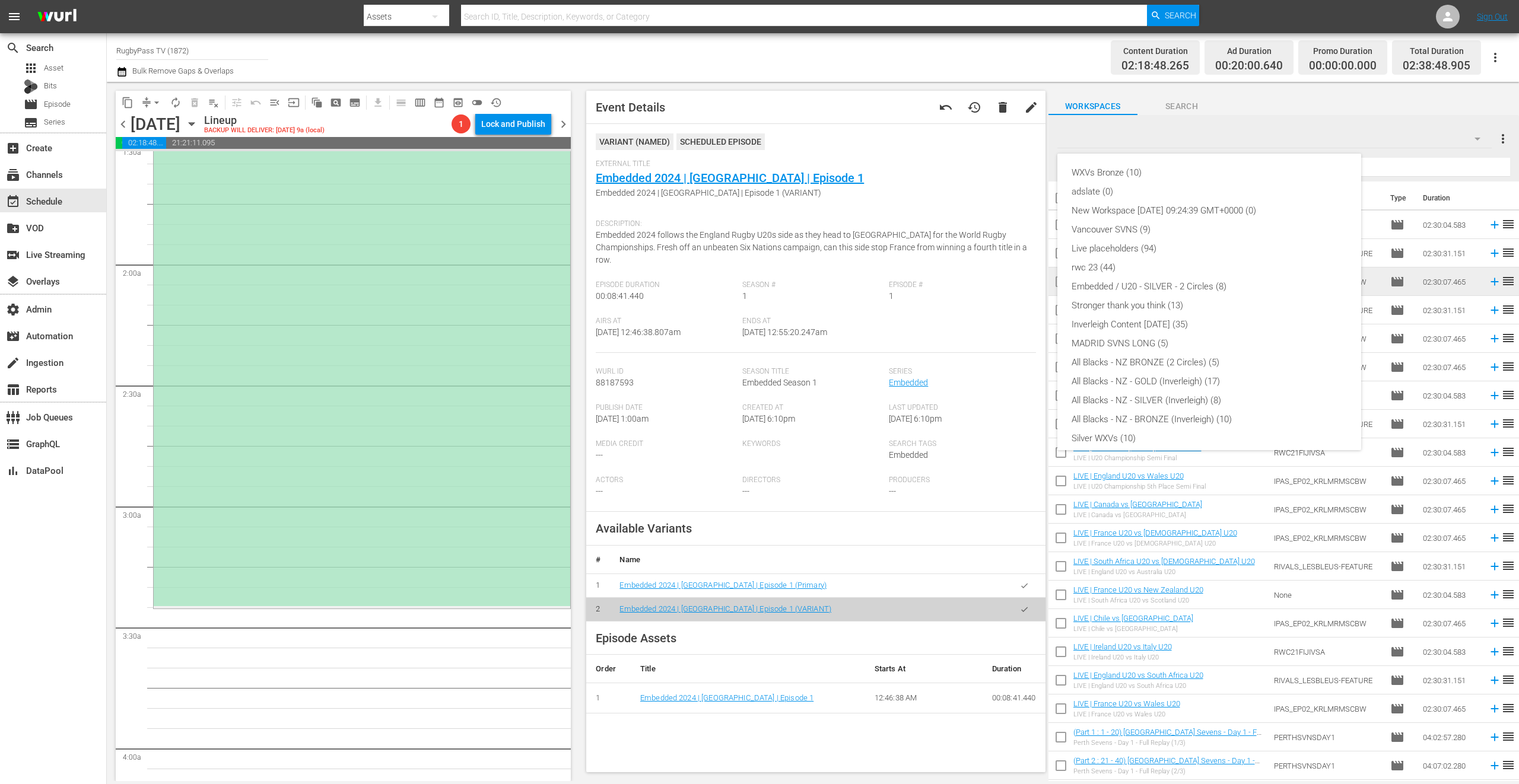
scroll to position [102, 0]
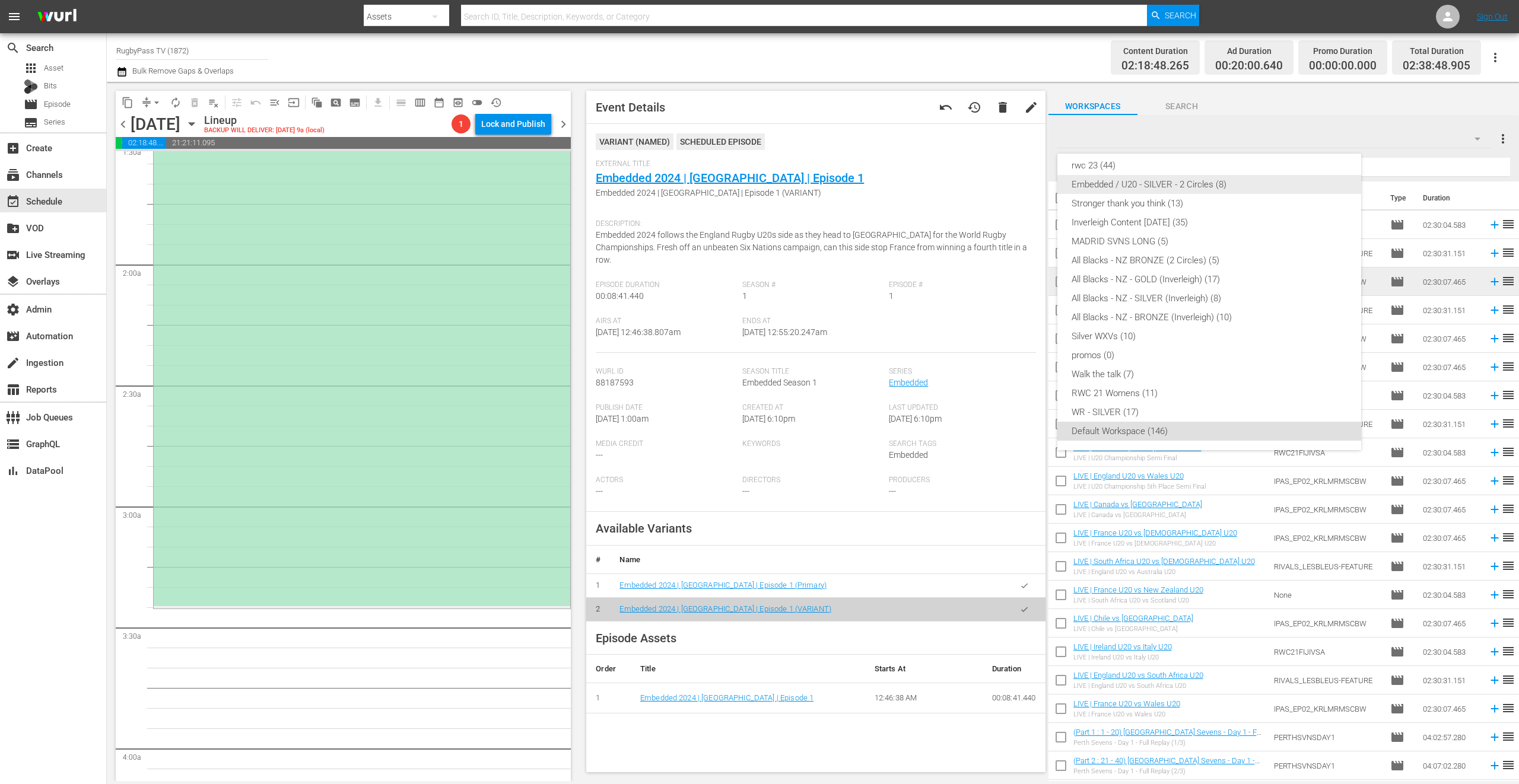
click at [1236, 182] on div "Embedded / U20 - SILVER - 2 Circles (8)" at bounding box center [1209, 184] width 275 height 19
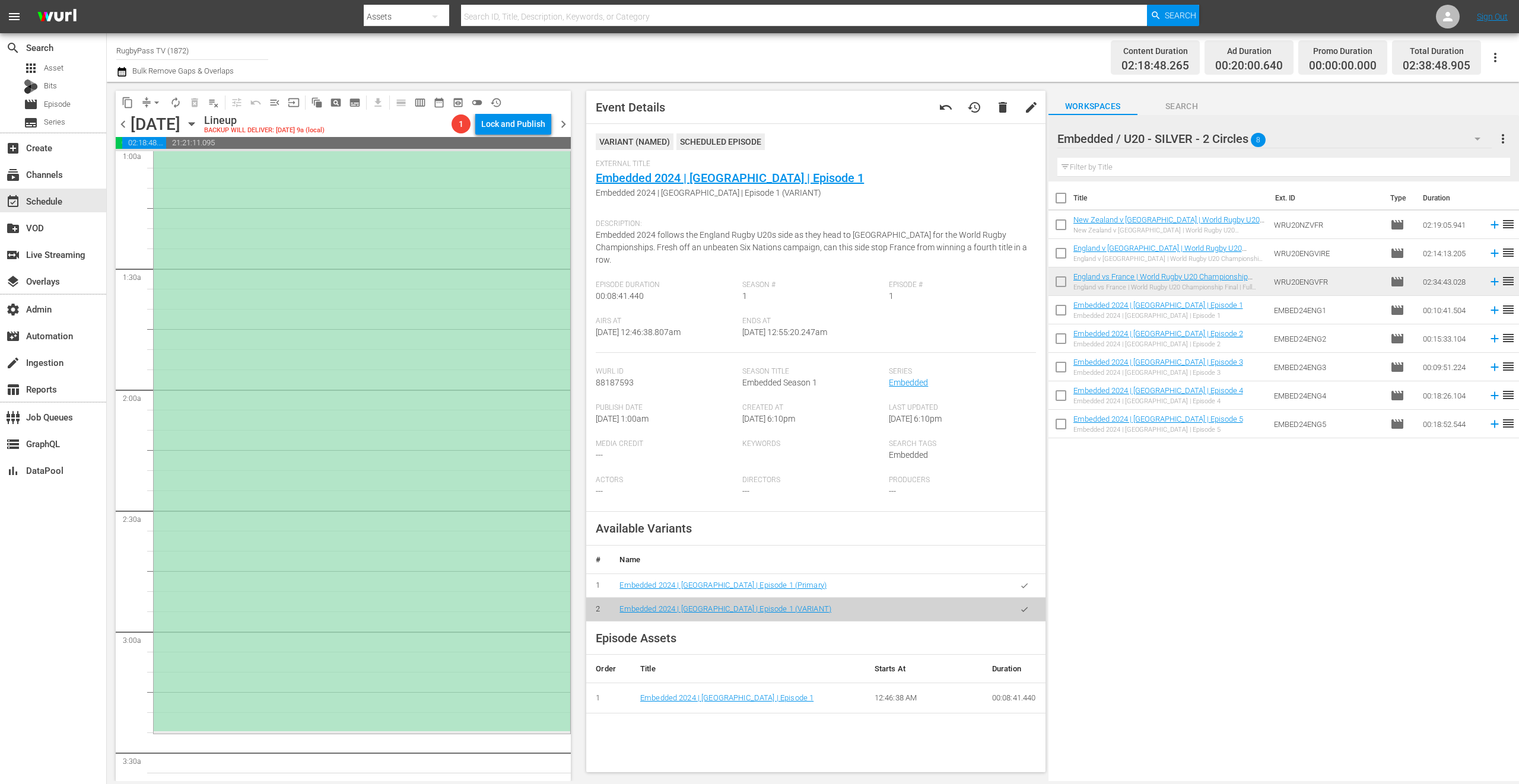
scroll to position [424, 0]
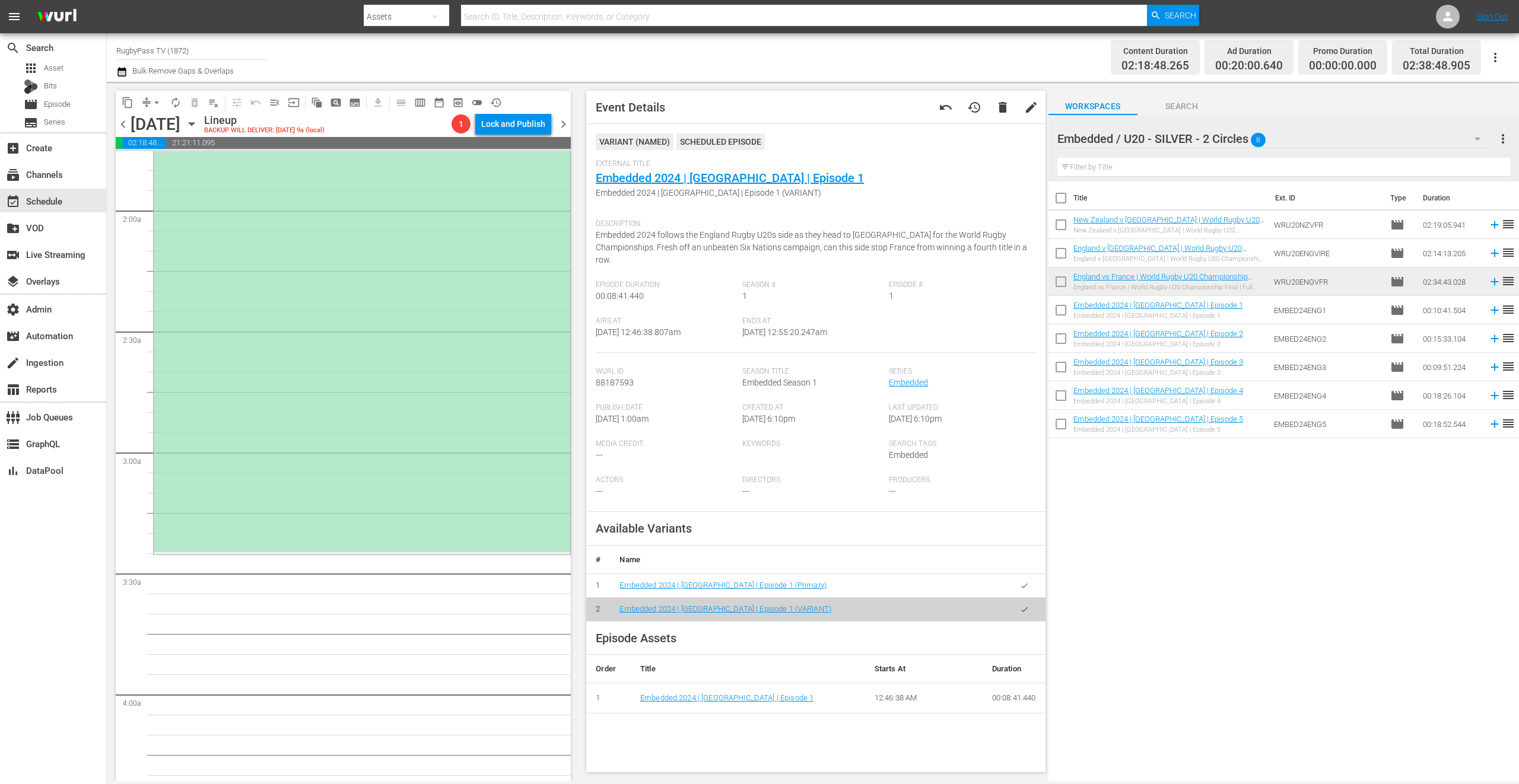
click at [1064, 341] on input "checkbox" at bounding box center [1061, 340] width 25 height 25
checkbox input "true"
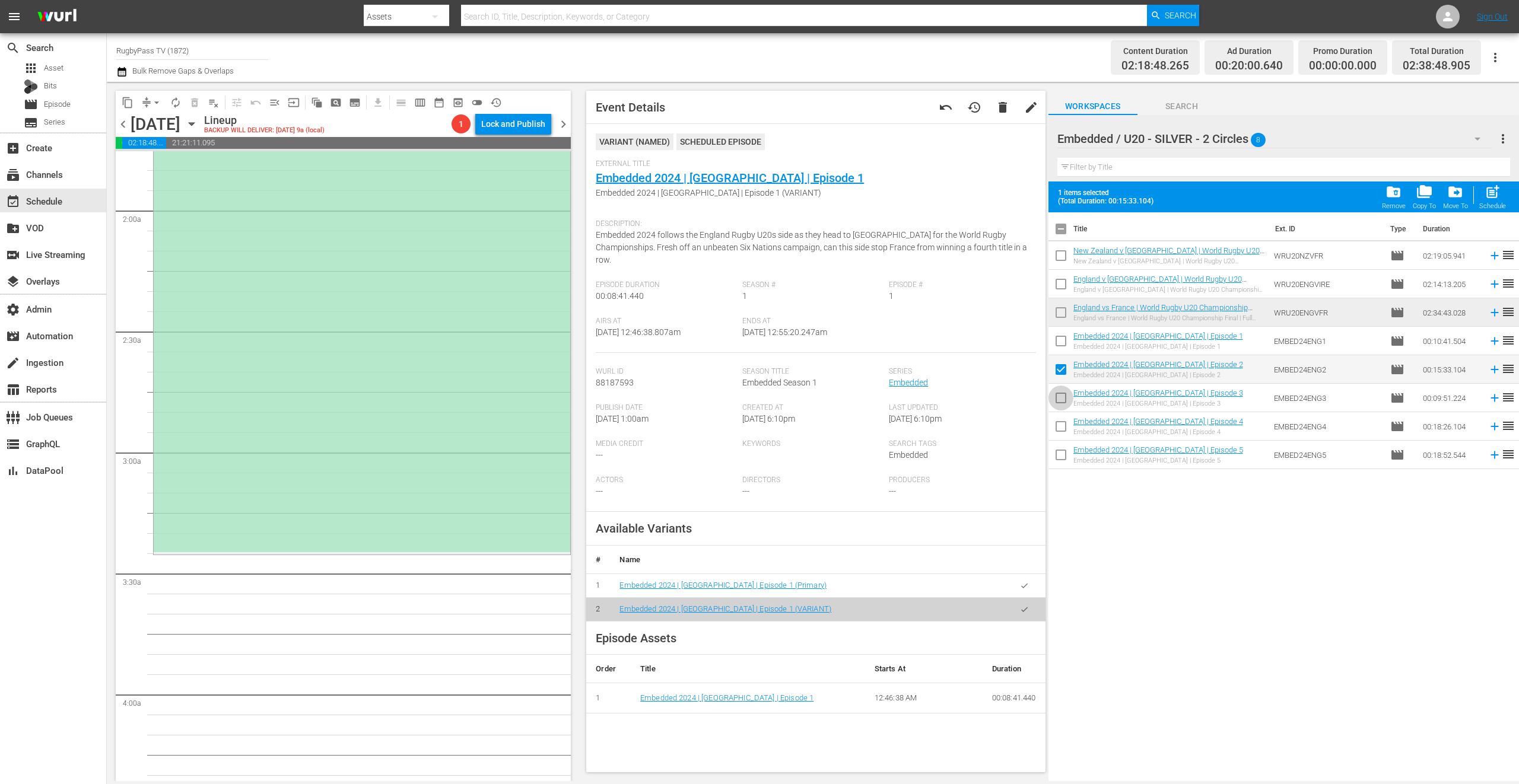
drag, startPoint x: 1065, startPoint y: 406, endPoint x: 1064, endPoint y: 424, distance: 18.0
click at [1065, 406] on input "checkbox" at bounding box center [1061, 400] width 25 height 25
checkbox input "true"
click at [1064, 428] on input "checkbox" at bounding box center [1061, 428] width 25 height 25
checkbox input "true"
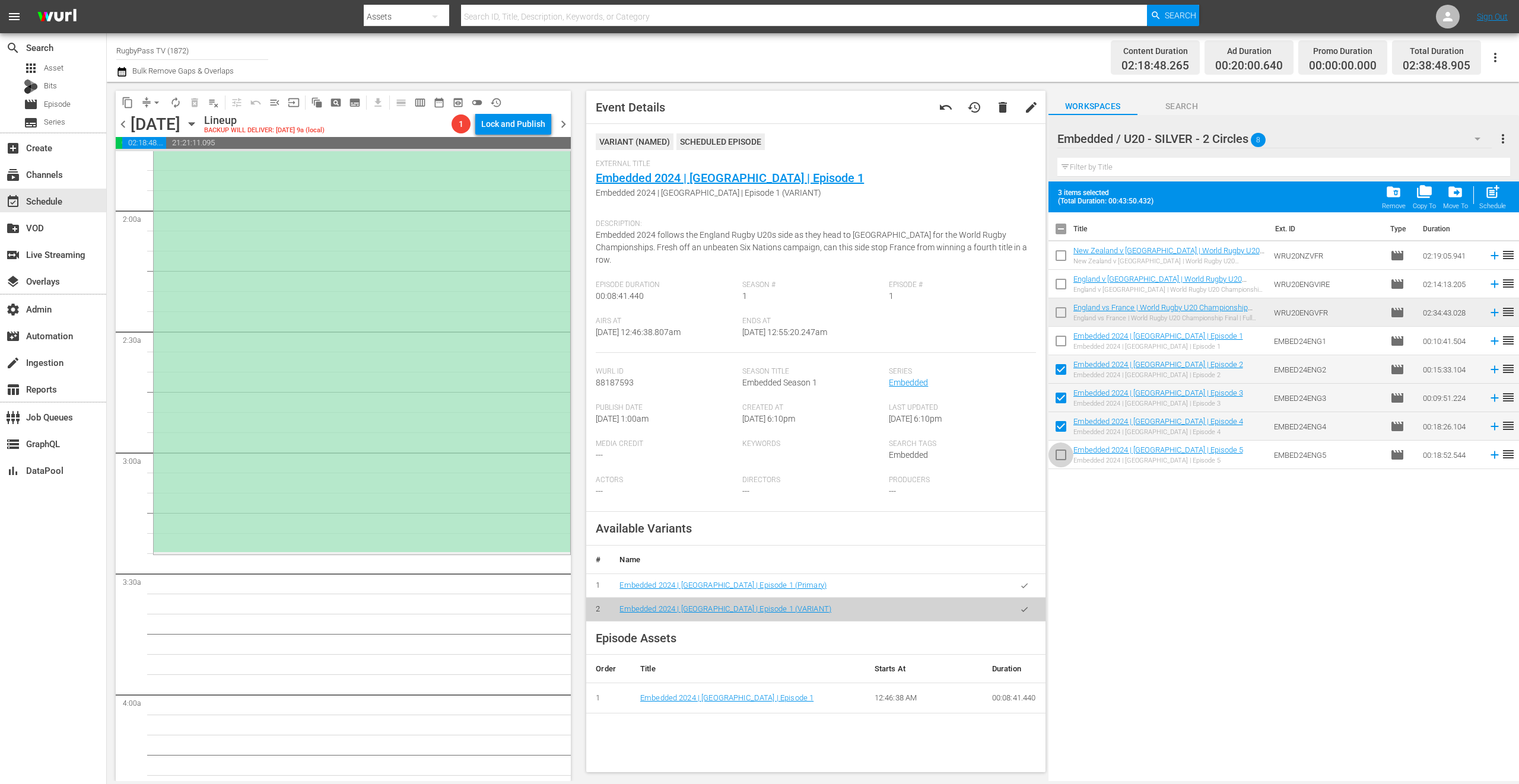
drag, startPoint x: 1064, startPoint y: 456, endPoint x: 1110, endPoint y: 404, distance: 69.4
click at [1062, 456] on input "checkbox" at bounding box center [1061, 457] width 25 height 25
checkbox input "true"
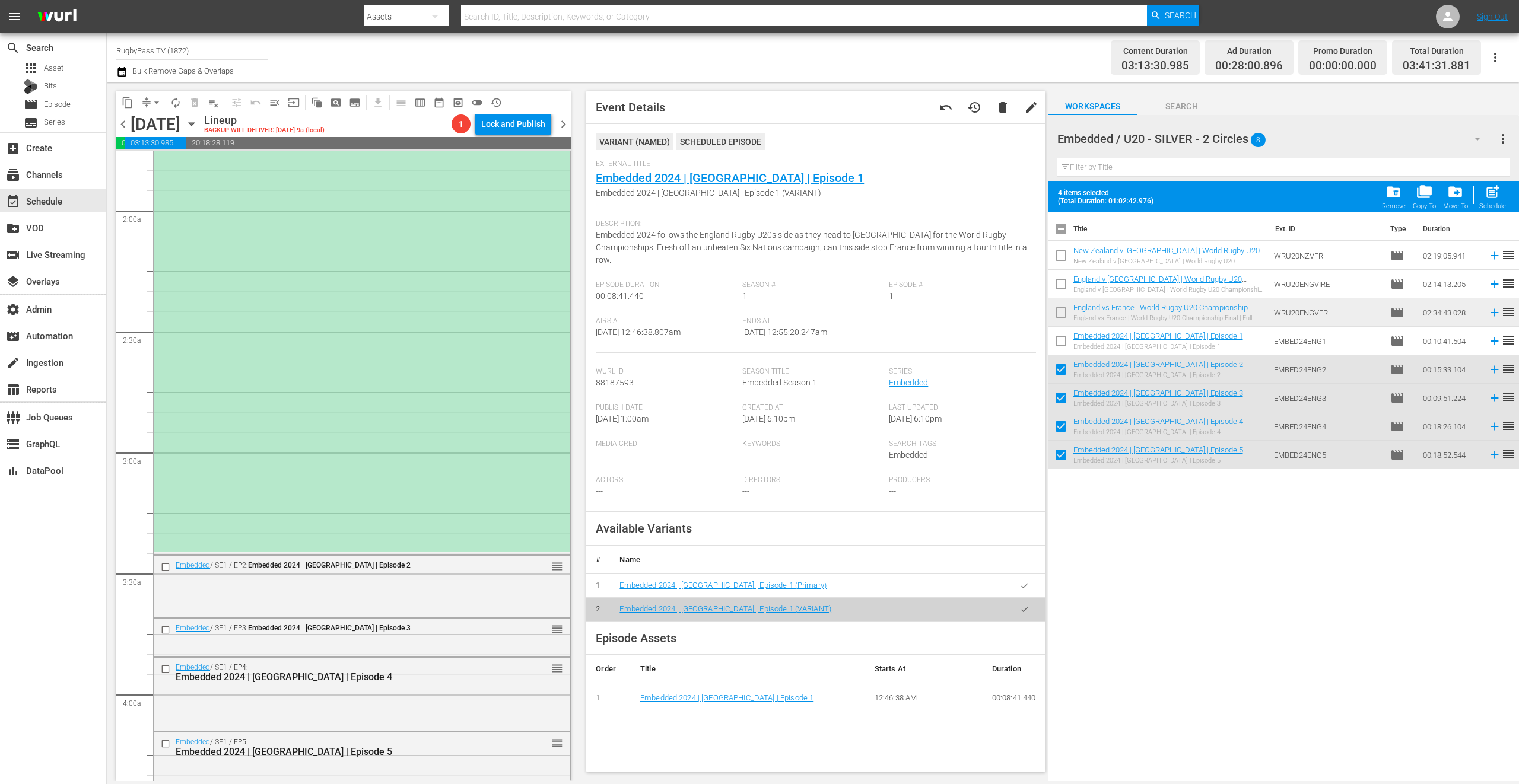
drag, startPoint x: 1066, startPoint y: 217, endPoint x: 1064, endPoint y: 225, distance: 8.2
click at [1064, 224] on th at bounding box center [1061, 229] width 25 height 33
click at [1064, 226] on input "checkbox" at bounding box center [1061, 231] width 25 height 25
checkbox input "true"
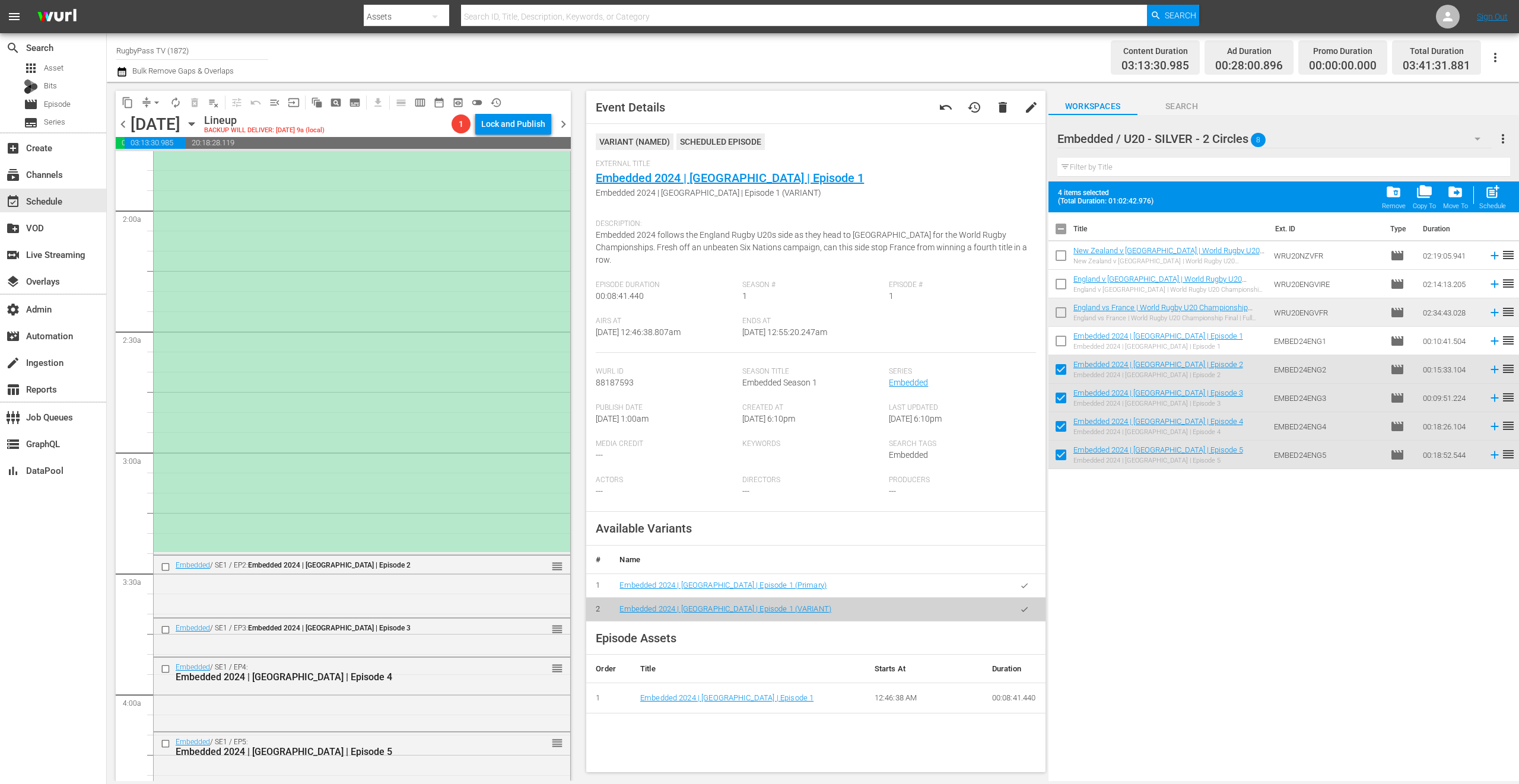
checkbox input "true"
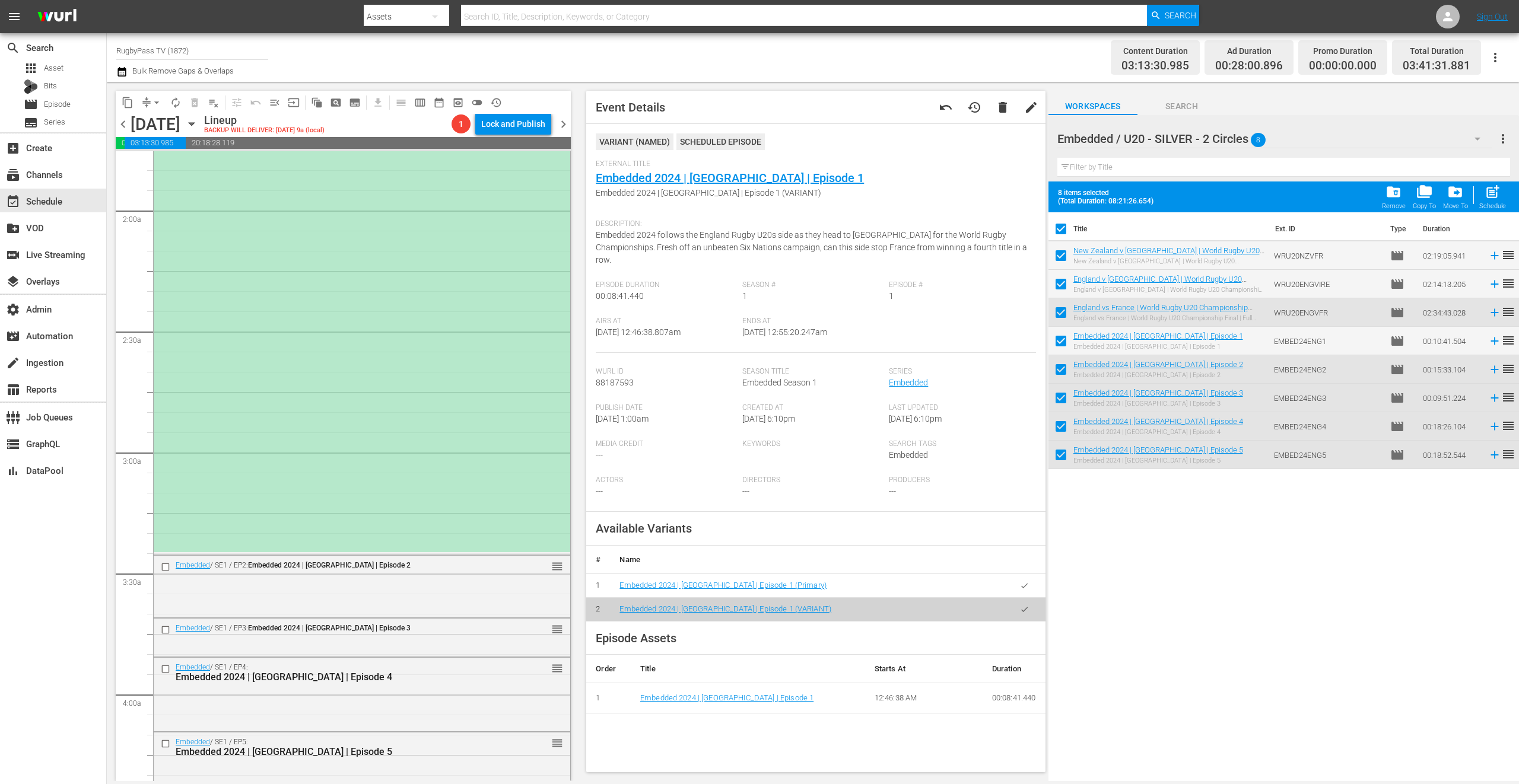
click at [1065, 231] on input "checkbox" at bounding box center [1061, 231] width 25 height 25
checkbox input "false"
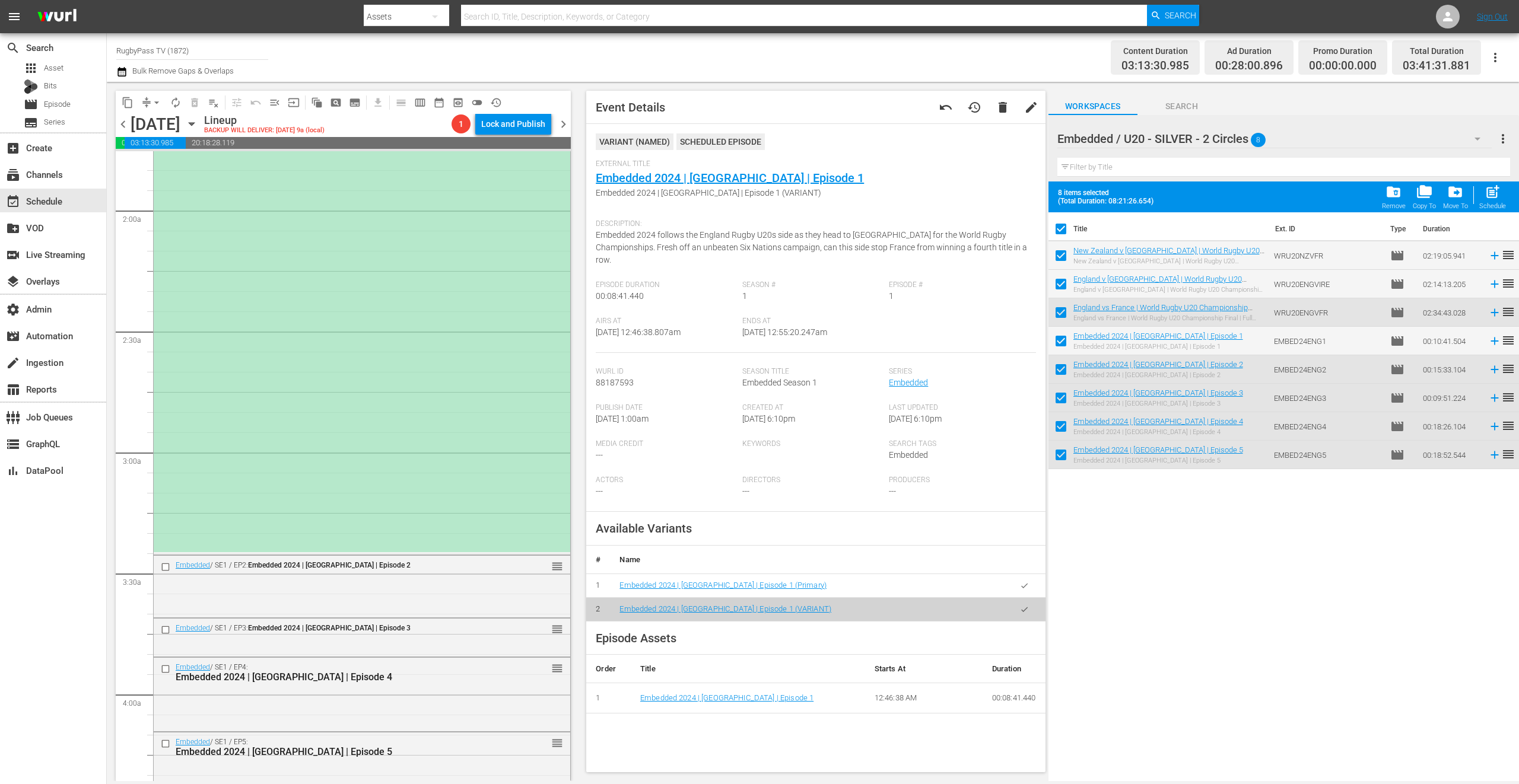
checkbox input "false"
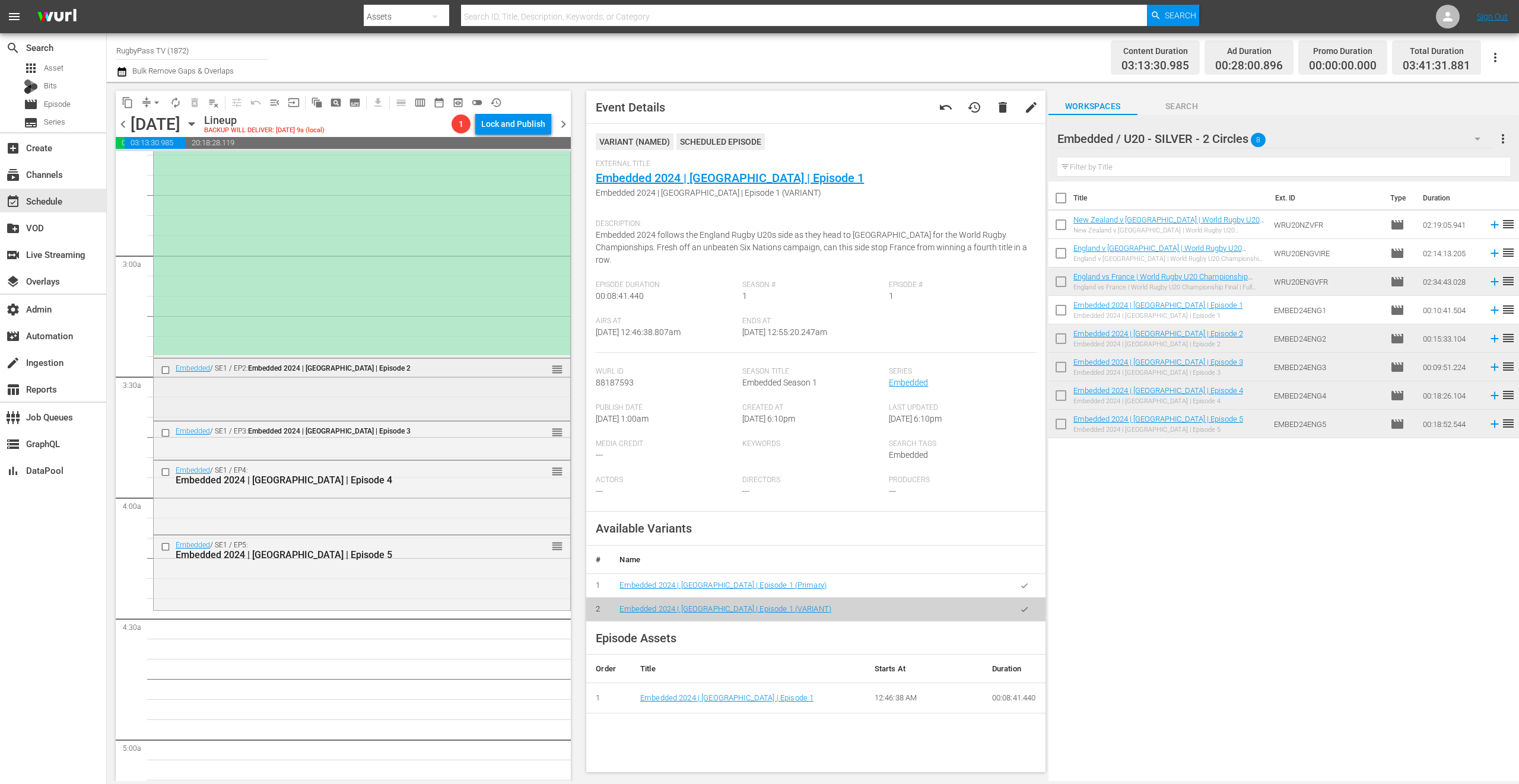
scroll to position [632, 0]
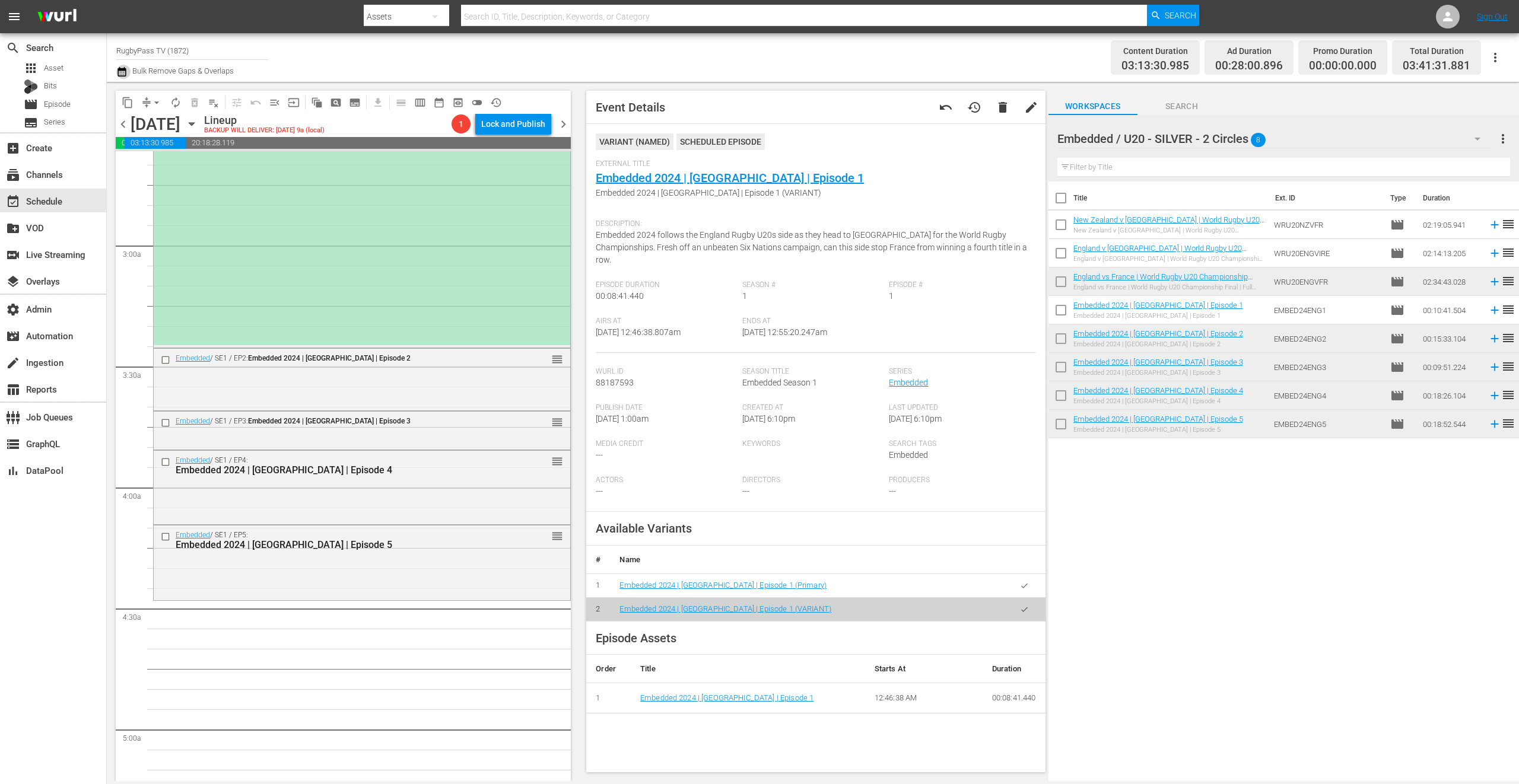
click at [122, 71] on icon "button" at bounding box center [122, 72] width 11 height 14
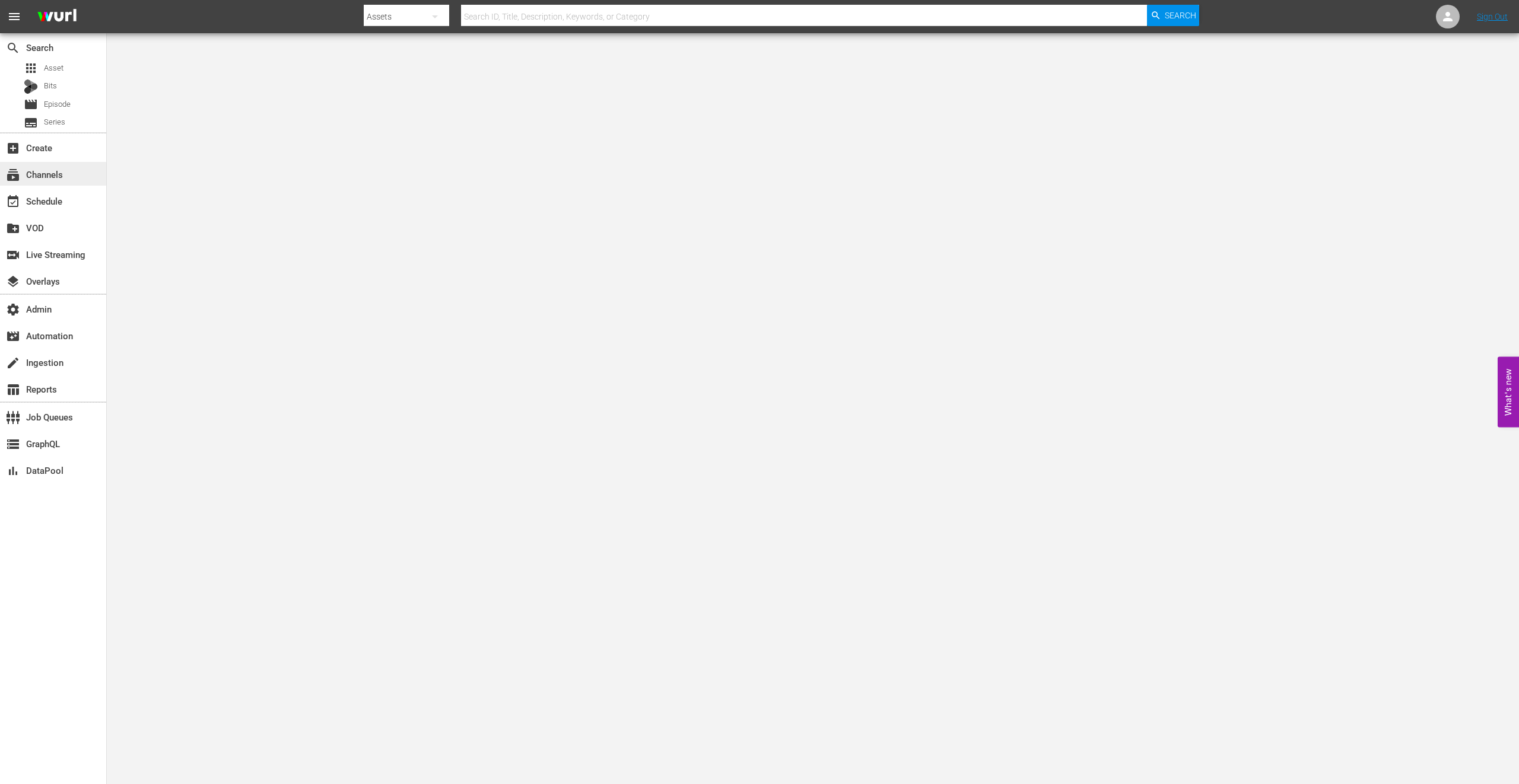
click at [68, 171] on div "subscriptions Channels" at bounding box center [53, 173] width 106 height 23
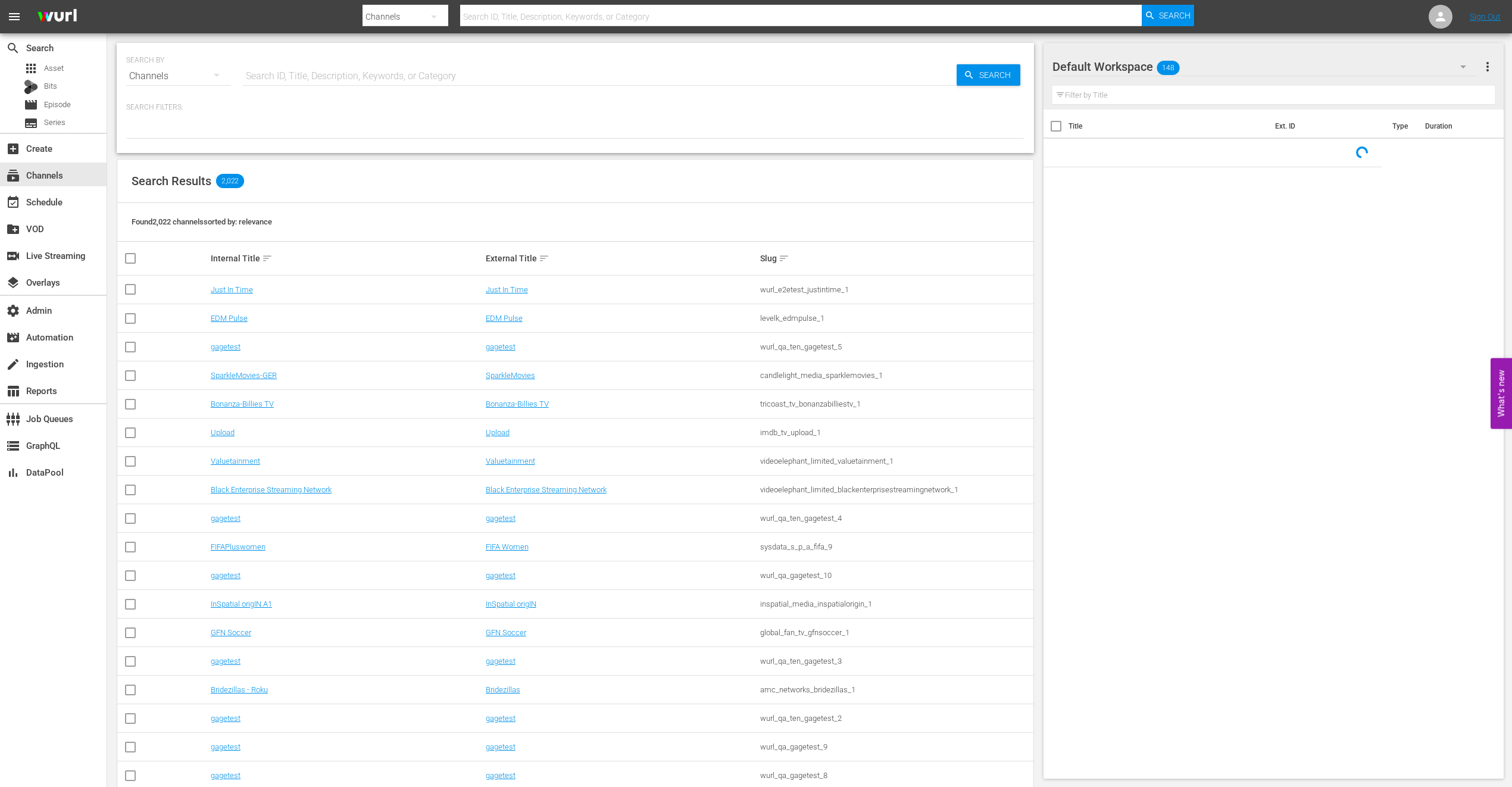
click at [376, 53] on div "SEARCH BY Search By Channels Search ID, Title, Description, Keywords, or Catego…" at bounding box center [575, 69] width 899 height 43
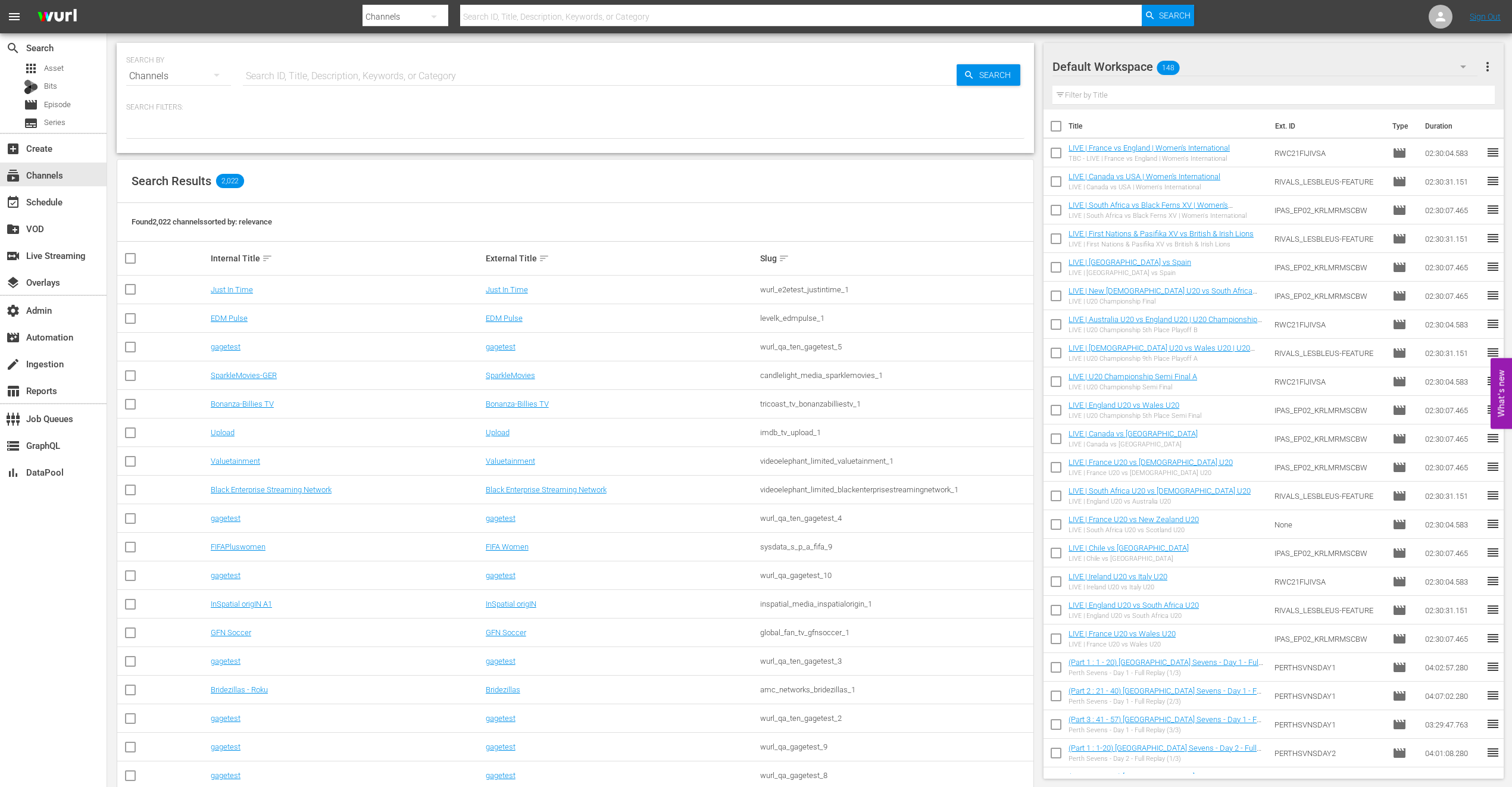
click at [383, 69] on input "text" at bounding box center [600, 76] width 714 height 28
type input "banijay"
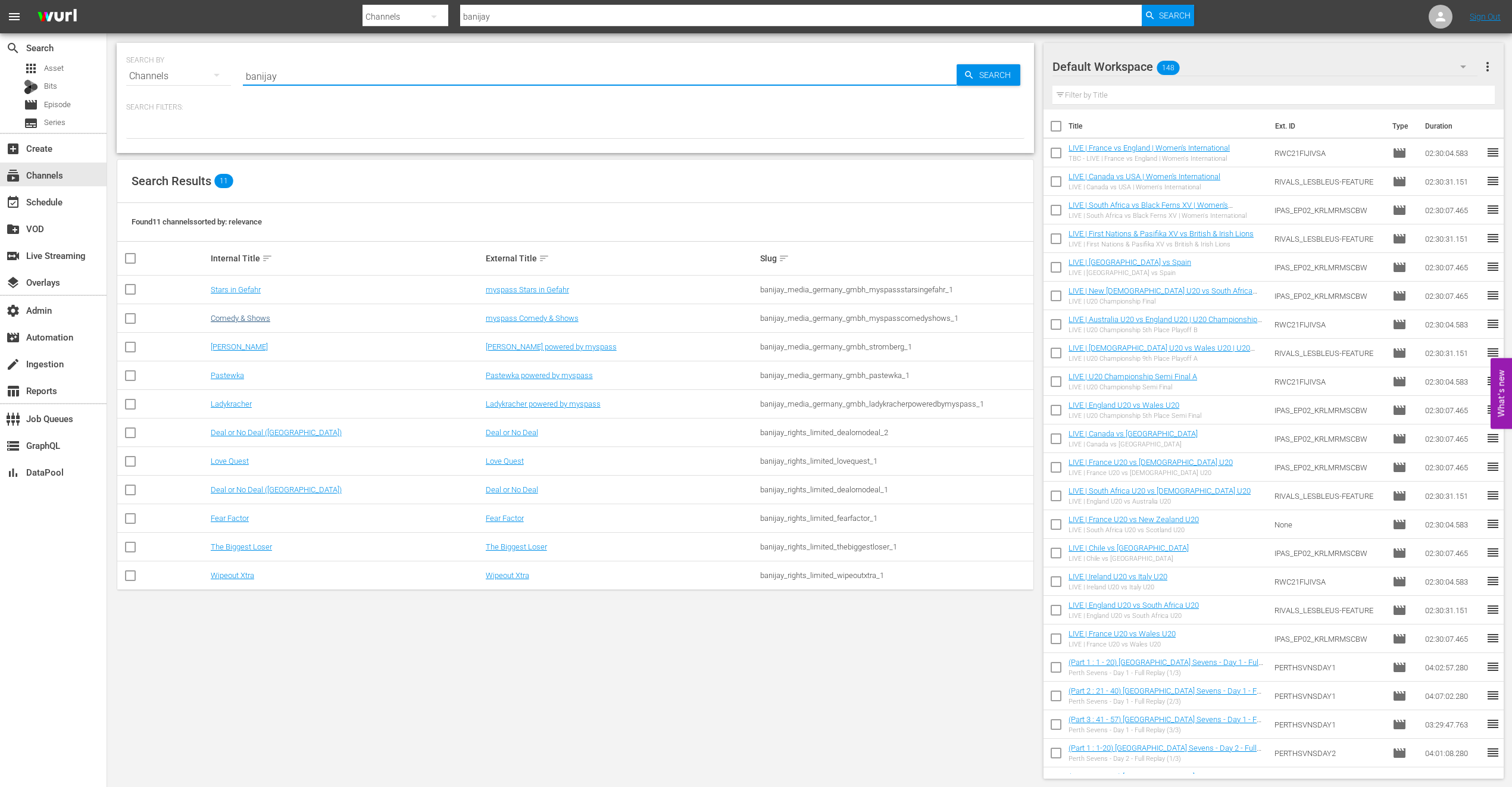
type input "banijay"
click at [246, 320] on link "Comedy & Shows" at bounding box center [241, 318] width 60 height 9
click at [249, 288] on link "Stars in Gefahr" at bounding box center [236, 289] width 50 height 9
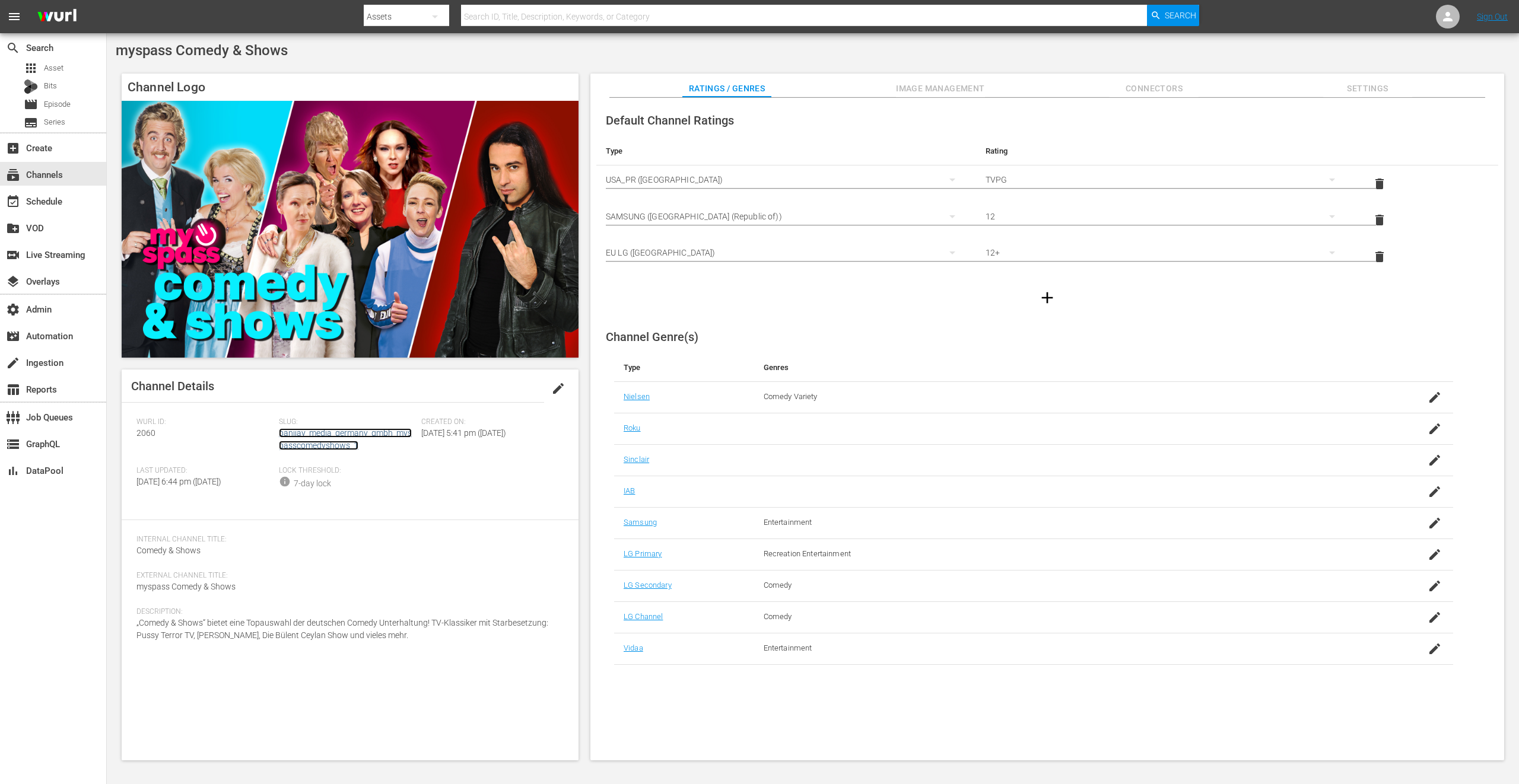
click at [332, 441] on link "banijay_media_germany_gmbh_myspasscomedyshows_1" at bounding box center [345, 439] width 133 height 22
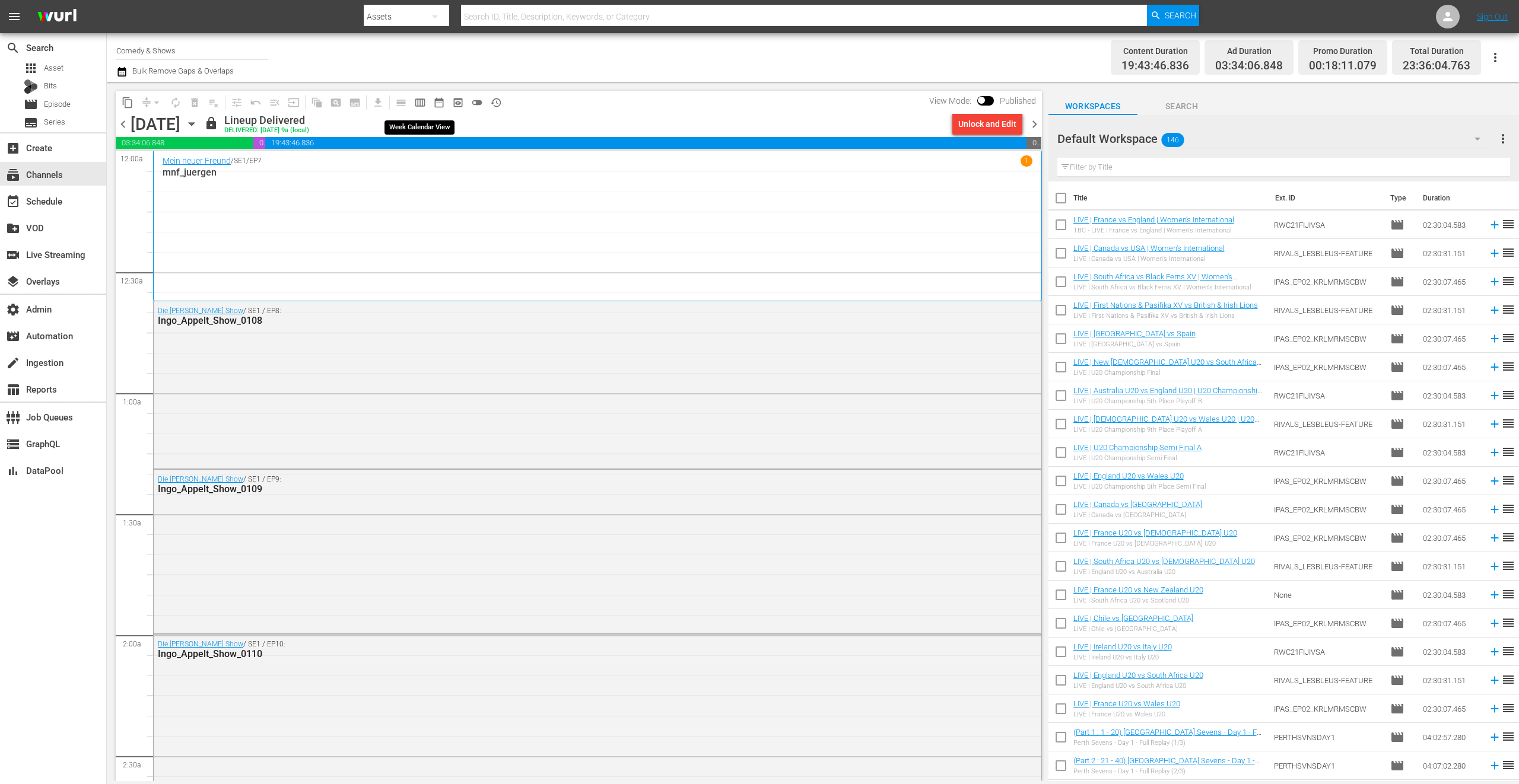
click at [421, 103] on span "calendar_view_week_outlined" at bounding box center [420, 102] width 12 height 12
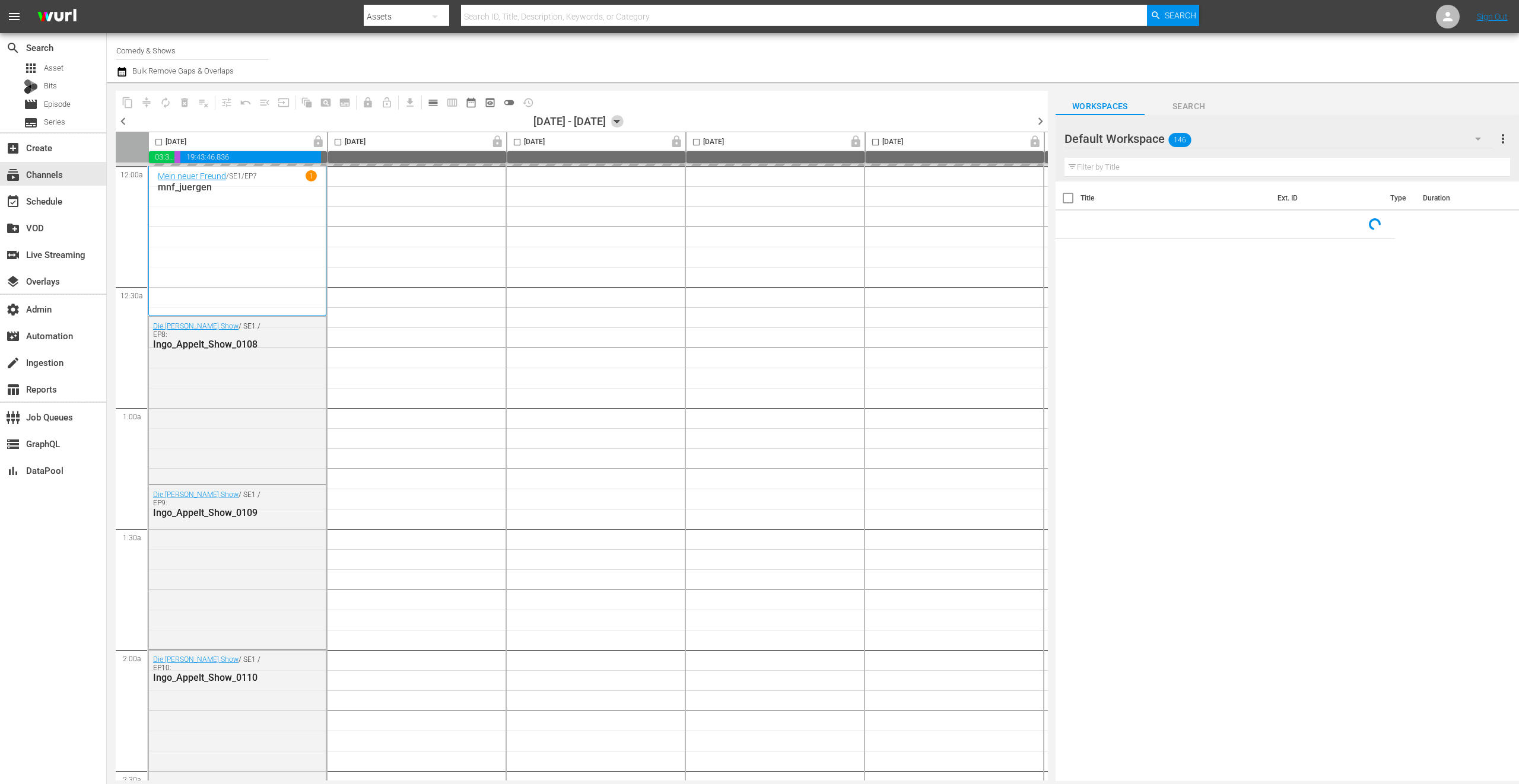
click at [623, 121] on icon "button" at bounding box center [617, 122] width 13 height 13
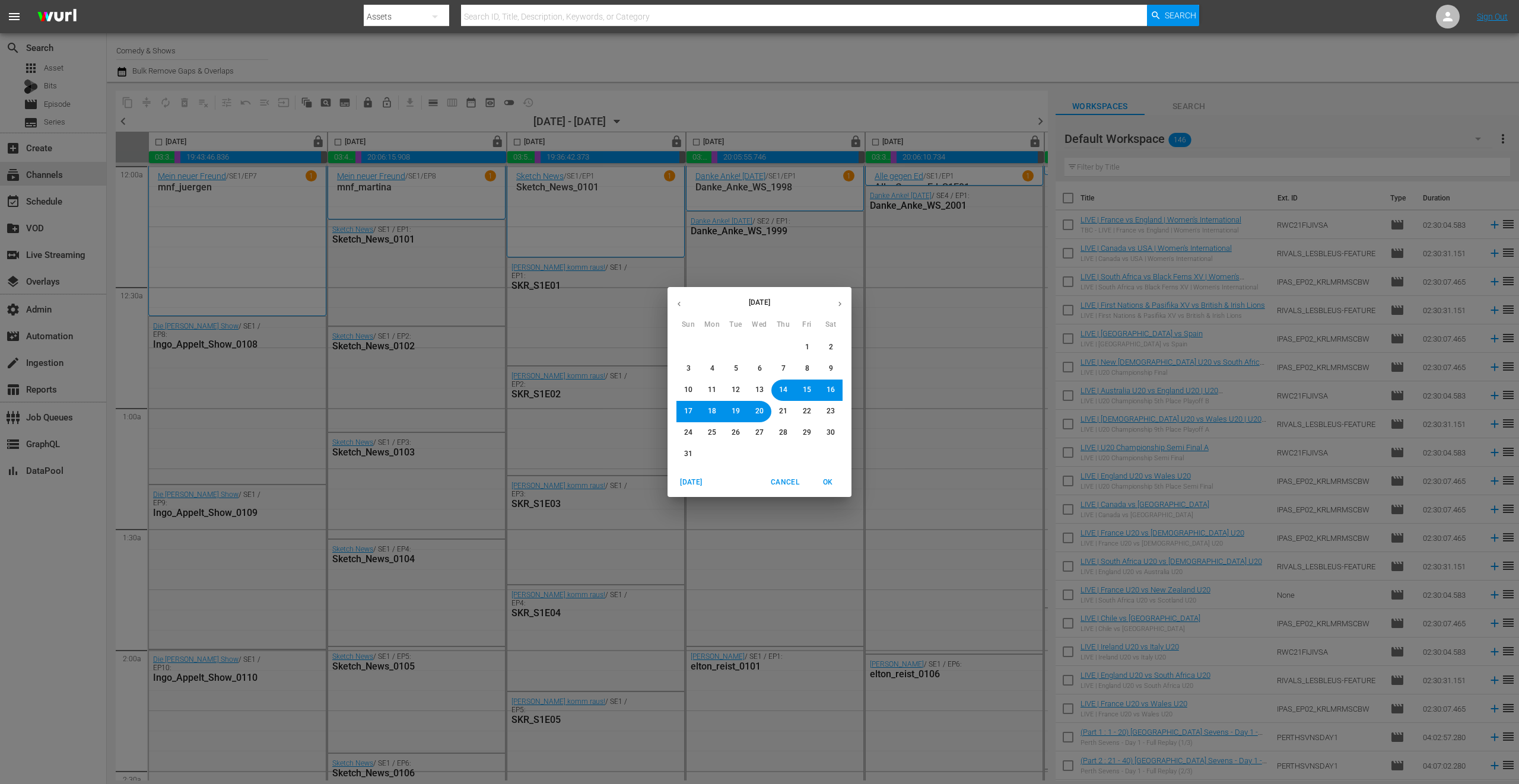
click at [710, 410] on span "18" at bounding box center [712, 411] width 8 height 10
click at [833, 479] on span "OK" at bounding box center [827, 482] width 28 height 12
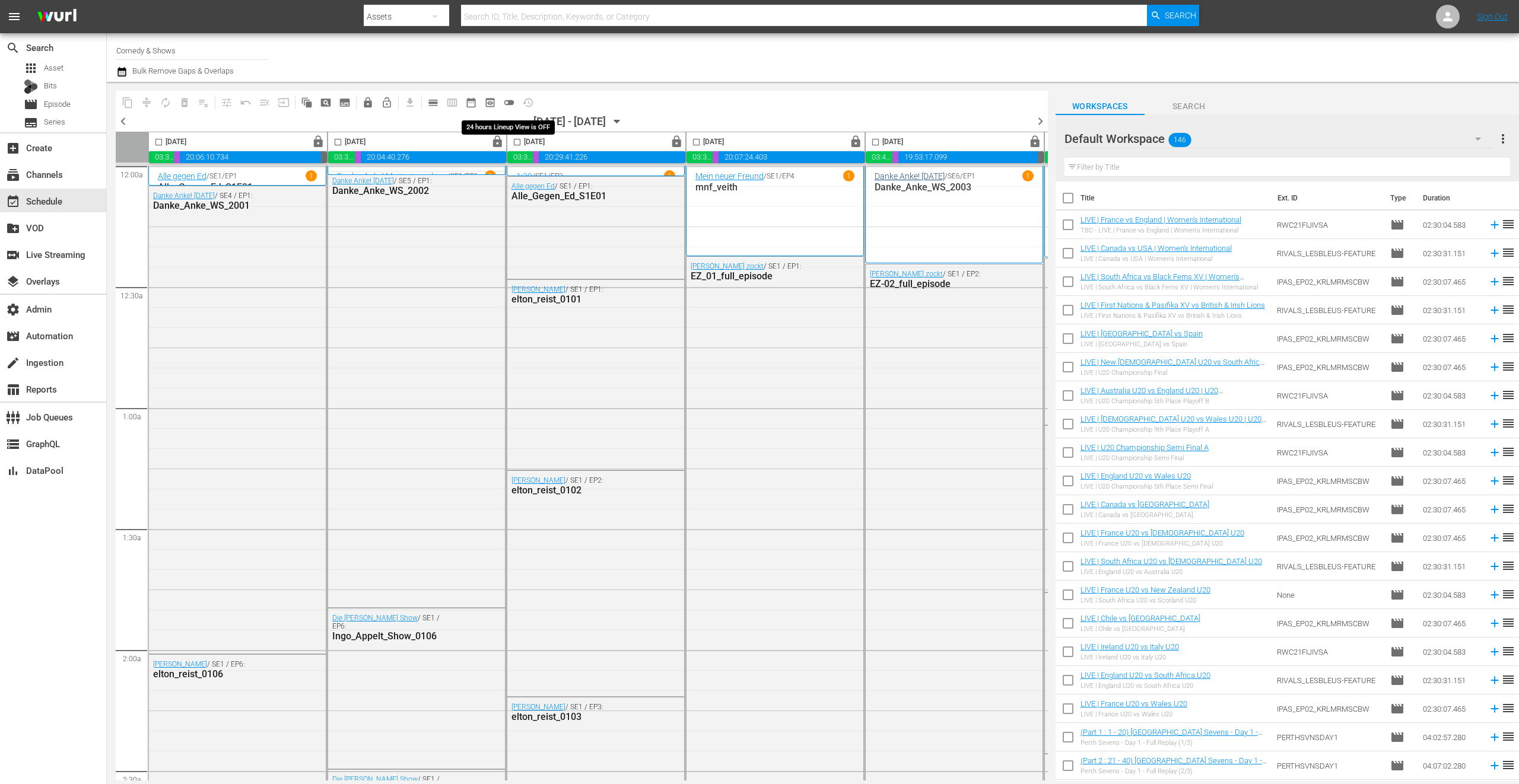
drag, startPoint x: 506, startPoint y: 101, endPoint x: 932, endPoint y: 171, distance: 431.7
click at [507, 101] on span "toggle_off" at bounding box center [509, 102] width 12 height 12
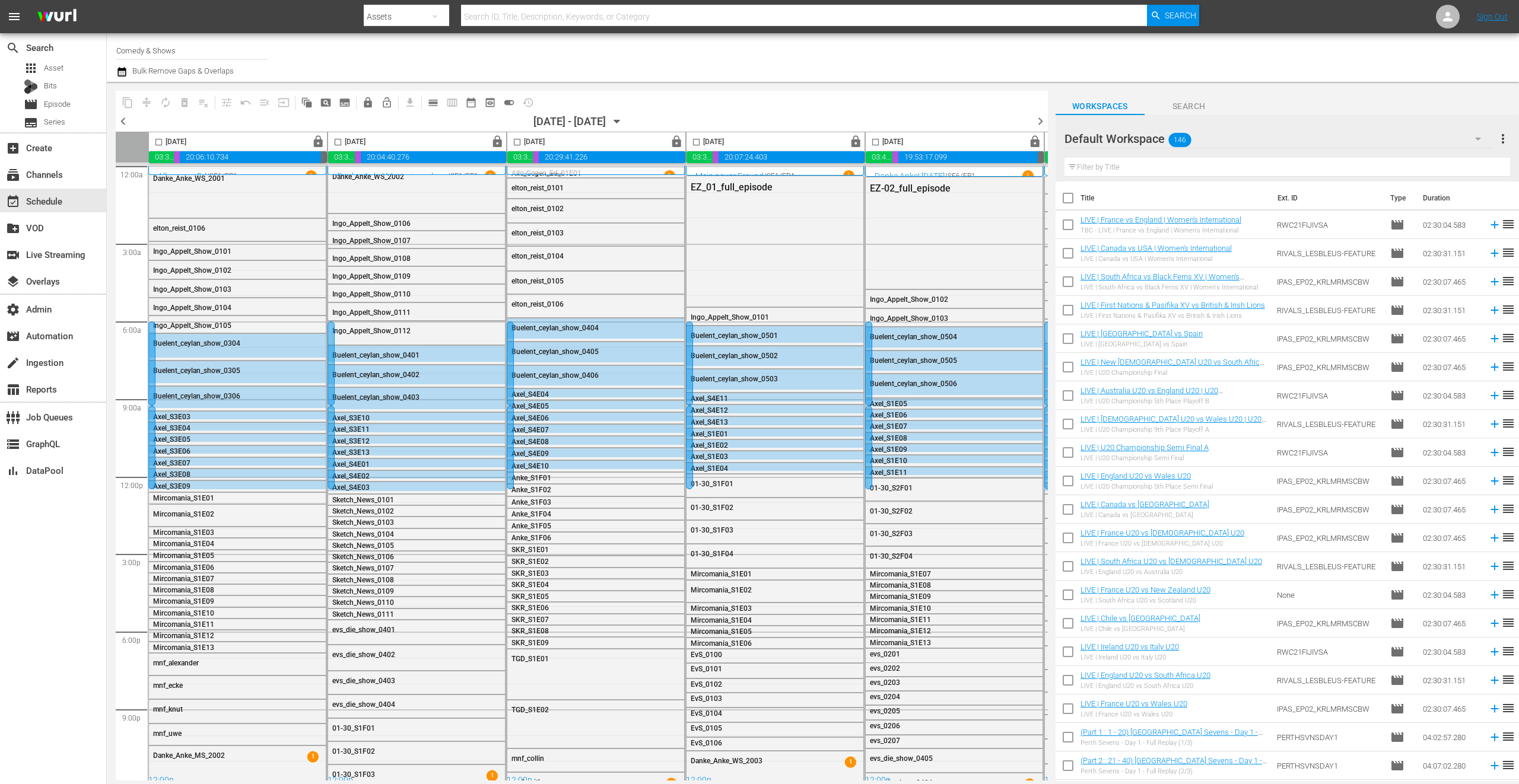
click at [1246, 140] on div "Default Workspace 146" at bounding box center [1278, 138] width 428 height 33
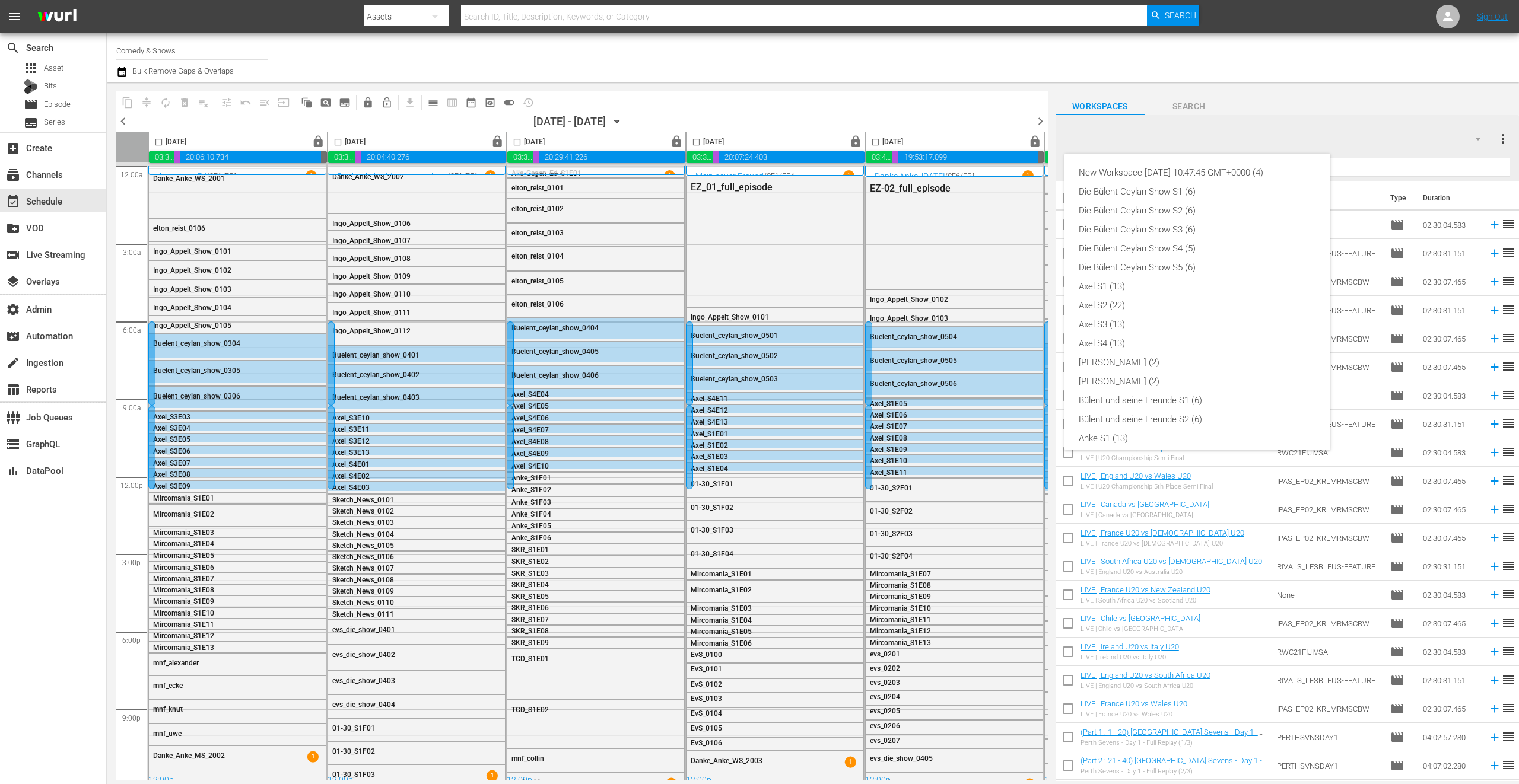
scroll to position [291, 0]
click at [1173, 410] on div "daytime (131)" at bounding box center [1197, 412] width 238 height 19
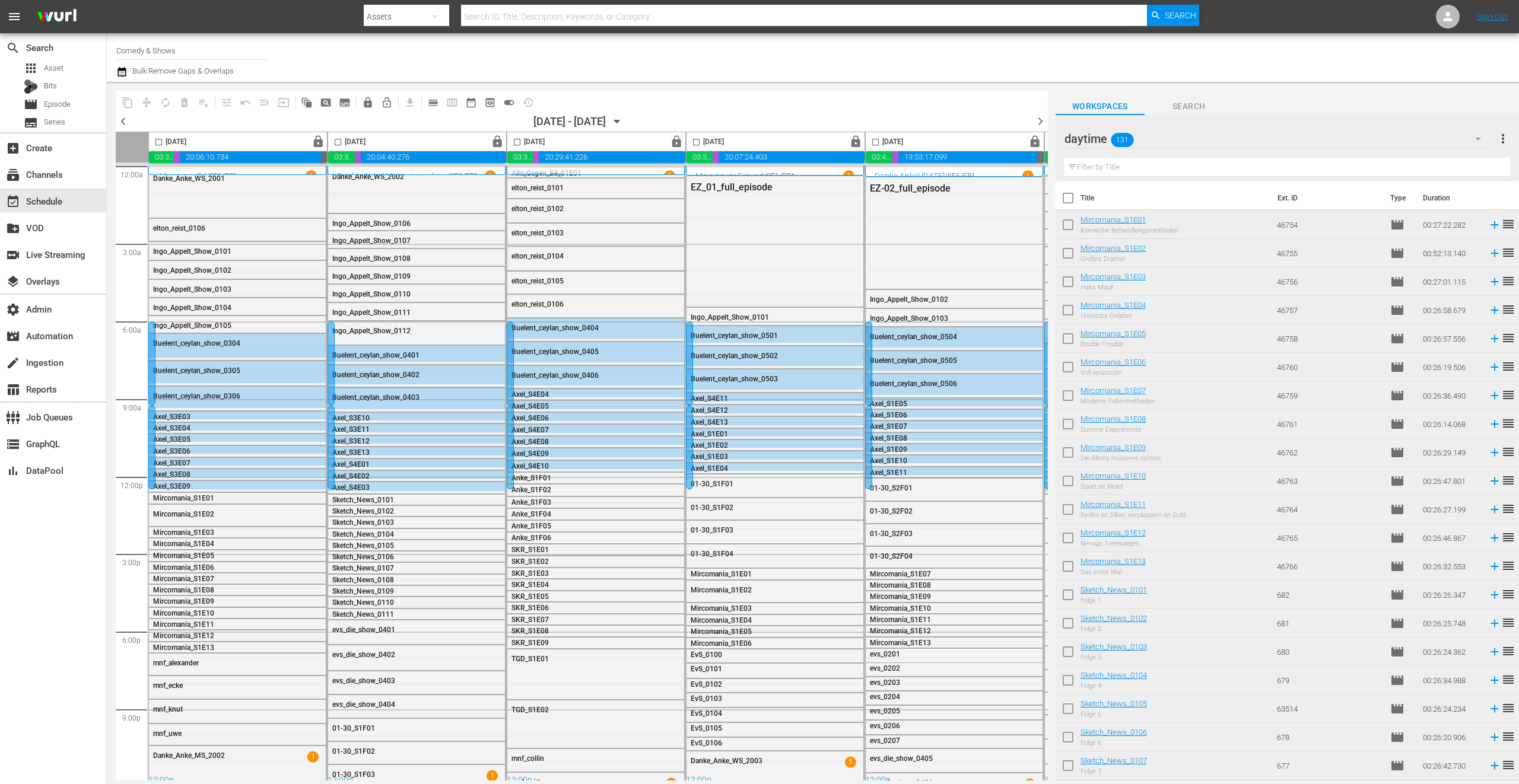
click at [1235, 142] on div "daytime 131" at bounding box center [1278, 138] width 428 height 33
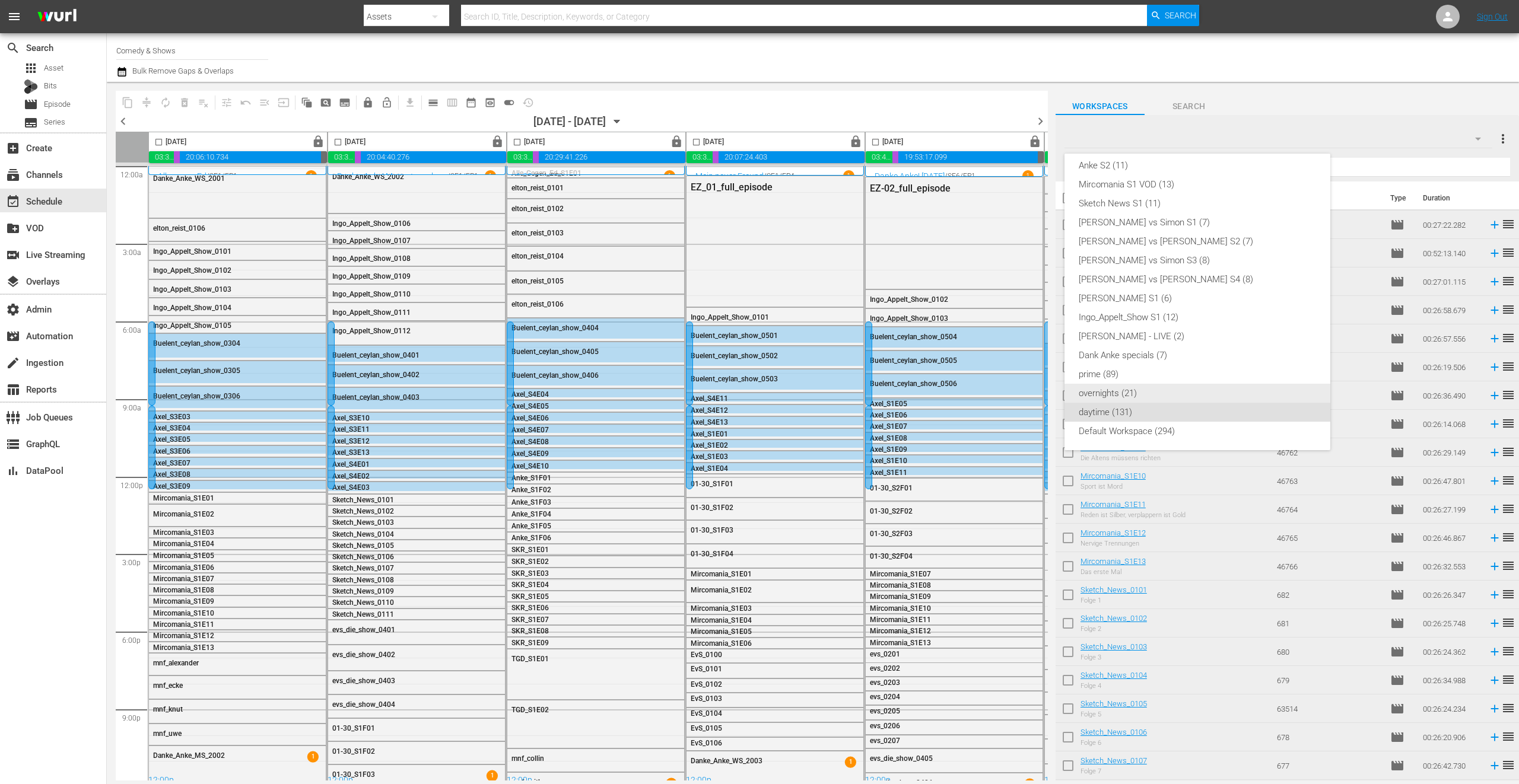
click at [1177, 389] on div "overnights (21)" at bounding box center [1197, 394] width 238 height 19
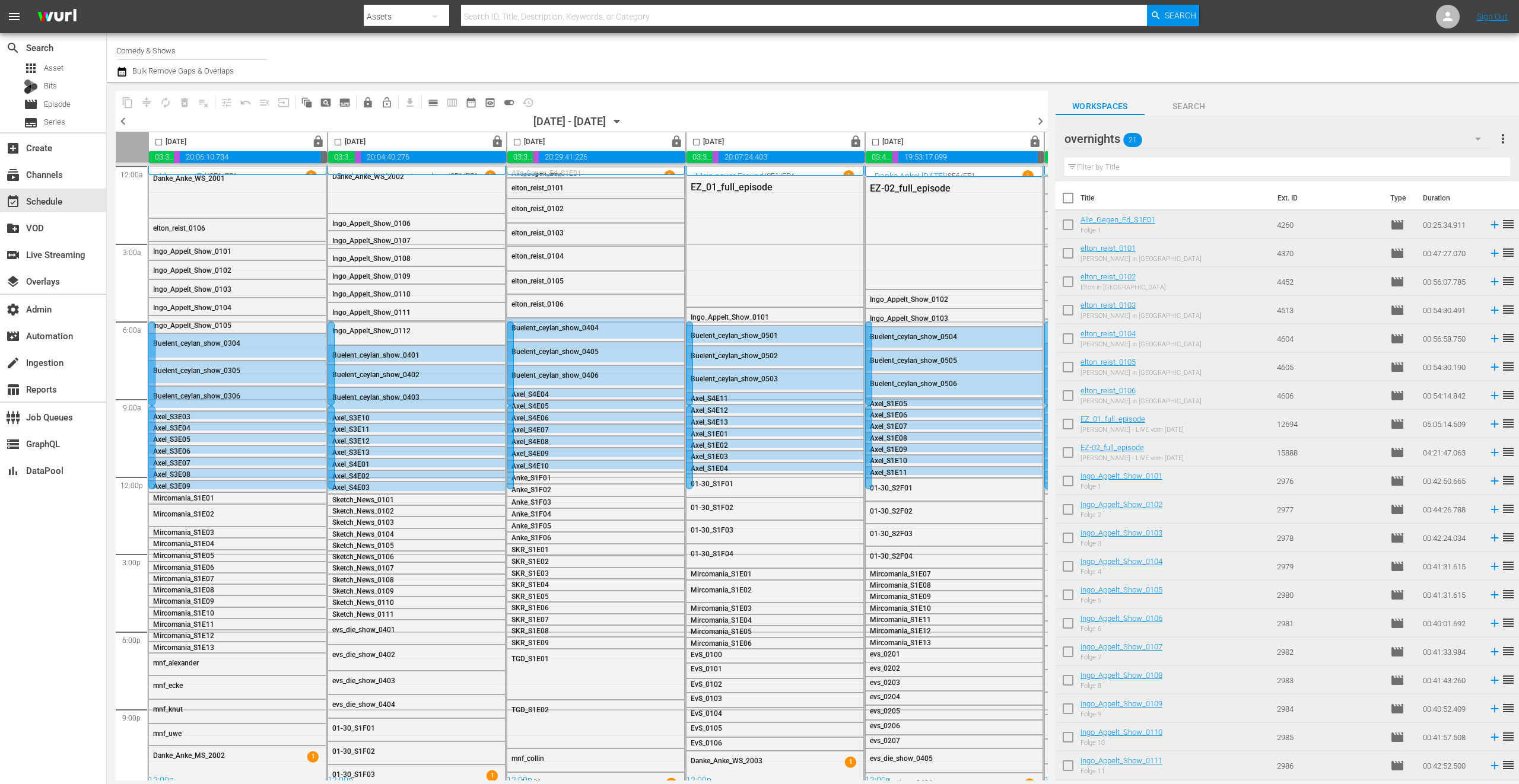
click at [871, 99] on div "content_copy compress autorenew_outlined delete_forever_outlined playlist_remov…" at bounding box center [582, 102] width 932 height 23
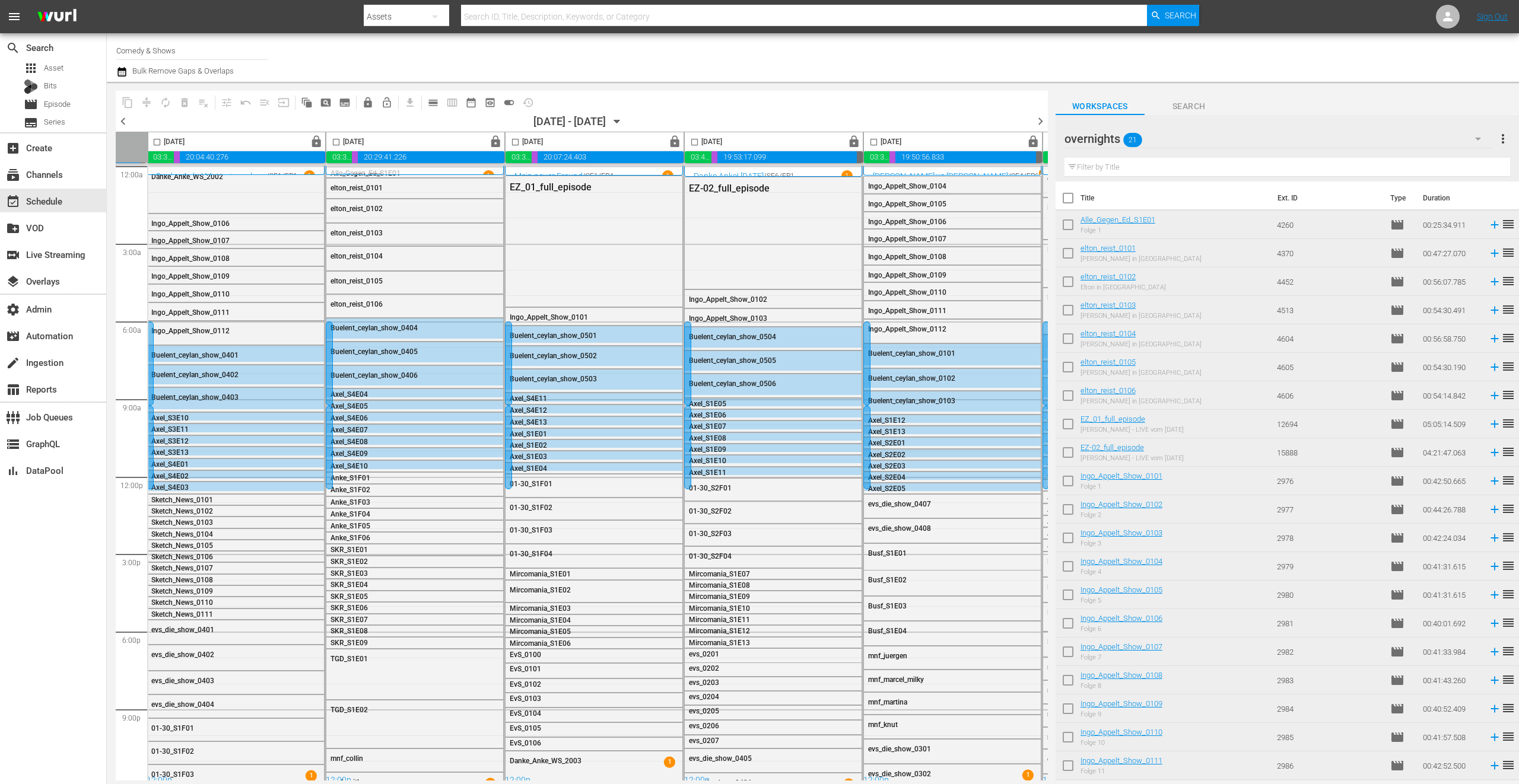
scroll to position [0, 164]
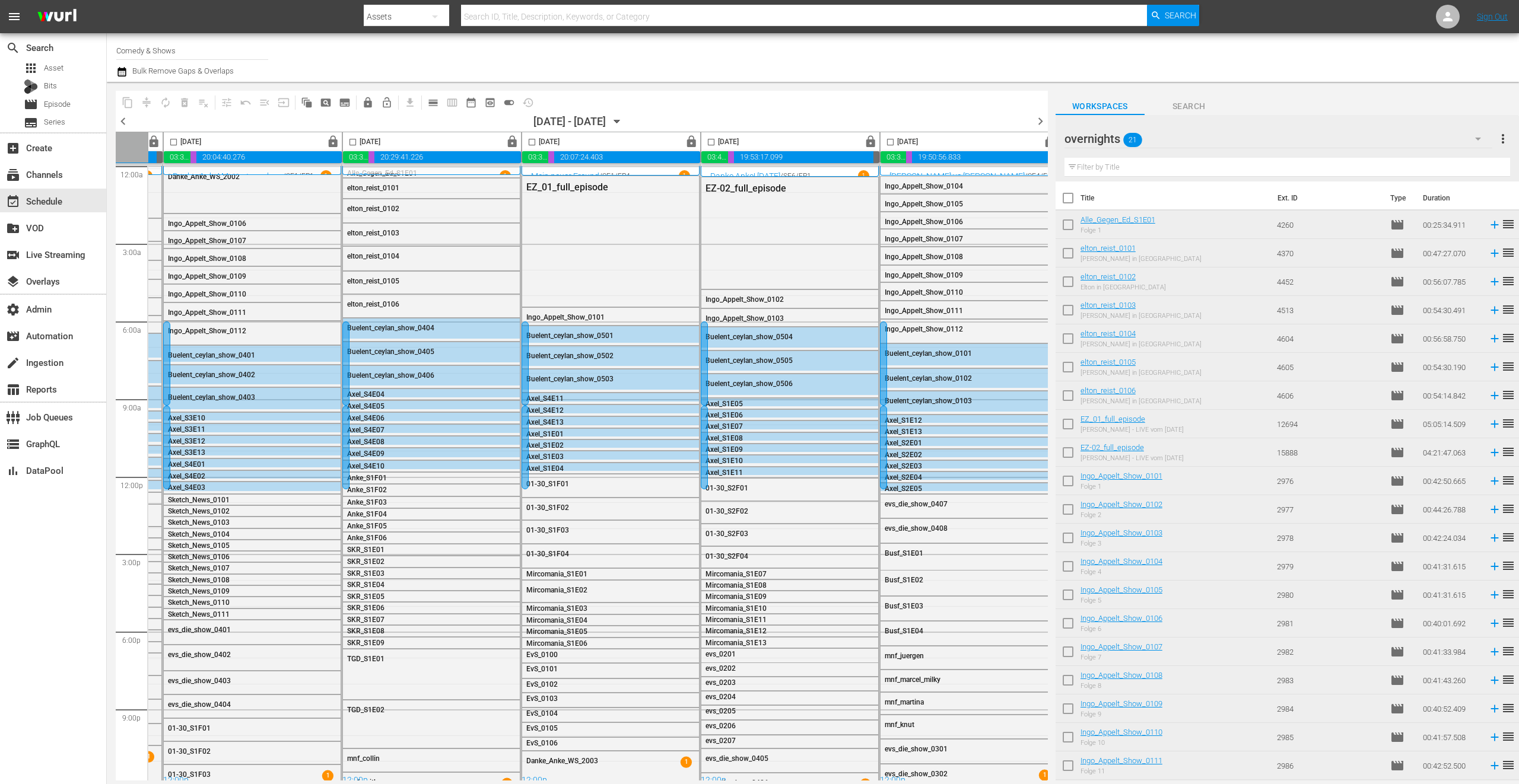
click at [1212, 141] on div "overnights 21" at bounding box center [1278, 138] width 428 height 33
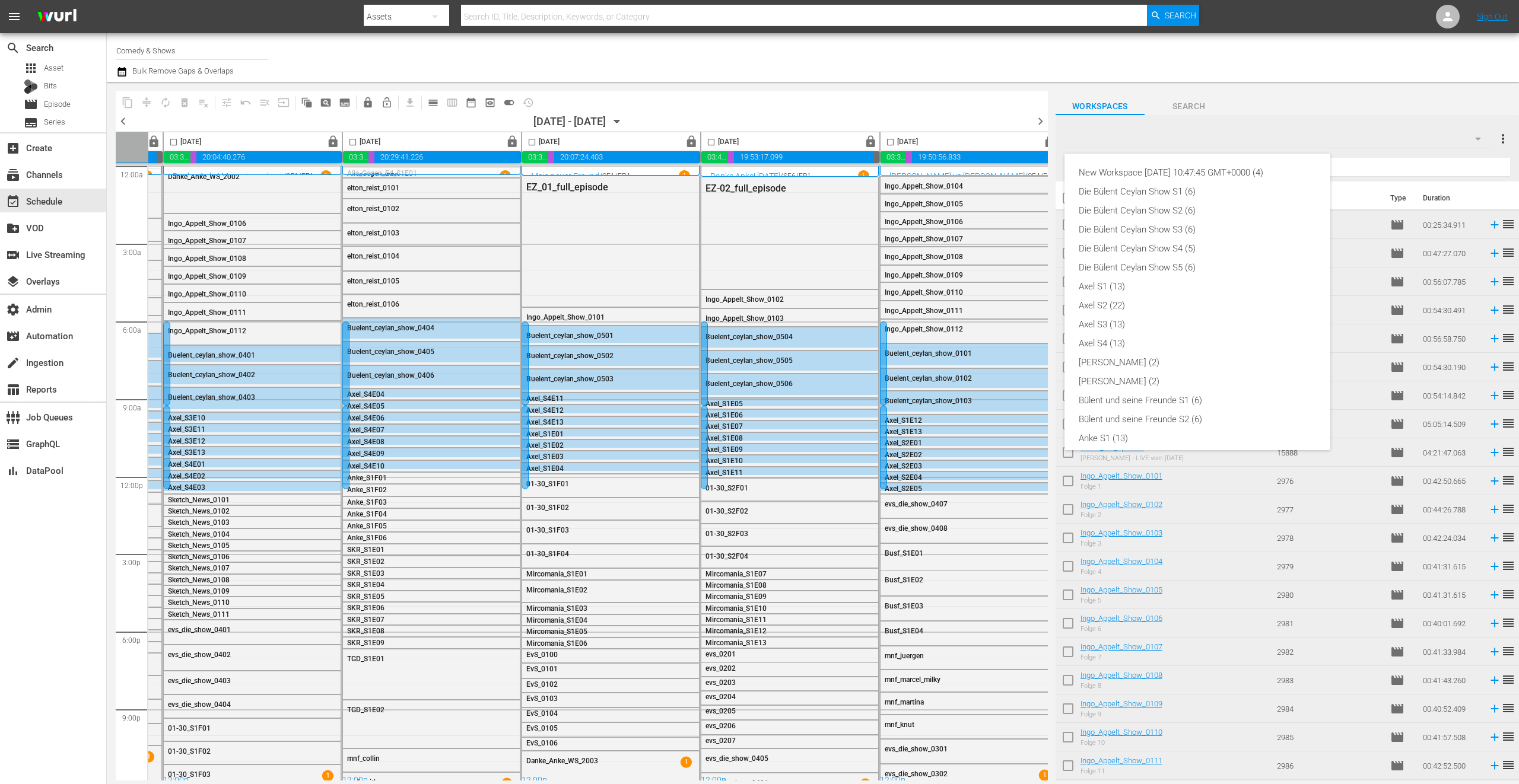
scroll to position [291, 0]
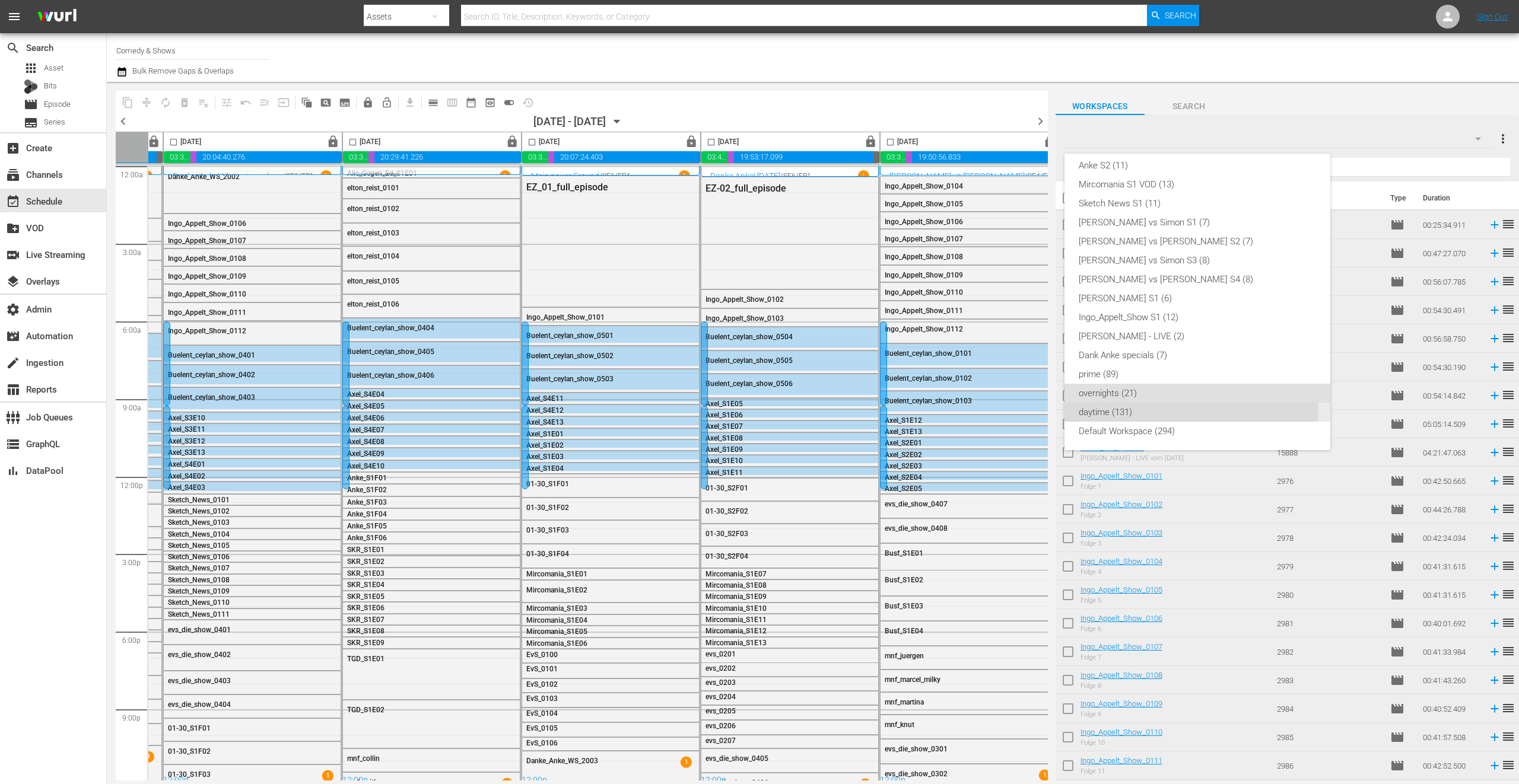
click at [1162, 411] on div "daytime (131)" at bounding box center [1197, 412] width 238 height 19
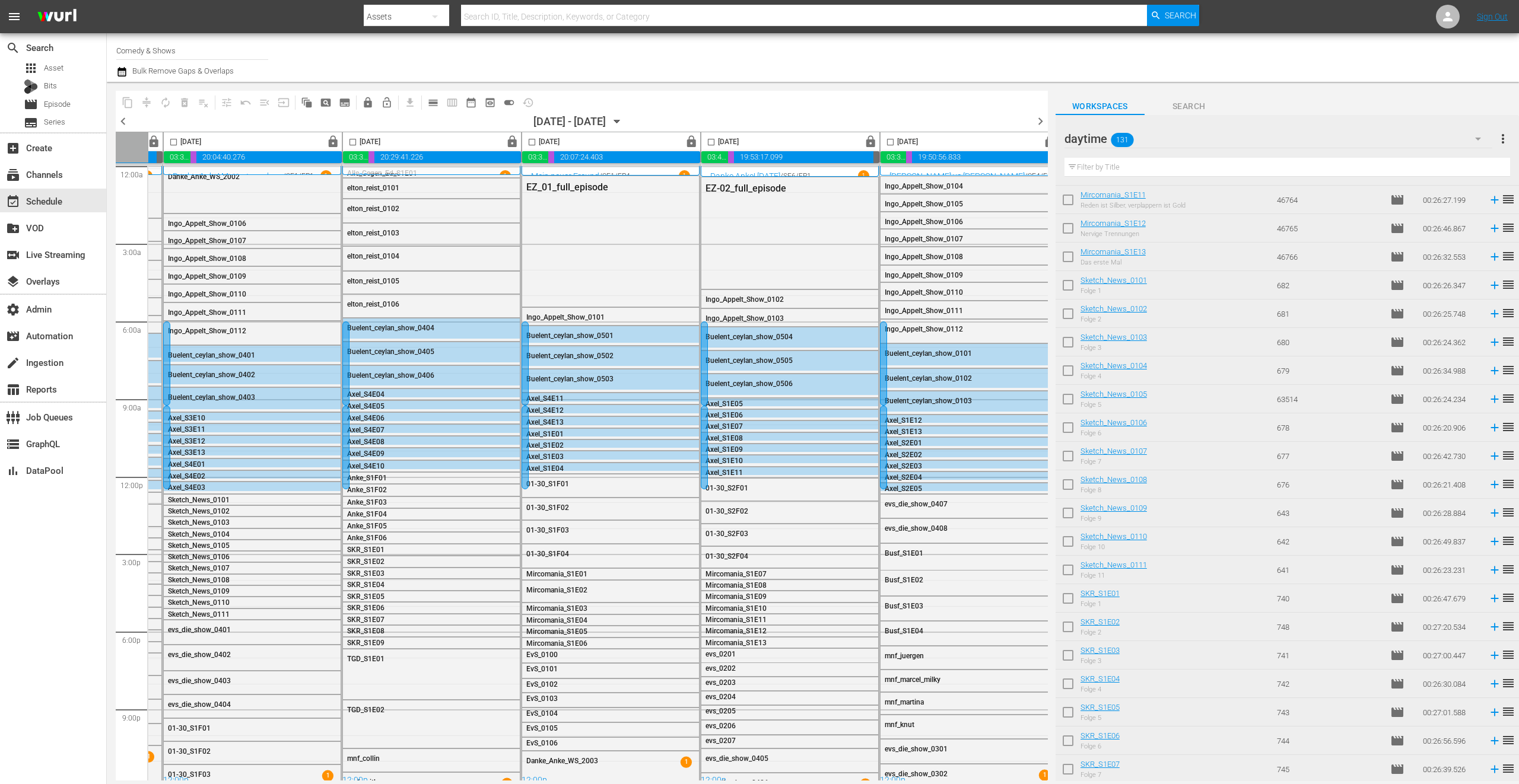
scroll to position [0, 0]
click at [1179, 137] on div "daytime 131" at bounding box center [1278, 138] width 428 height 33
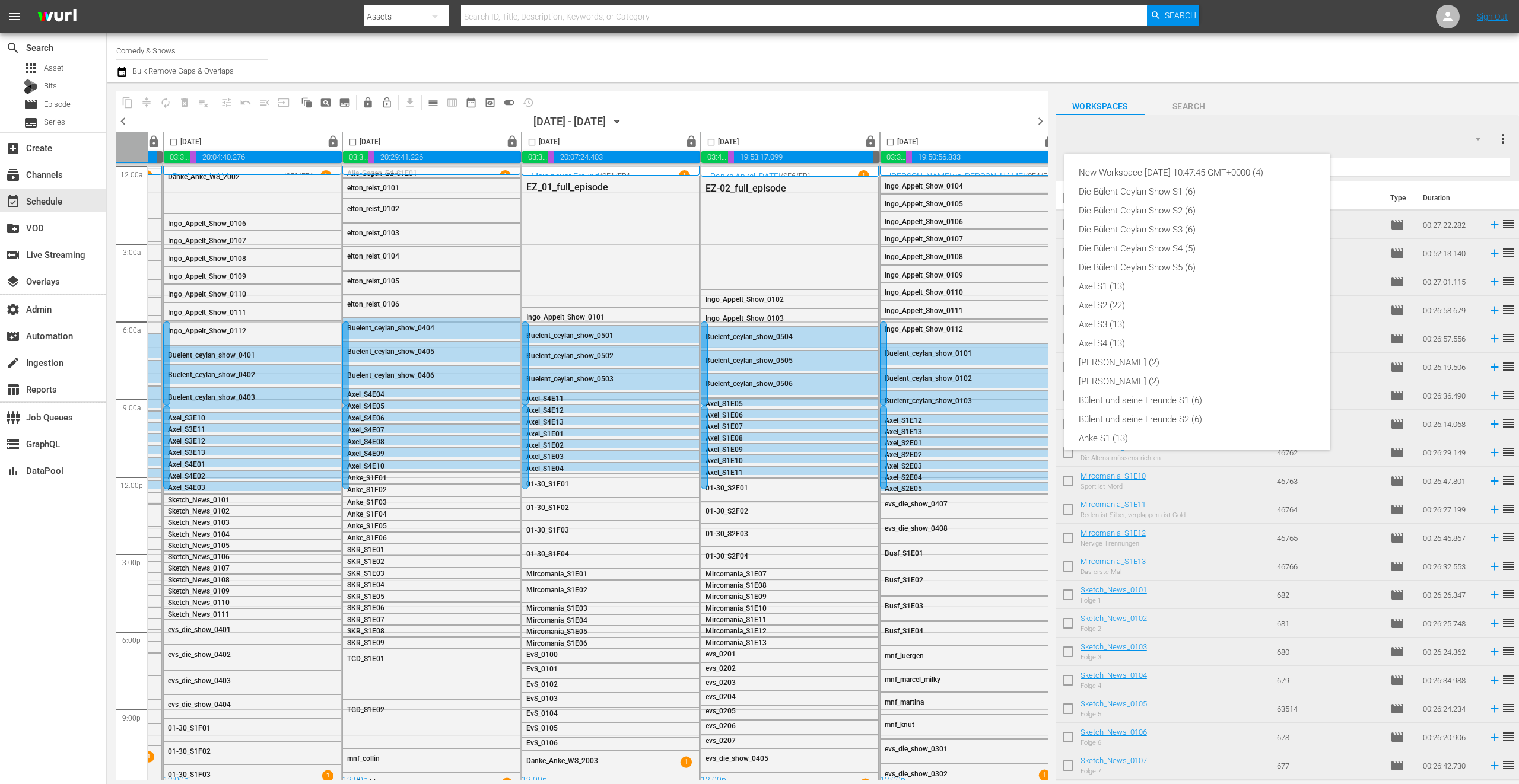
scroll to position [291, 0]
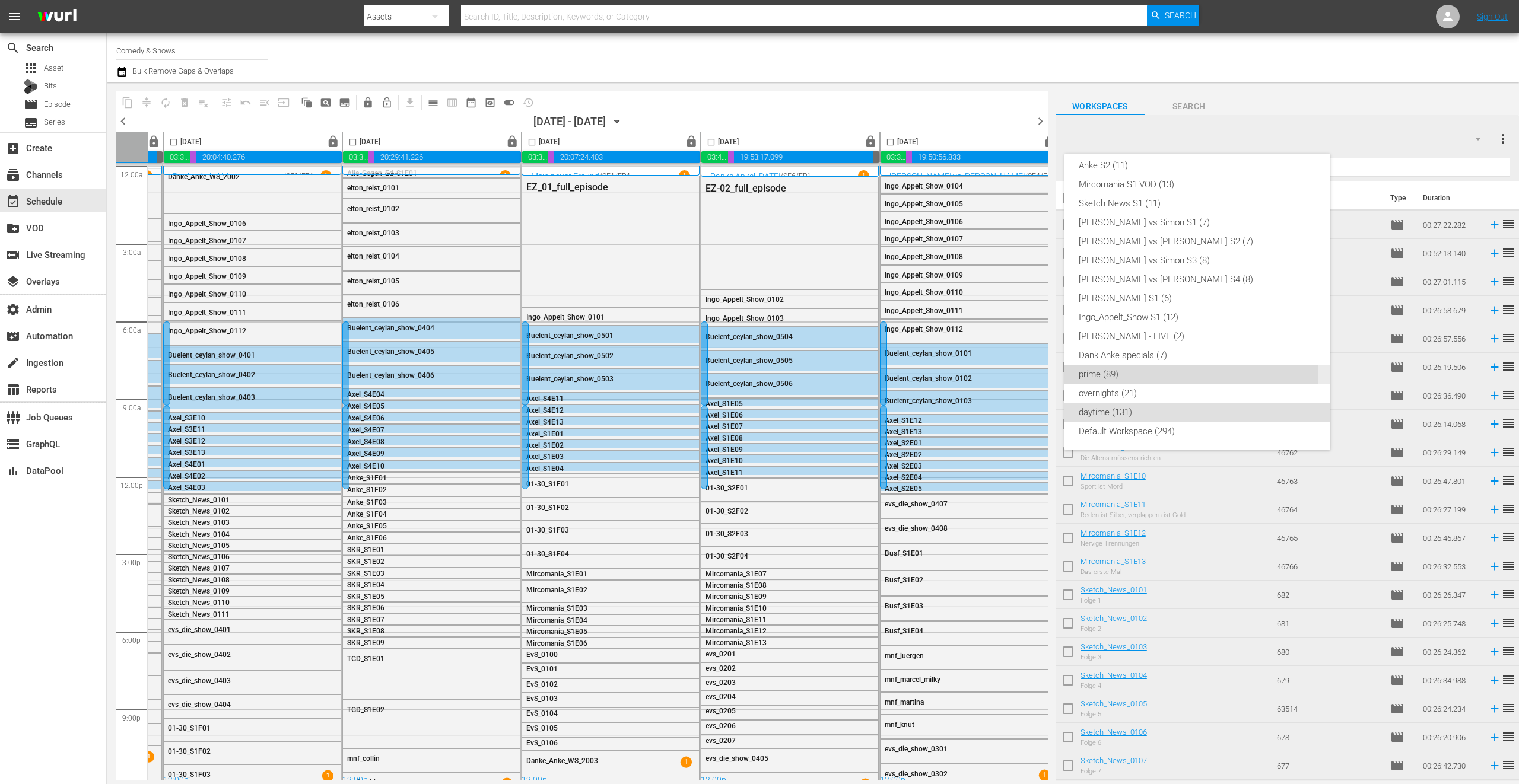
click at [1152, 374] on div "prime (89)" at bounding box center [1197, 374] width 238 height 19
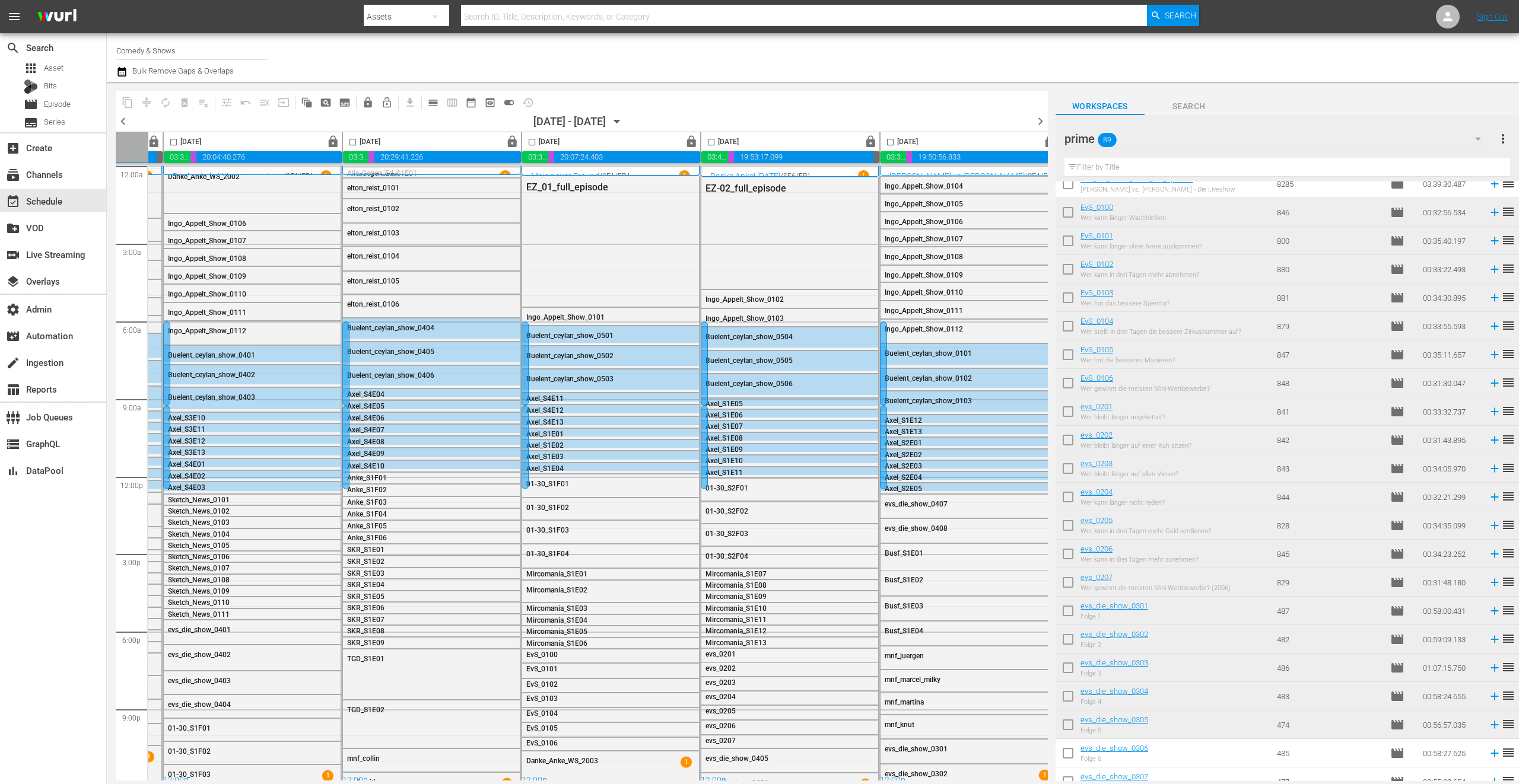
scroll to position [1960, 0]
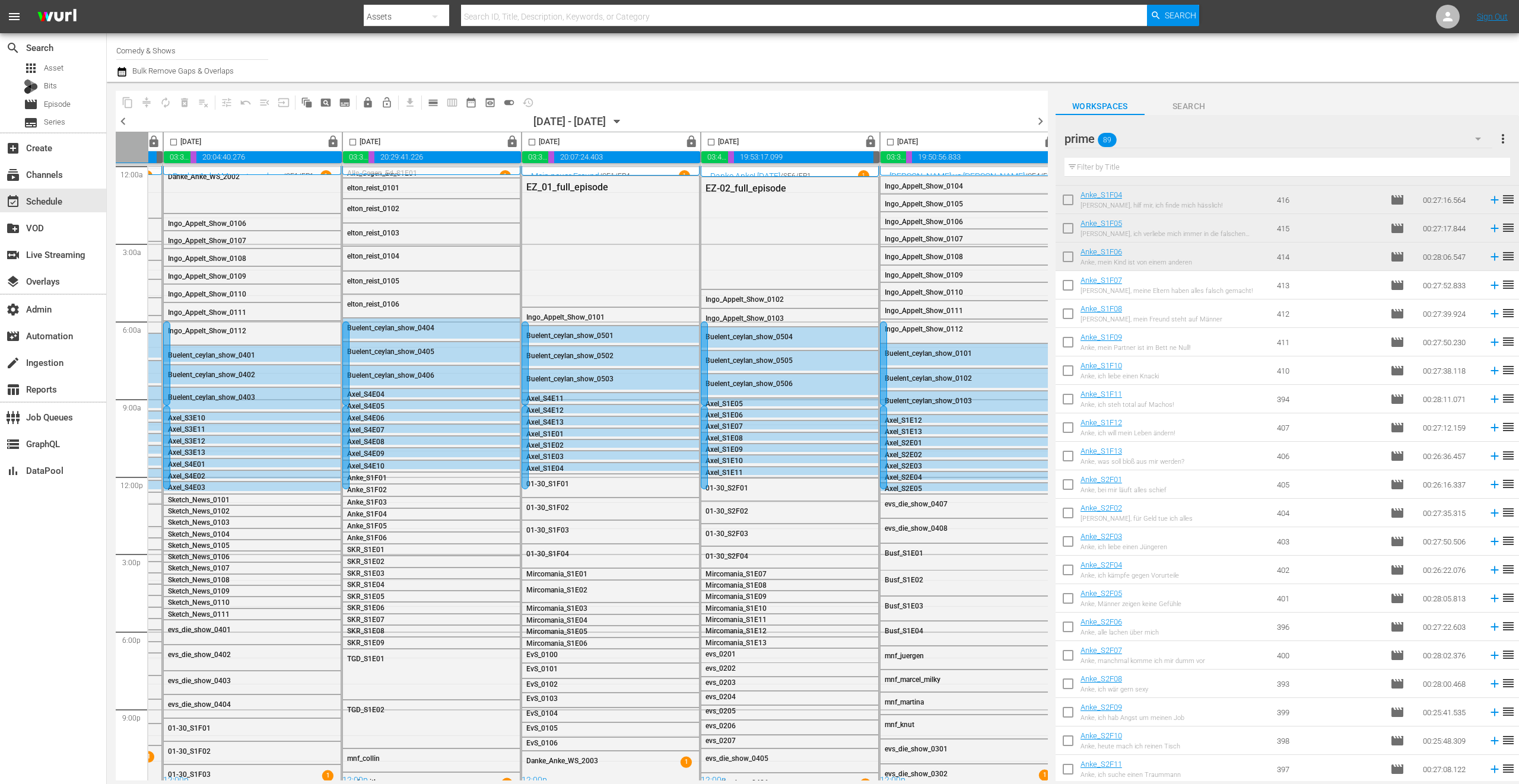
click at [1230, 141] on div "prime 89" at bounding box center [1278, 138] width 428 height 33
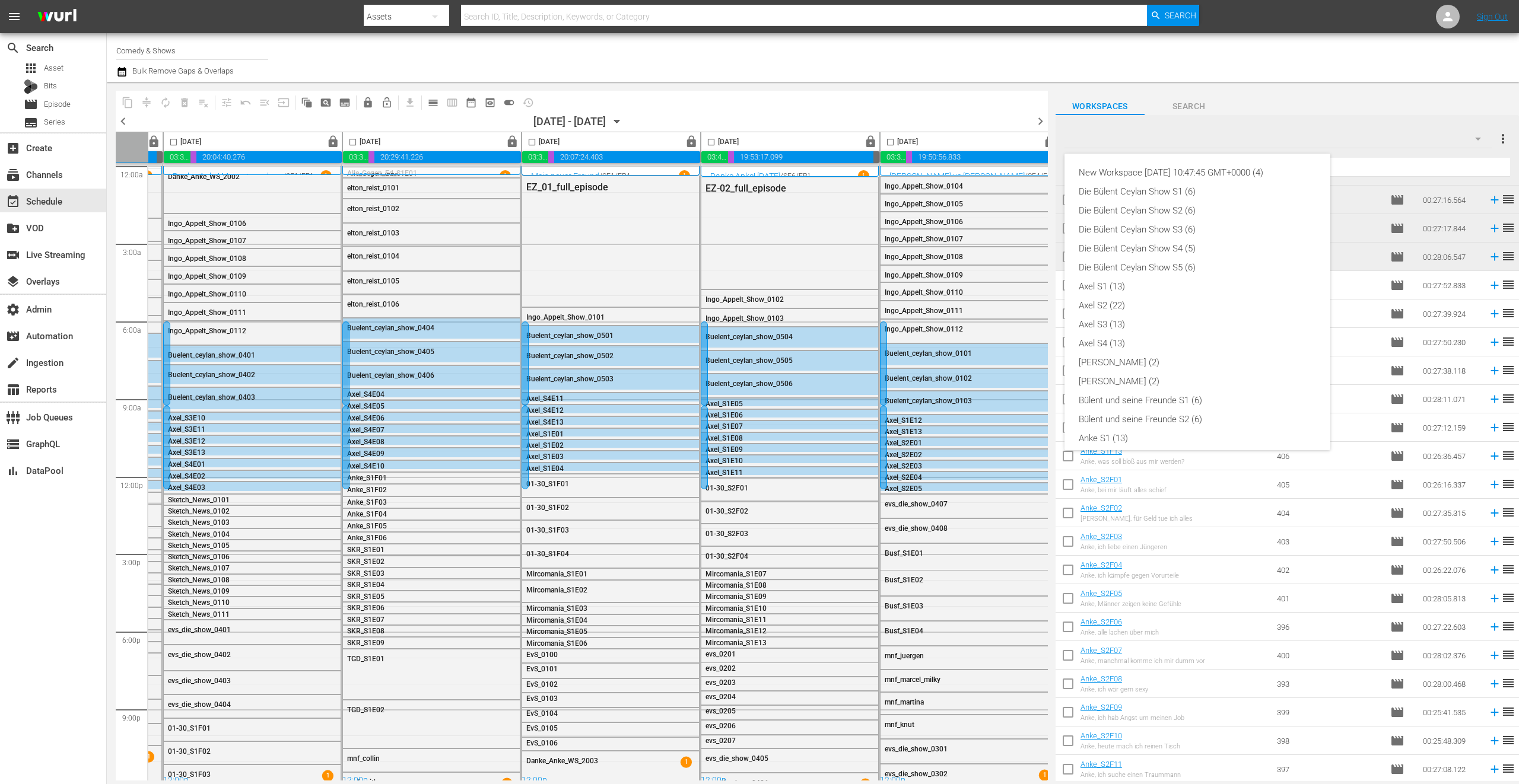
scroll to position [291, 0]
click at [1296, 96] on div "New Workspace Fri Jul 25 2025 10:47:45 GMT+0000 (4) Die Bülent Ceylan Show S1 (…" at bounding box center [760, 392] width 1519 height 784
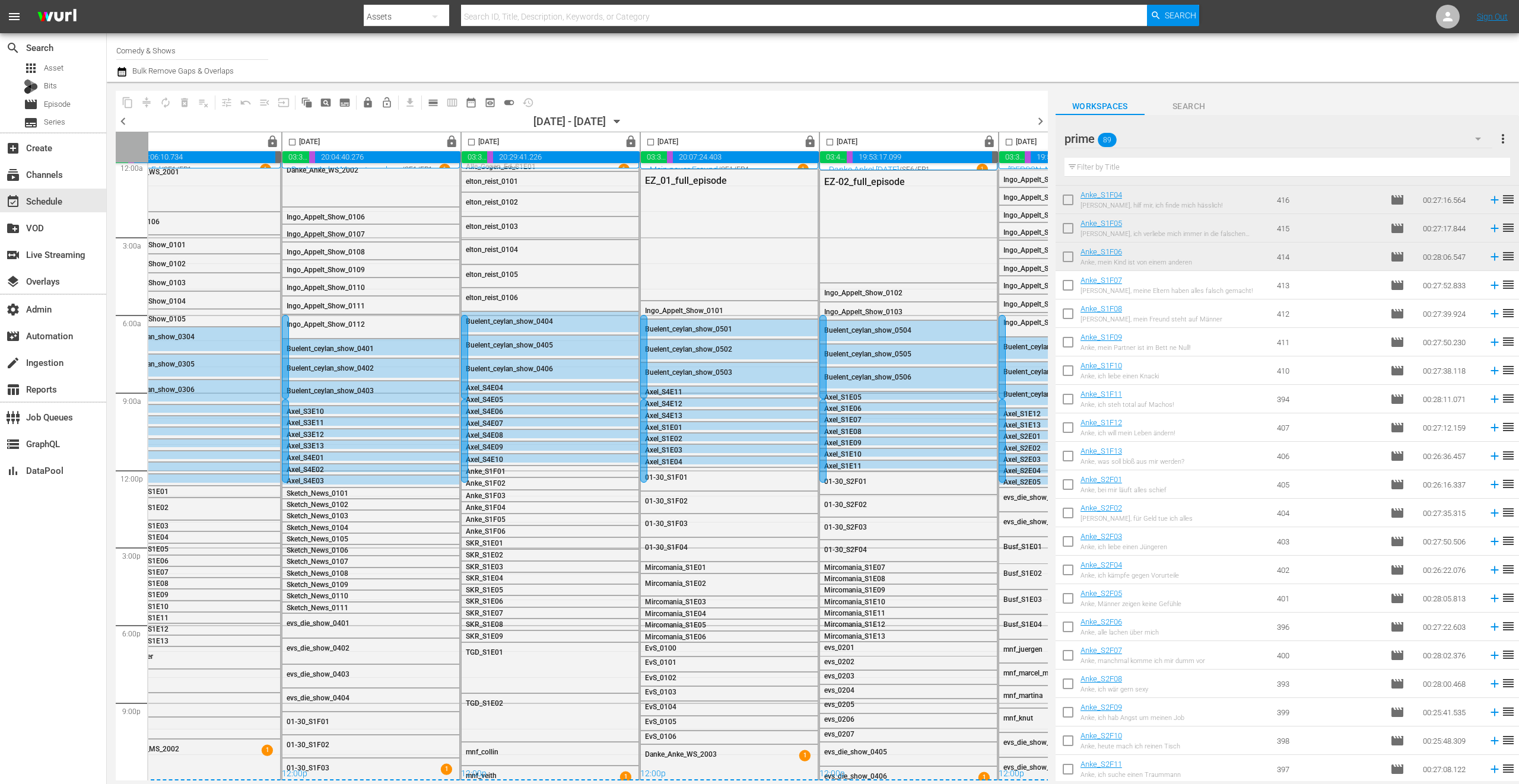
scroll to position [10, 0]
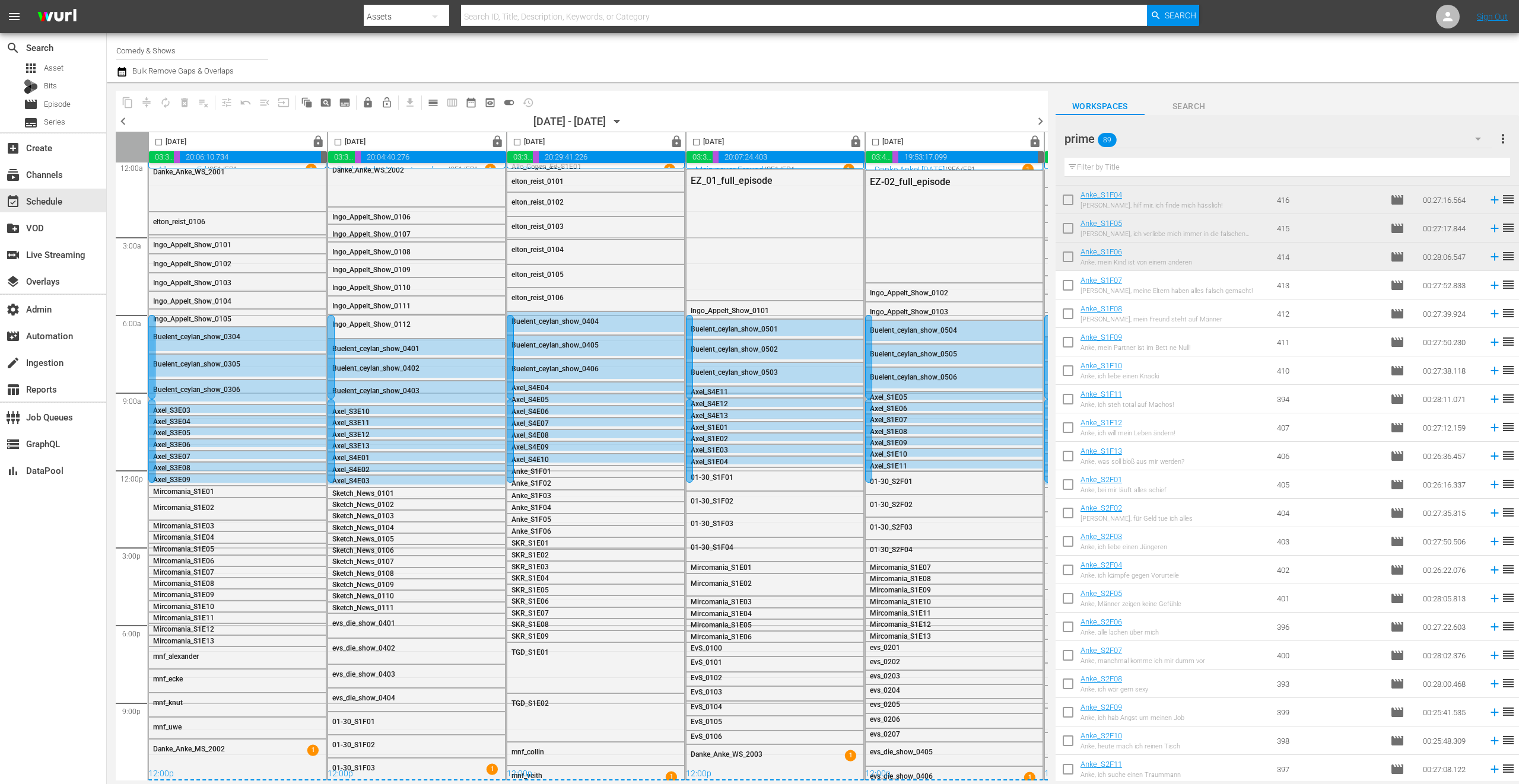
click at [954, 332] on div "Buelent_ceylan_show_0504" at bounding box center [954, 330] width 177 height 18
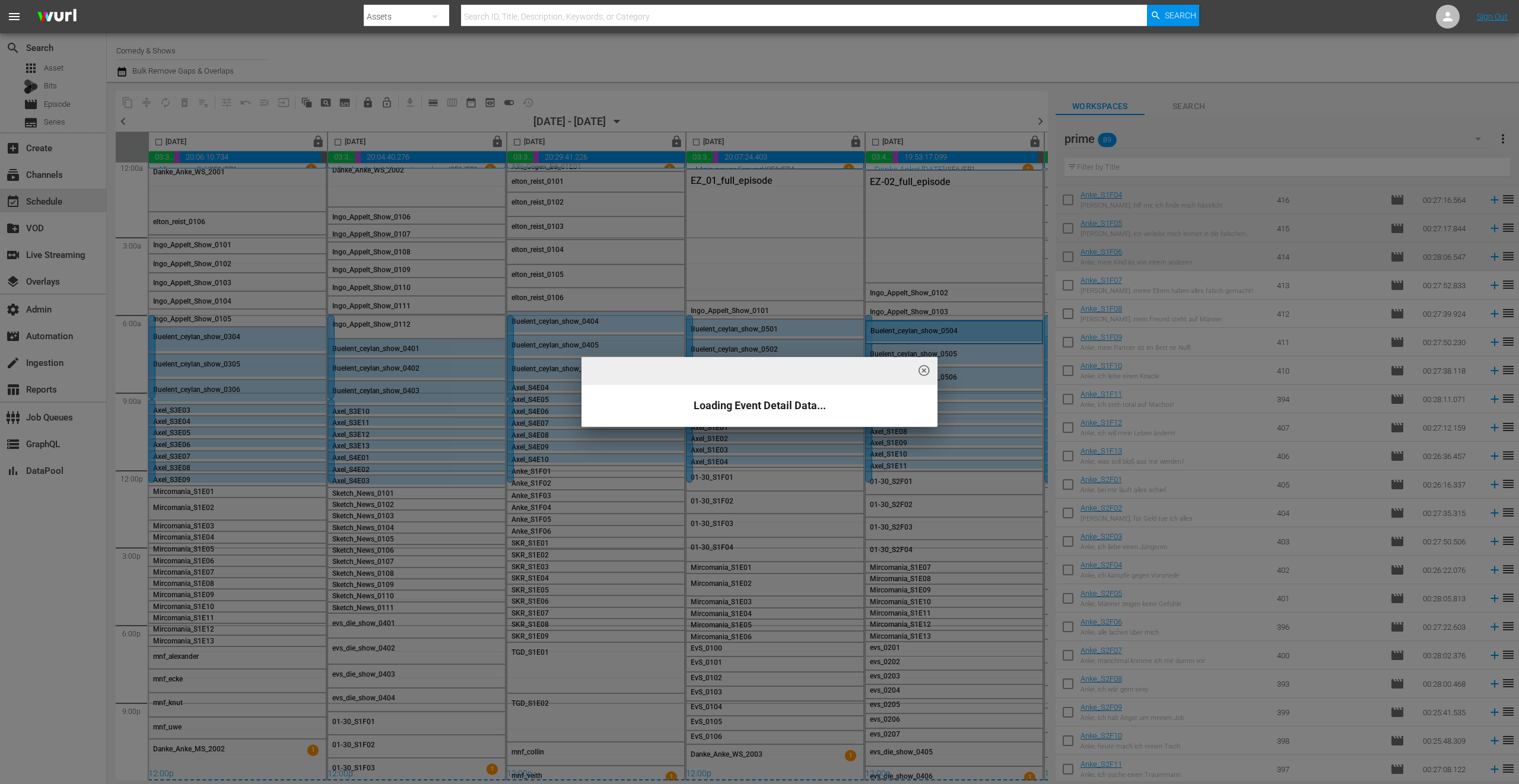
click at [561, 375] on div "highlight_off_icon Loading Event Detail Data..." at bounding box center [760, 392] width 1519 height 784
click at [518, 390] on div "highlight_off_icon Loading Event Detail Data..." at bounding box center [760, 392] width 1519 height 784
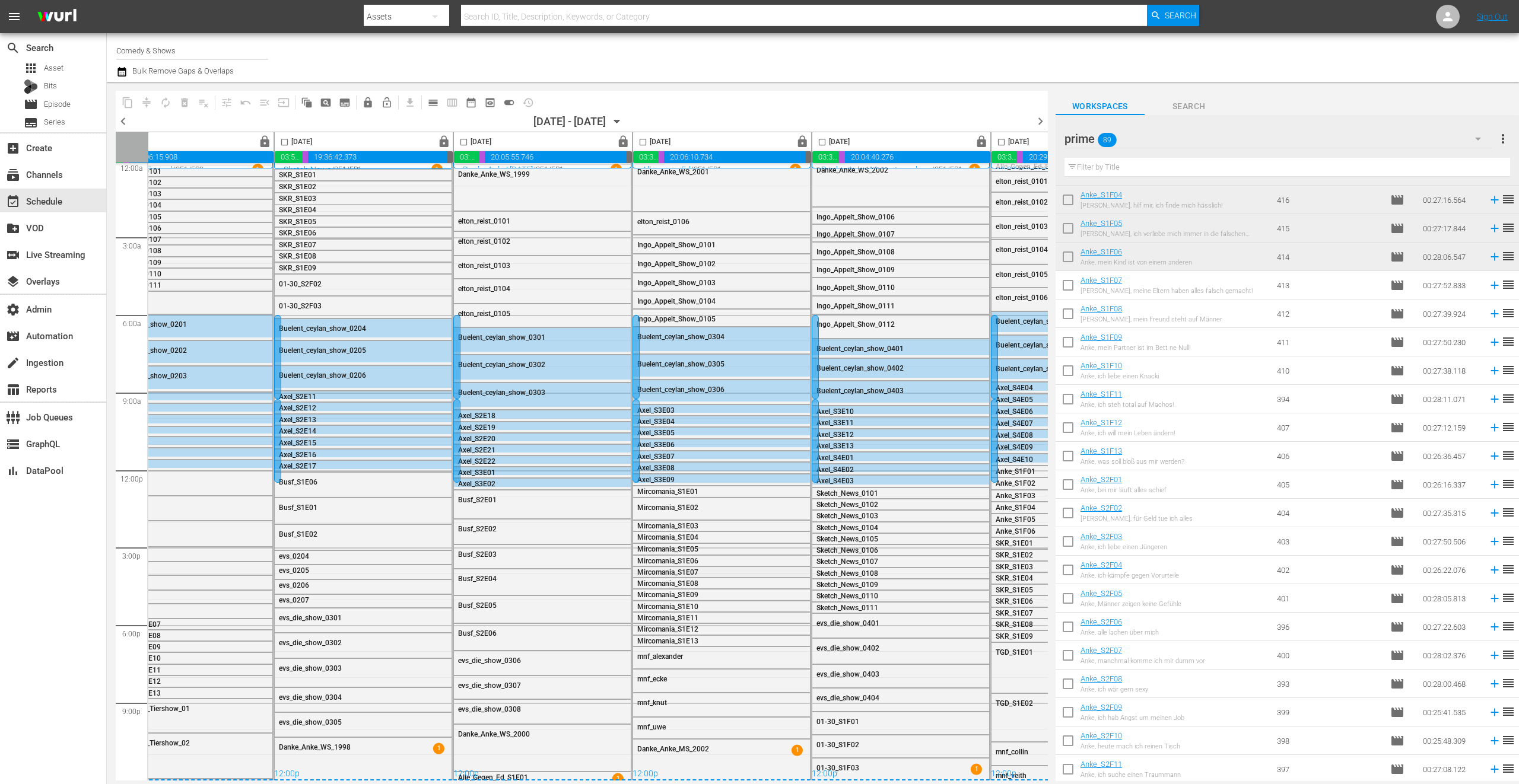
scroll to position [10, 245]
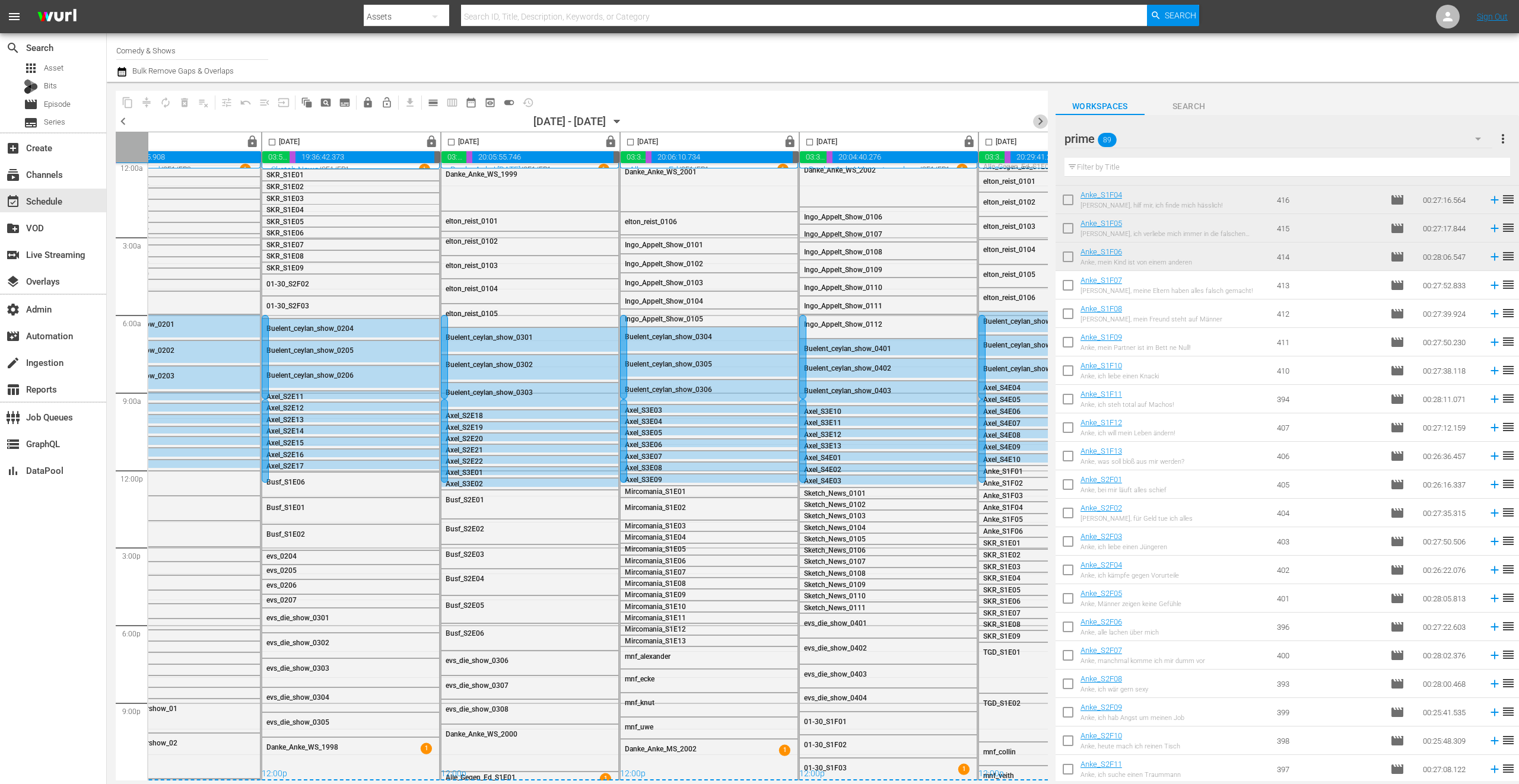
click at [1041, 121] on span "chevron_right" at bounding box center [1041, 121] width 14 height 14
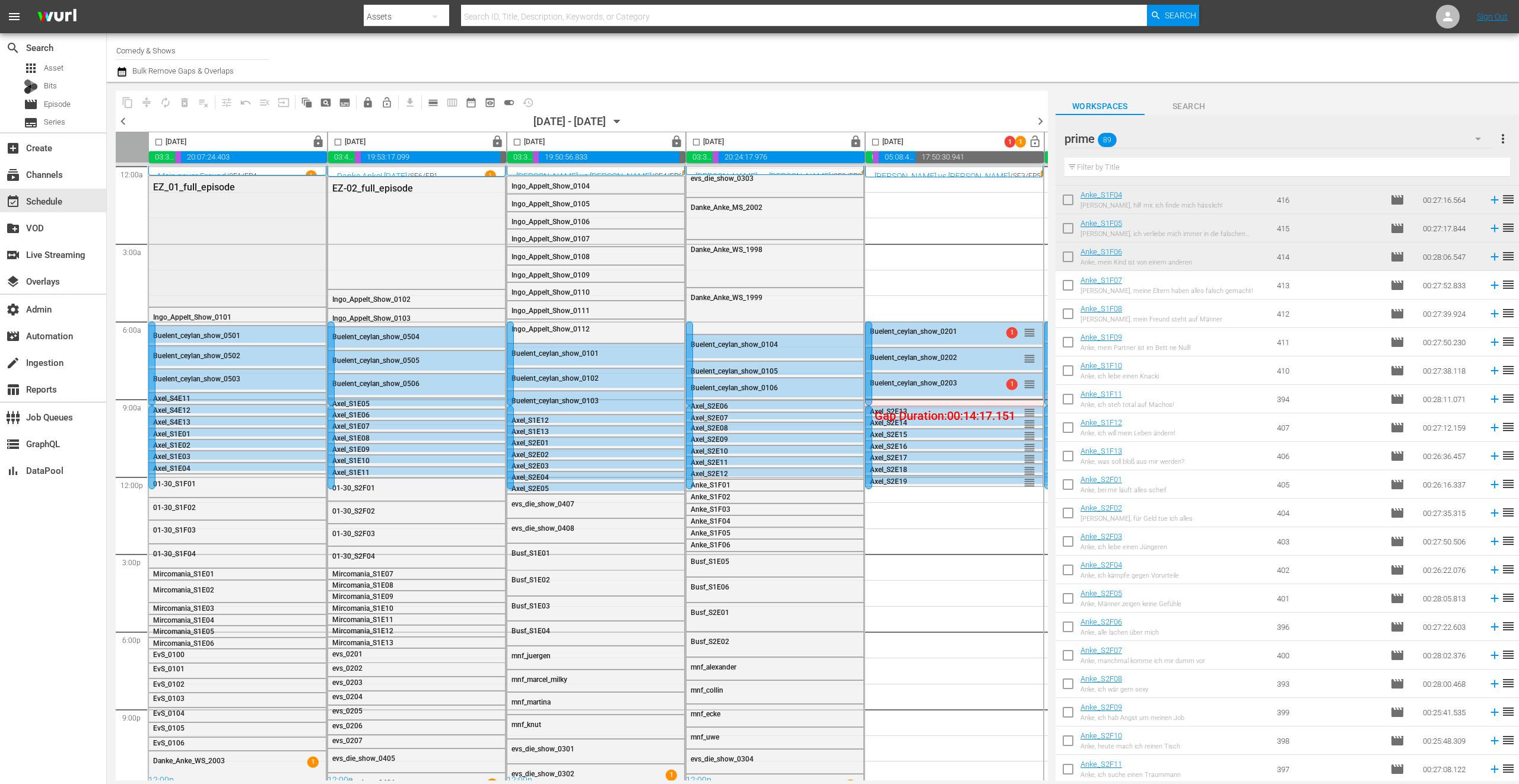
click at [217, 217] on div "EZ_01_full_episode" at bounding box center [238, 240] width 177 height 128
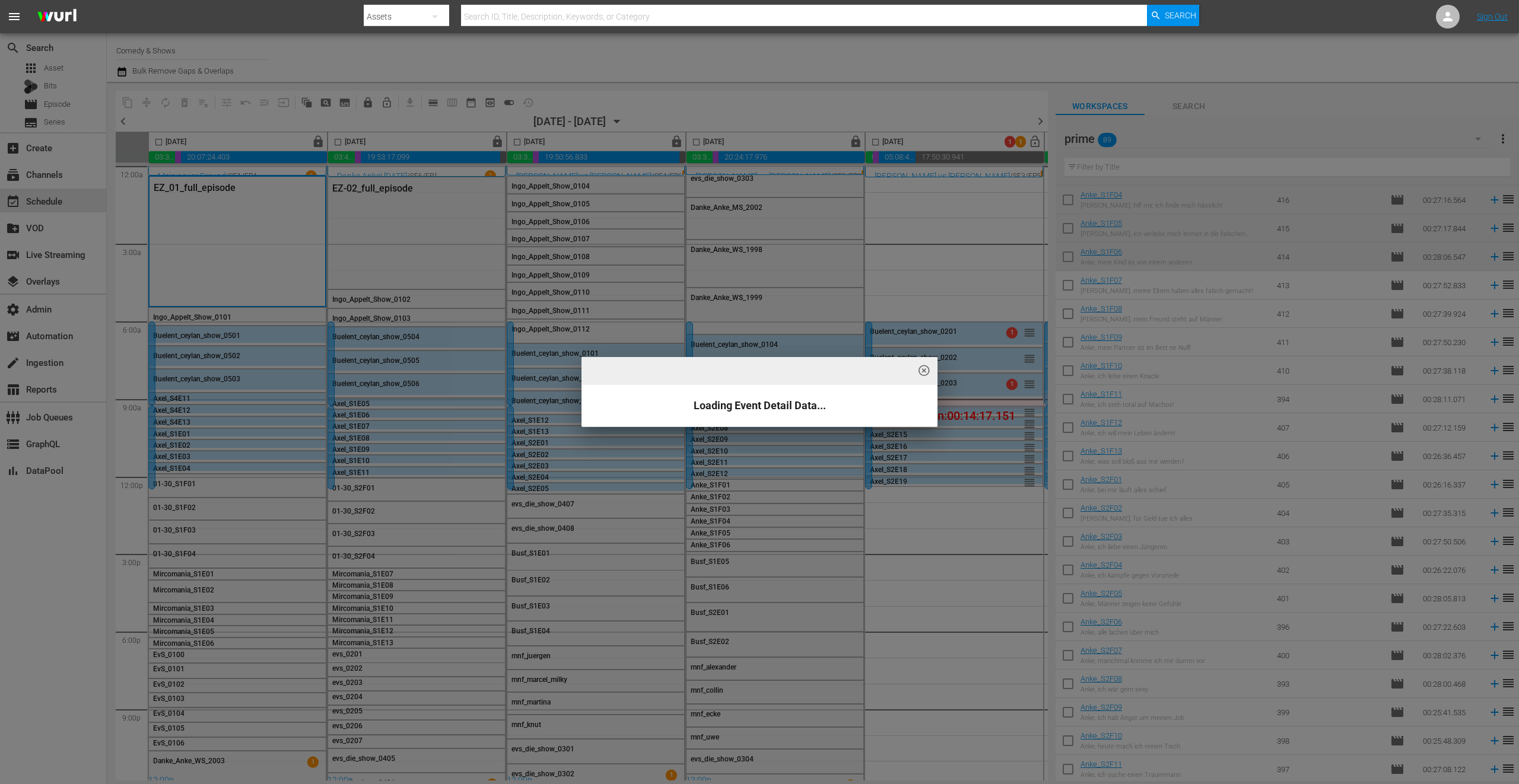
click at [595, 538] on div "highlight_off_icon Loading Event Detail Data..." at bounding box center [760, 392] width 1519 height 784
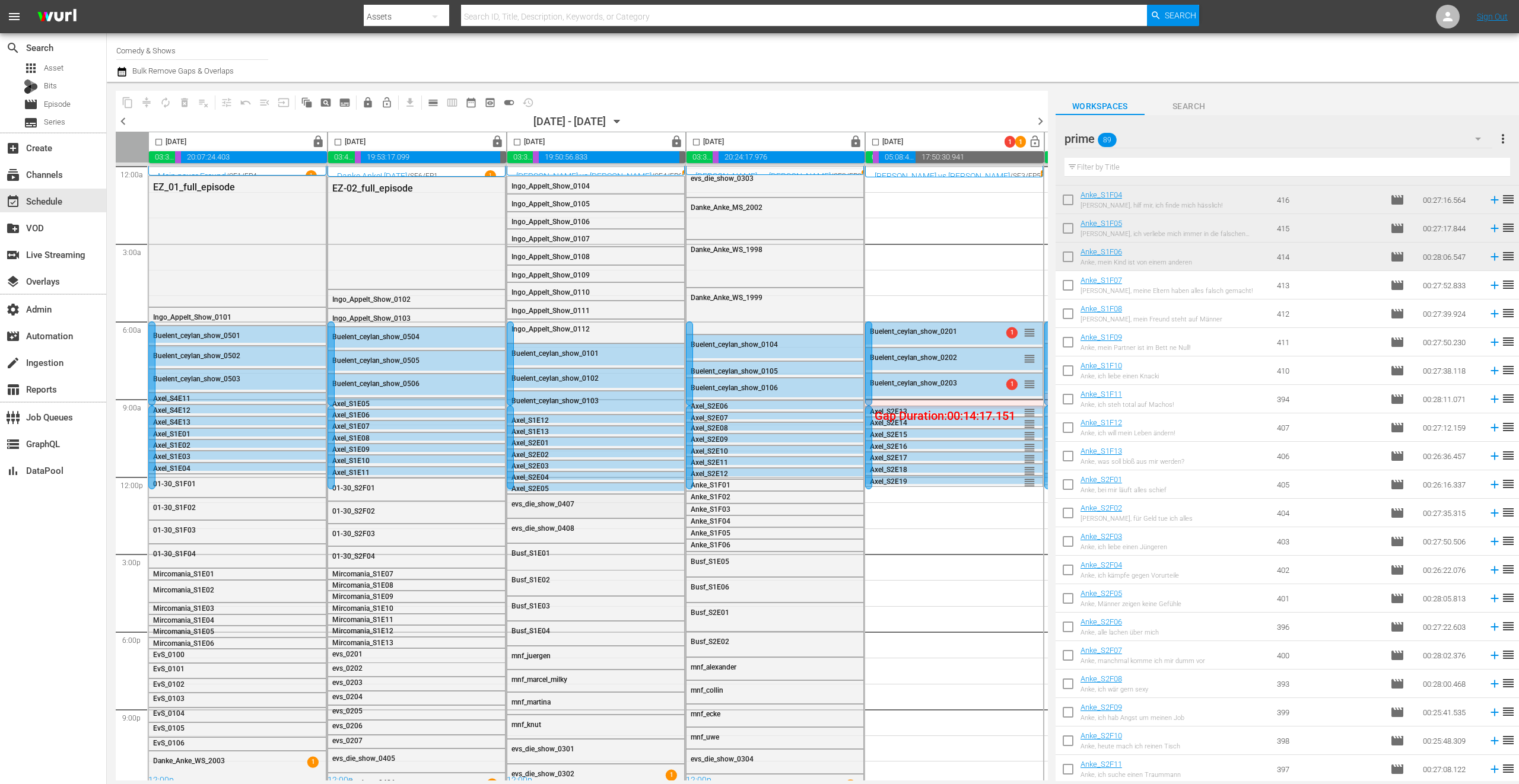
click at [541, 510] on div "evs_die_show_0407" at bounding box center [596, 503] width 177 height 18
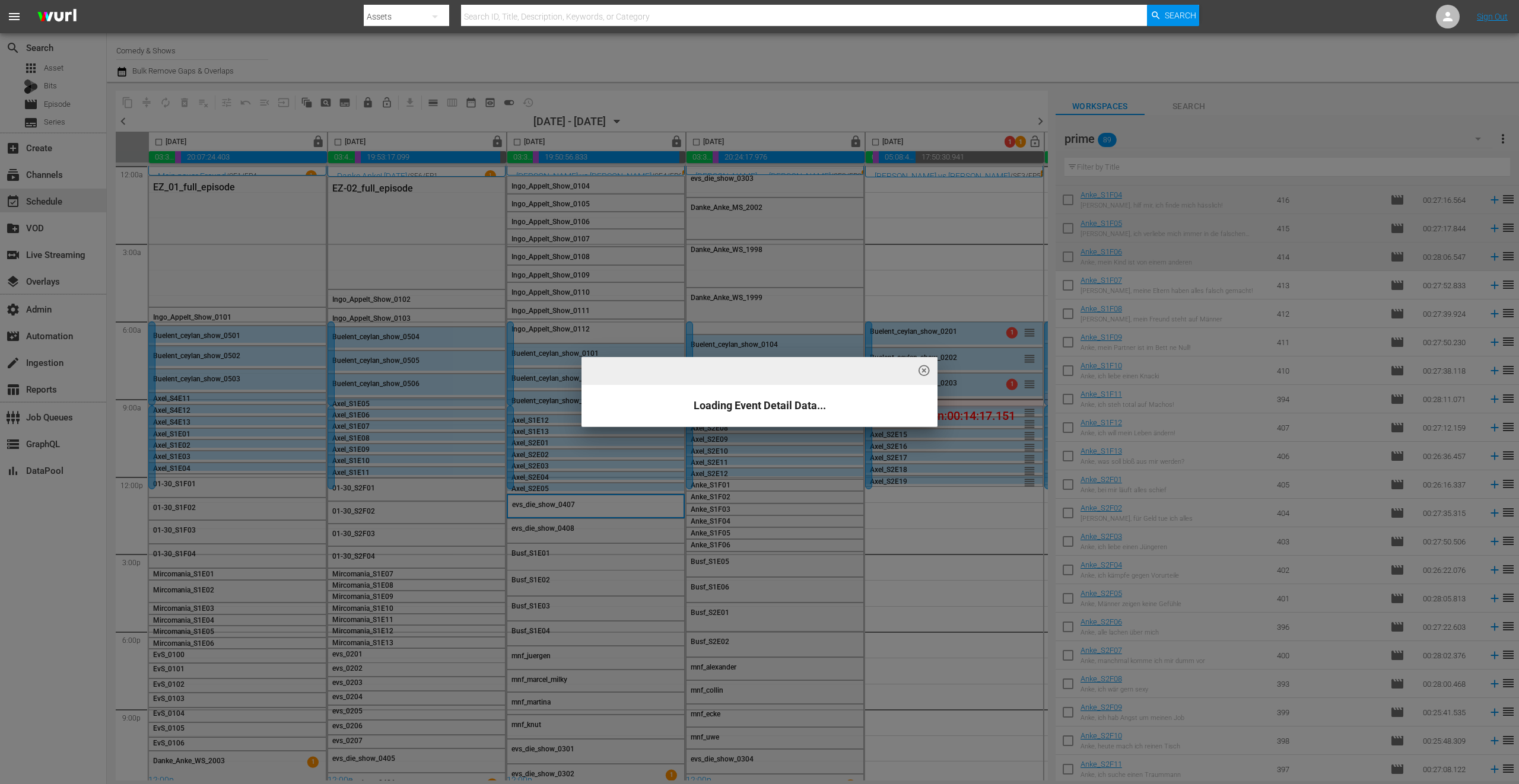
click at [556, 530] on div "highlight_off_icon Loading Event Detail Data..." at bounding box center [760, 392] width 1519 height 784
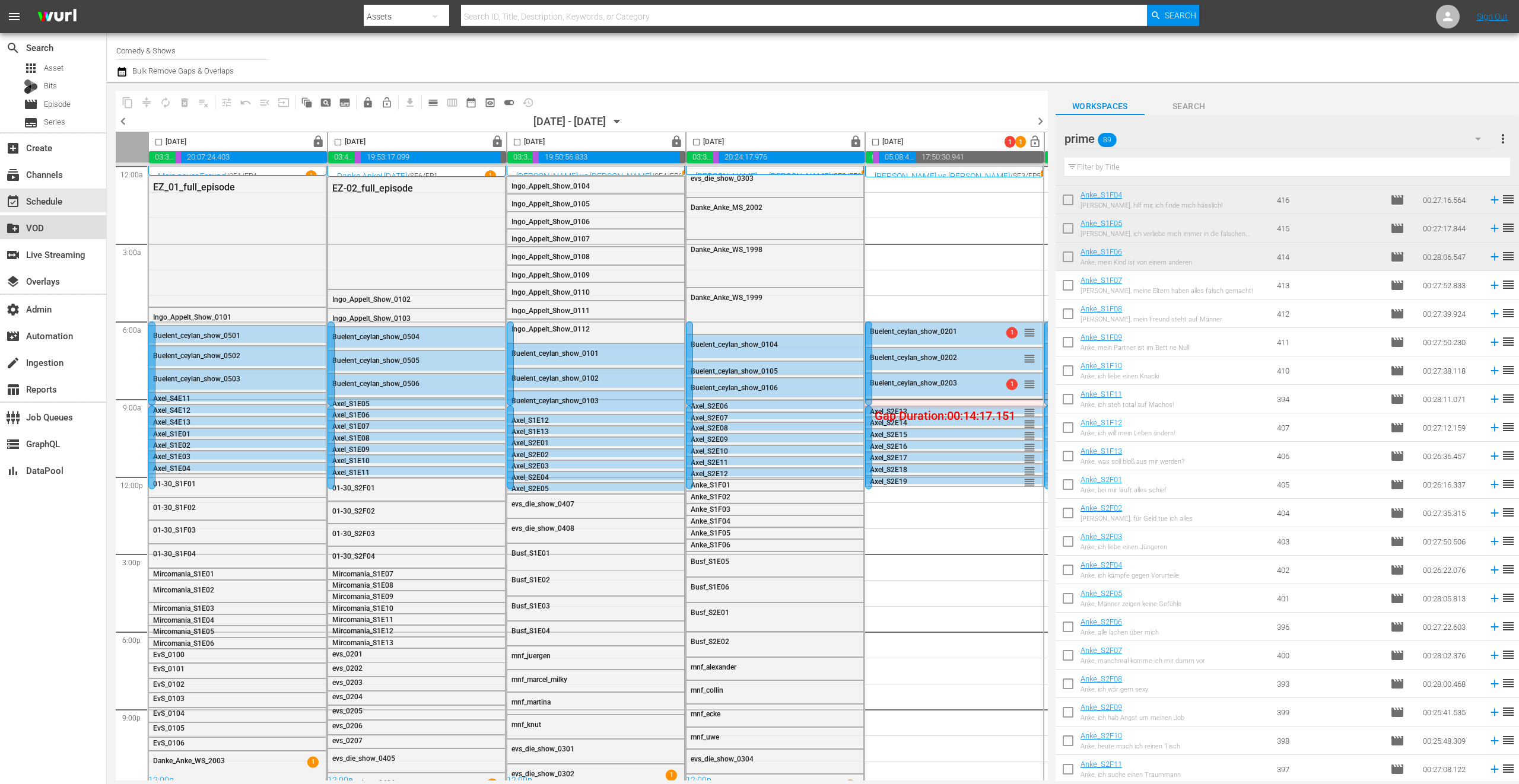
click at [72, 223] on div "create_new_folder VOD" at bounding box center [53, 226] width 106 height 23
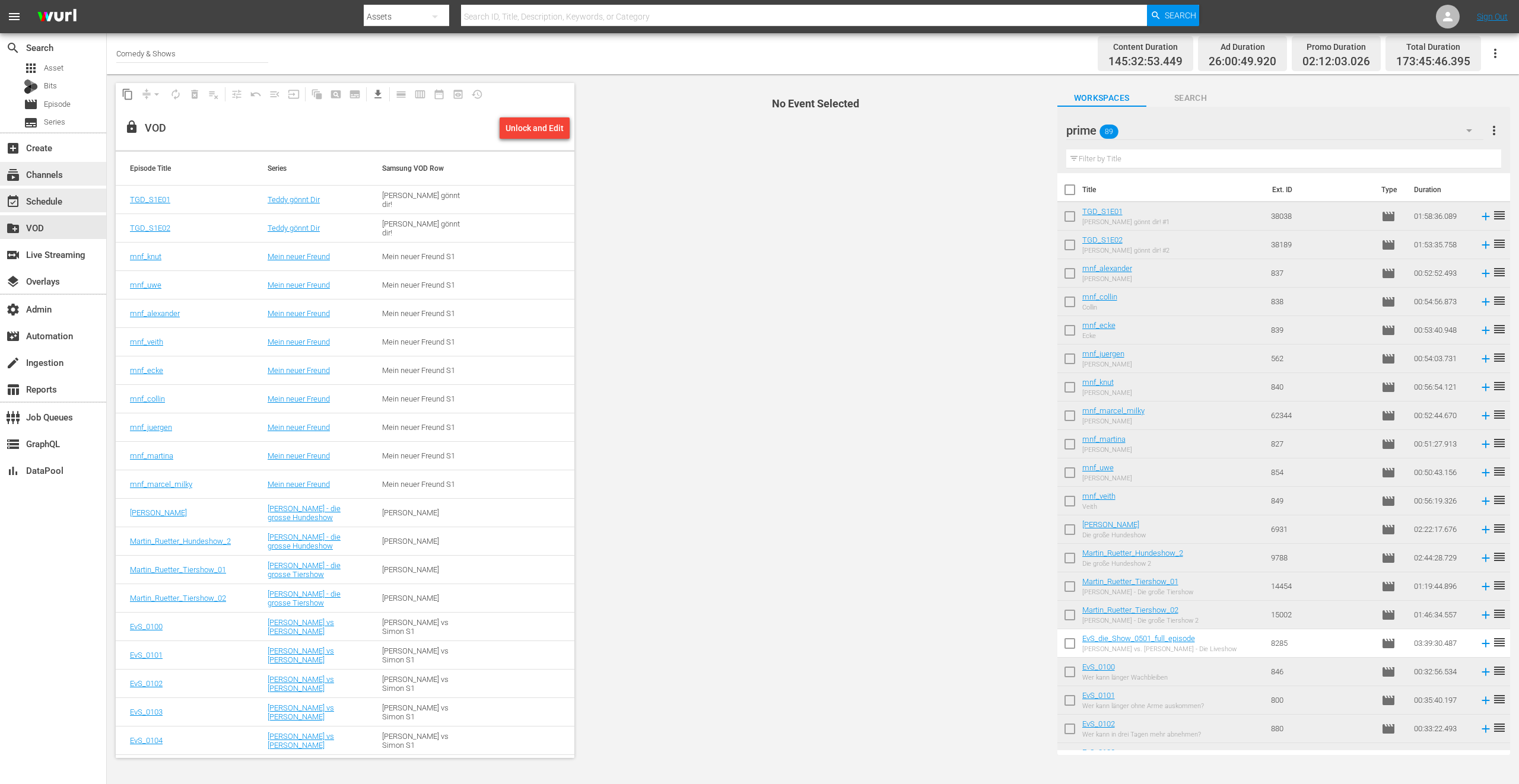
click at [73, 177] on div "subscriptions Channels" at bounding box center [53, 173] width 106 height 23
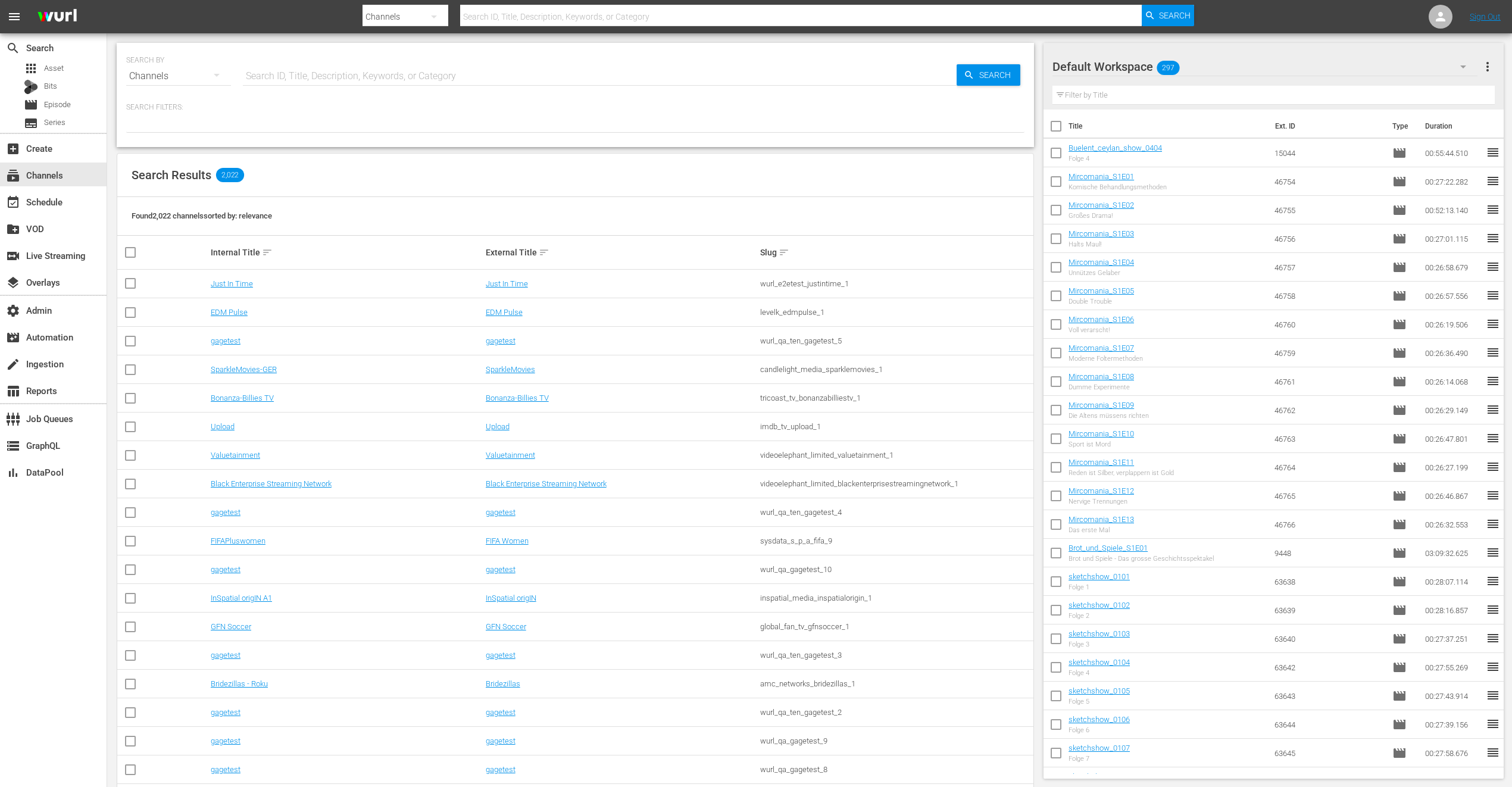
click at [345, 76] on input "text" at bounding box center [600, 76] width 714 height 28
type input "comed"
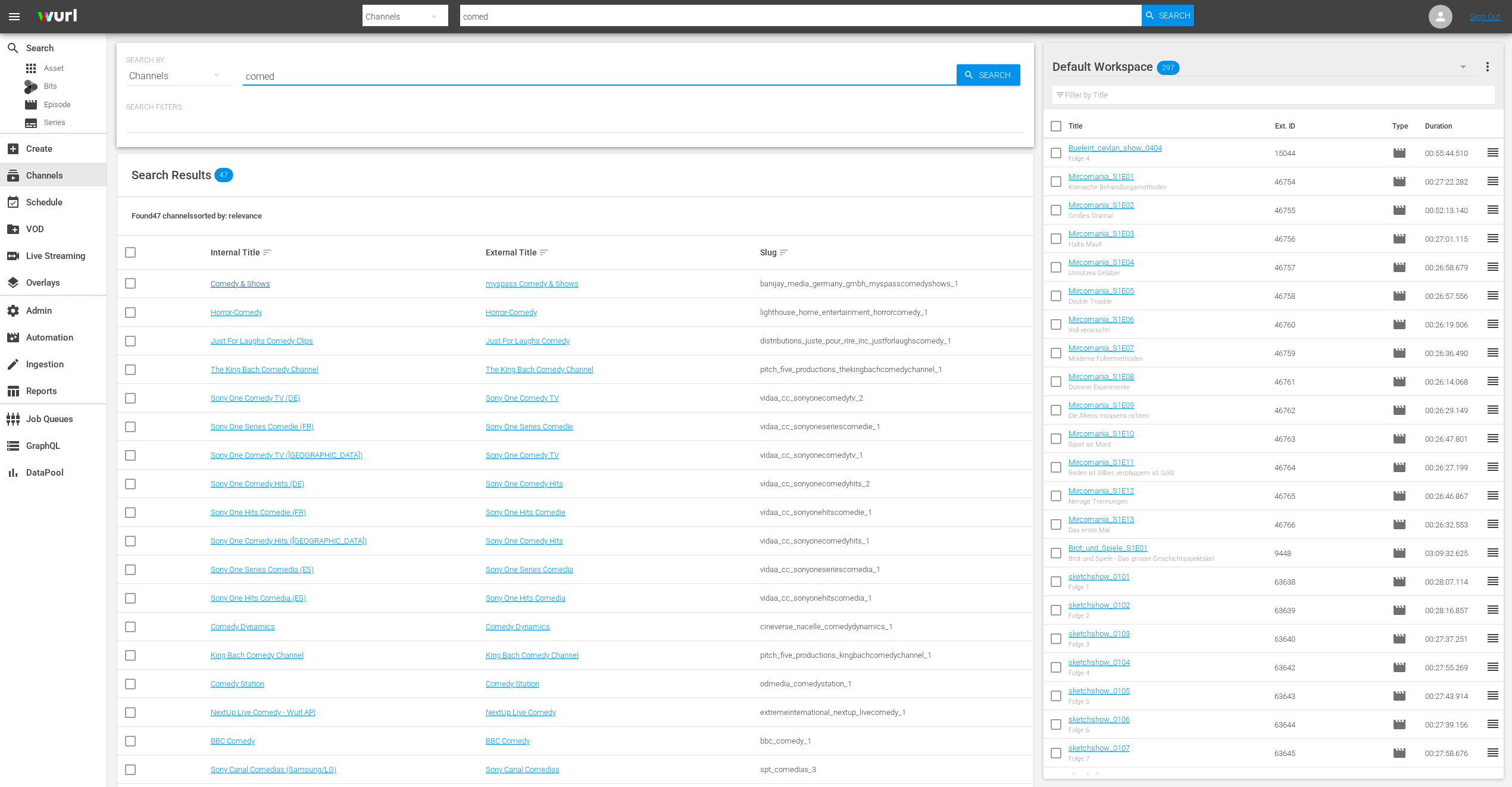
type input "comed"
click at [257, 287] on link "Comedy & Shows" at bounding box center [241, 284] width 60 height 9
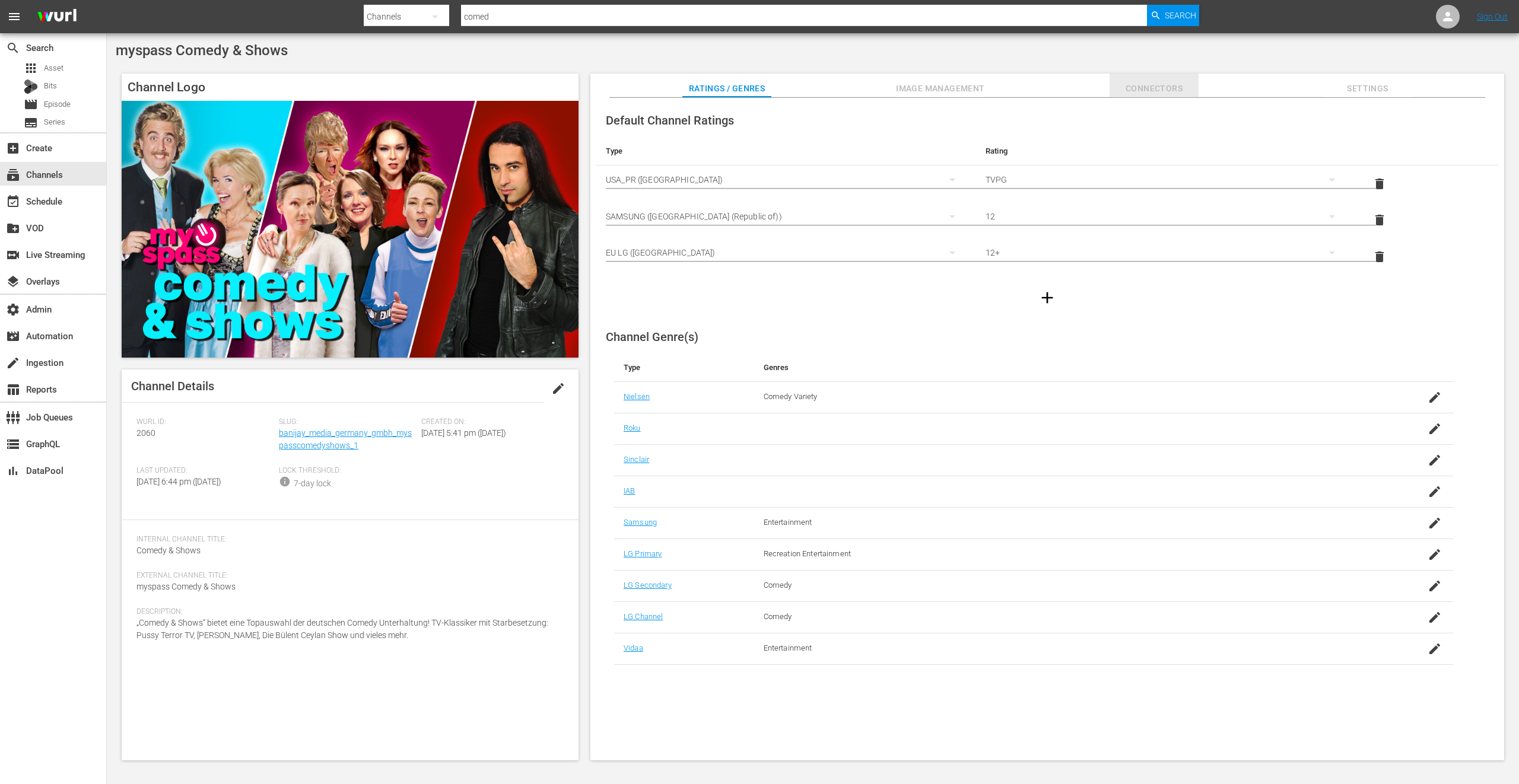
click at [1137, 82] on span "Connectors" at bounding box center [1154, 89] width 89 height 14
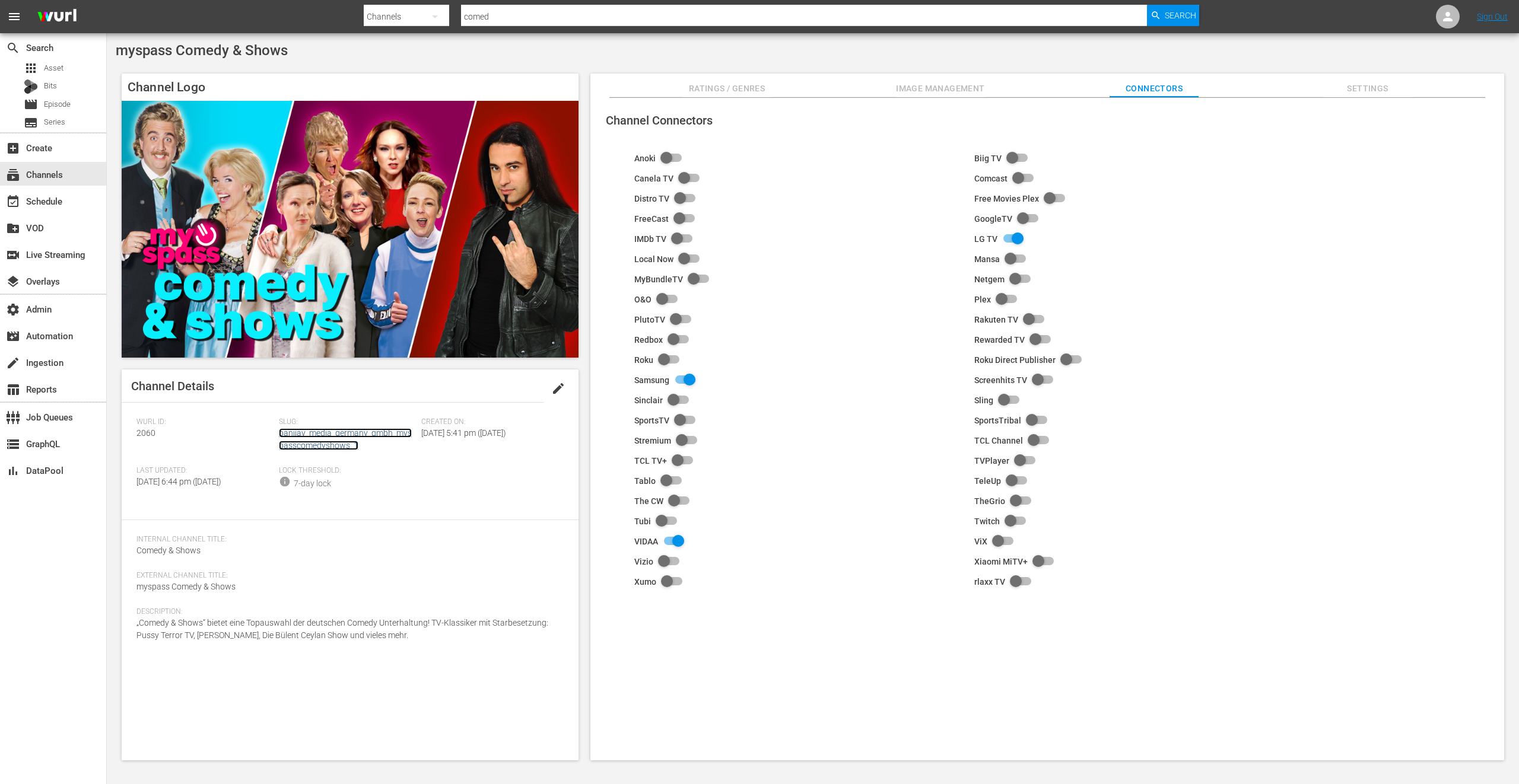
click at [328, 451] on div "Slug: banijay_media_germany_gmbh_myspasscomedyshows_1" at bounding box center [350, 442] width 143 height 48
click at [330, 447] on link "banijay_media_germany_gmbh_myspasscomedyshows_1" at bounding box center [345, 439] width 133 height 22
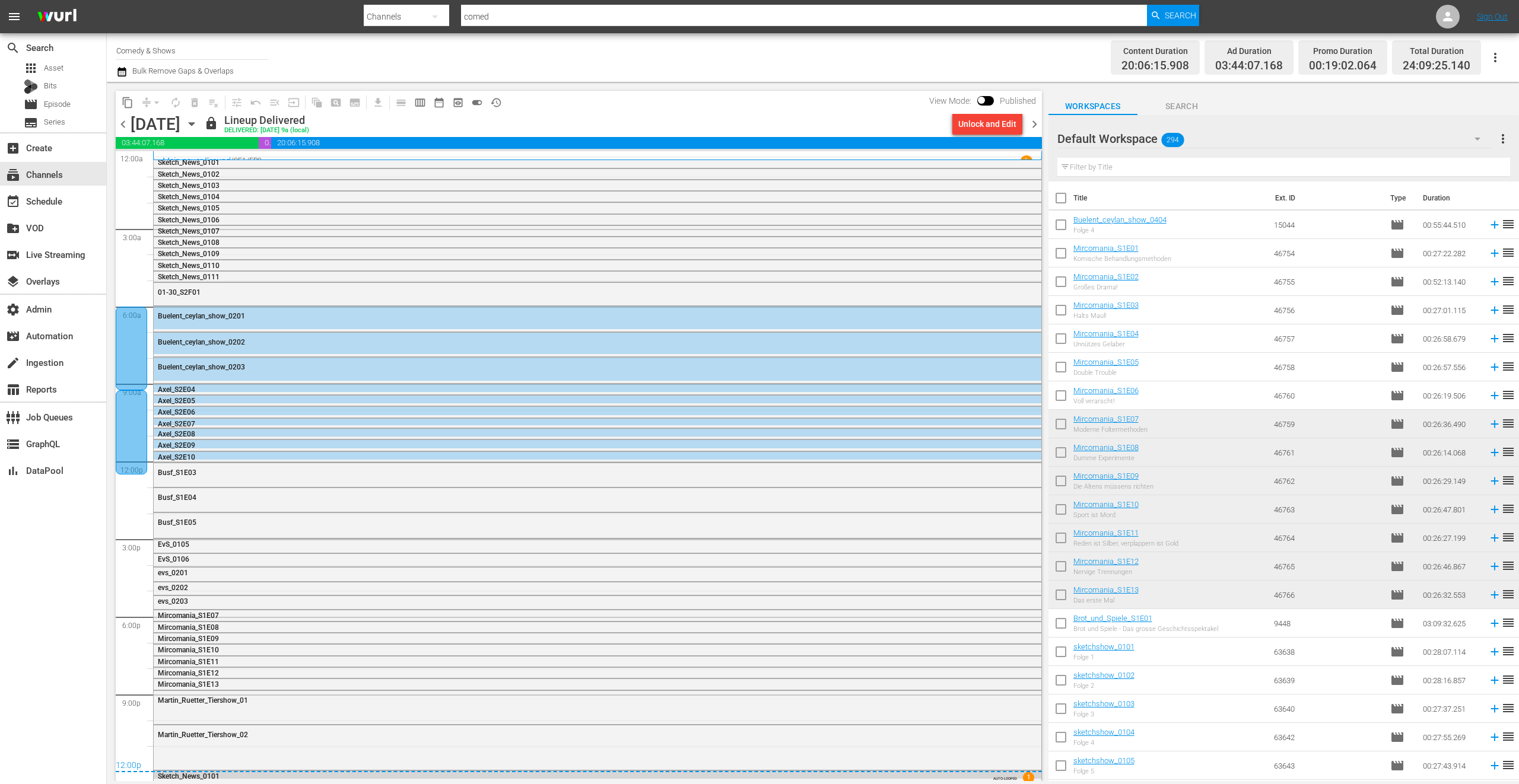
click at [861, 109] on div "content_copy compress arrow_drop_down autorenew_outlined delete_forever_outline…" at bounding box center [579, 102] width 926 height 23
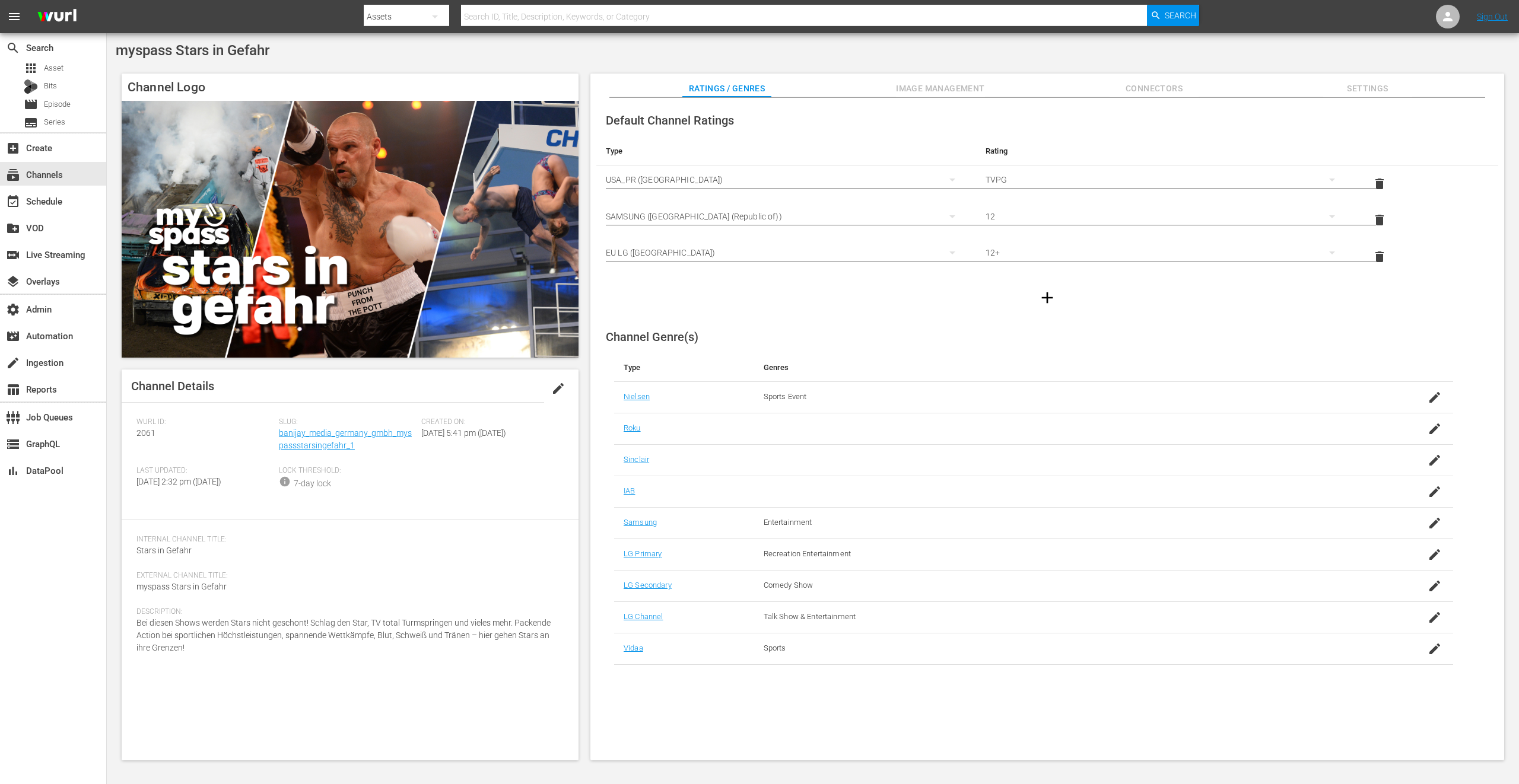
click at [332, 438] on div "Slug: banijay_media_germany_gmbh_myspassstarsingefahr_1" at bounding box center [350, 442] width 143 height 48
click at [333, 444] on link "banijay_media_germany_gmbh_myspassstarsingefahr_1" at bounding box center [345, 439] width 133 height 22
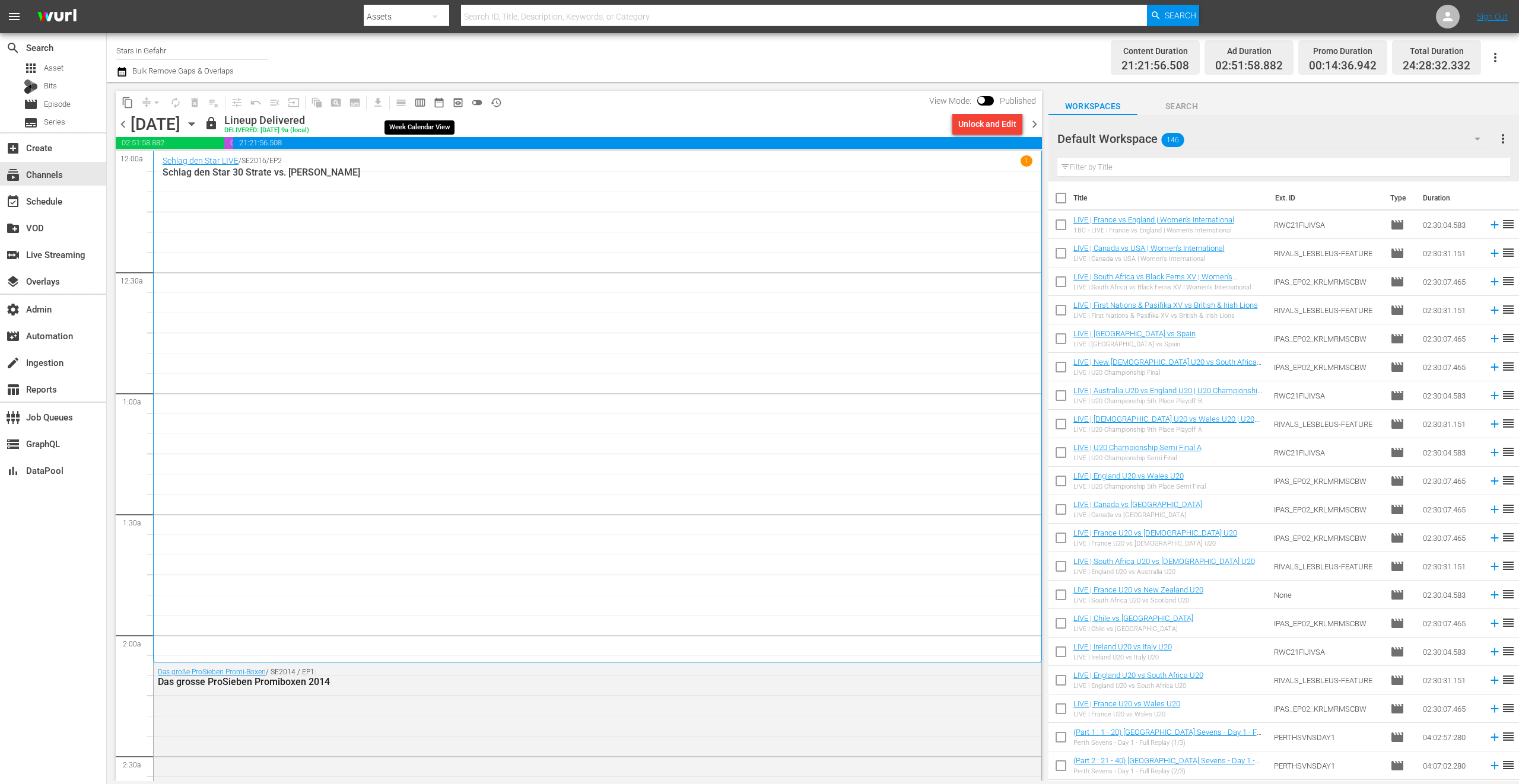
click at [424, 97] on span "calendar_view_week_outlined" at bounding box center [420, 102] width 12 height 12
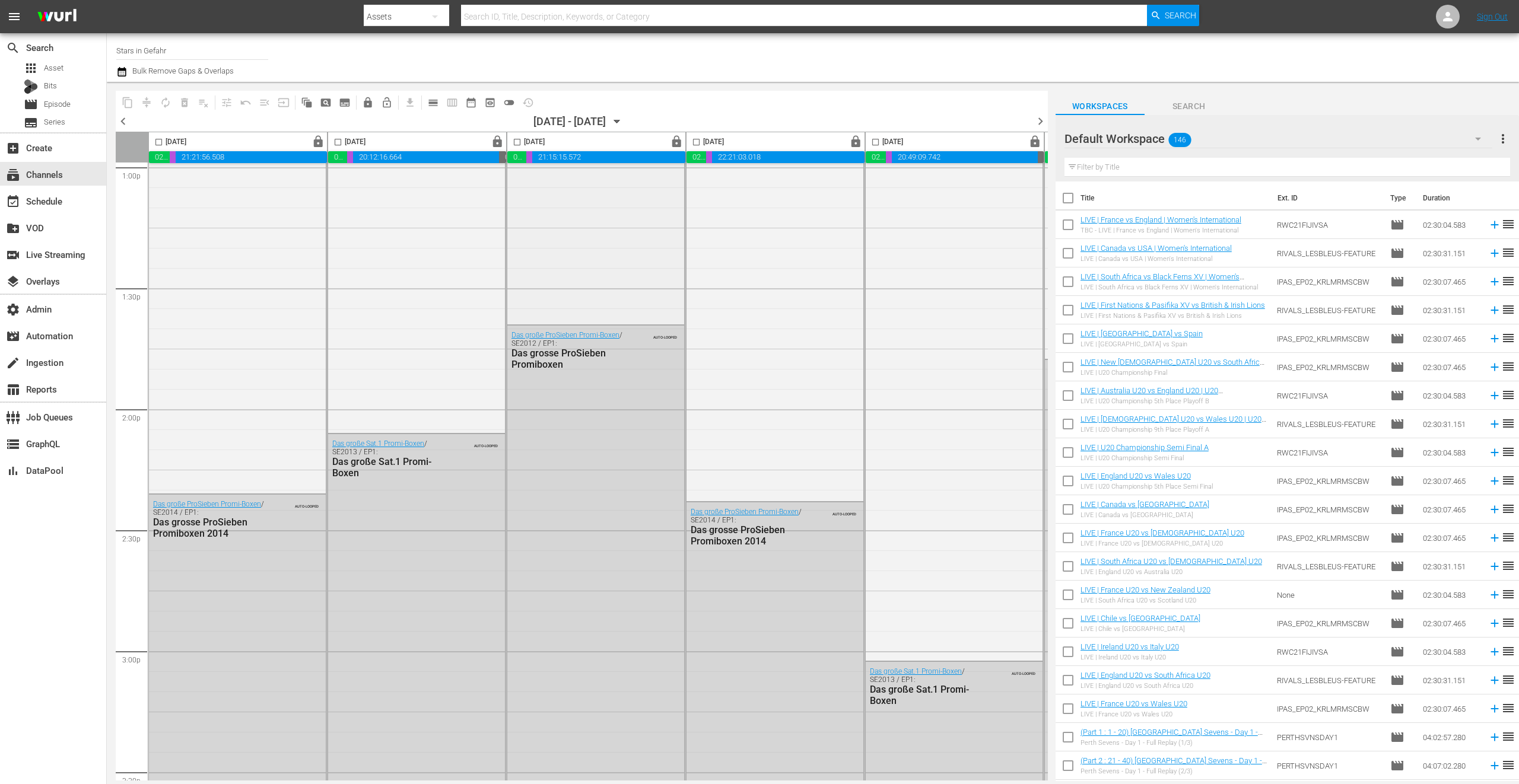
scroll to position [3232, 0]
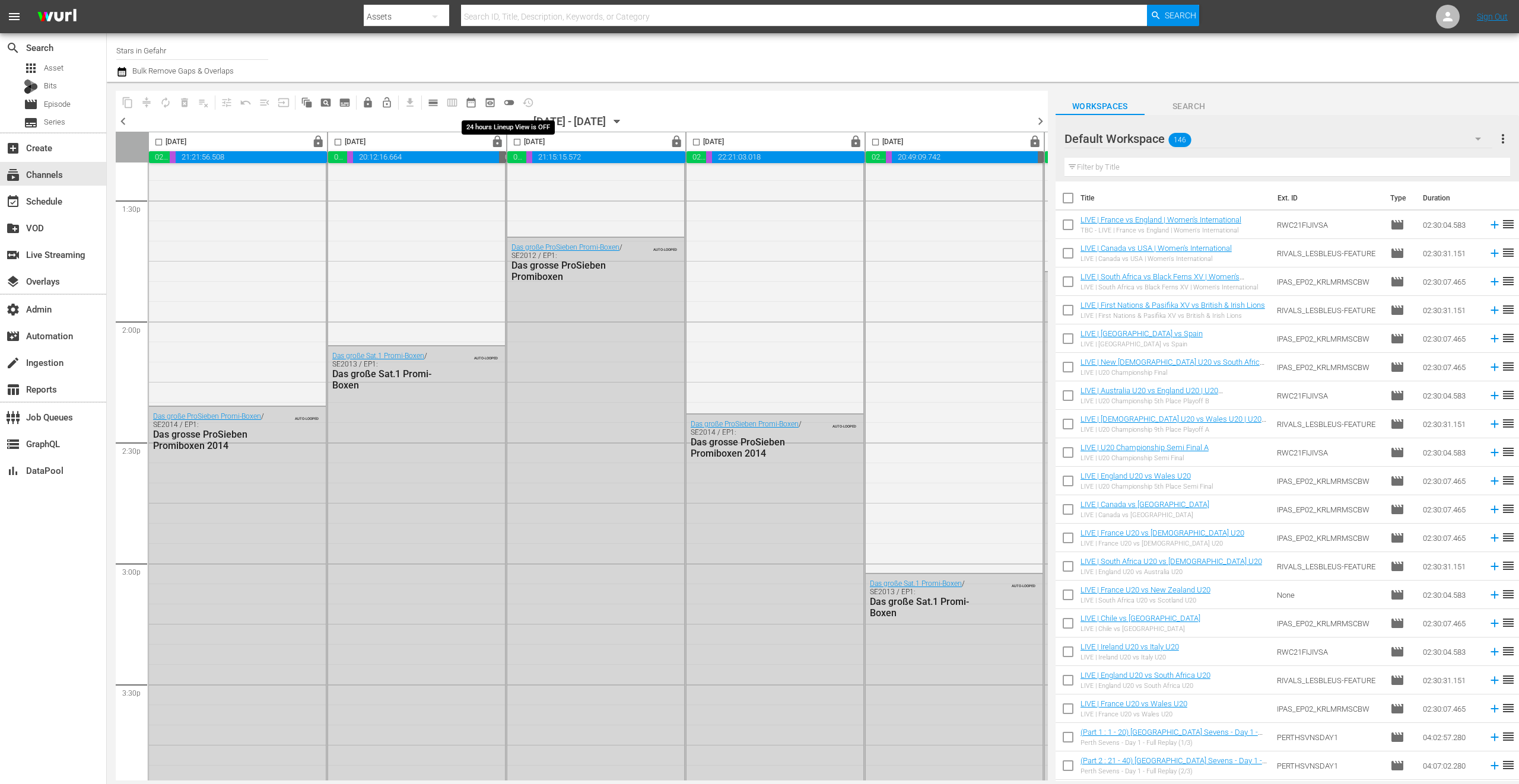
click at [510, 102] on span "toggle_off" at bounding box center [509, 102] width 12 height 12
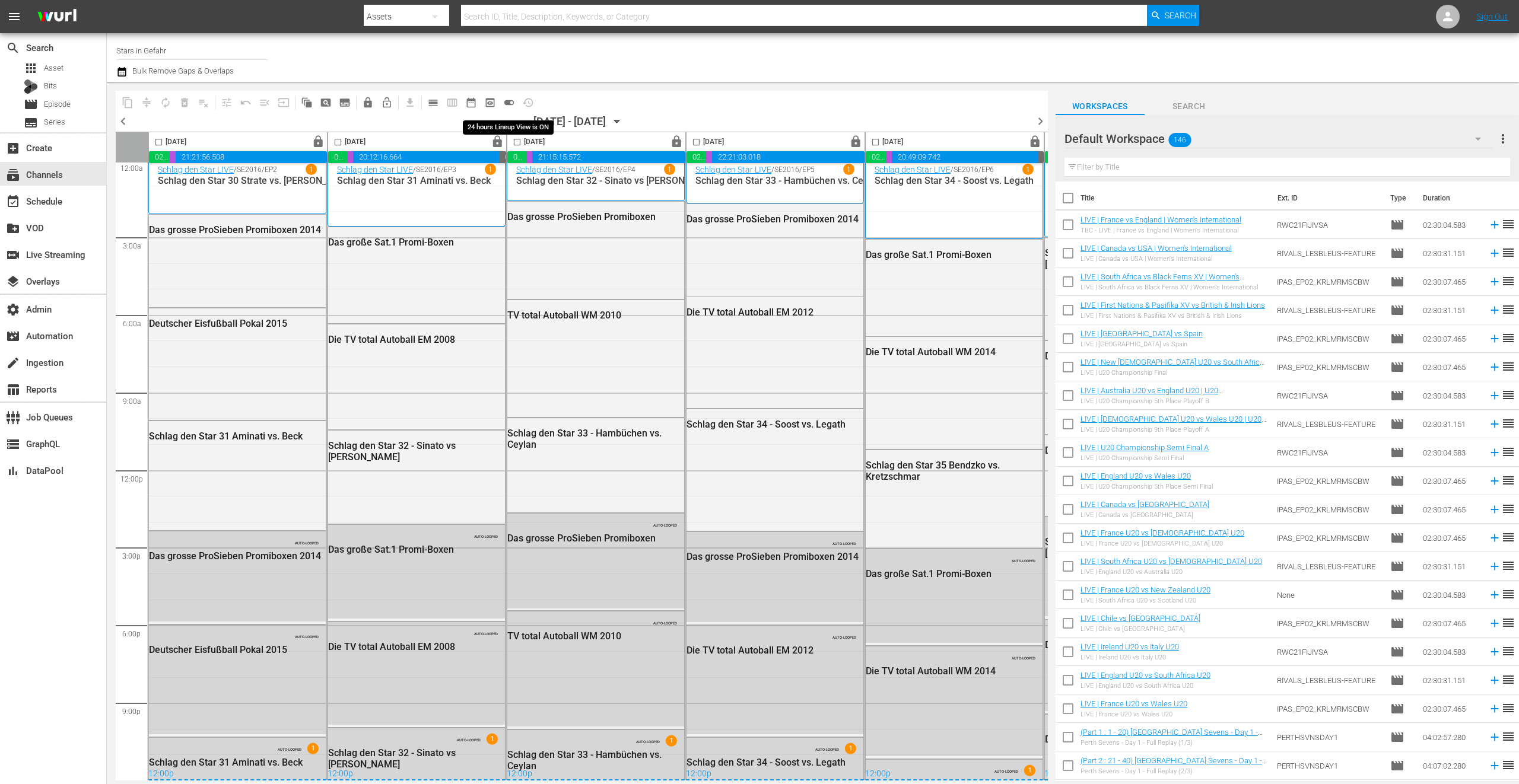
scroll to position [10, 0]
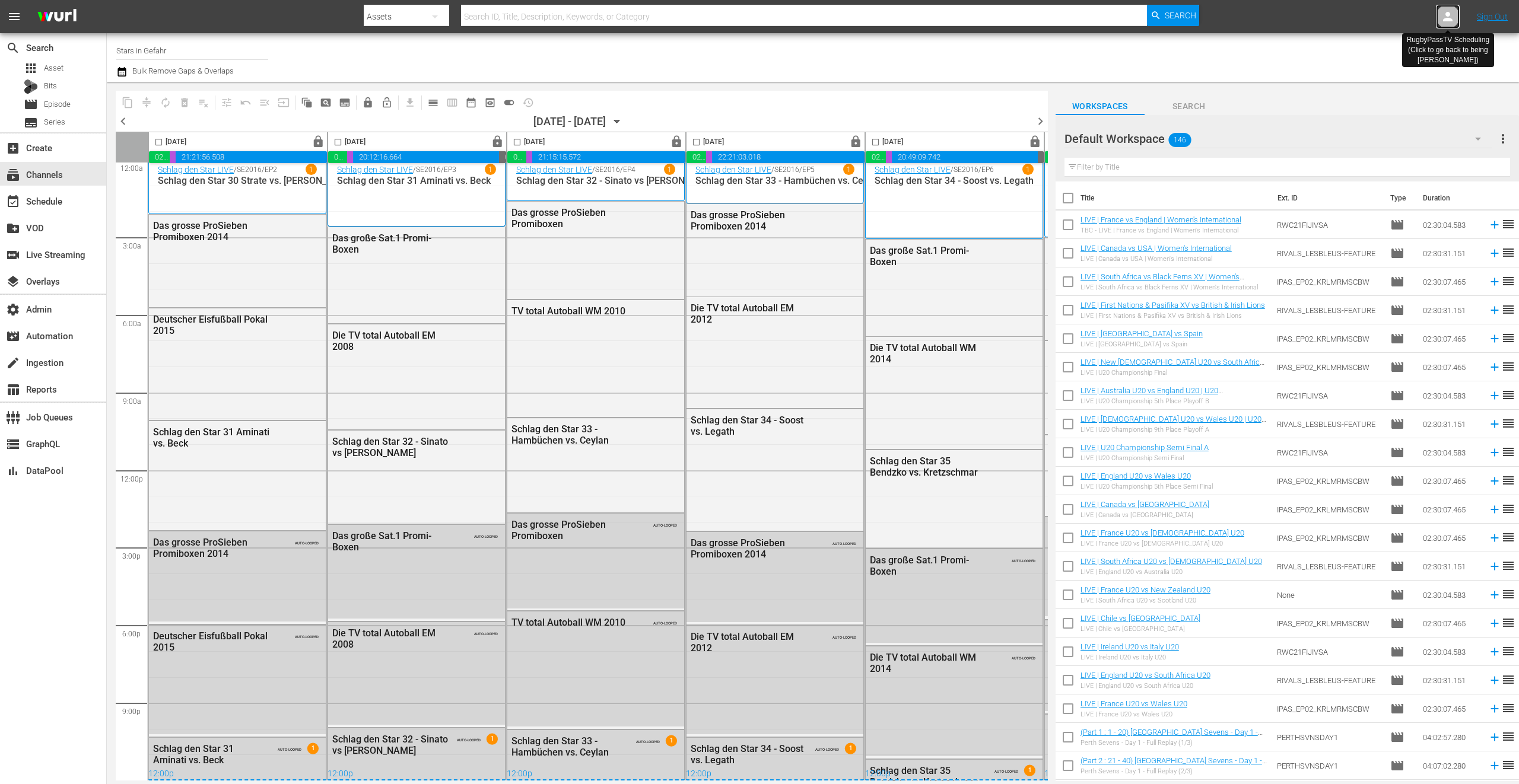
click at [1139, 20] on icon at bounding box center [1448, 17] width 10 height 10
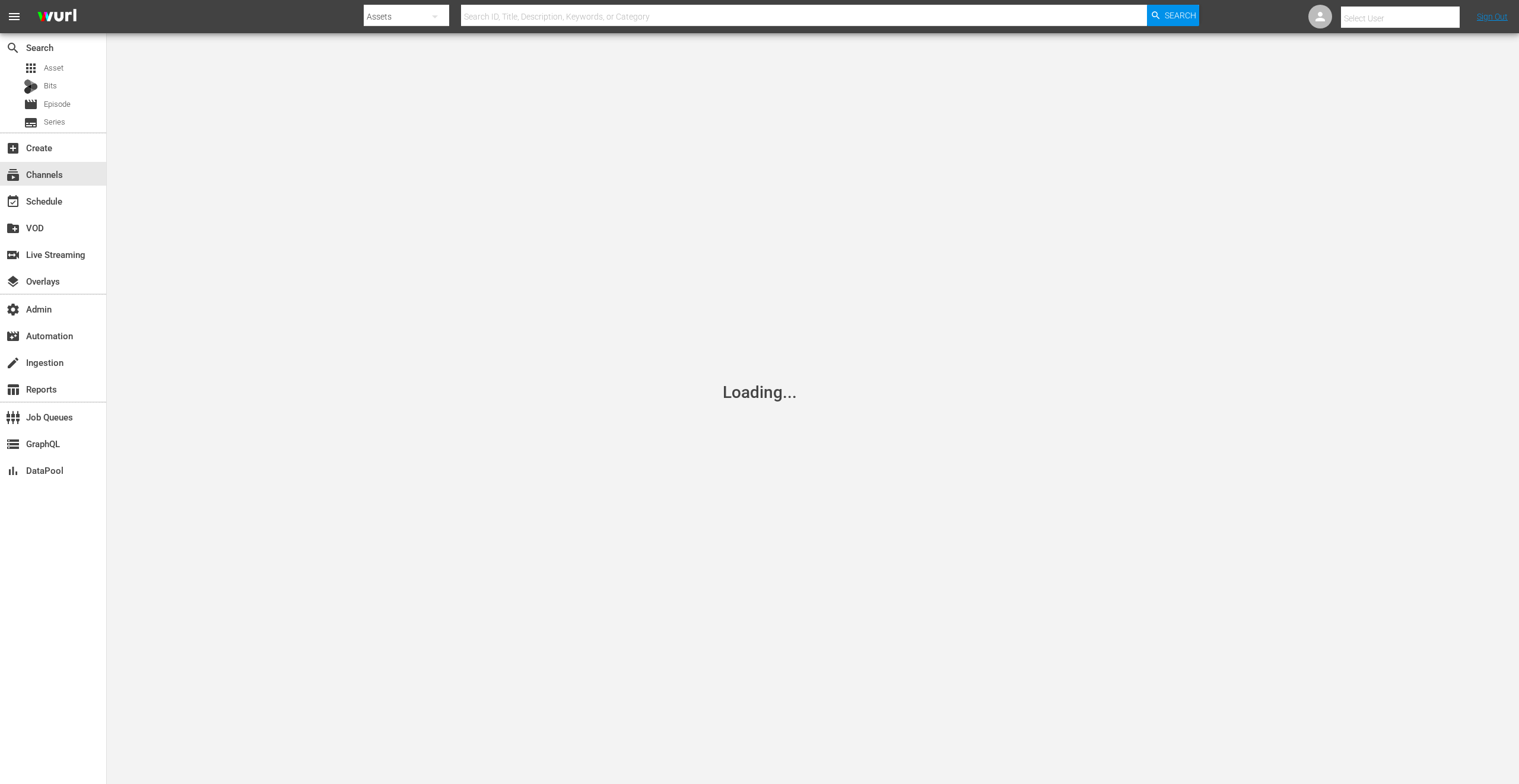
click at [1139, 15] on input "text" at bounding box center [1417, 18] width 152 height 28
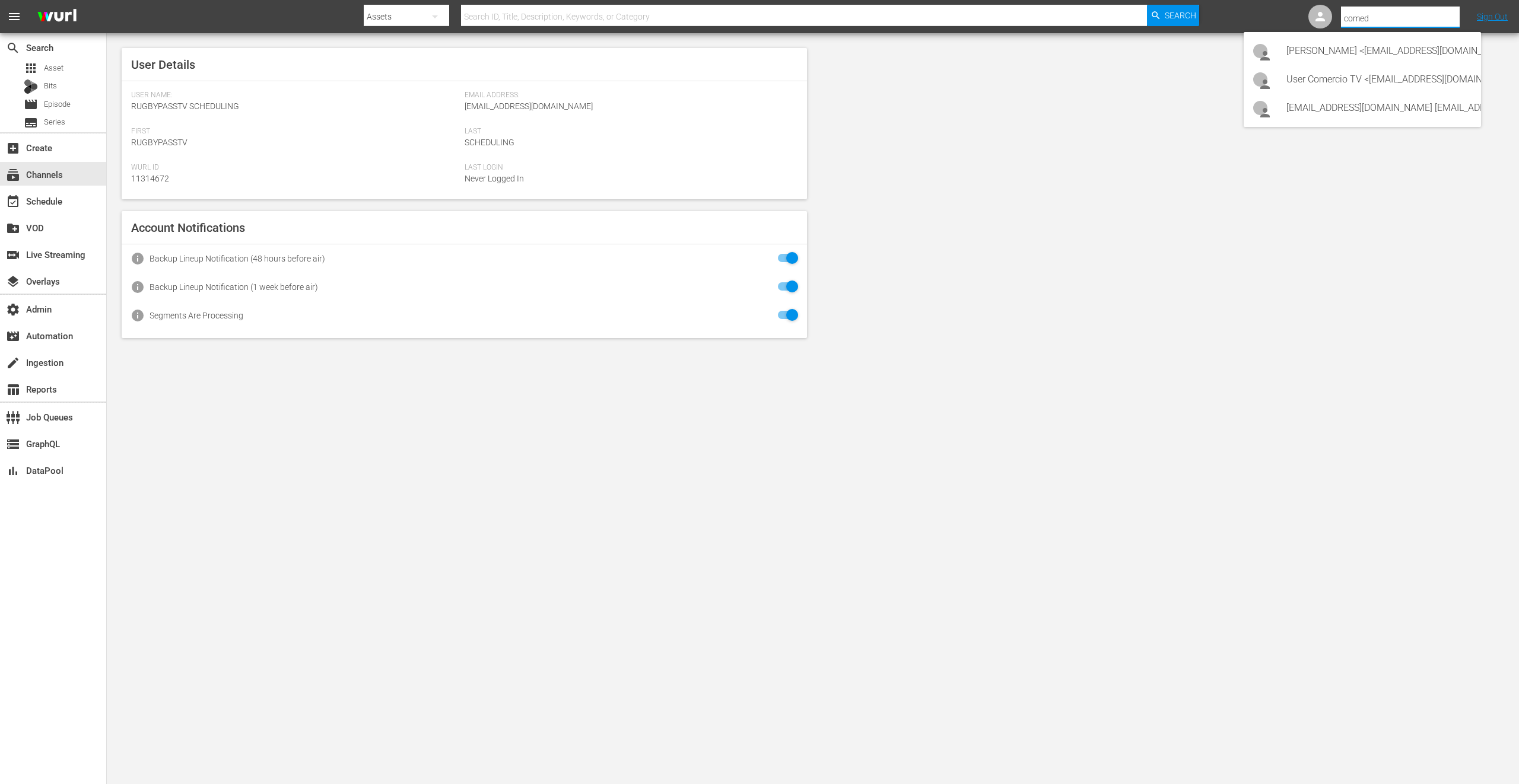
type input "comedy"
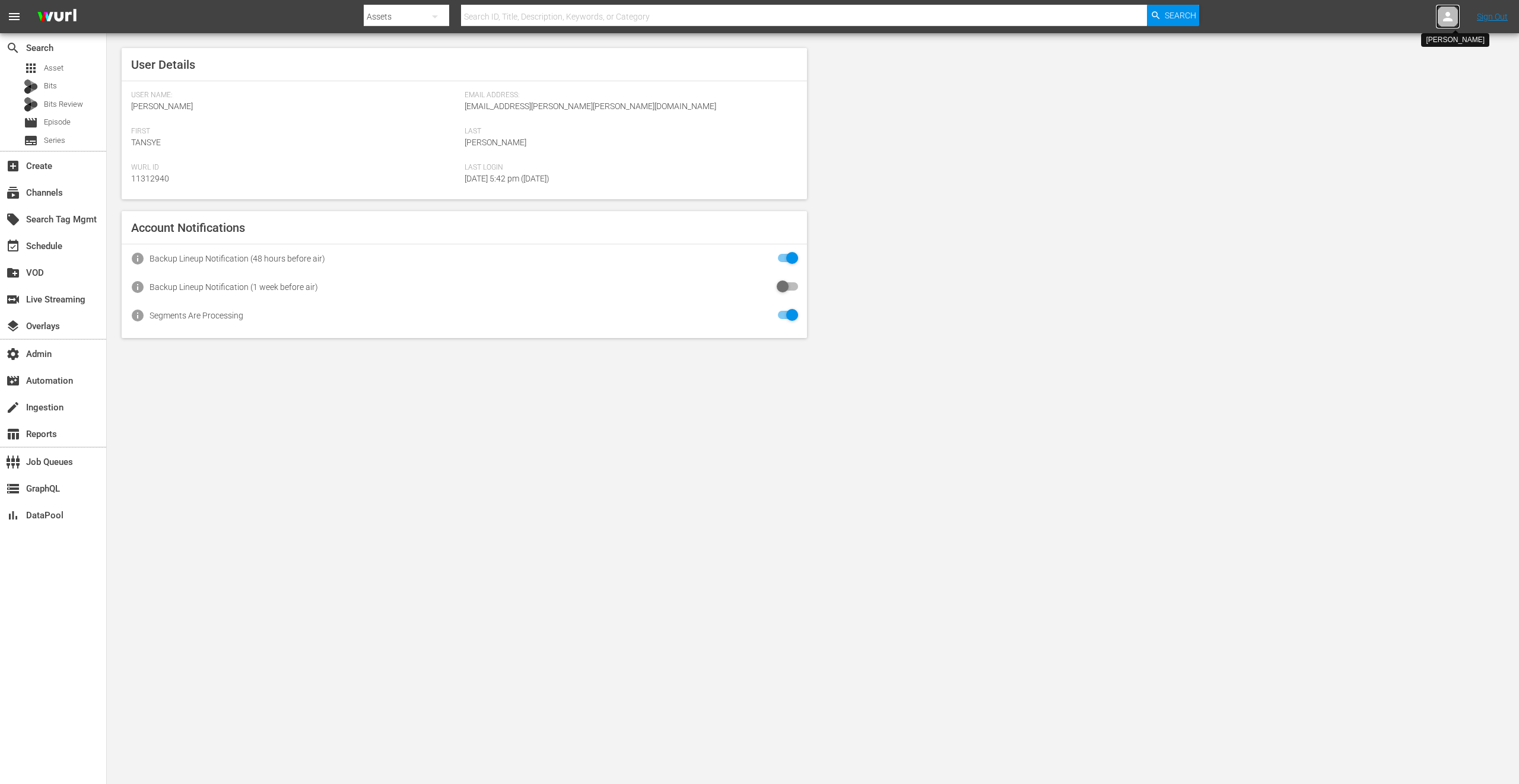
click at [1454, 8] on div at bounding box center [1447, 16] width 23 height 23
click at [1438, 17] on input "text" at bounding box center [1417, 18] width 152 height 28
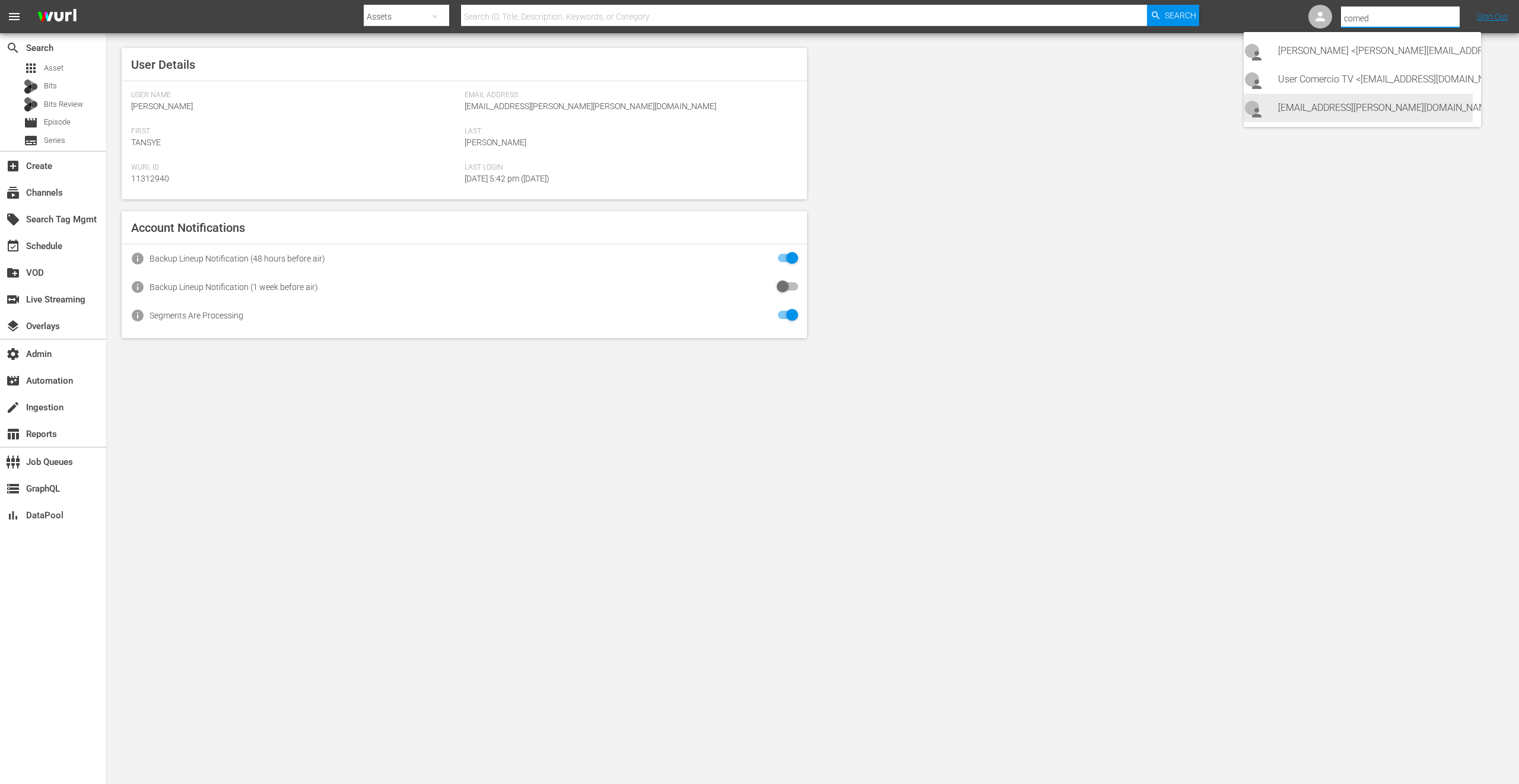
click at [1409, 109] on div "[EMAIL_ADDRESS][PERSON_NAME][DOMAIN_NAME] [EMAIL_ADDRESS][PERSON_NAME][DOMAIN_N…" at bounding box center [1371, 107] width 185 height 28
type input "[EMAIL_ADDRESS][PERSON_NAME][DOMAIN_NAME] [EMAIL_ADDRESS][PERSON_NAME][DOMAIN_N…"
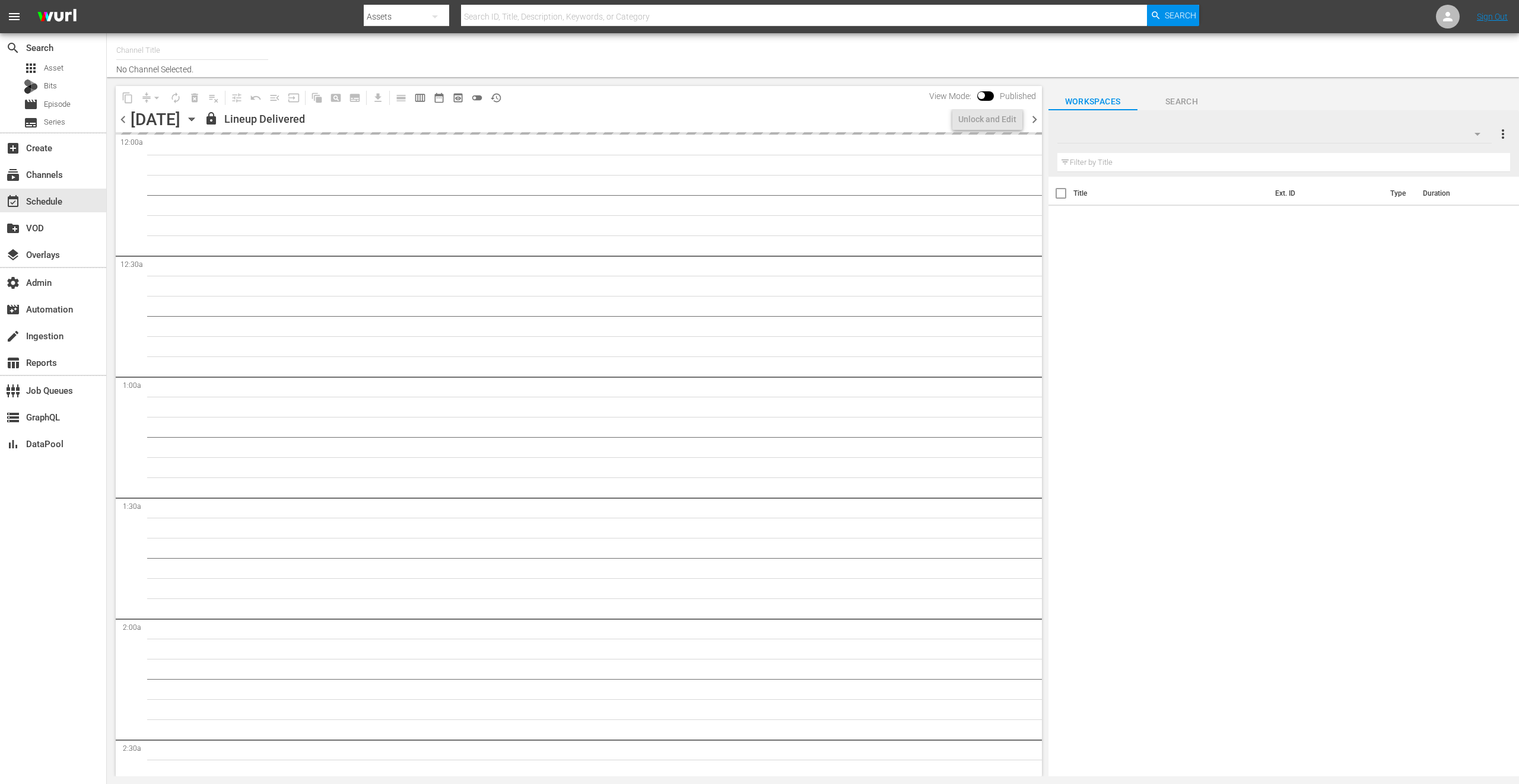
type input "Stars in Gefahr (2061)"
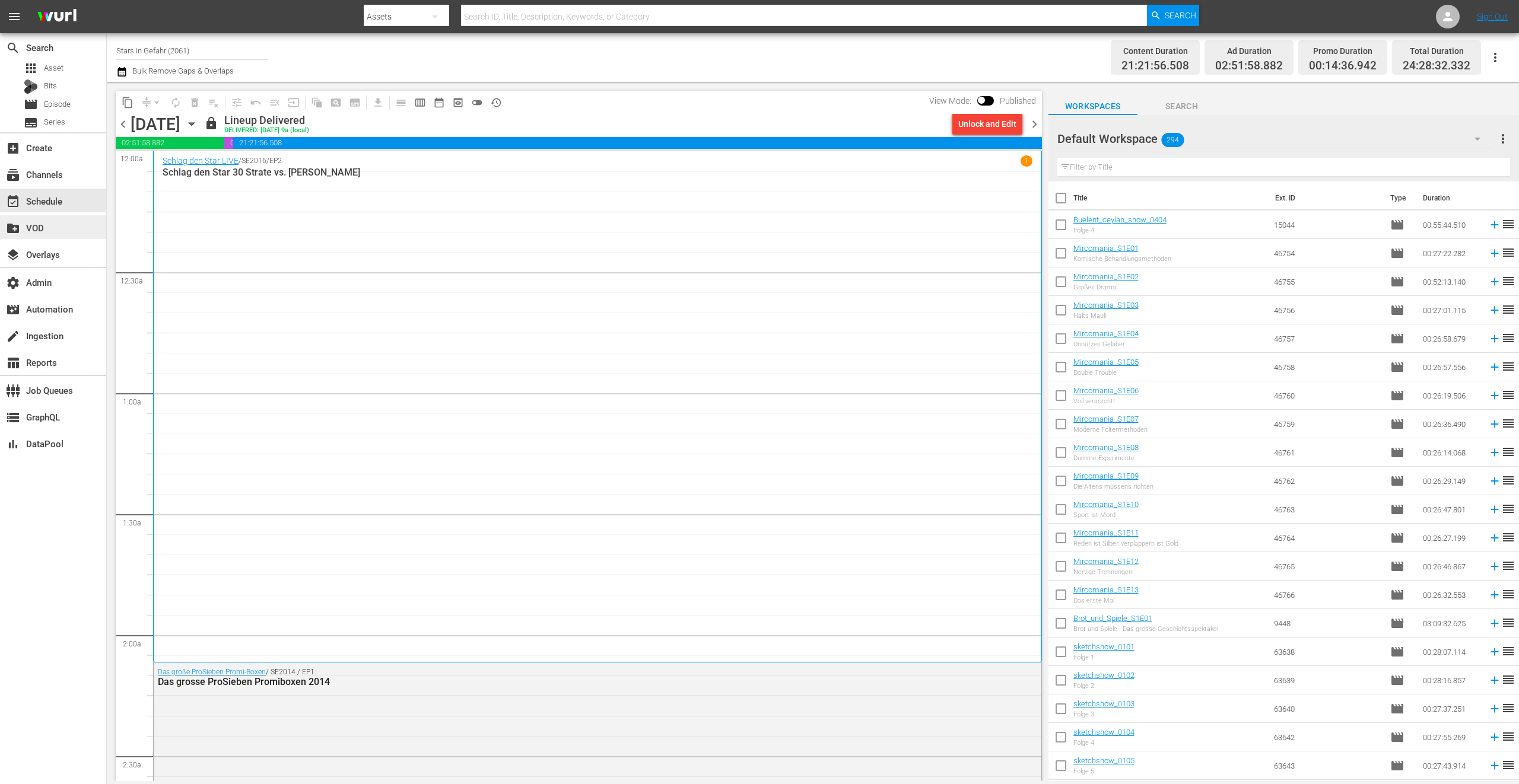
click at [78, 227] on div "create_new_folder VOD" at bounding box center [53, 226] width 106 height 23
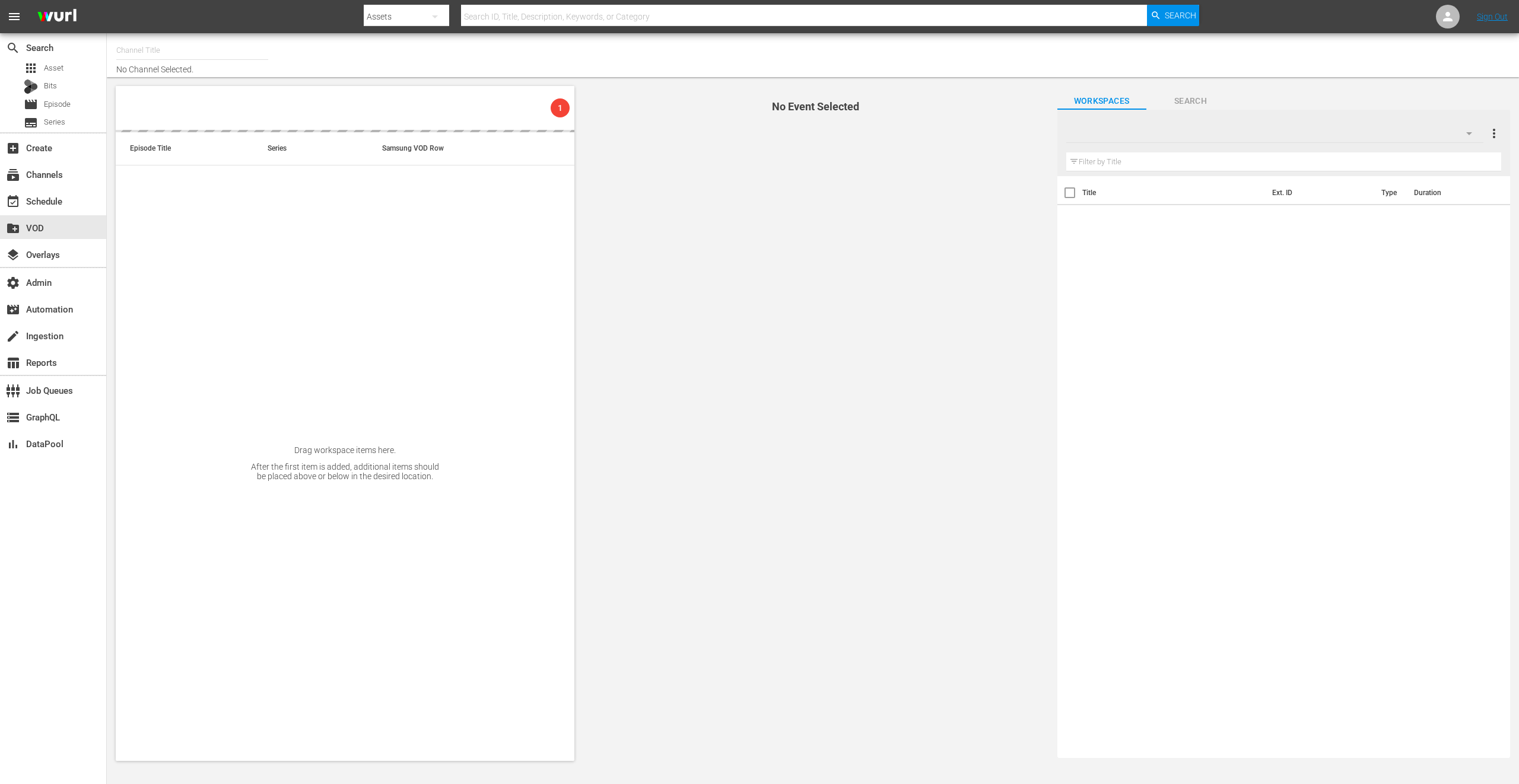
type input "Stars in Gefahr (2061)"
